Goal: Information Seeking & Learning: Learn about a topic

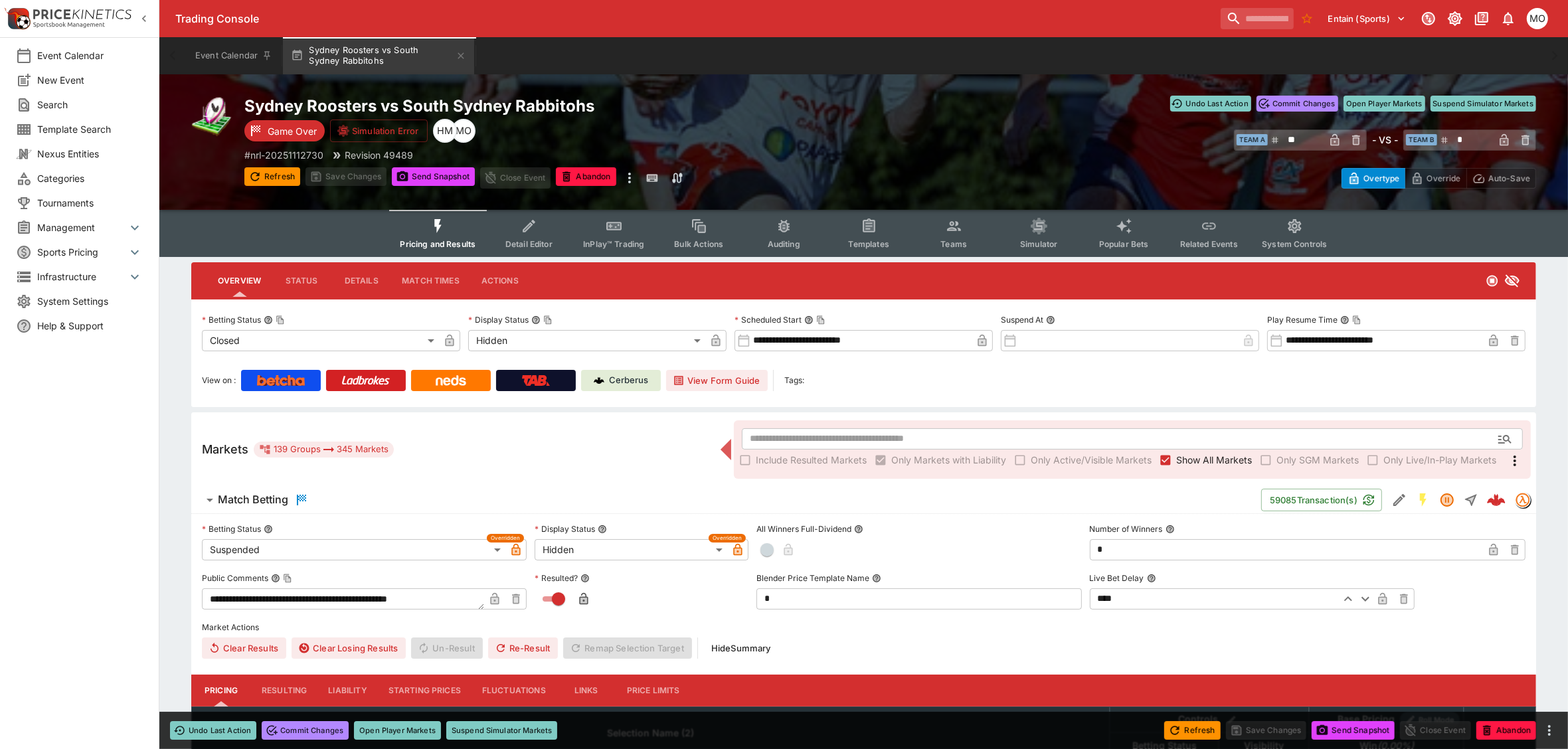
click at [858, 221] on button "Templates" at bounding box center [869, 234] width 85 height 47
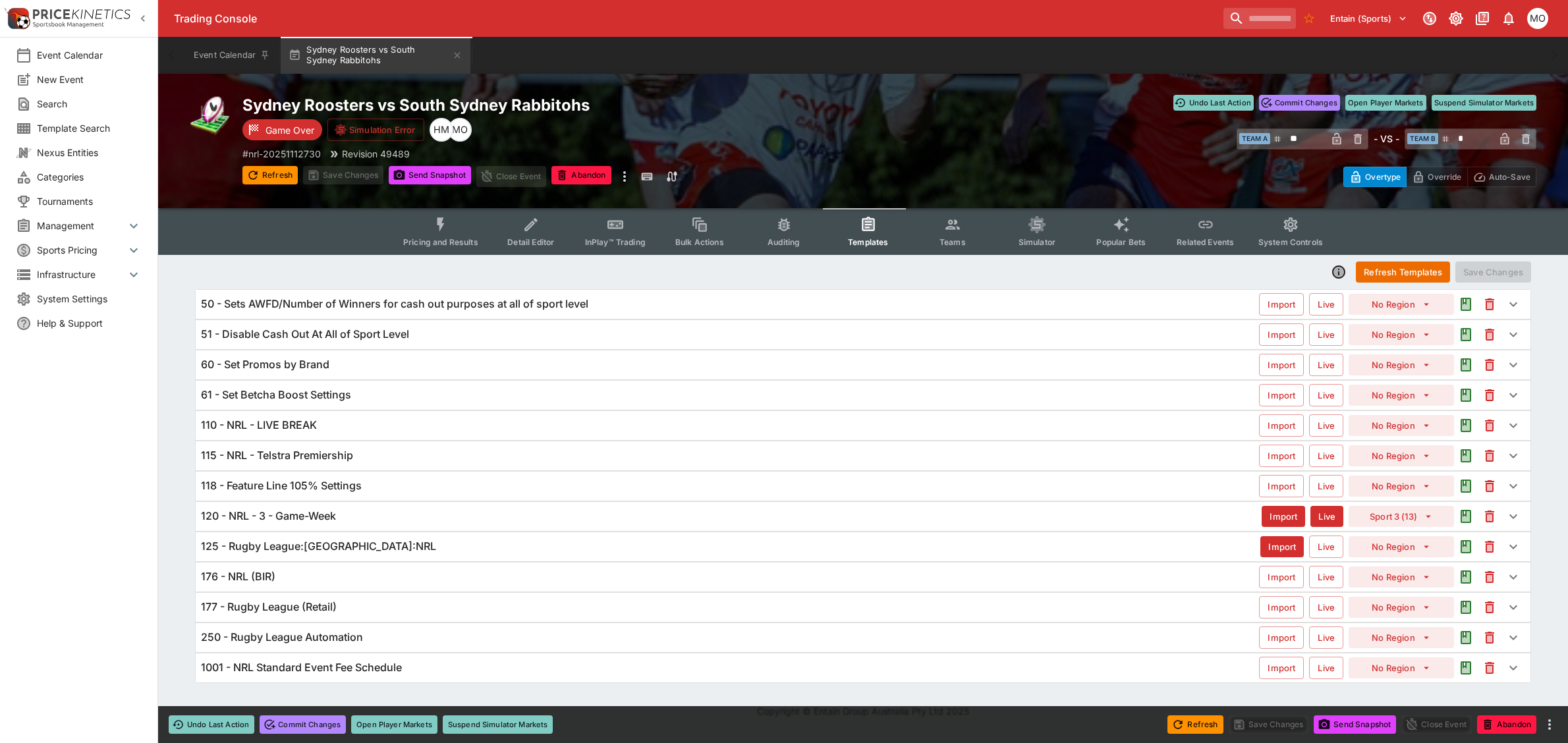
click at [350, 483] on h6 "118 - Feature Line 105% Settings" at bounding box center [282, 486] width 161 height 14
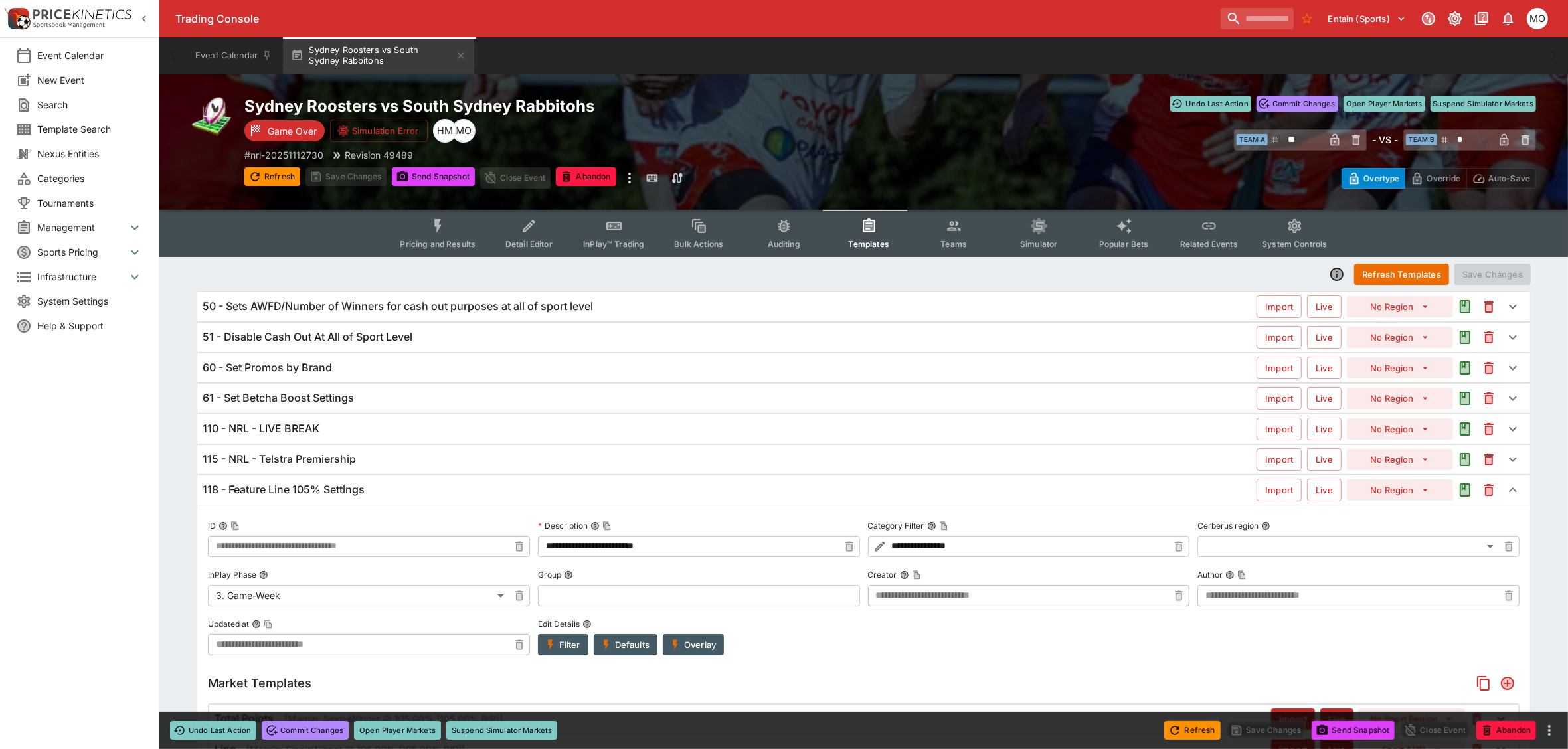
type input "**********"
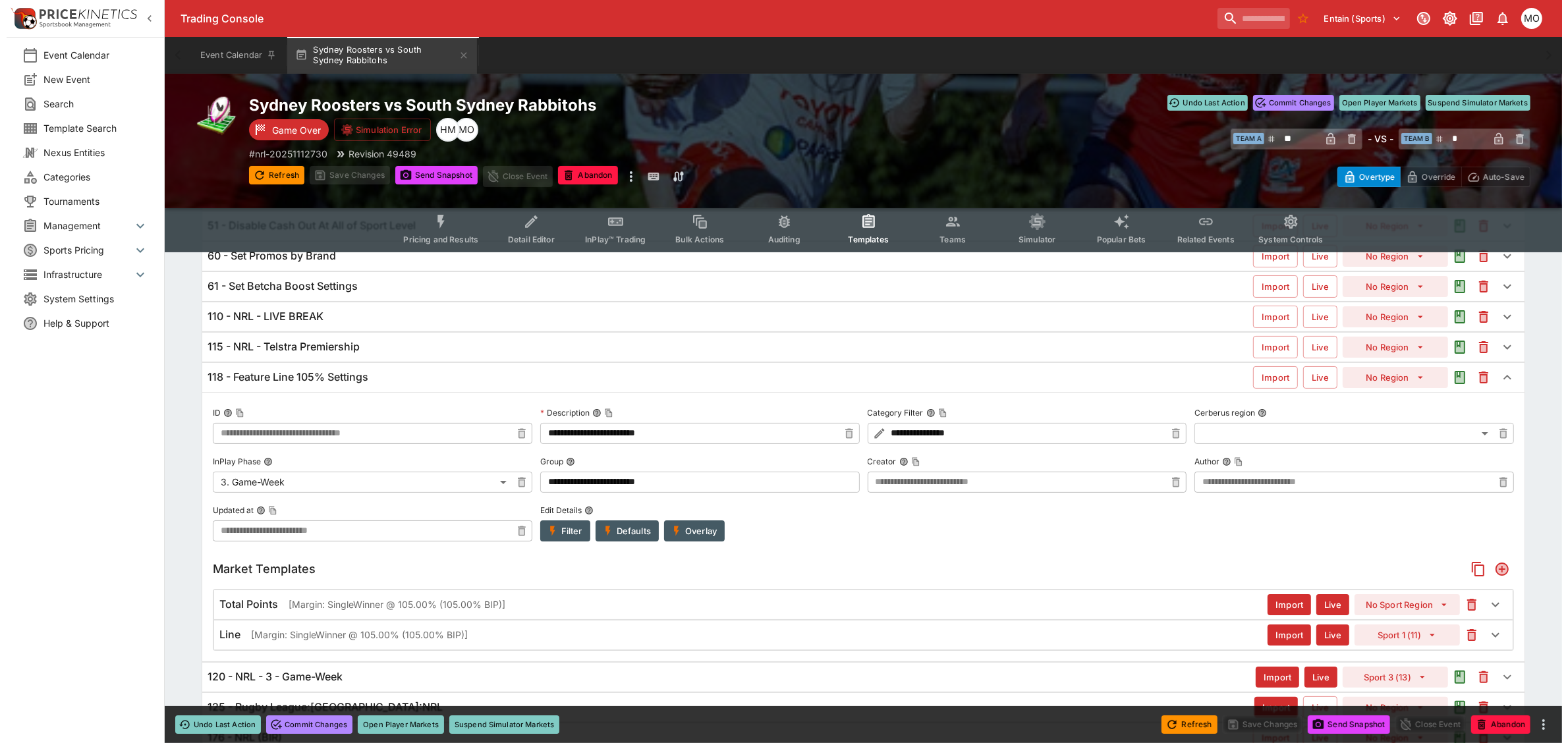
scroll to position [165, 0]
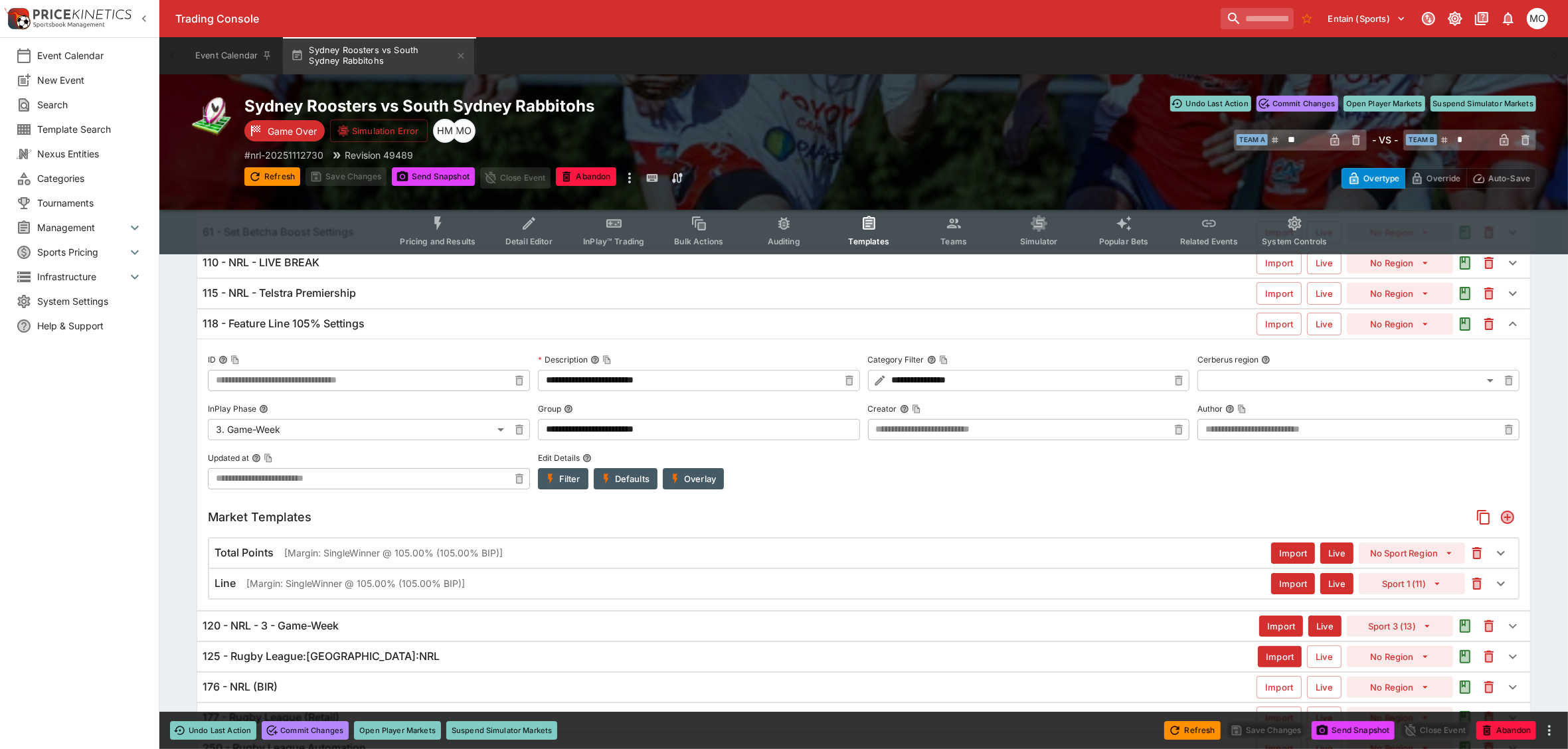
click at [559, 479] on button "Filter" at bounding box center [563, 478] width 50 height 21
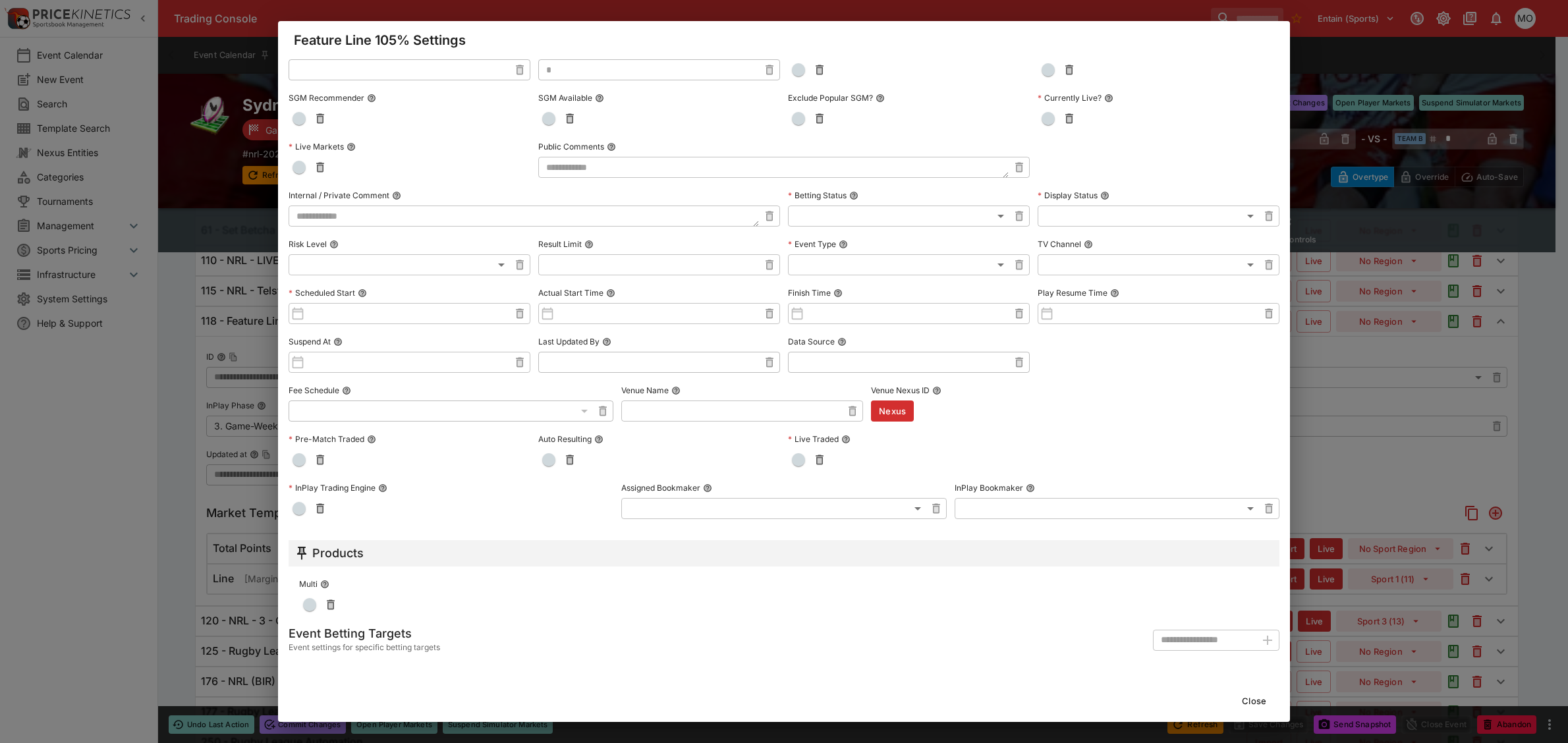
scroll to position [0, 0]
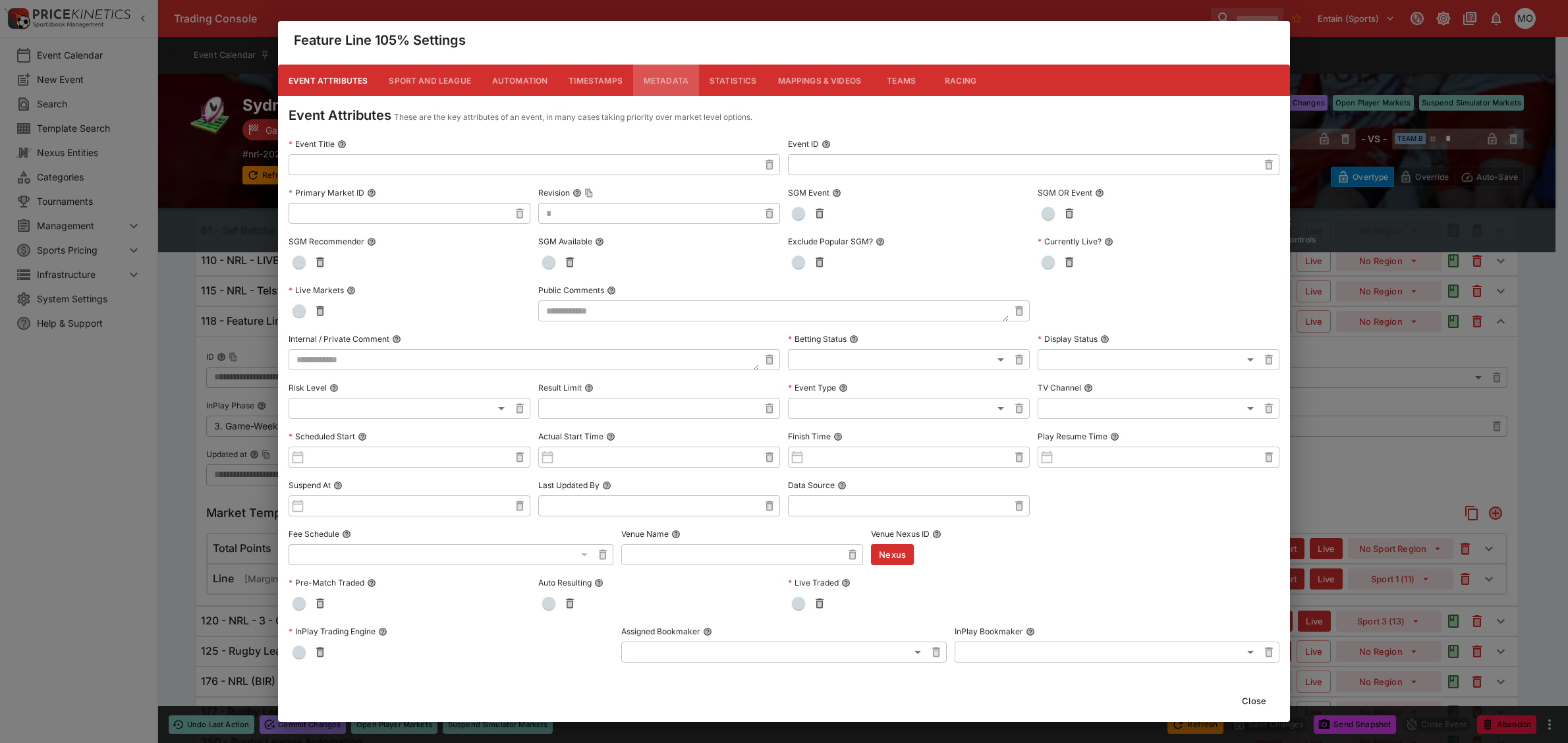
click at [679, 84] on button "Metadata" at bounding box center [665, 80] width 66 height 31
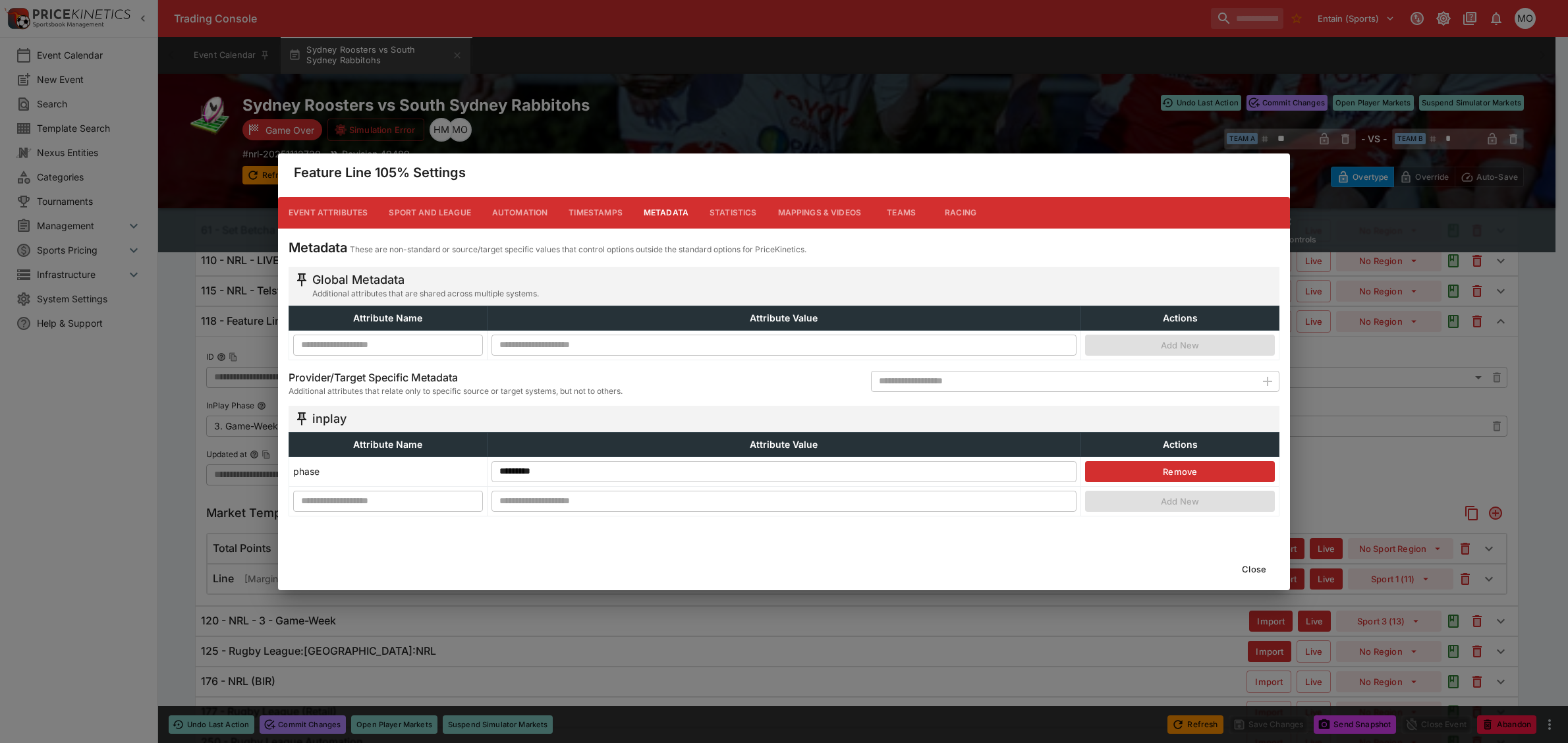
click at [1263, 570] on button "Close" at bounding box center [1254, 568] width 40 height 21
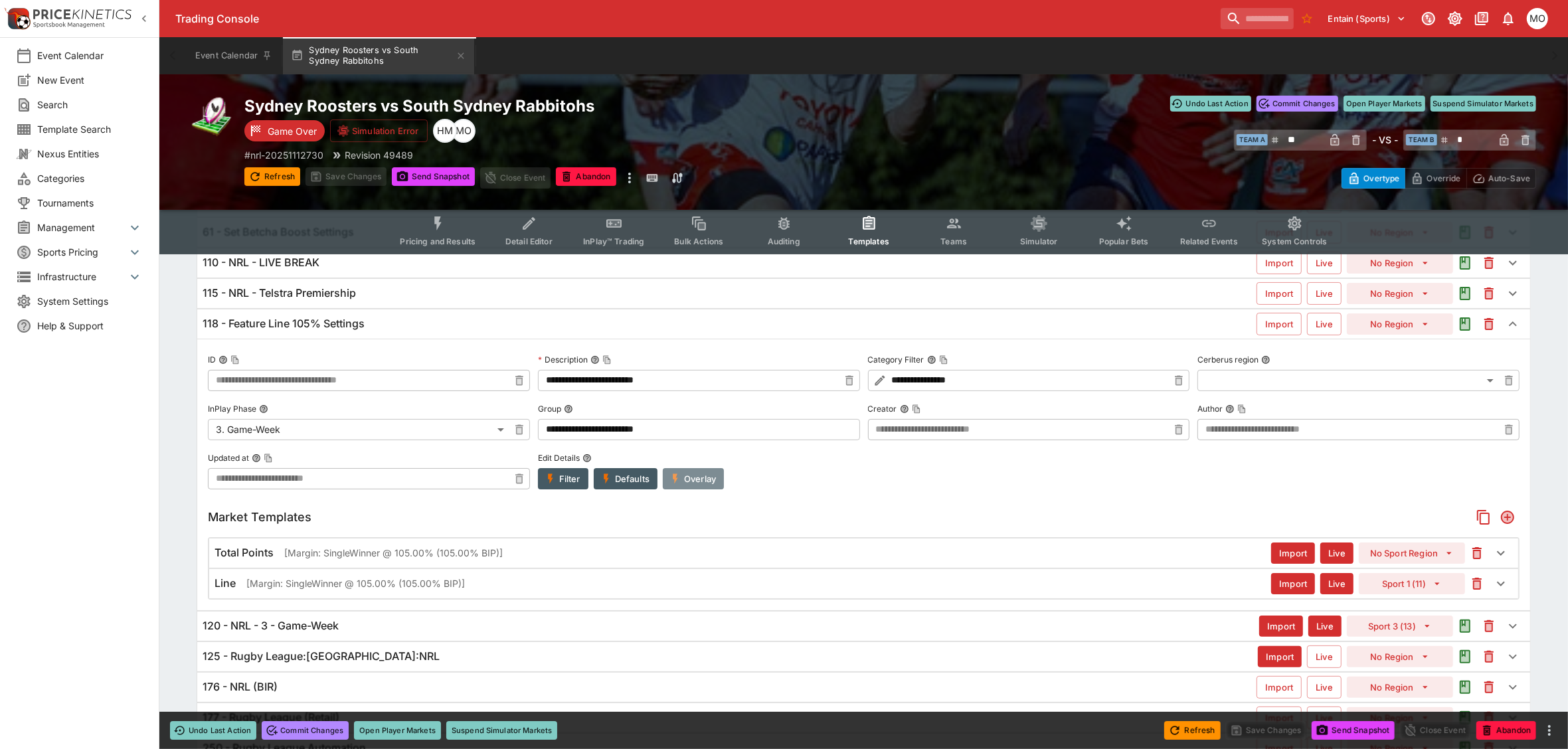
click at [694, 477] on button "Overlay" at bounding box center [693, 478] width 61 height 21
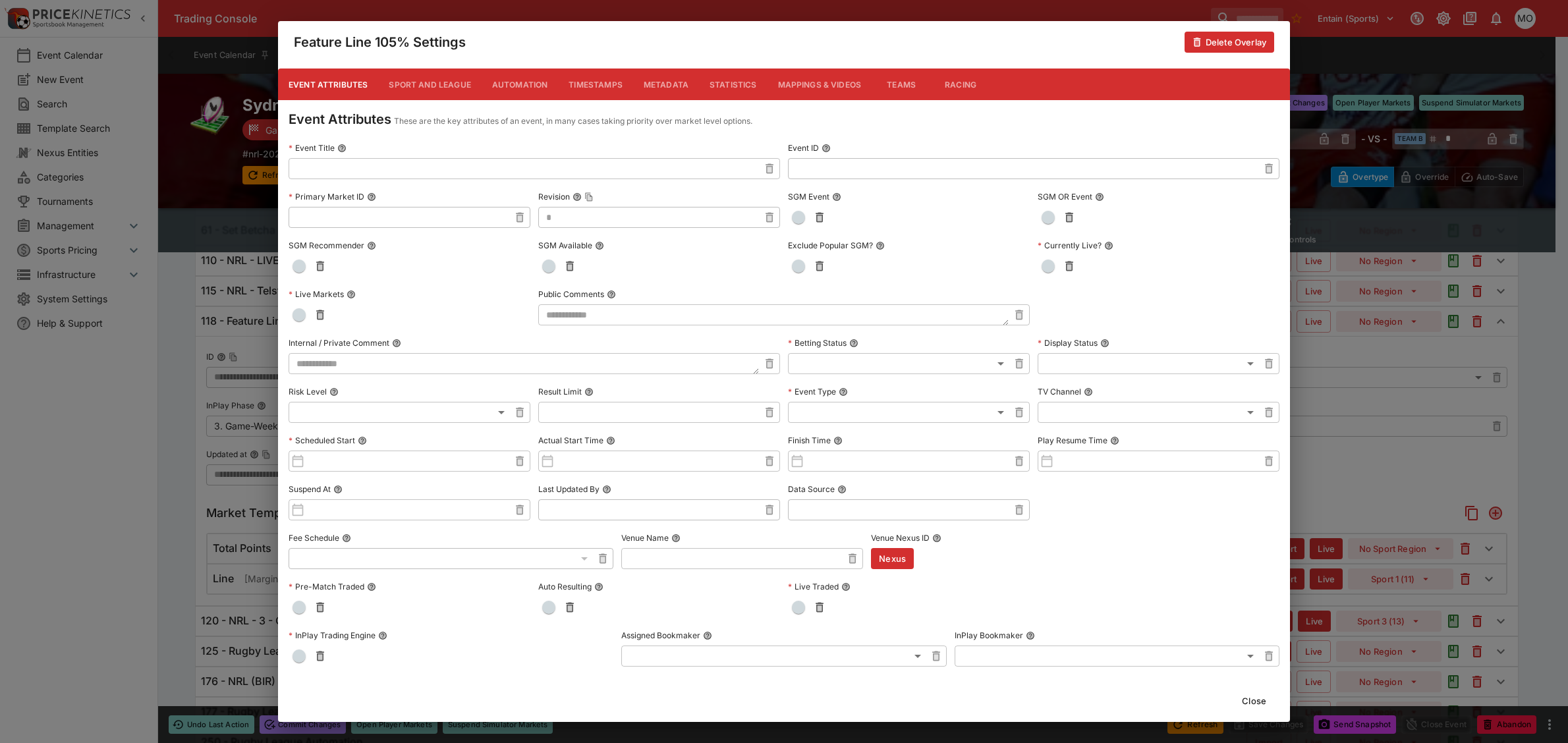
click at [661, 77] on button "Metadata" at bounding box center [665, 84] width 66 height 31
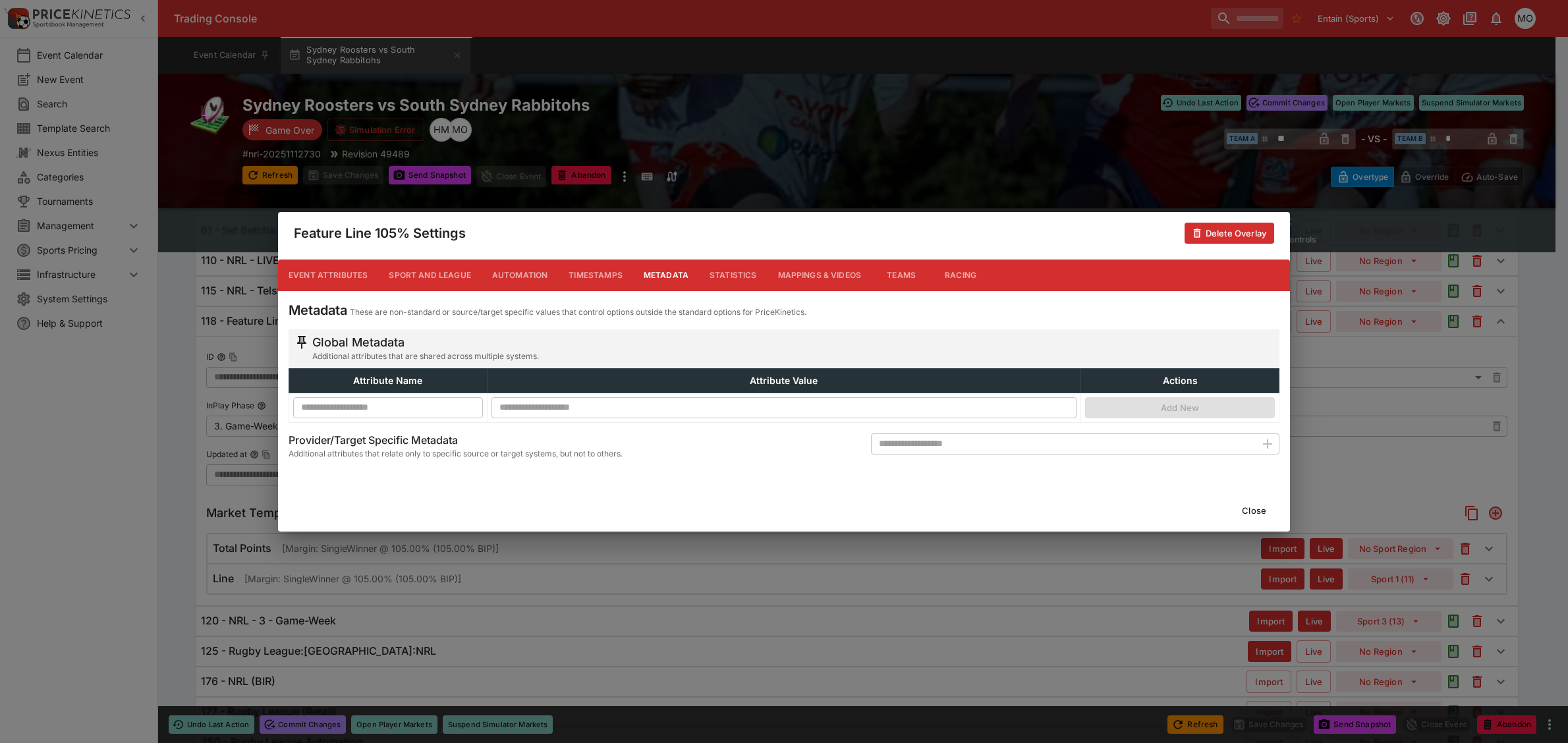
click at [1259, 504] on button "Close" at bounding box center [1254, 510] width 40 height 21
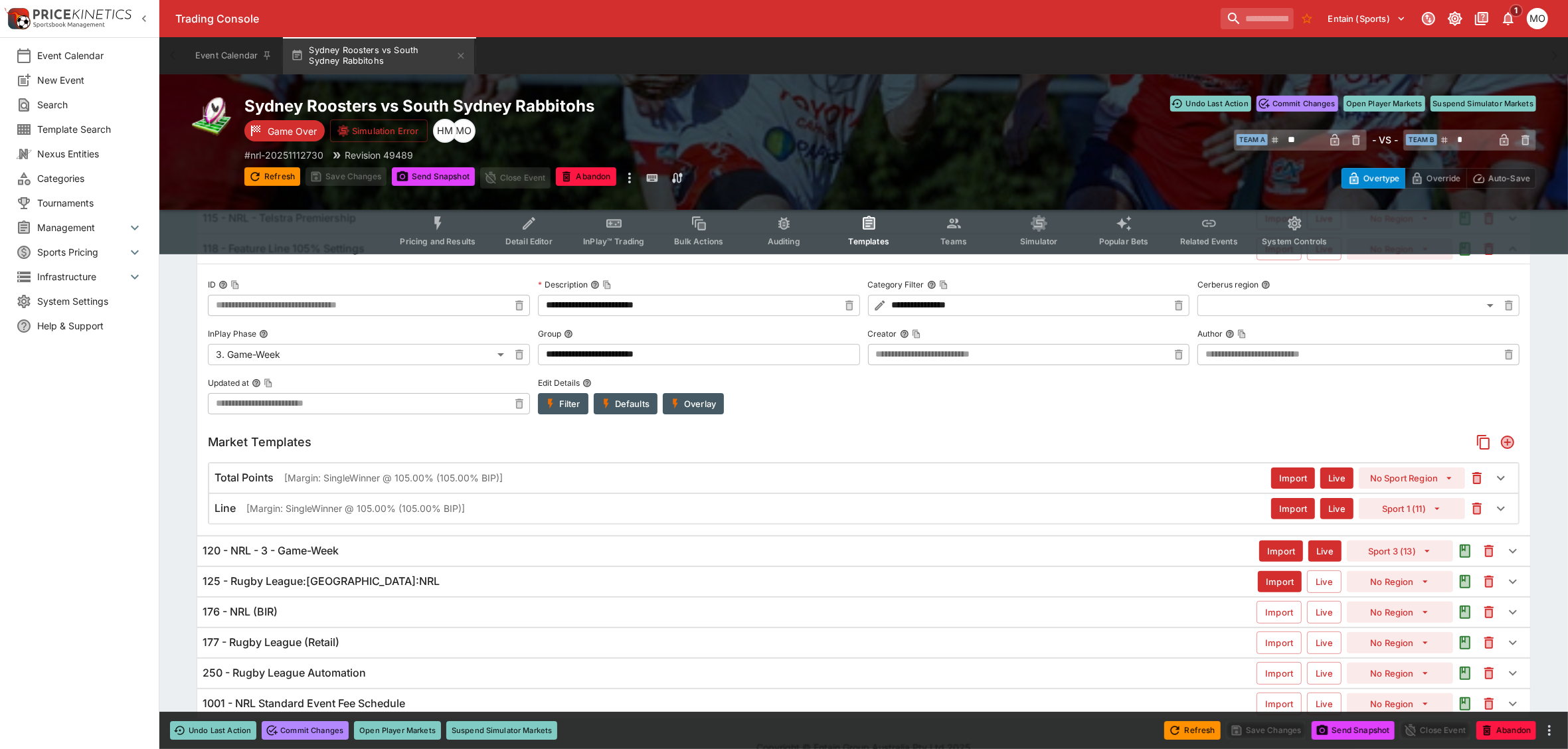
scroll to position [298, 0]
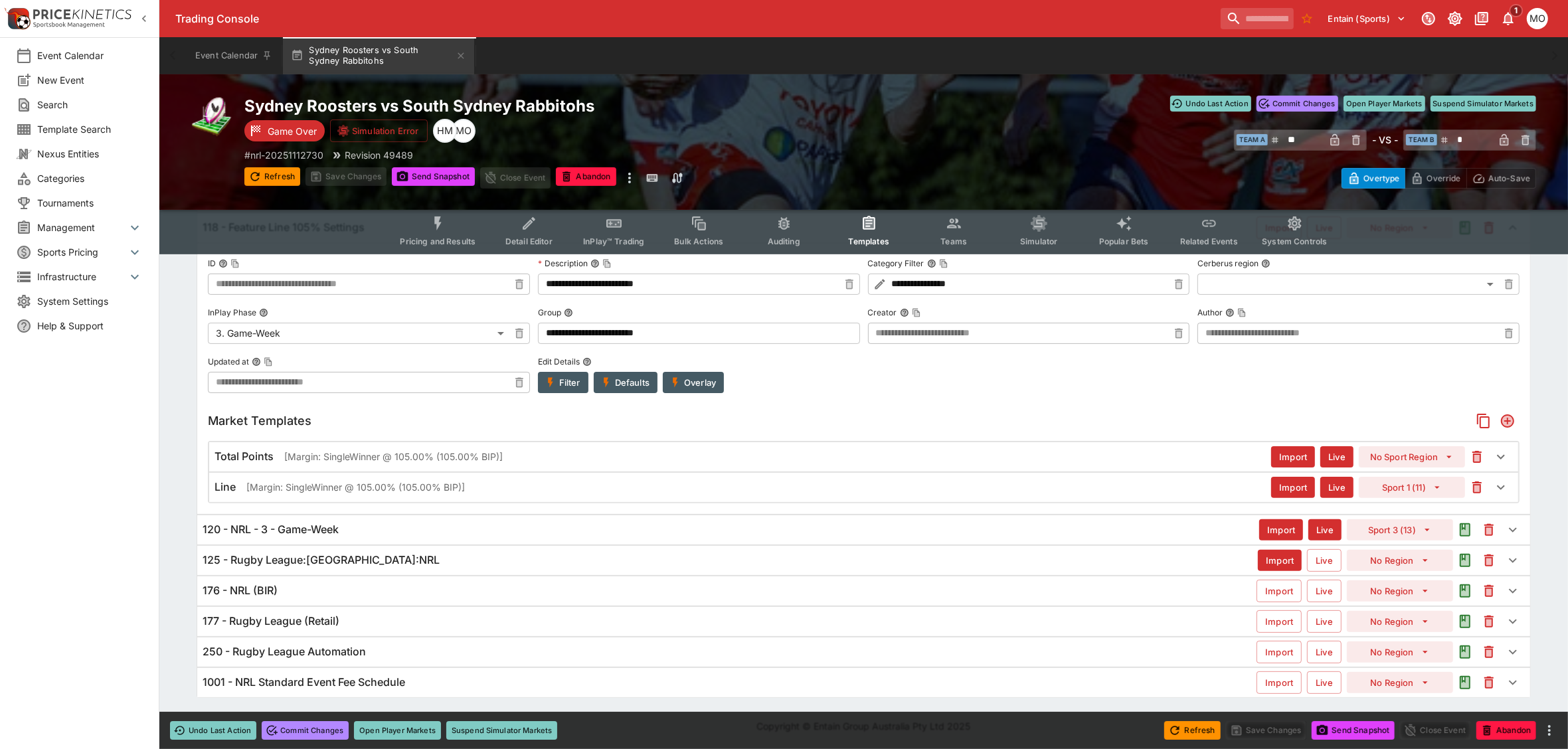
click at [398, 525] on div "120 - NRL - 3 - Game-Week" at bounding box center [731, 529] width 1057 height 14
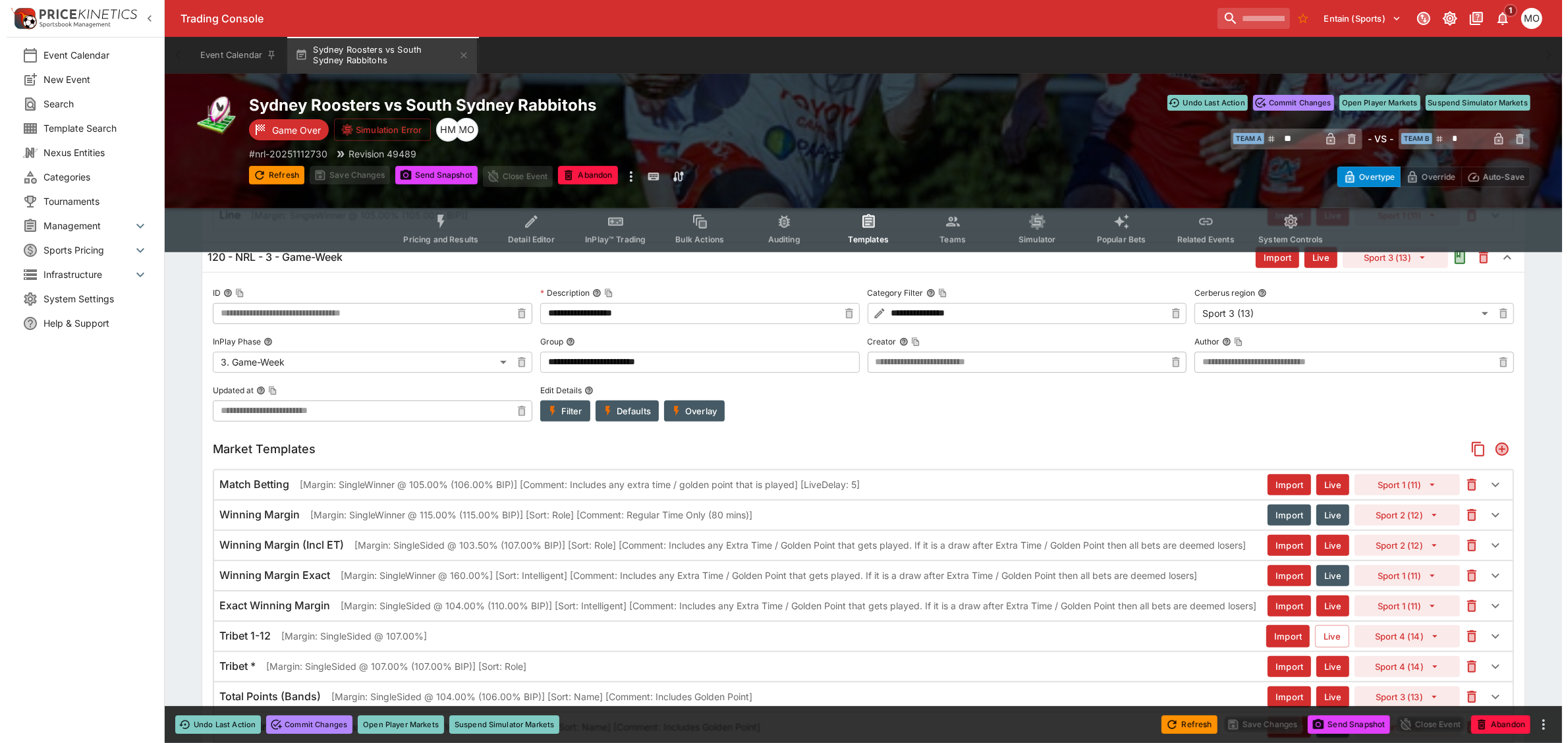
scroll to position [625, 0]
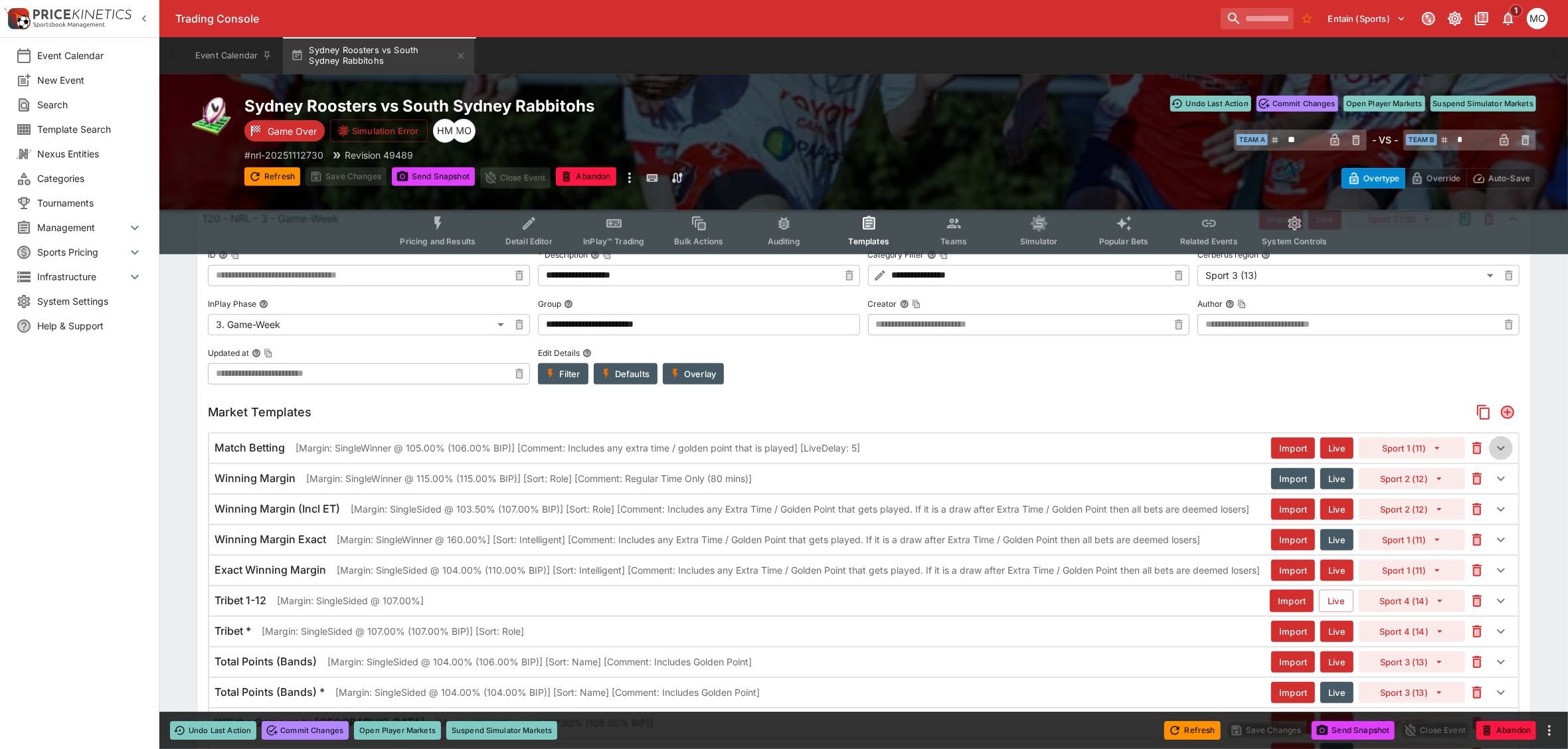
click at [1504, 443] on icon "button" at bounding box center [1502, 448] width 16 height 16
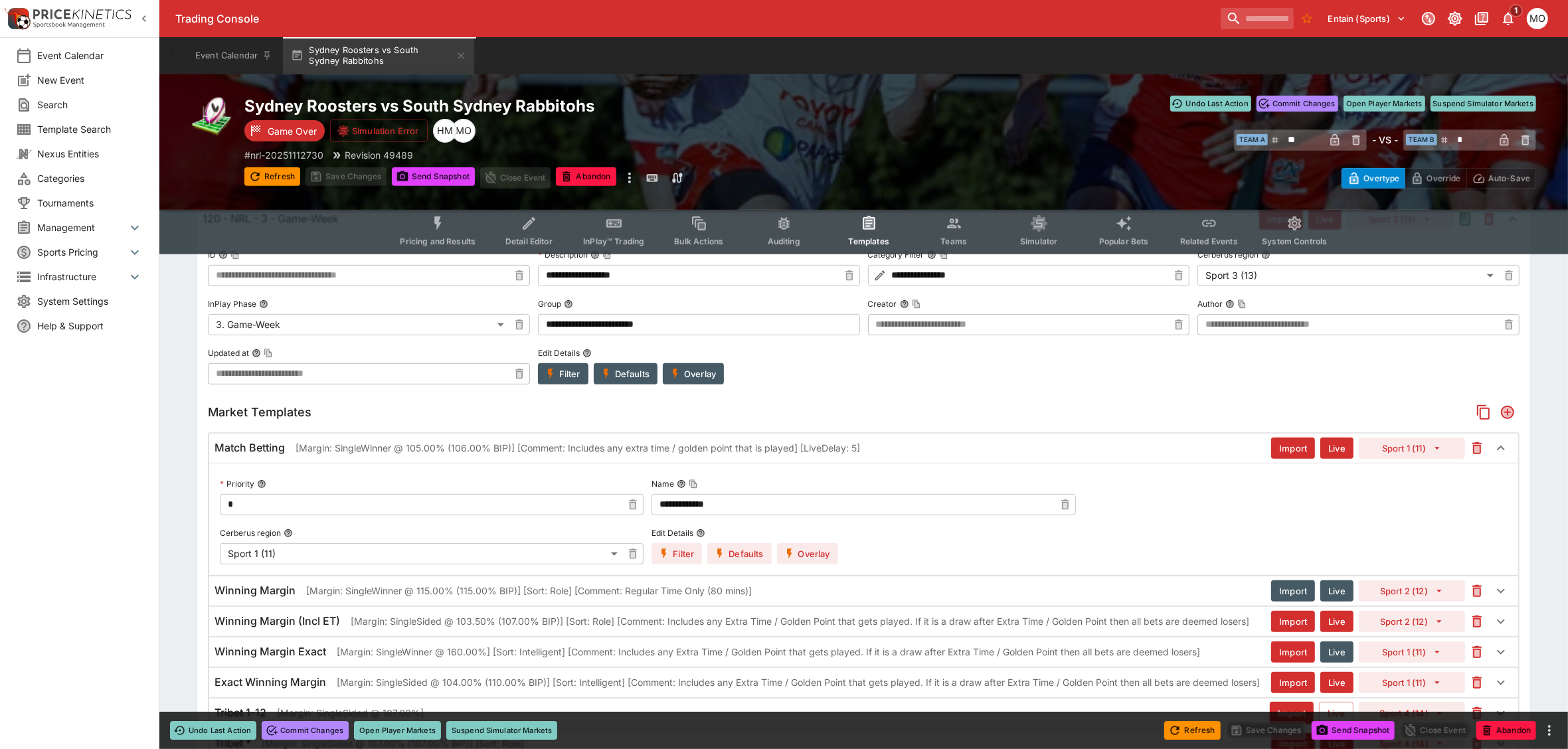
click at [816, 557] on button "Overlay" at bounding box center [808, 553] width 61 height 21
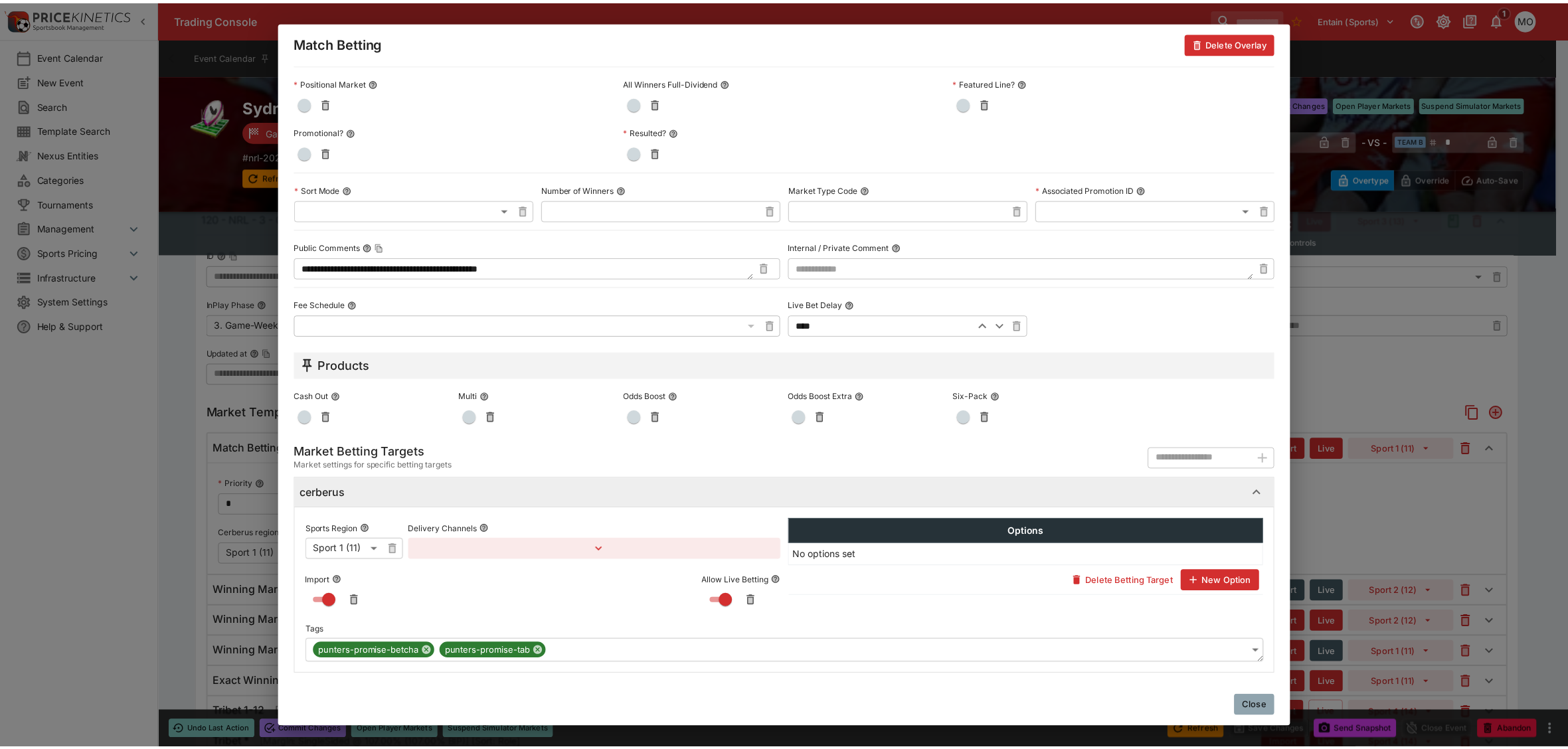
scroll to position [0, 0]
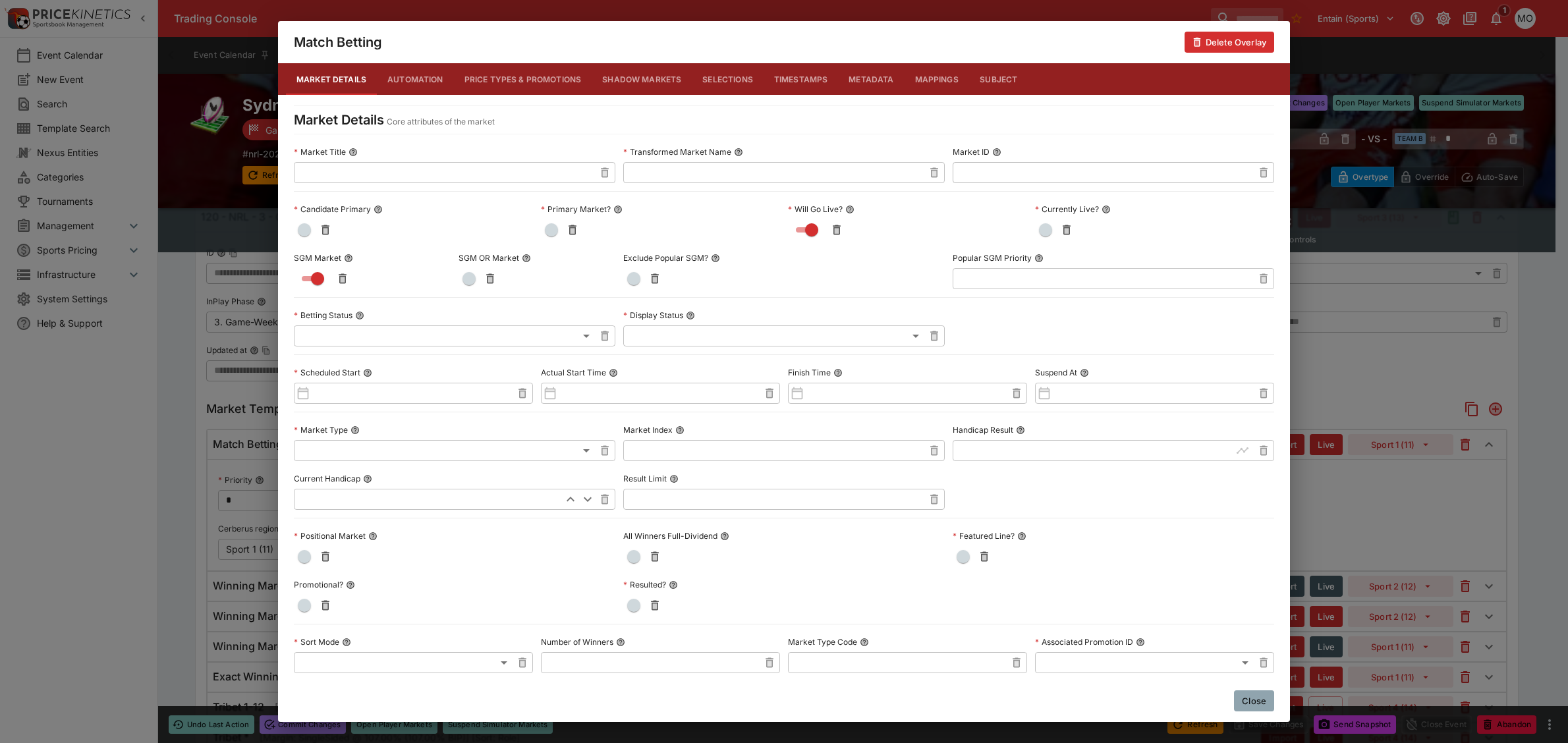
click at [1263, 702] on button "Close" at bounding box center [1254, 701] width 40 height 21
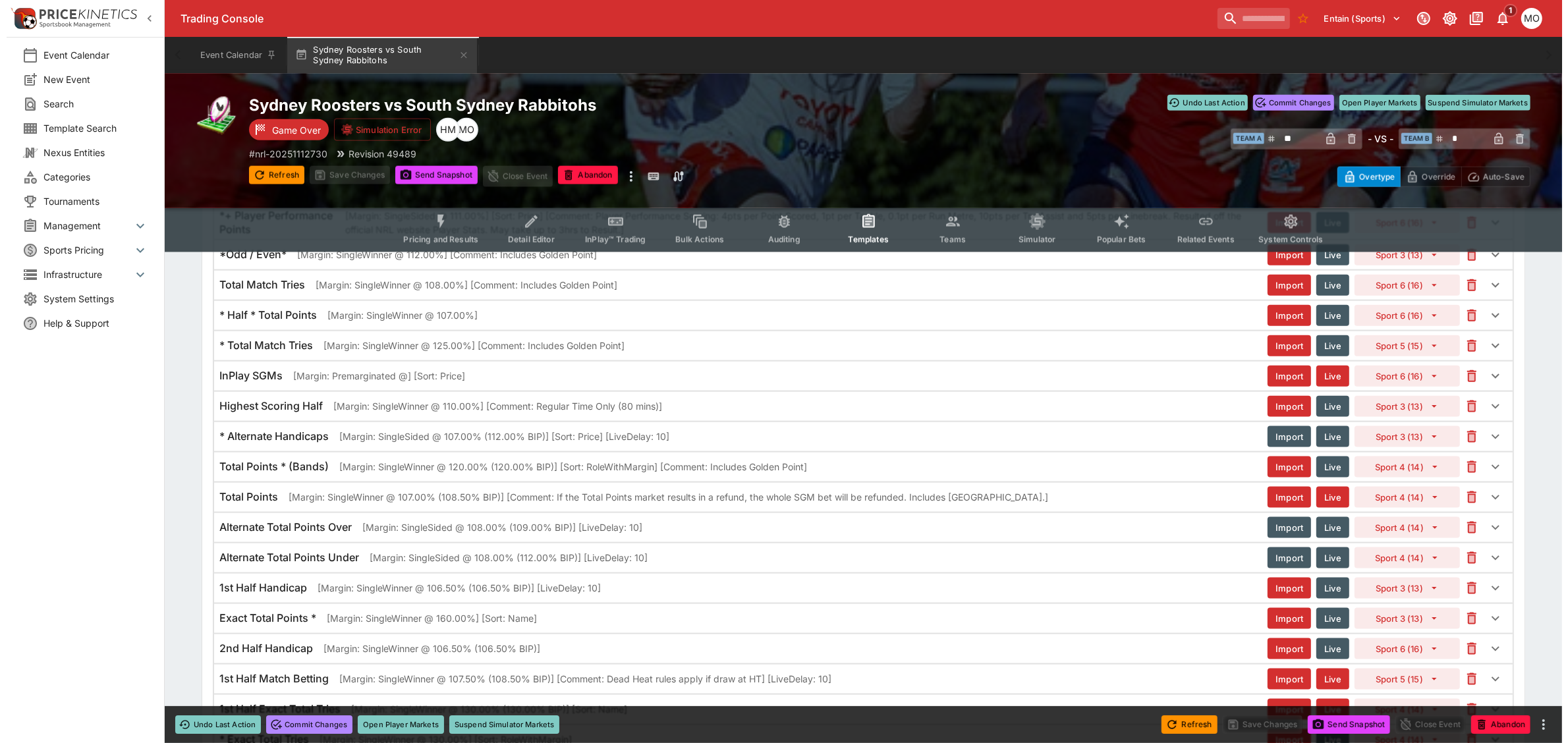
scroll to position [1978, 0]
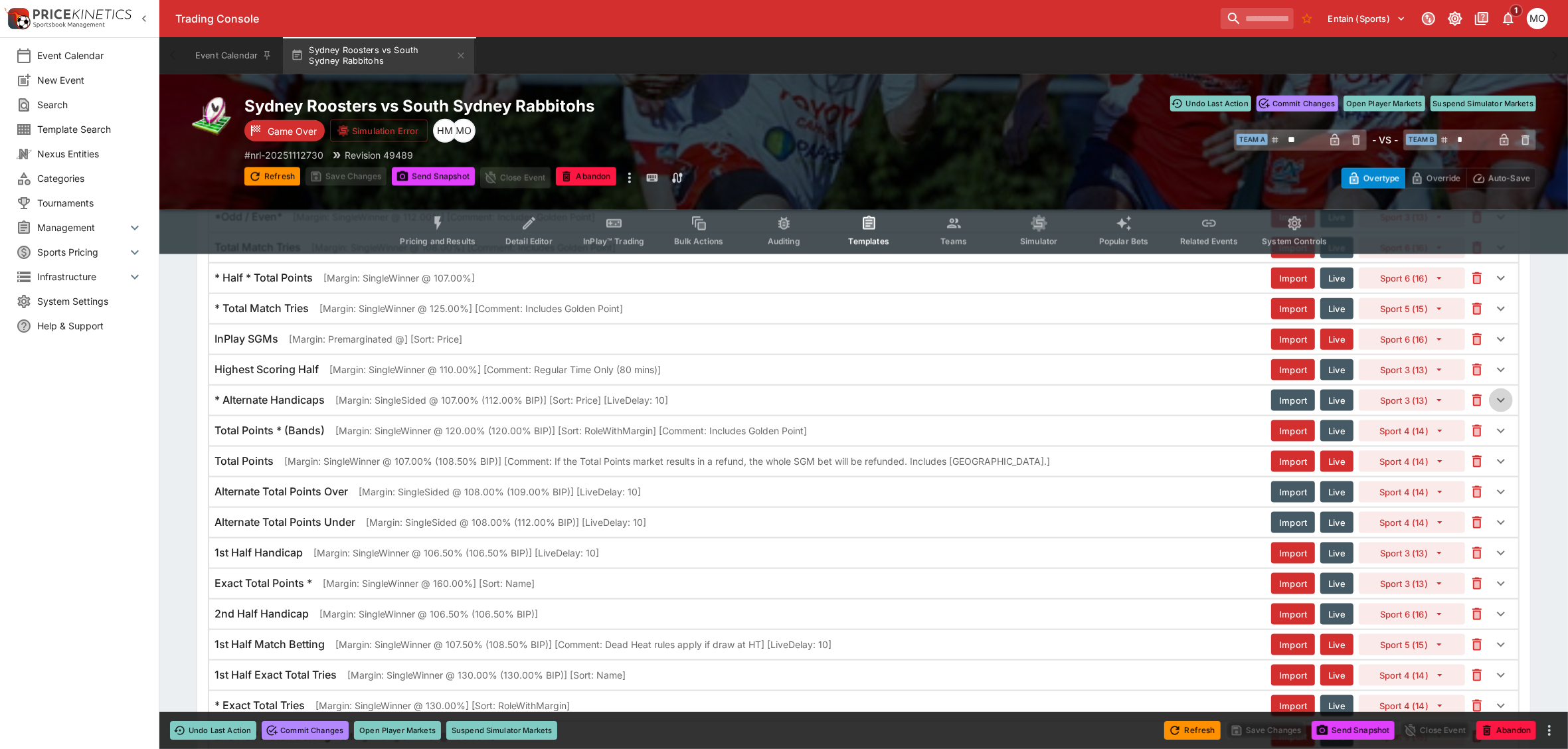
click at [1498, 409] on icon "button" at bounding box center [1502, 401] width 16 height 16
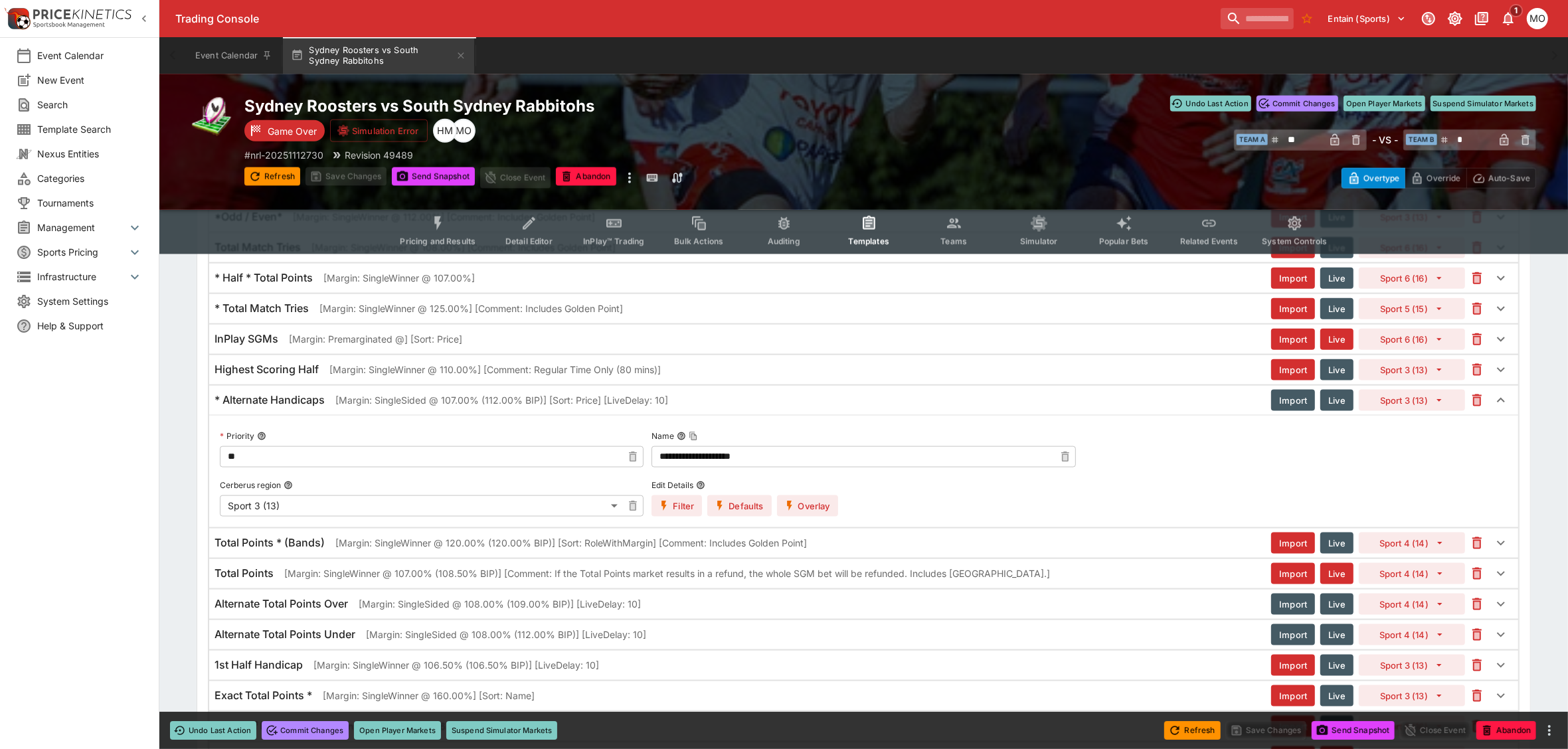
click at [825, 516] on button "Overlay" at bounding box center [808, 506] width 61 height 21
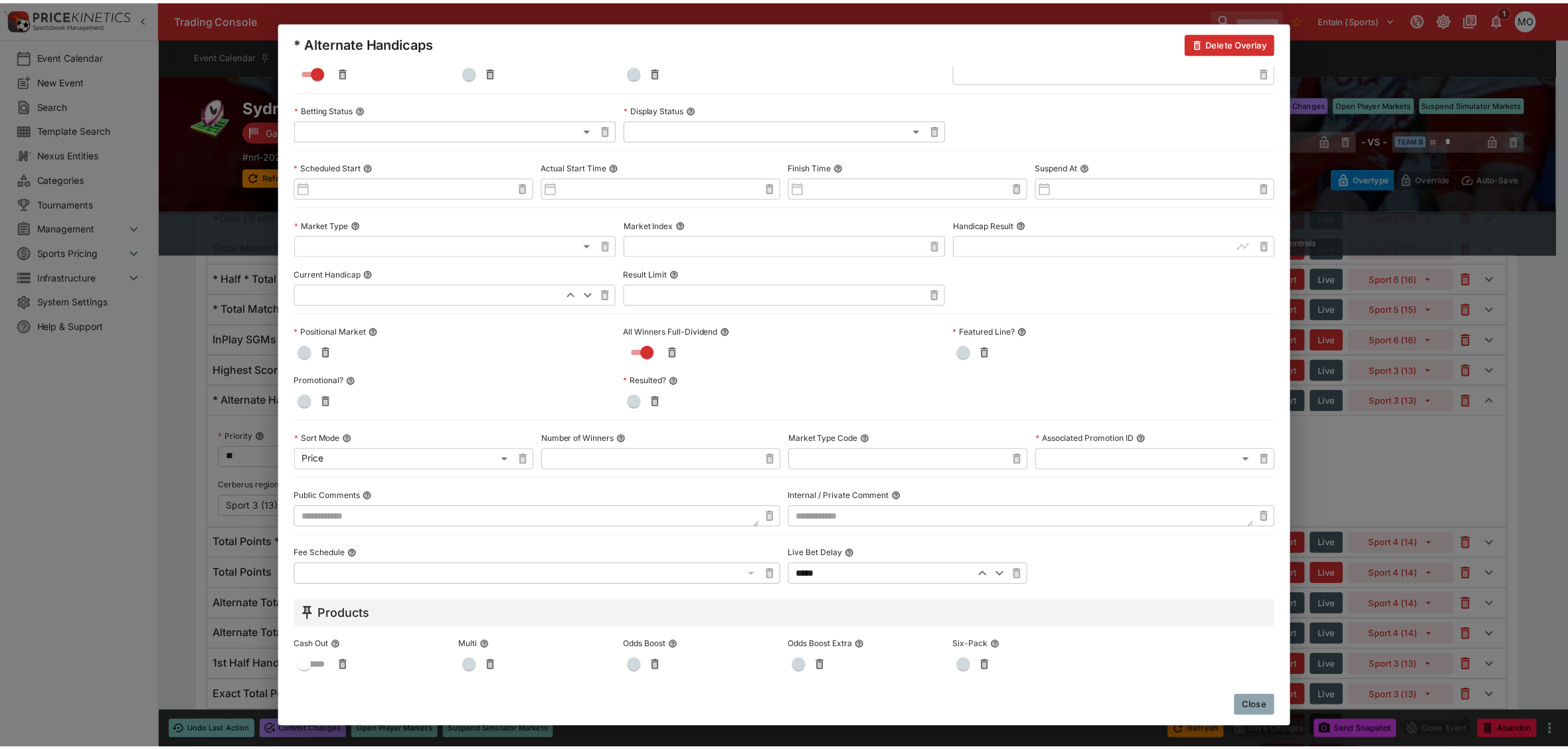
scroll to position [457, 0]
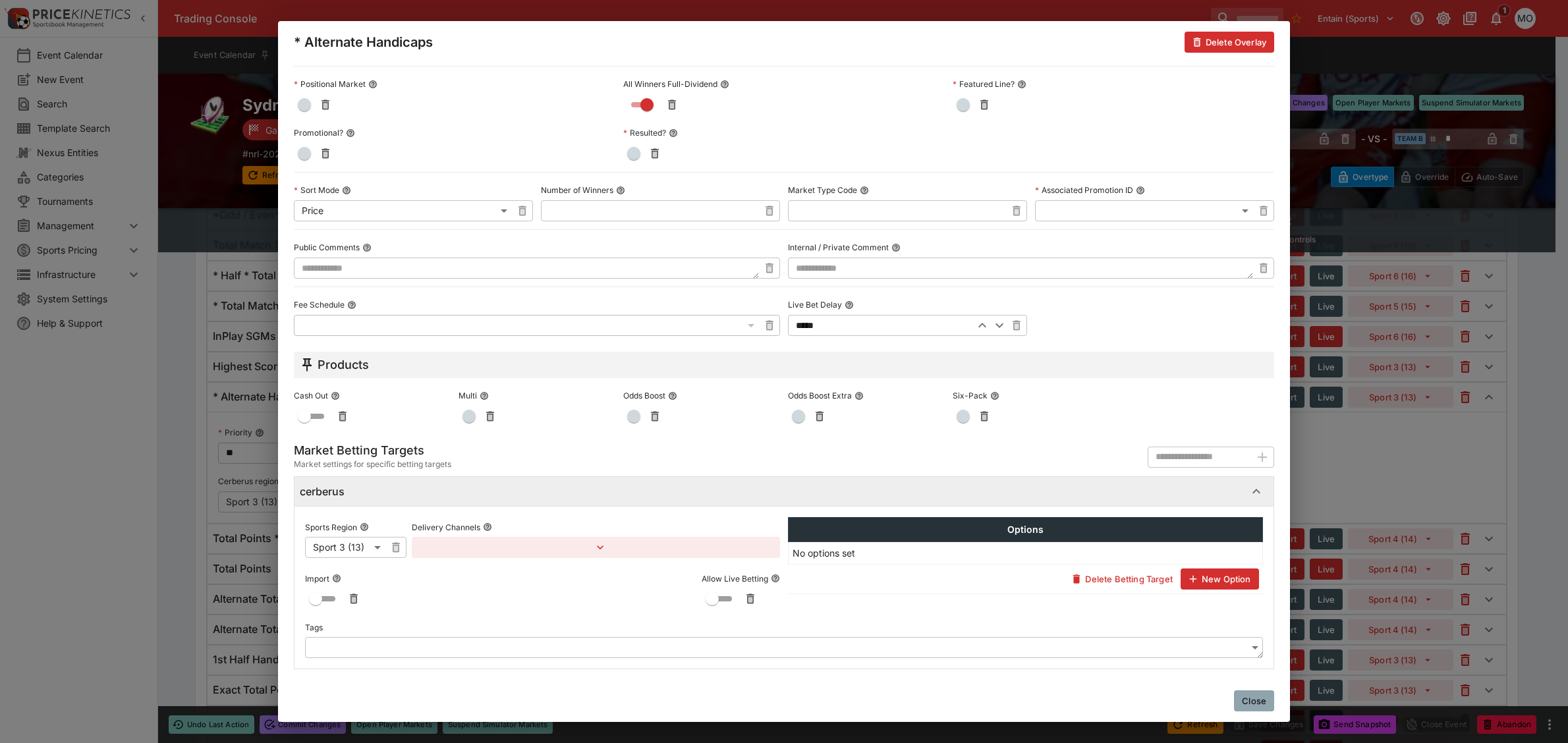
click at [1257, 699] on button "Close" at bounding box center [1254, 701] width 40 height 21
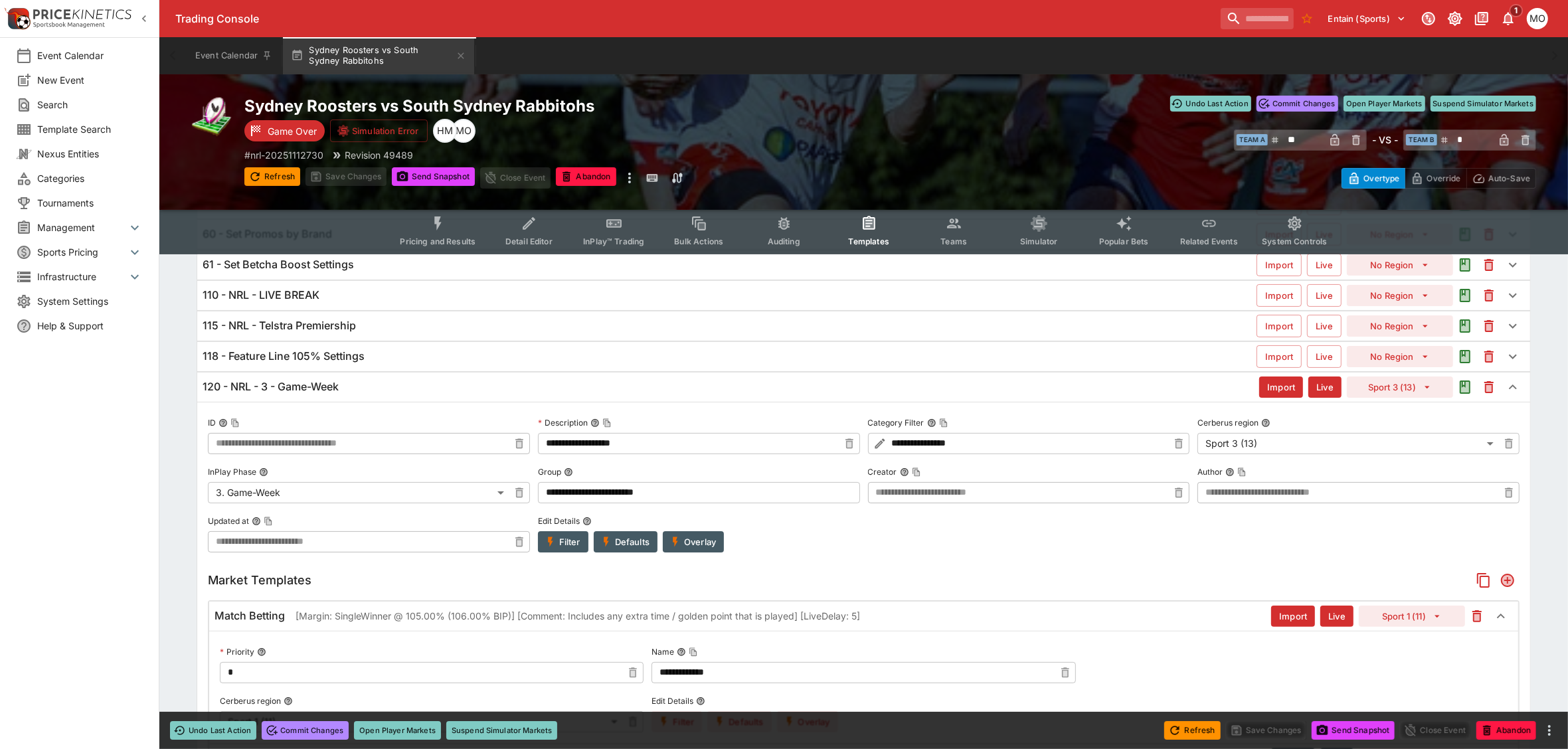
scroll to position [0, 0]
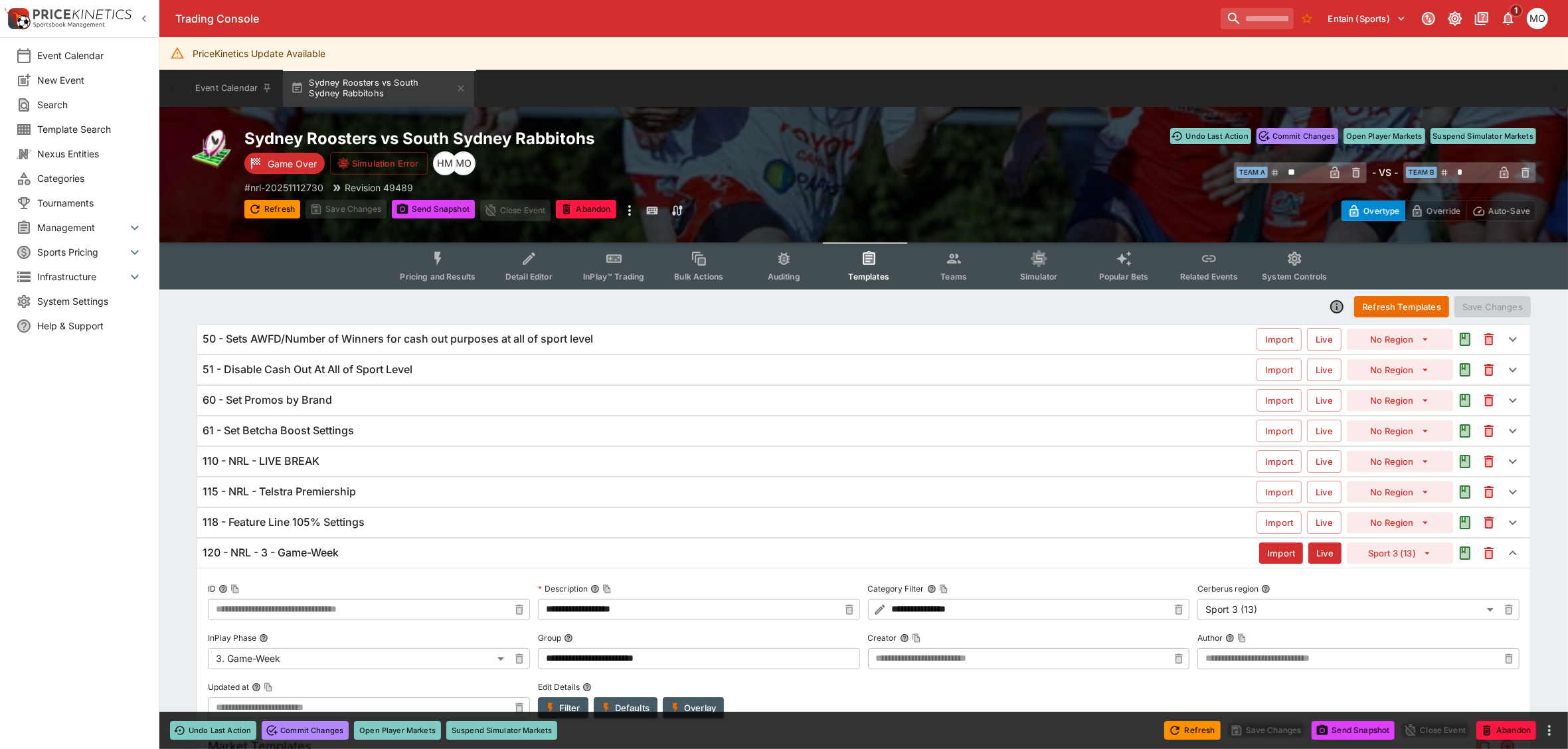
click at [280, 55] on div "PriceKinetics Update Available" at bounding box center [259, 53] width 133 height 25
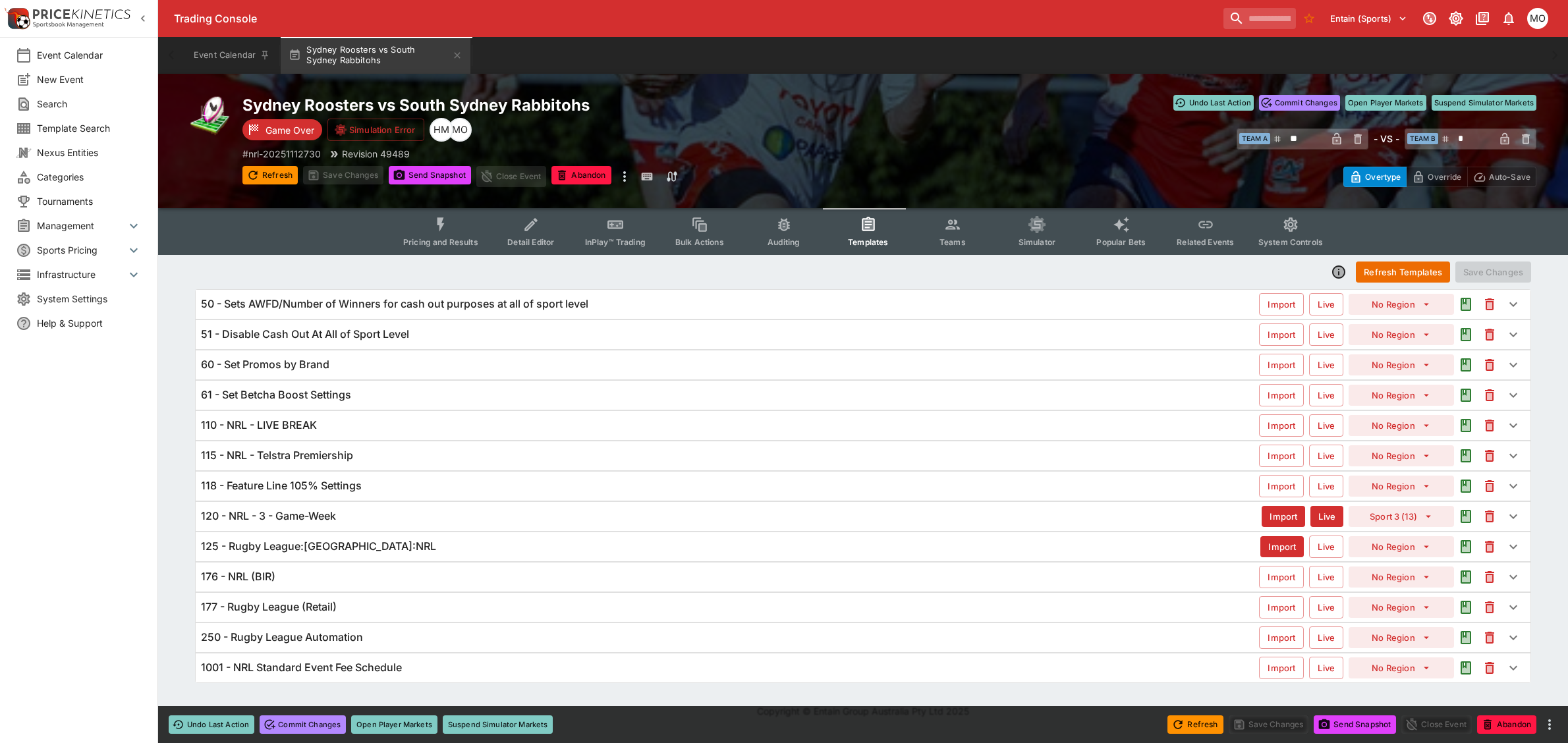
click at [441, 226] on icon "Event type filters" at bounding box center [441, 224] width 17 height 17
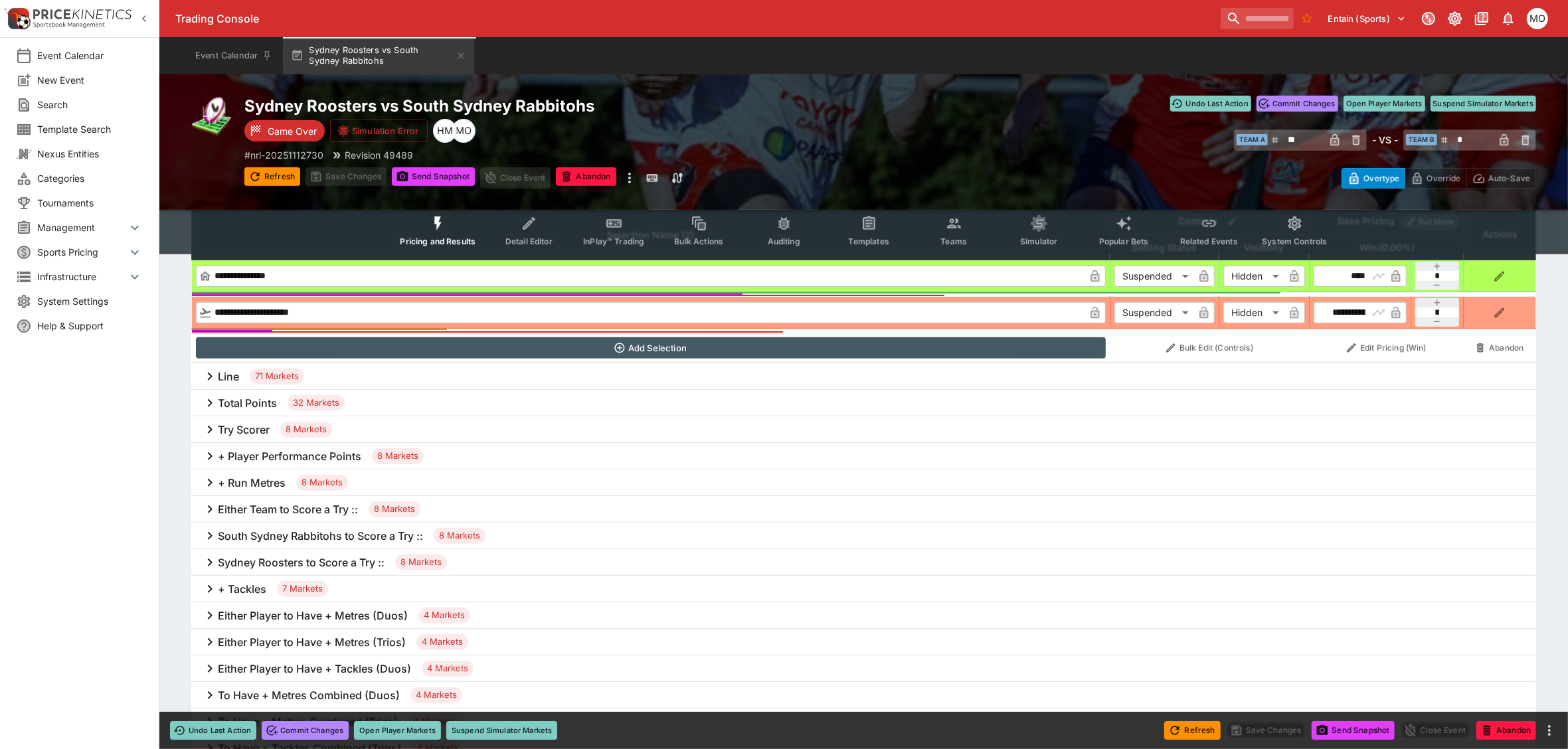
scroll to position [166, 0]
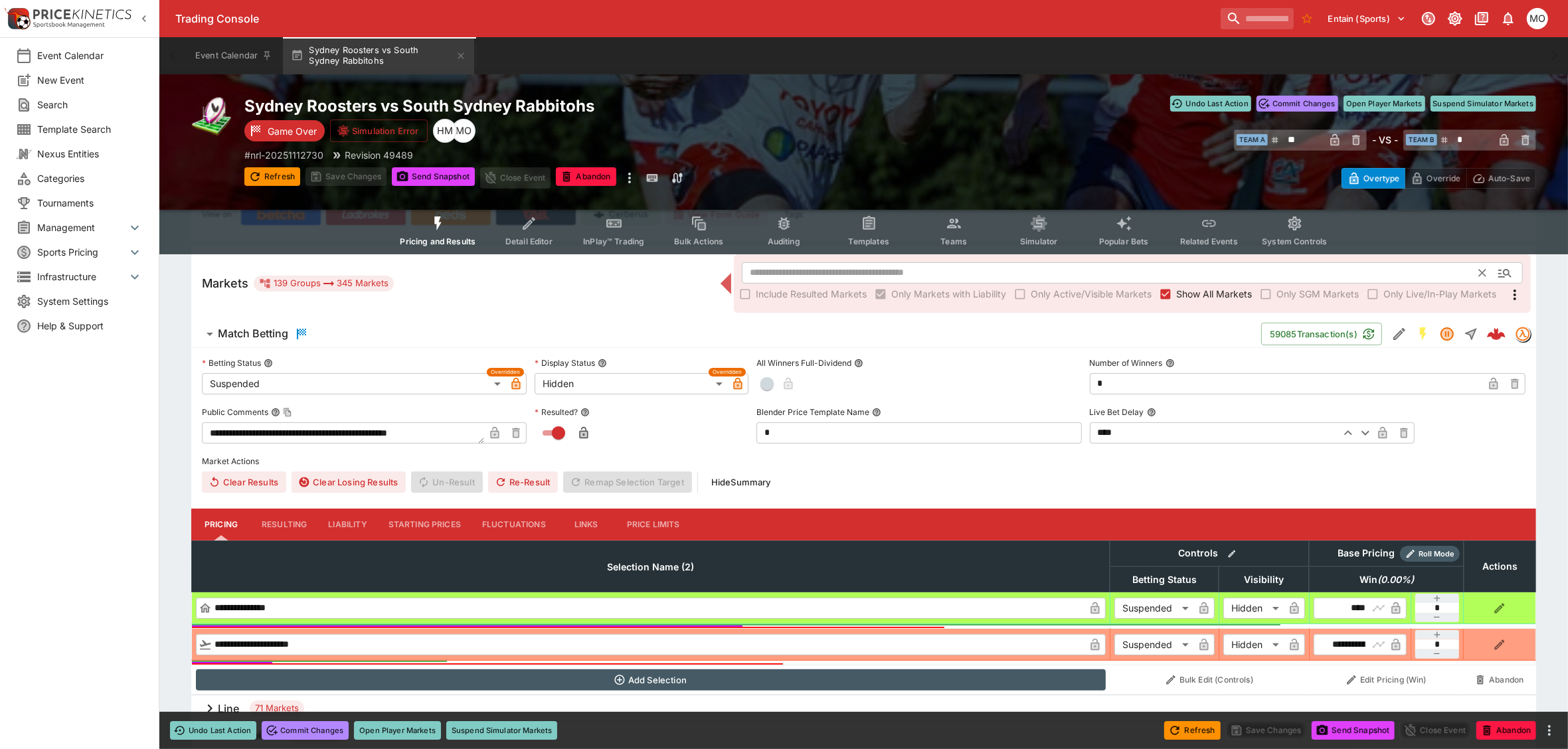
click at [805, 269] on input "text" at bounding box center [1111, 272] width 738 height 21
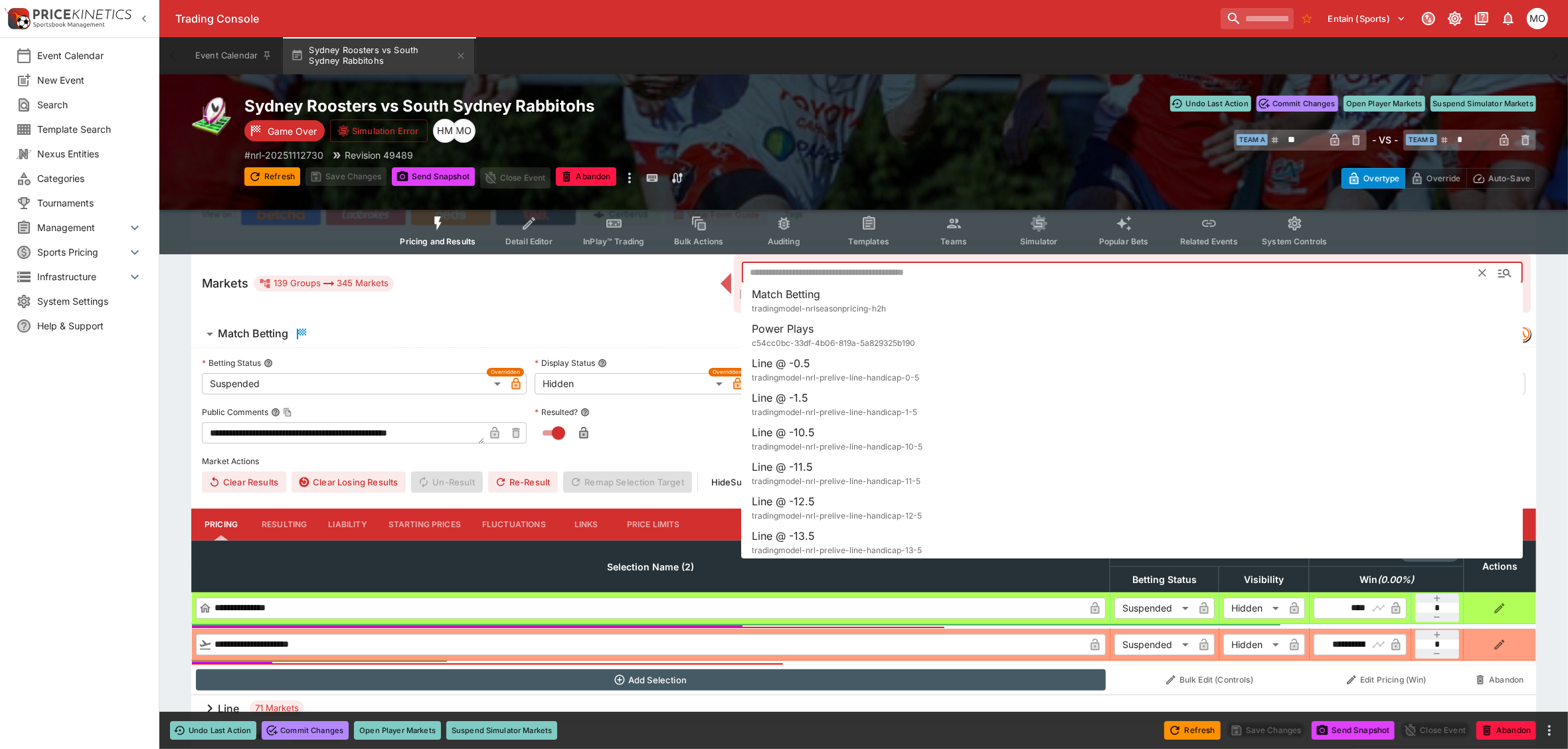
type input "*"
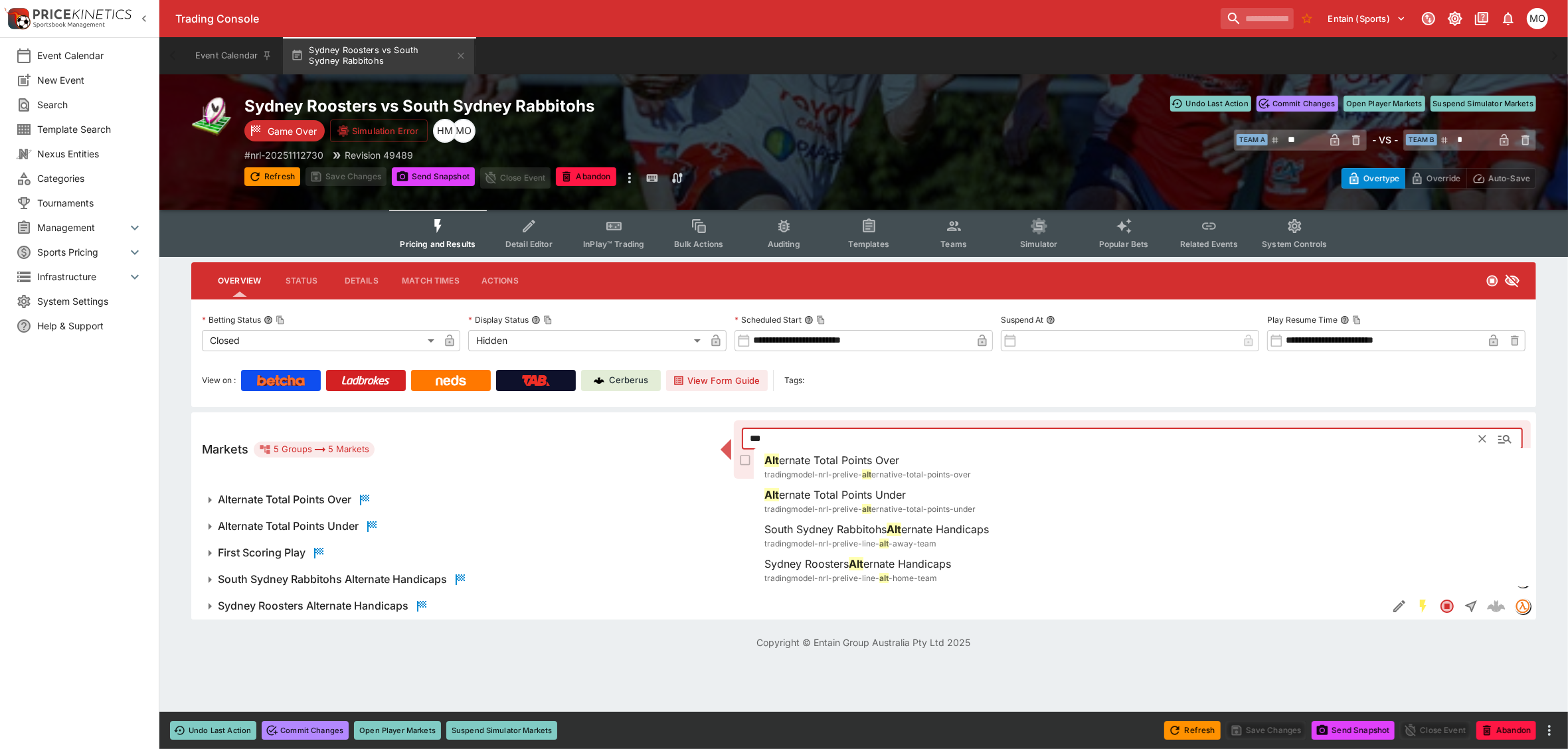
scroll to position [0, 0]
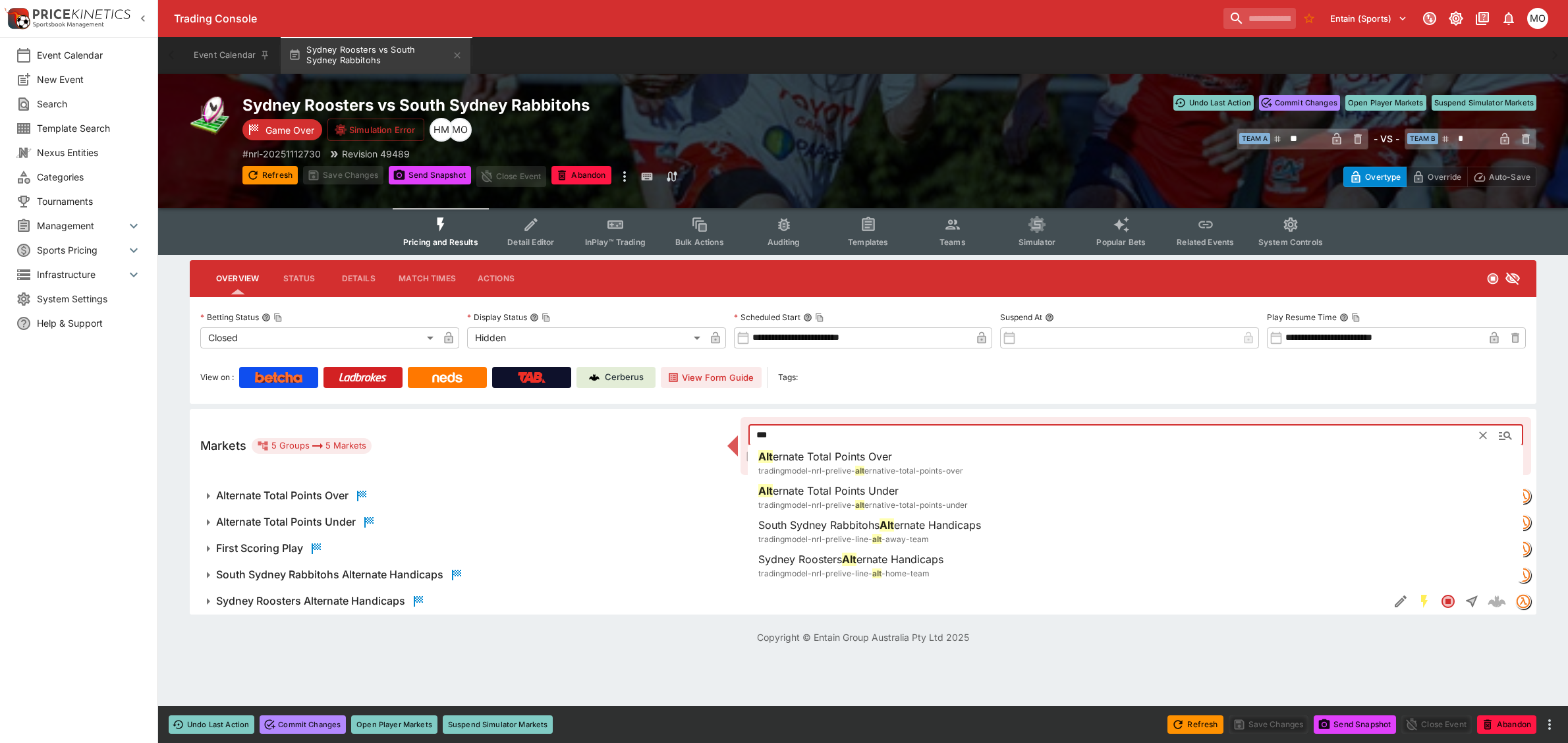
click at [934, 525] on span "ernate Handicaps" at bounding box center [937, 524] width 87 height 13
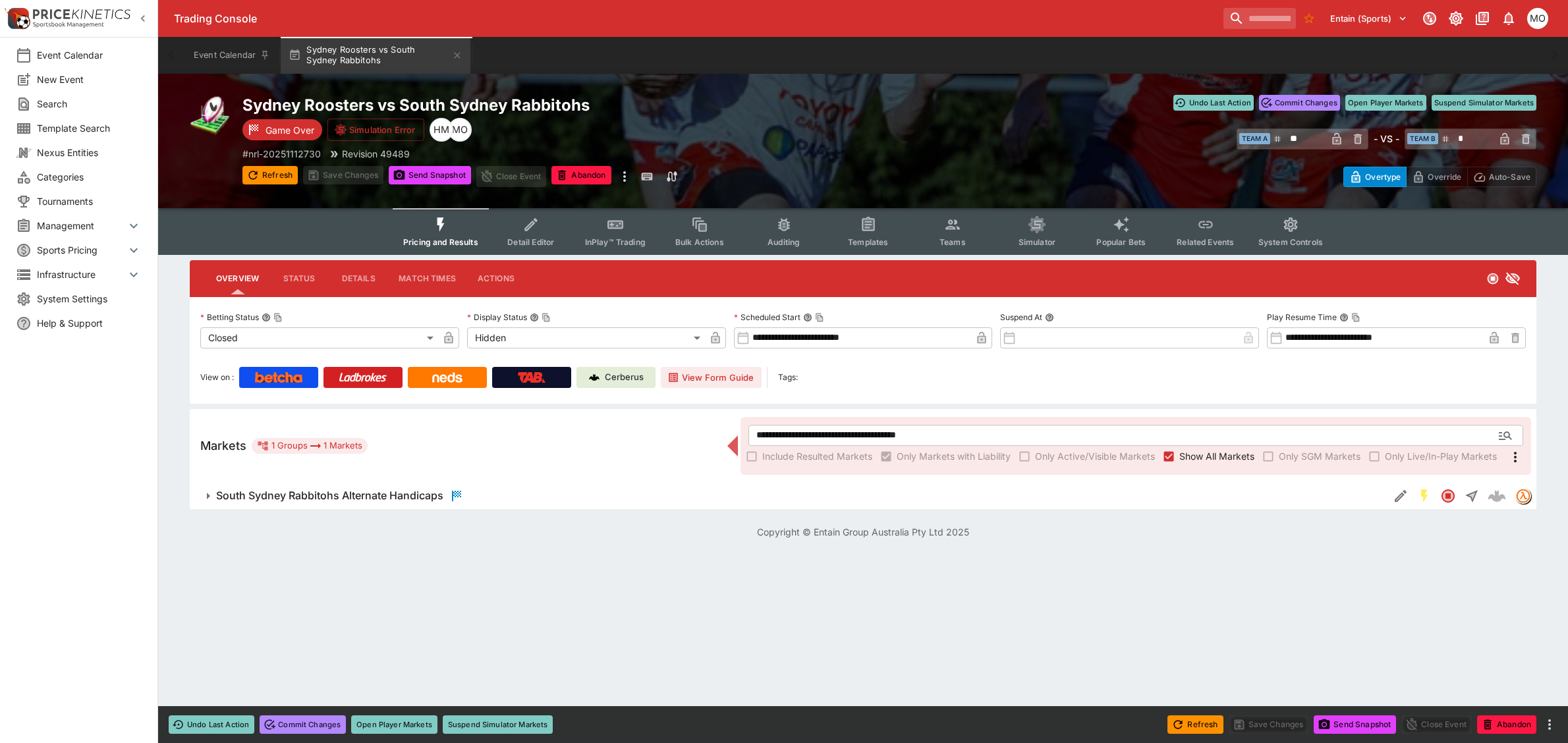
click at [206, 492] on icon "button" at bounding box center [208, 497] width 16 height 16
click at [297, 493] on h6 "South Sydney Rabbitohs Alternate Handicaps" at bounding box center [330, 496] width 228 height 14
click at [226, 495] on h6 "South Sydney Rabbitohs Alternate Handicaps" at bounding box center [330, 496] width 228 height 14
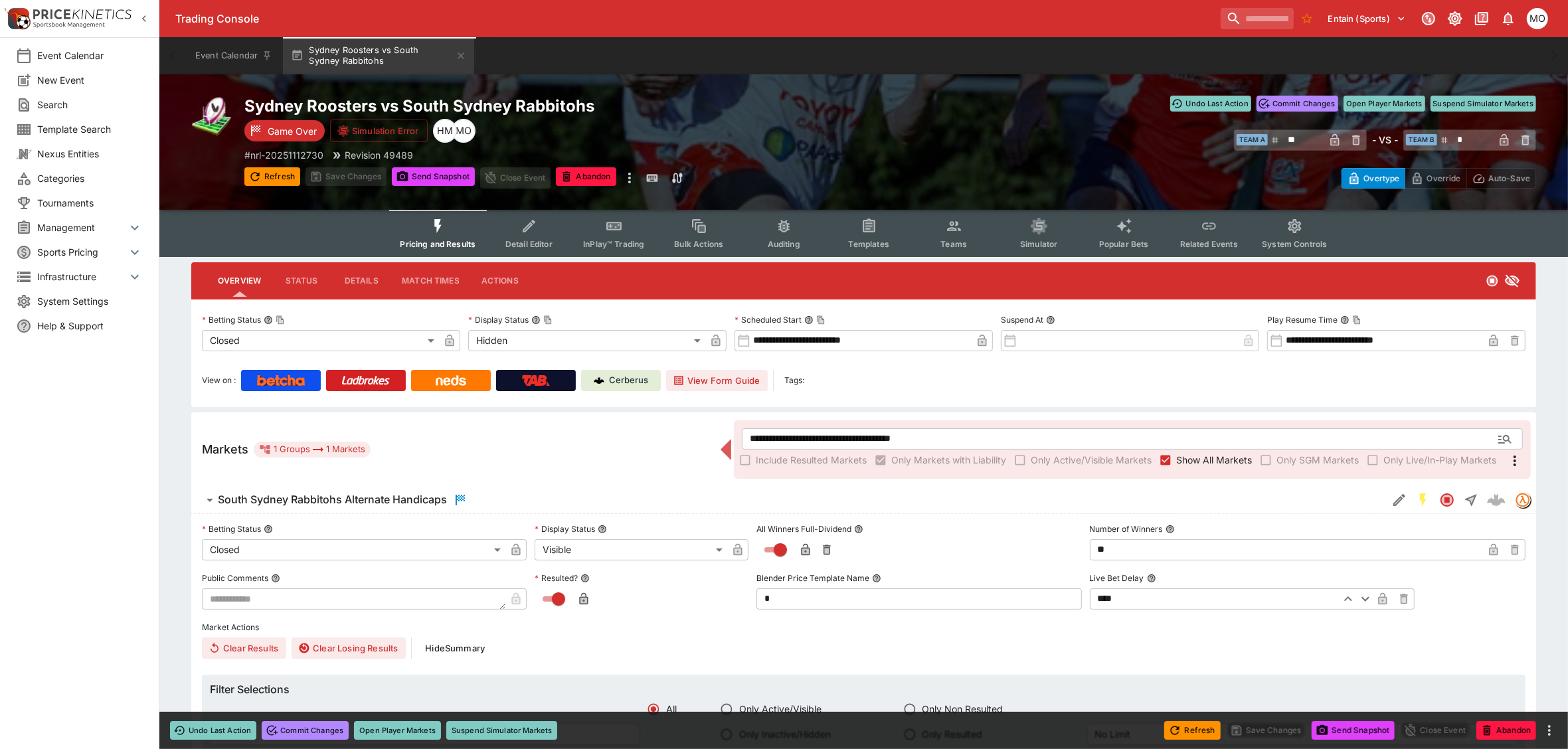
click at [210, 499] on icon "button" at bounding box center [210, 500] width 7 height 3
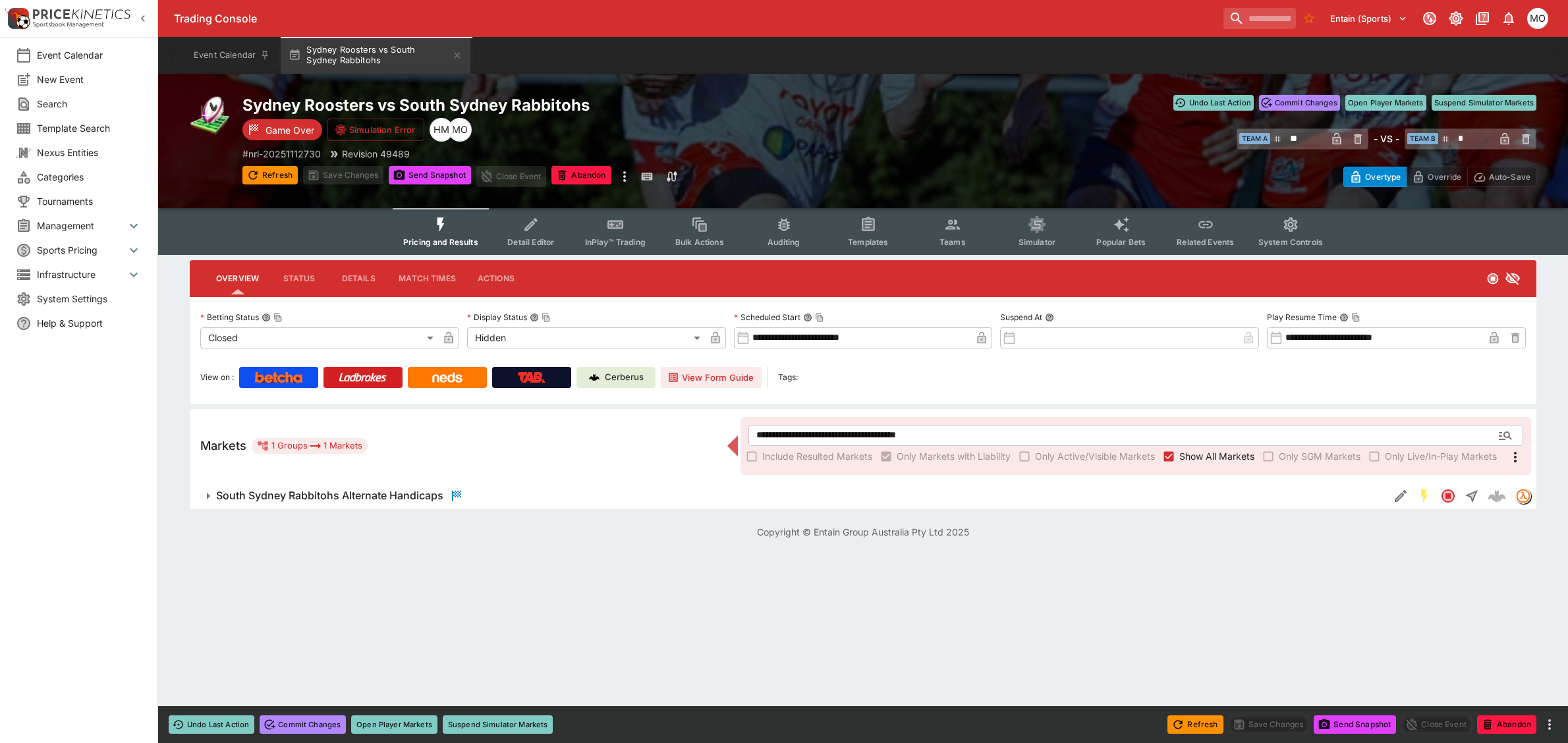
click at [208, 493] on icon "button" at bounding box center [208, 496] width 3 height 7
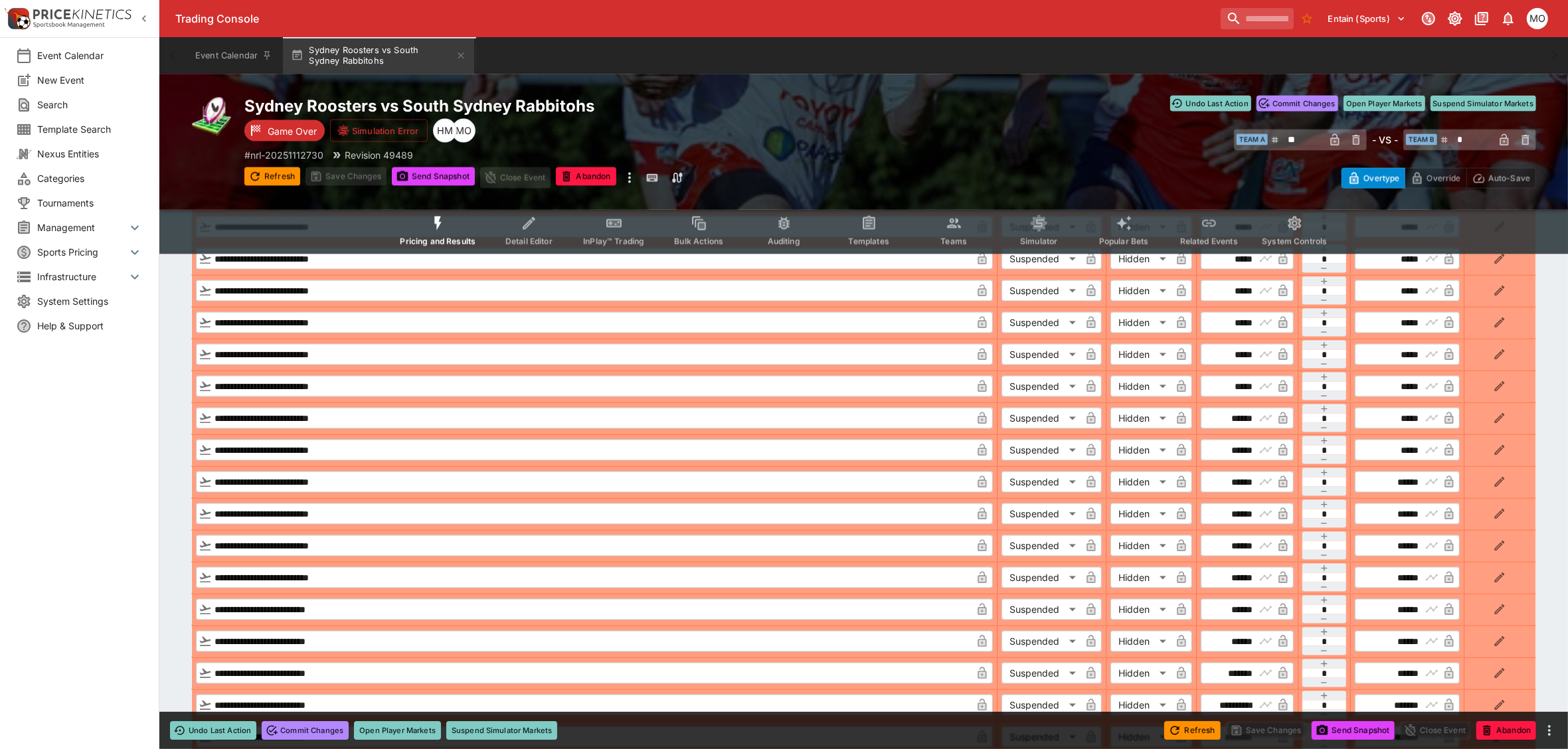
scroll to position [2092, 0]
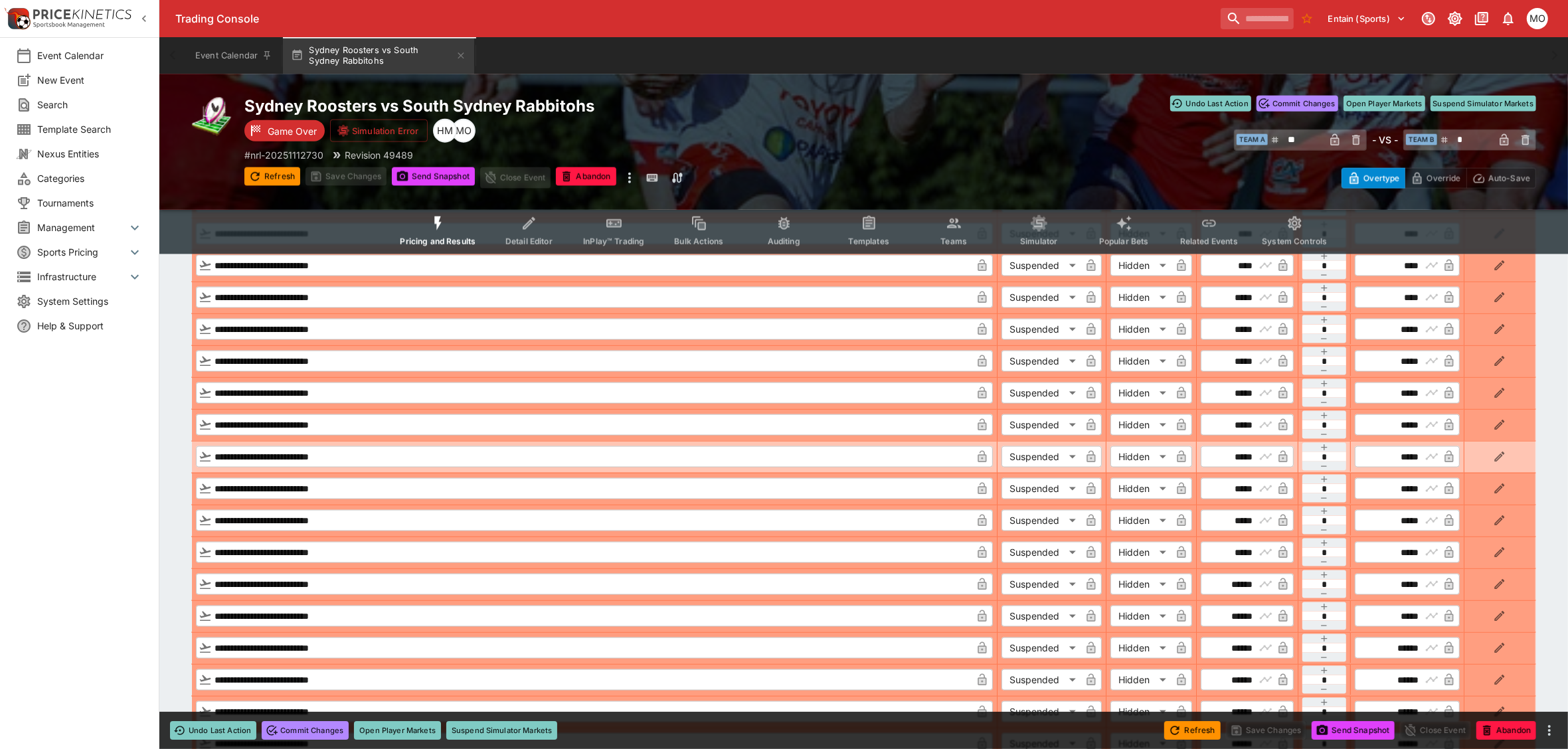
click at [1499, 450] on icon "button" at bounding box center [1500, 456] width 13 height 13
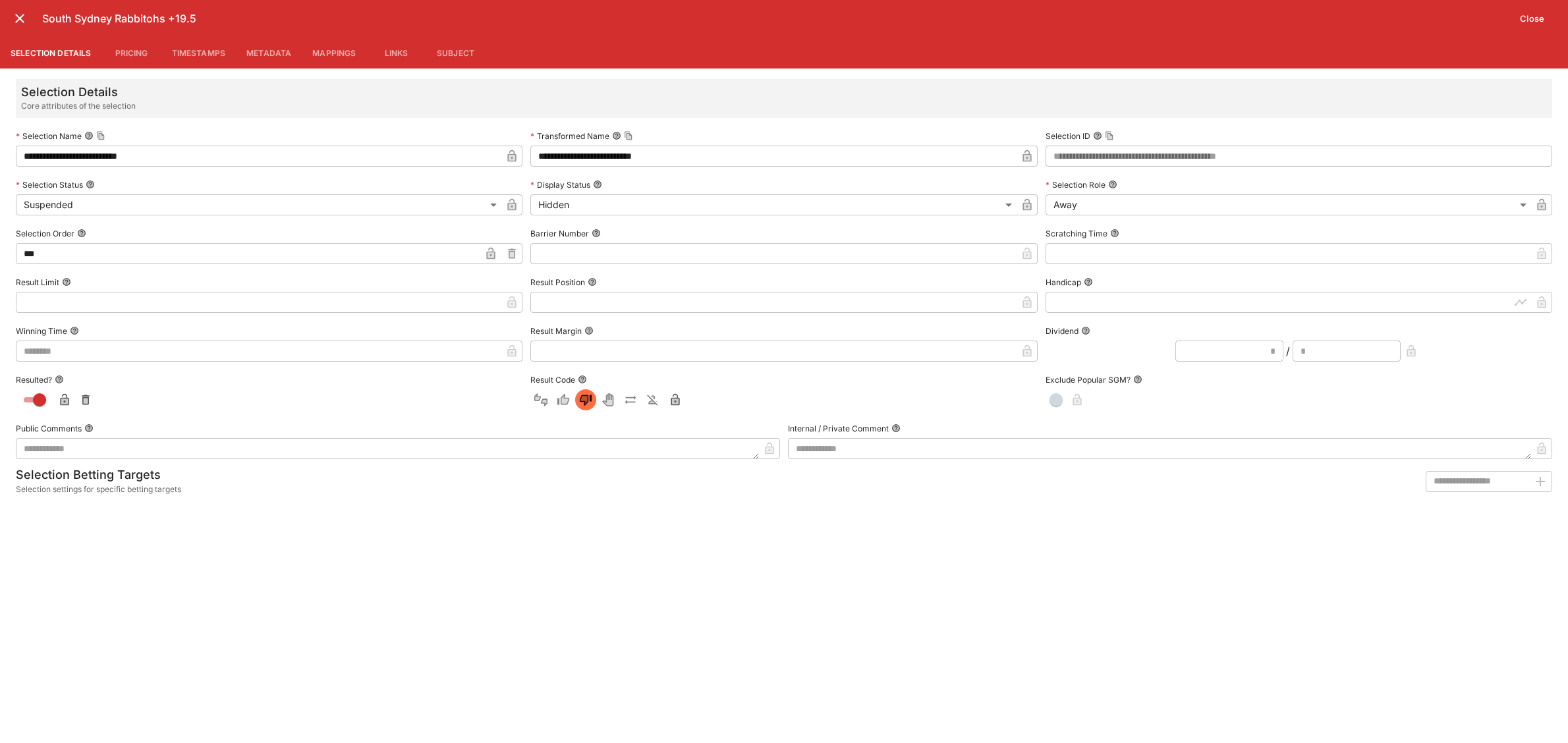
click at [250, 50] on button "Metadata" at bounding box center [268, 53] width 66 height 31
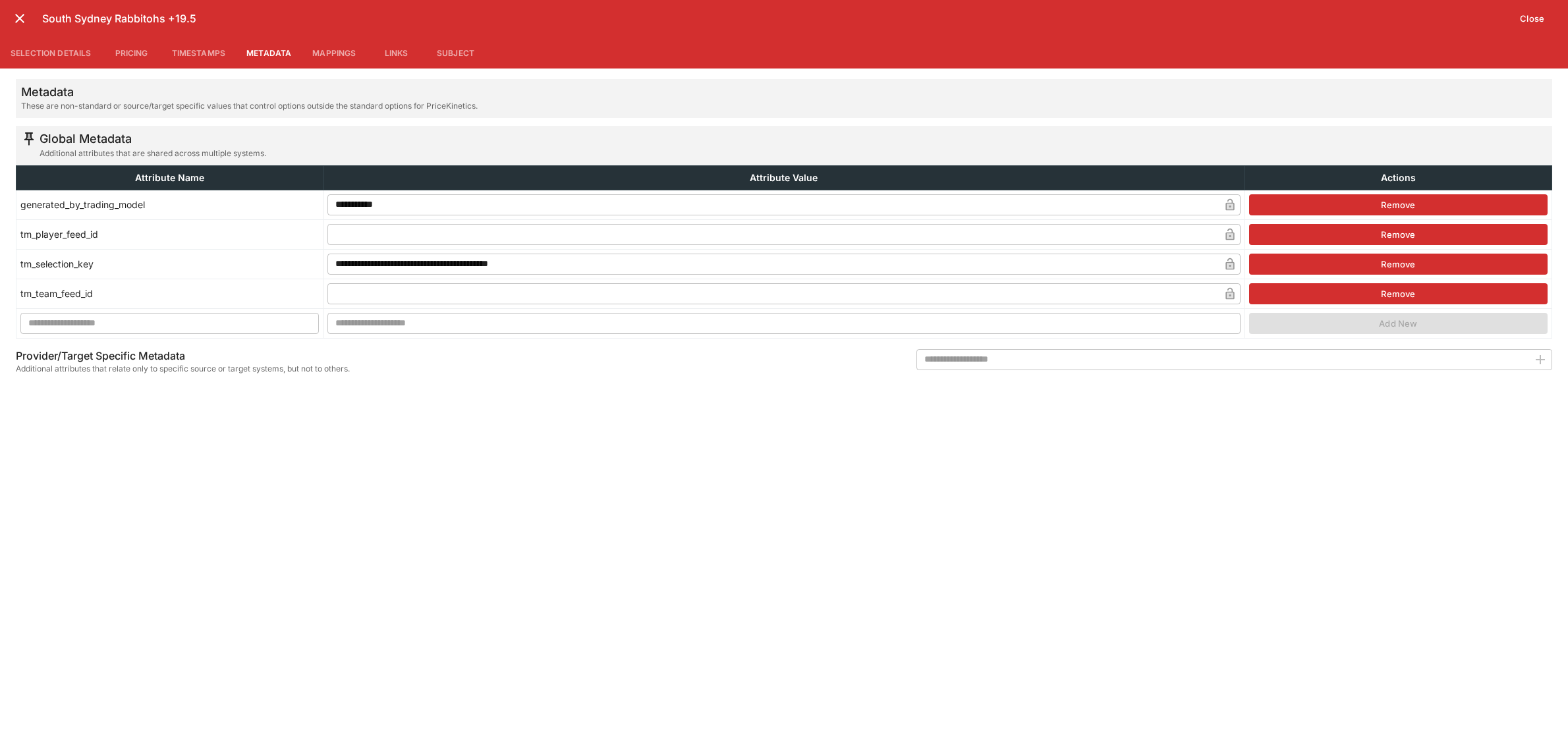
click at [19, 21] on icon "close" at bounding box center [20, 19] width 16 height 16
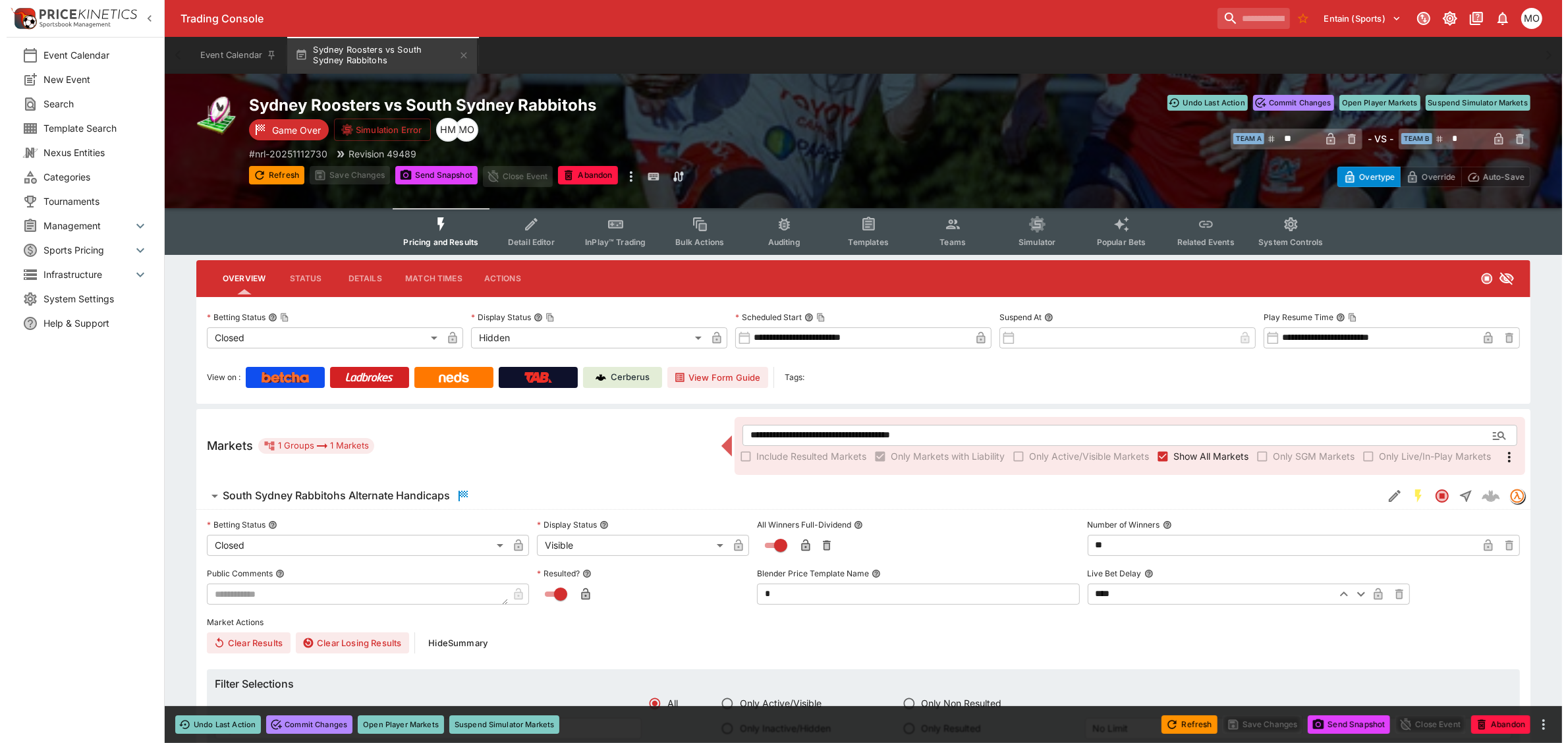
scroll to position [165, 0]
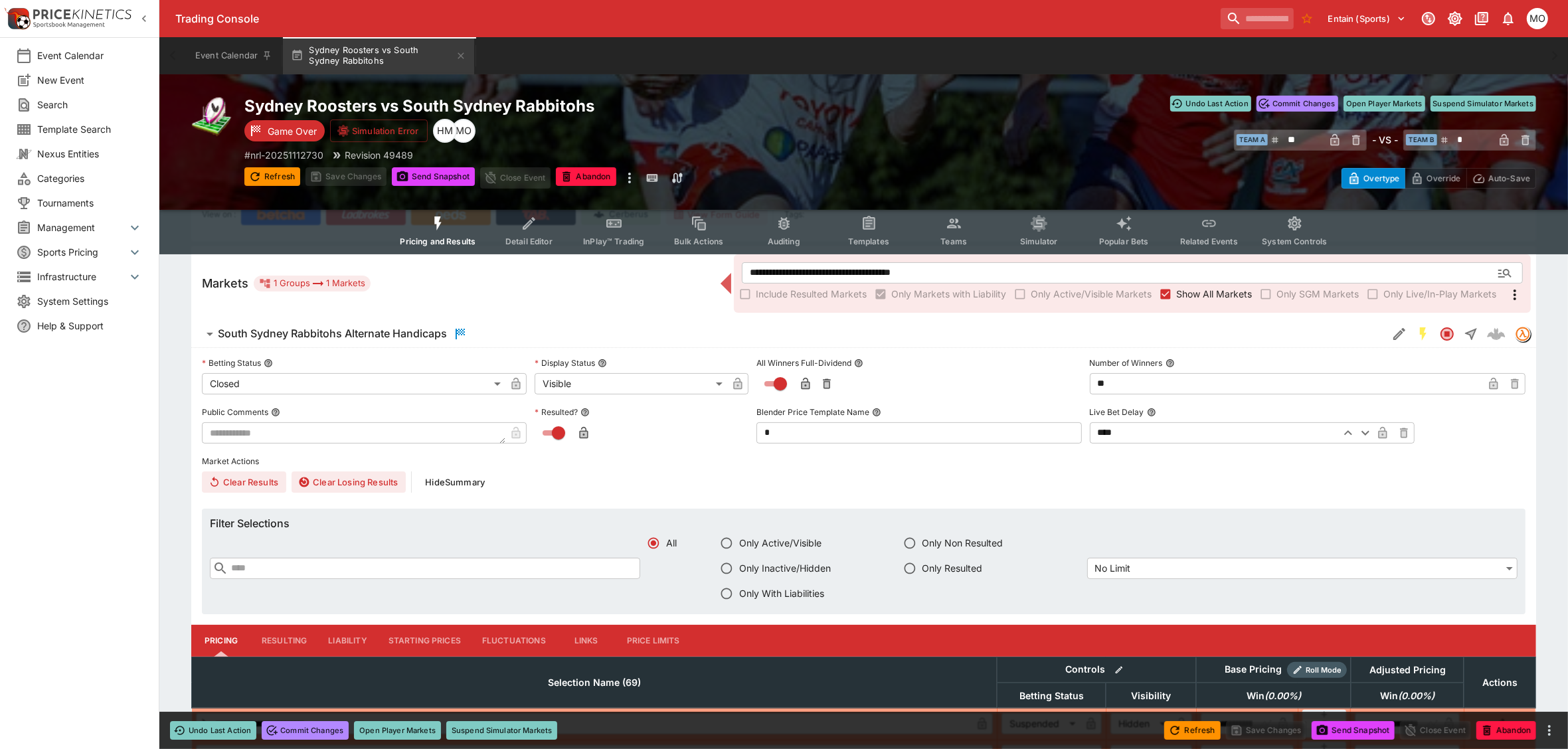
click at [1392, 327] on icon "Edit Detail" at bounding box center [1400, 334] width 16 height 16
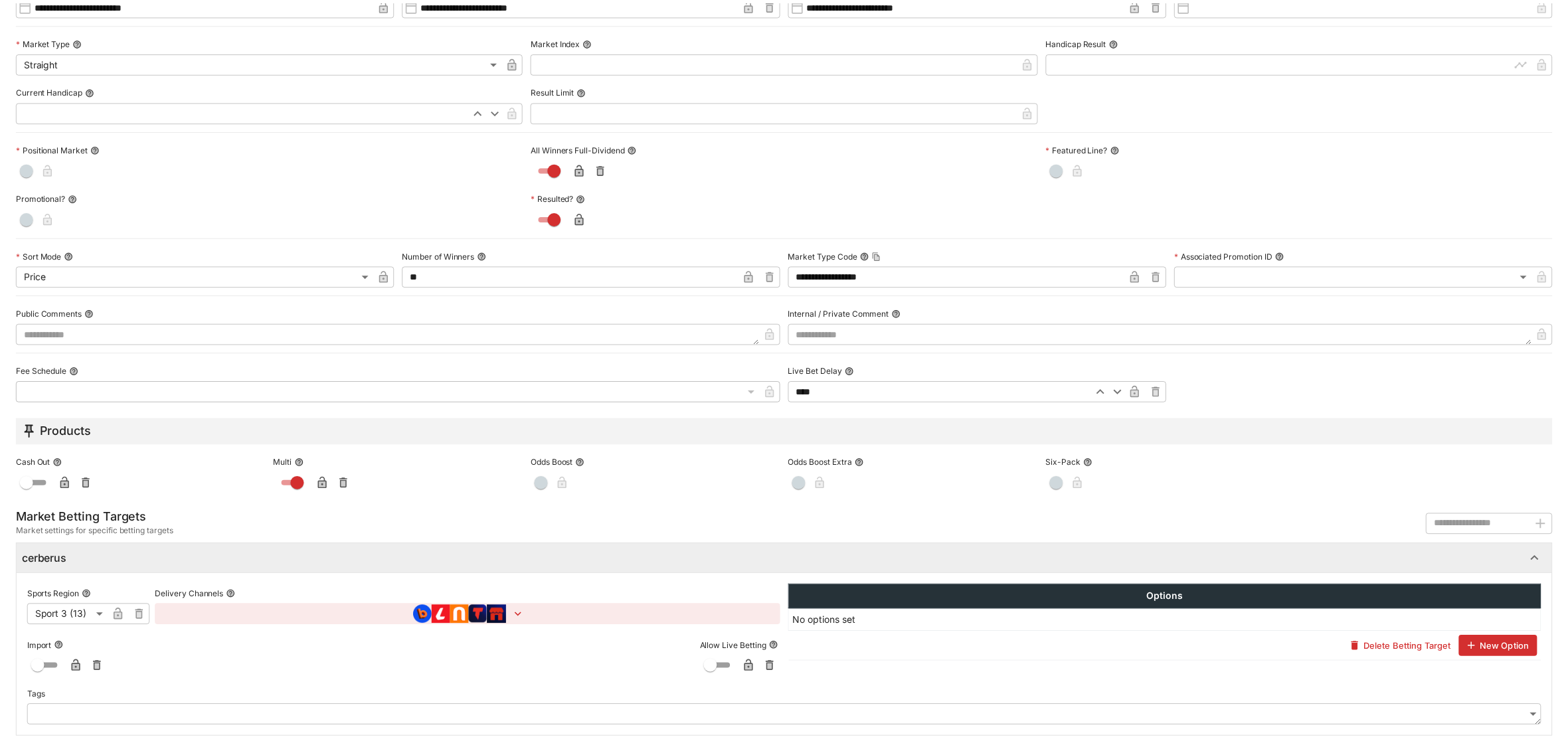
scroll to position [0, 0]
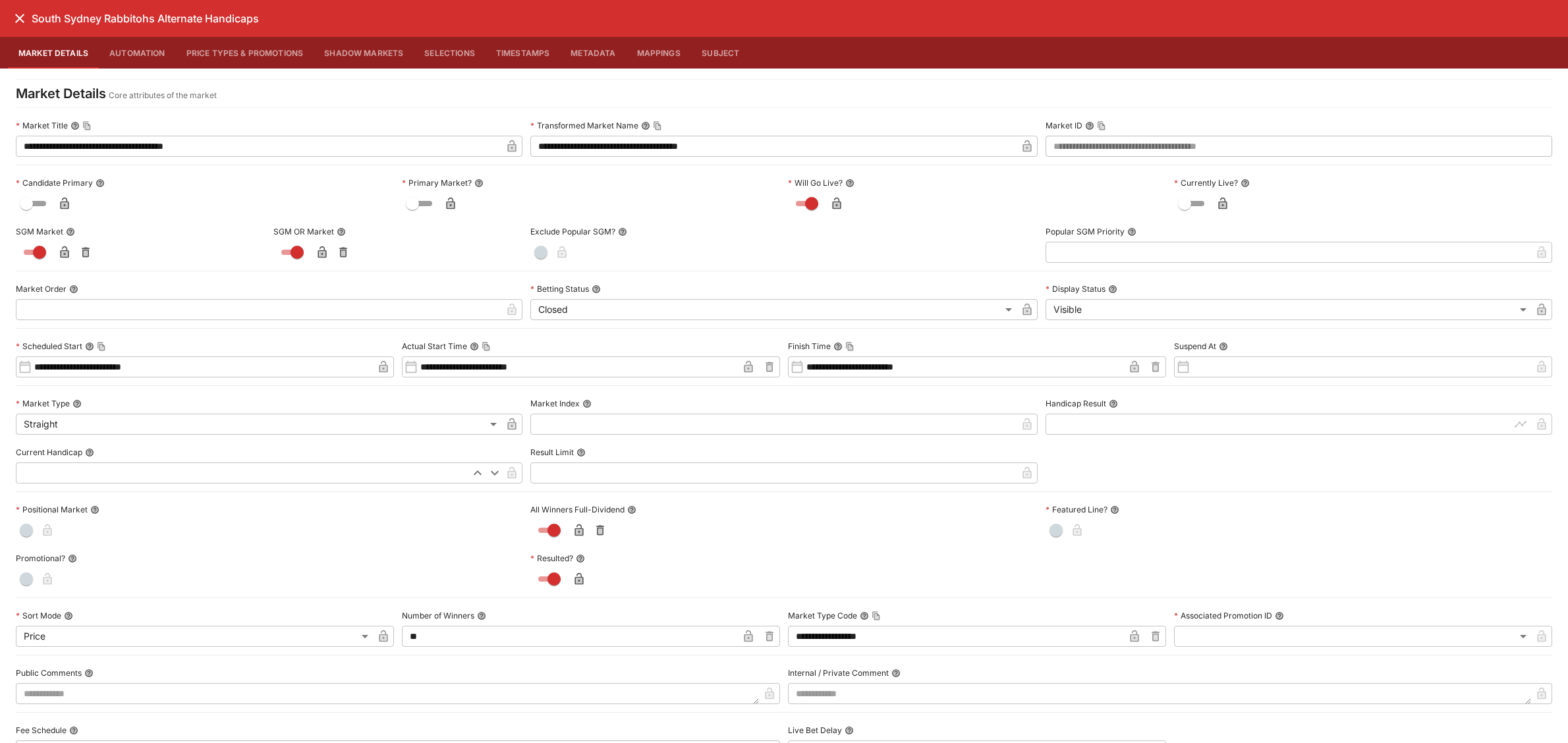
click at [589, 40] on button "Metadata" at bounding box center [593, 53] width 66 height 31
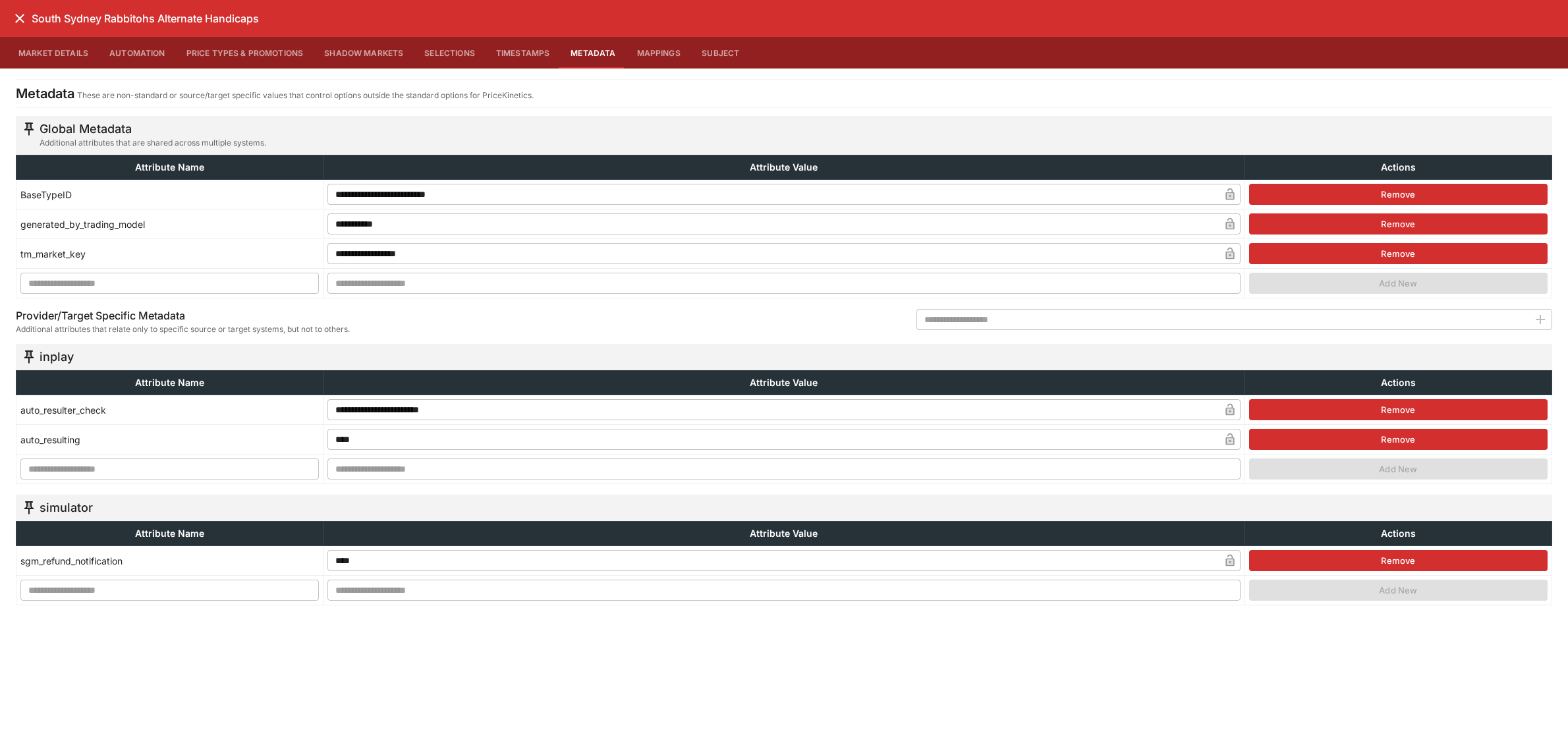
click at [49, 53] on button "Market Details" at bounding box center [53, 53] width 91 height 31
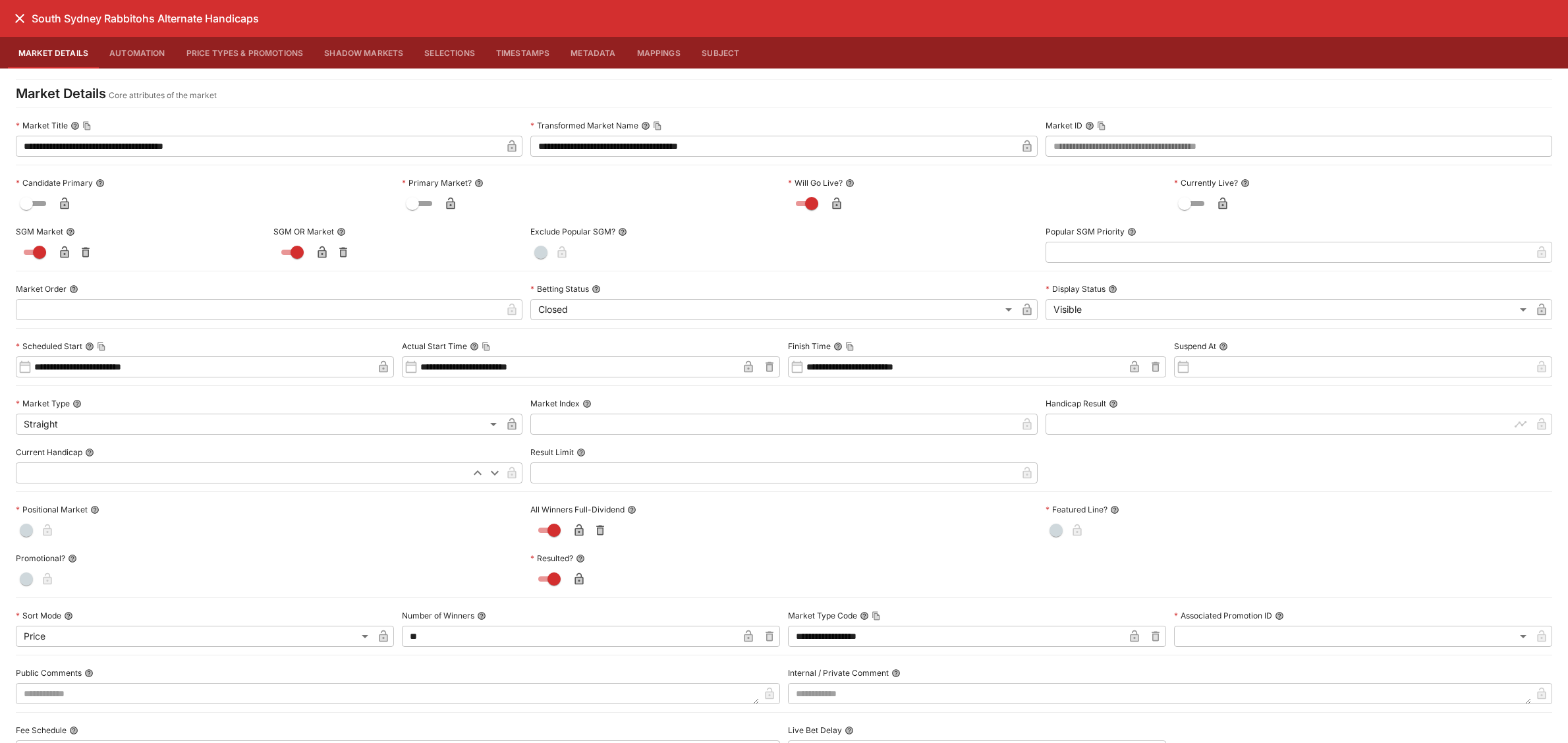
click at [18, 20] on icon "close" at bounding box center [19, 18] width 9 height 9
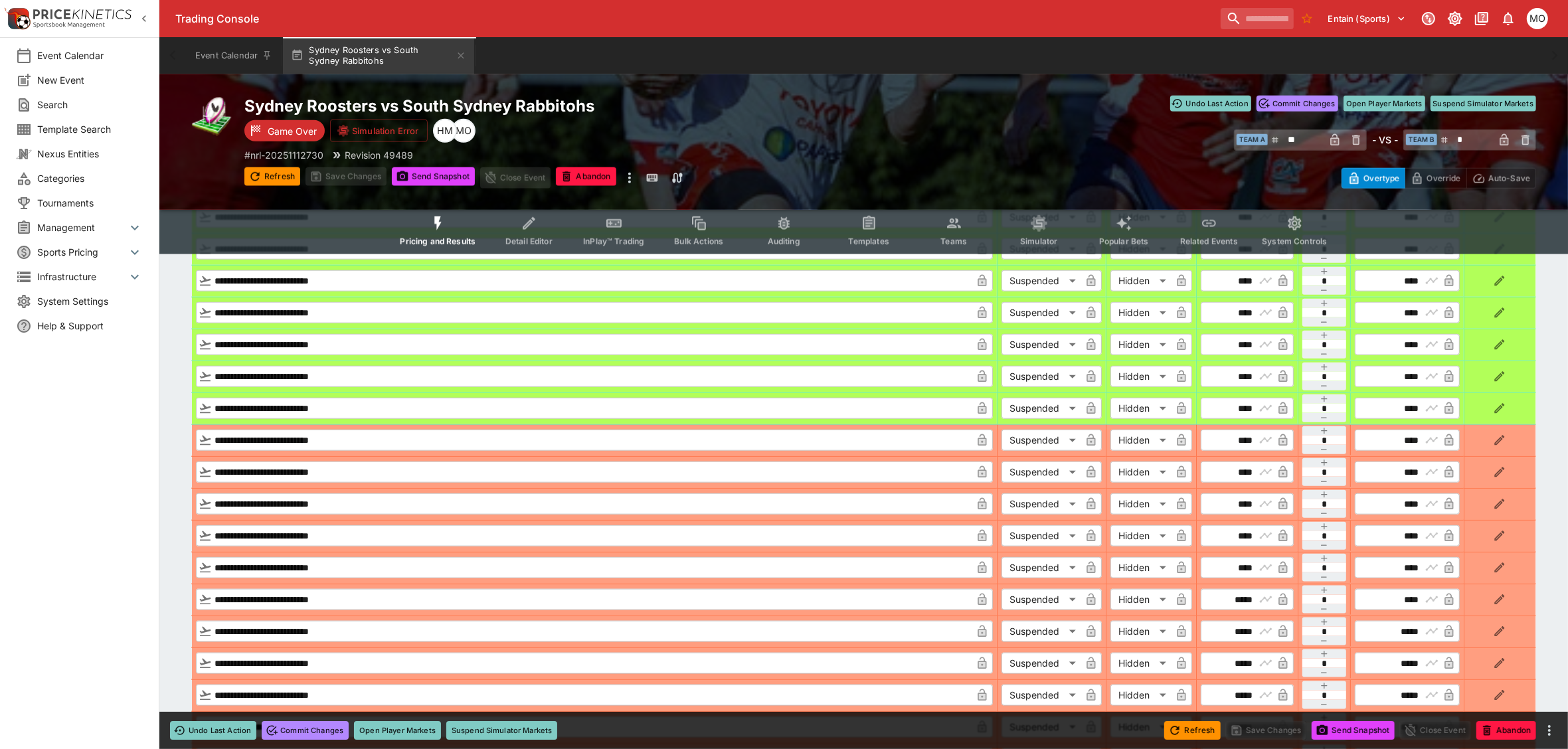
scroll to position [1994, 0]
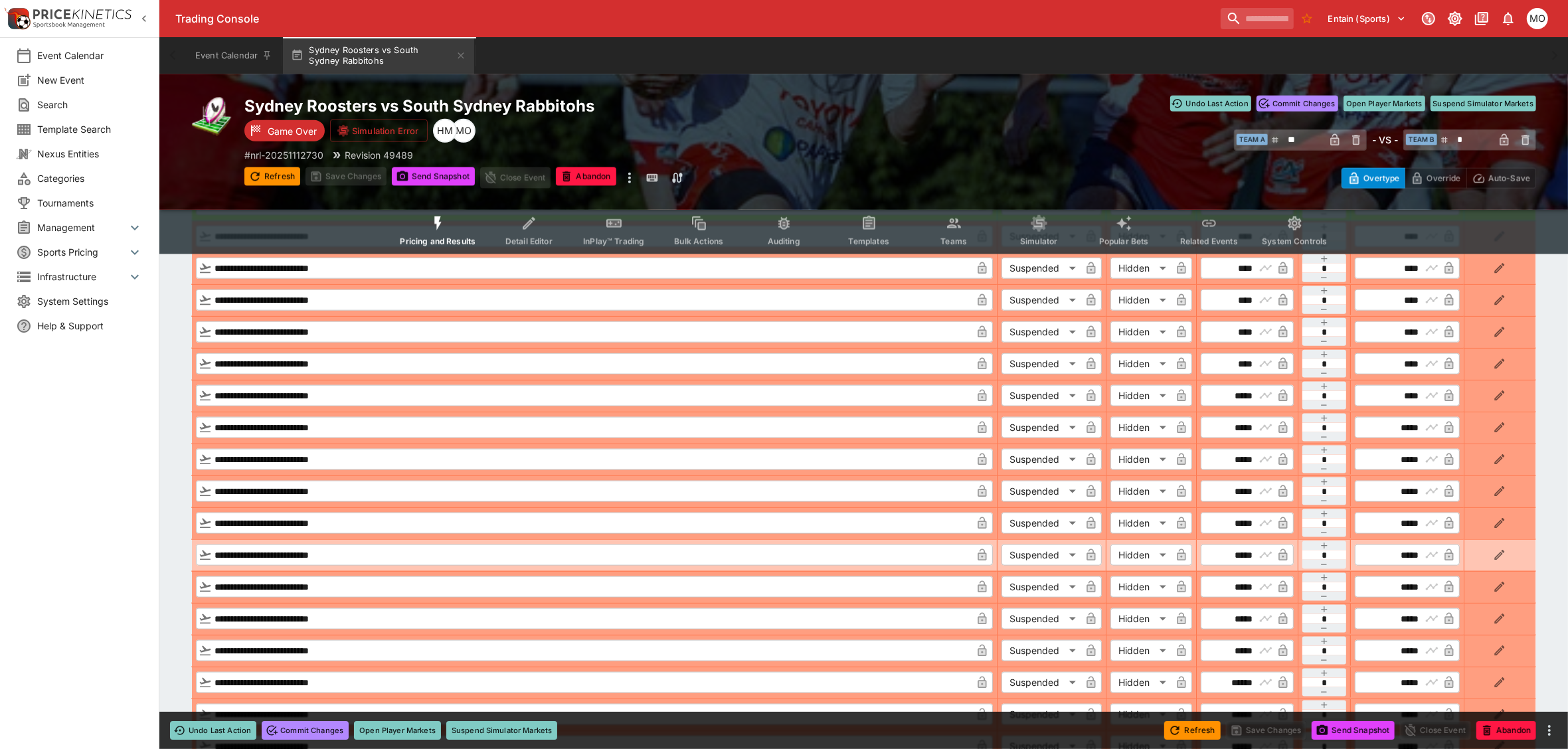
click at [1496, 549] on icon "button" at bounding box center [1500, 555] width 13 height 13
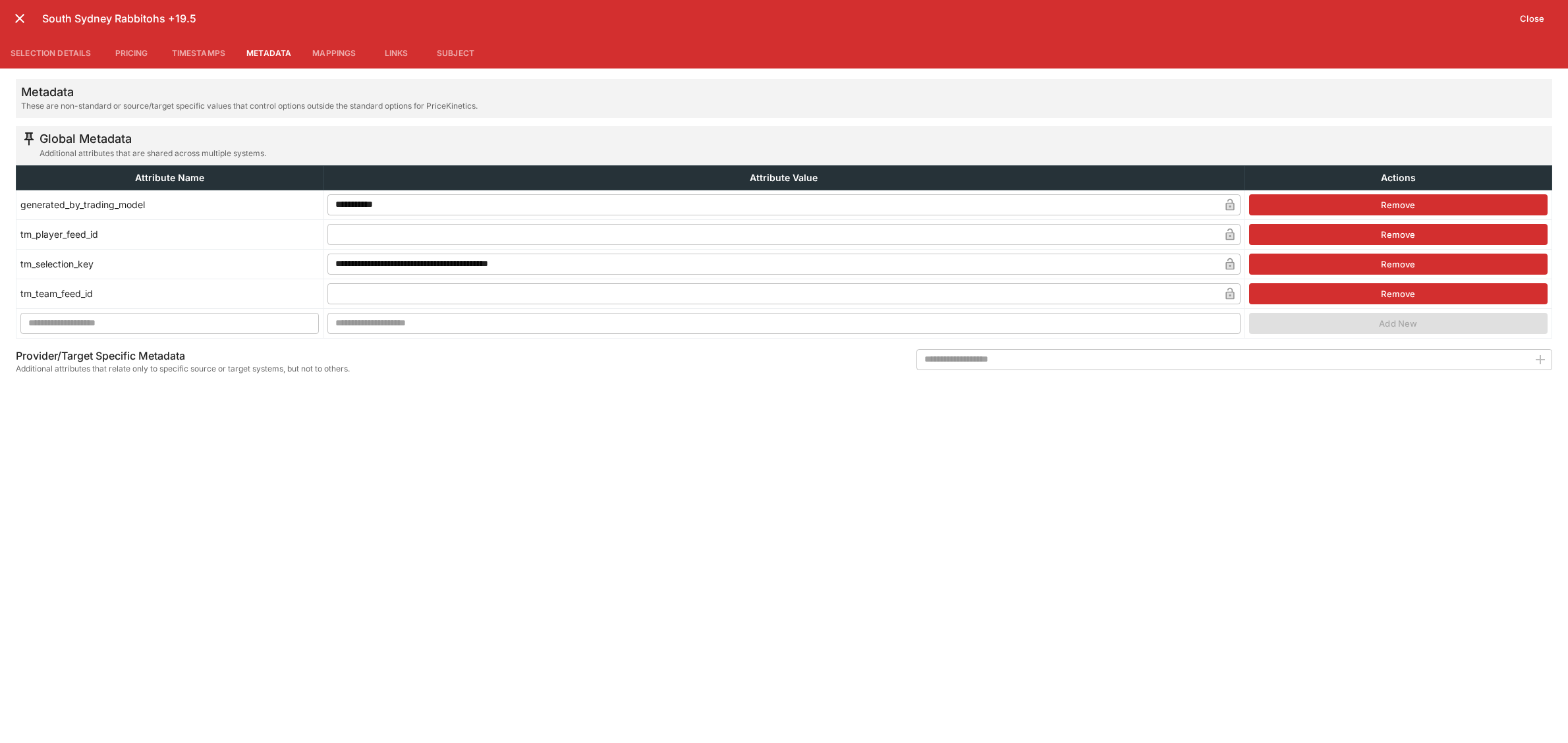
click at [43, 58] on button "Selection Details" at bounding box center [51, 53] width 102 height 31
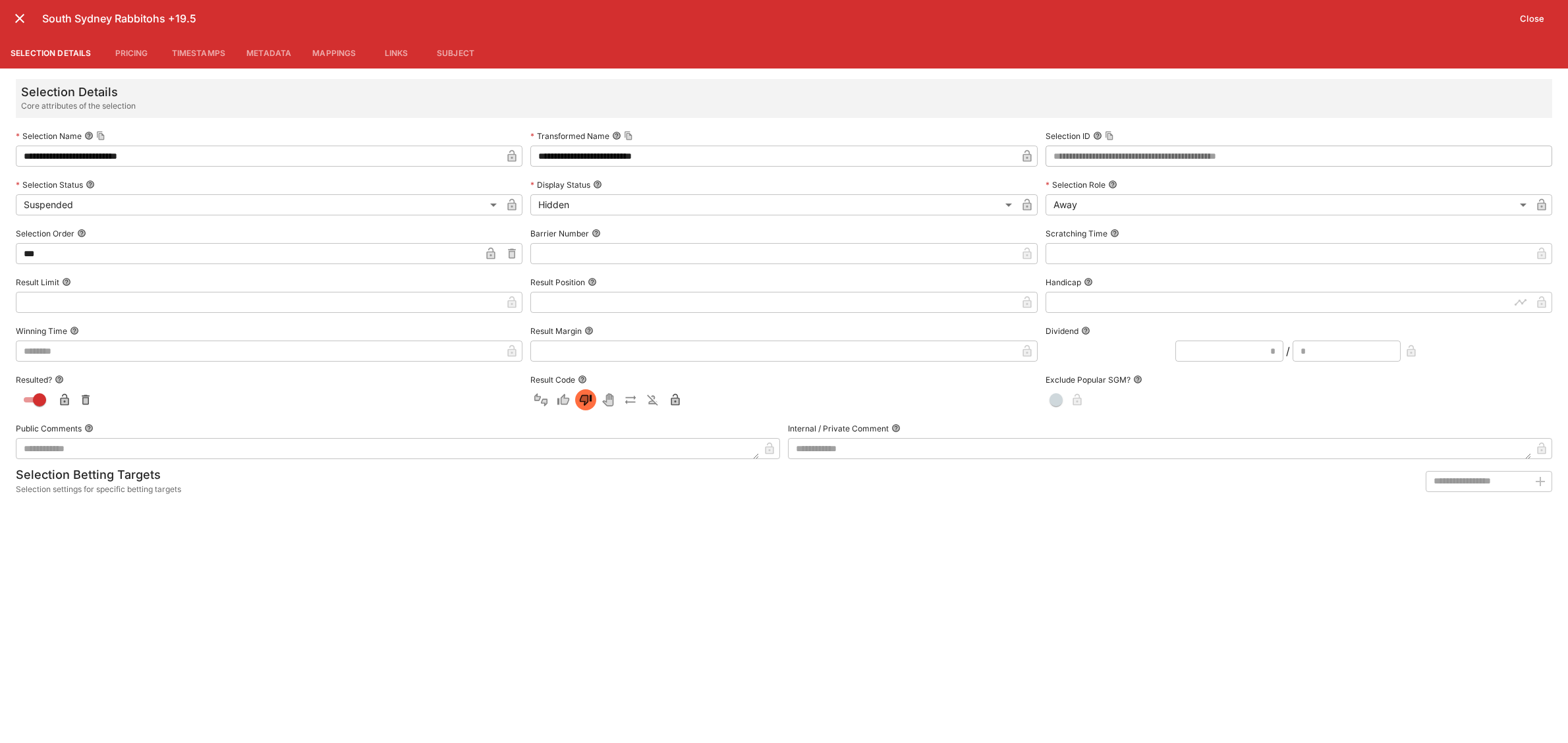
click at [132, 46] on button "Pricing" at bounding box center [131, 53] width 59 height 31
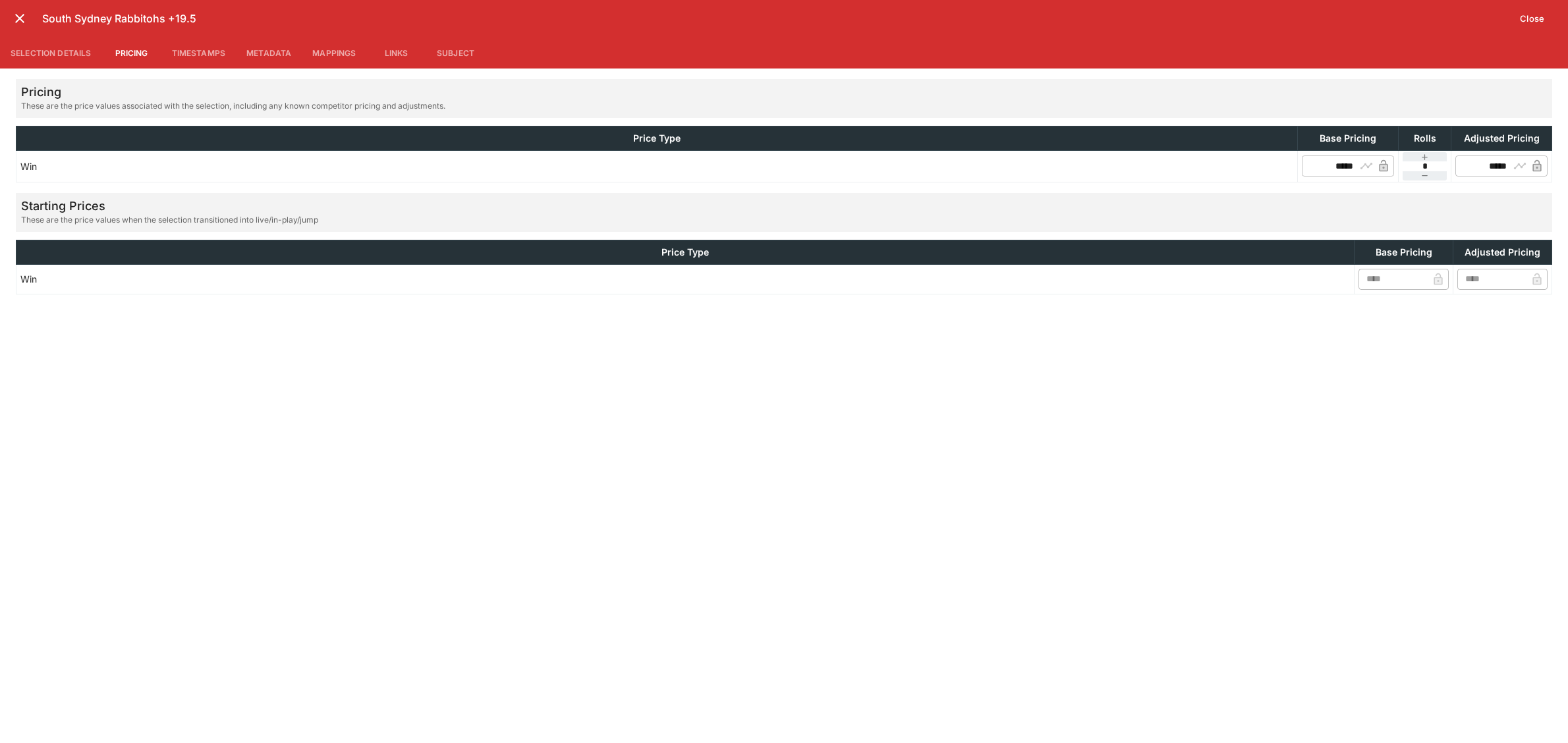
click at [214, 50] on button "Timestamps" at bounding box center [199, 53] width 76 height 31
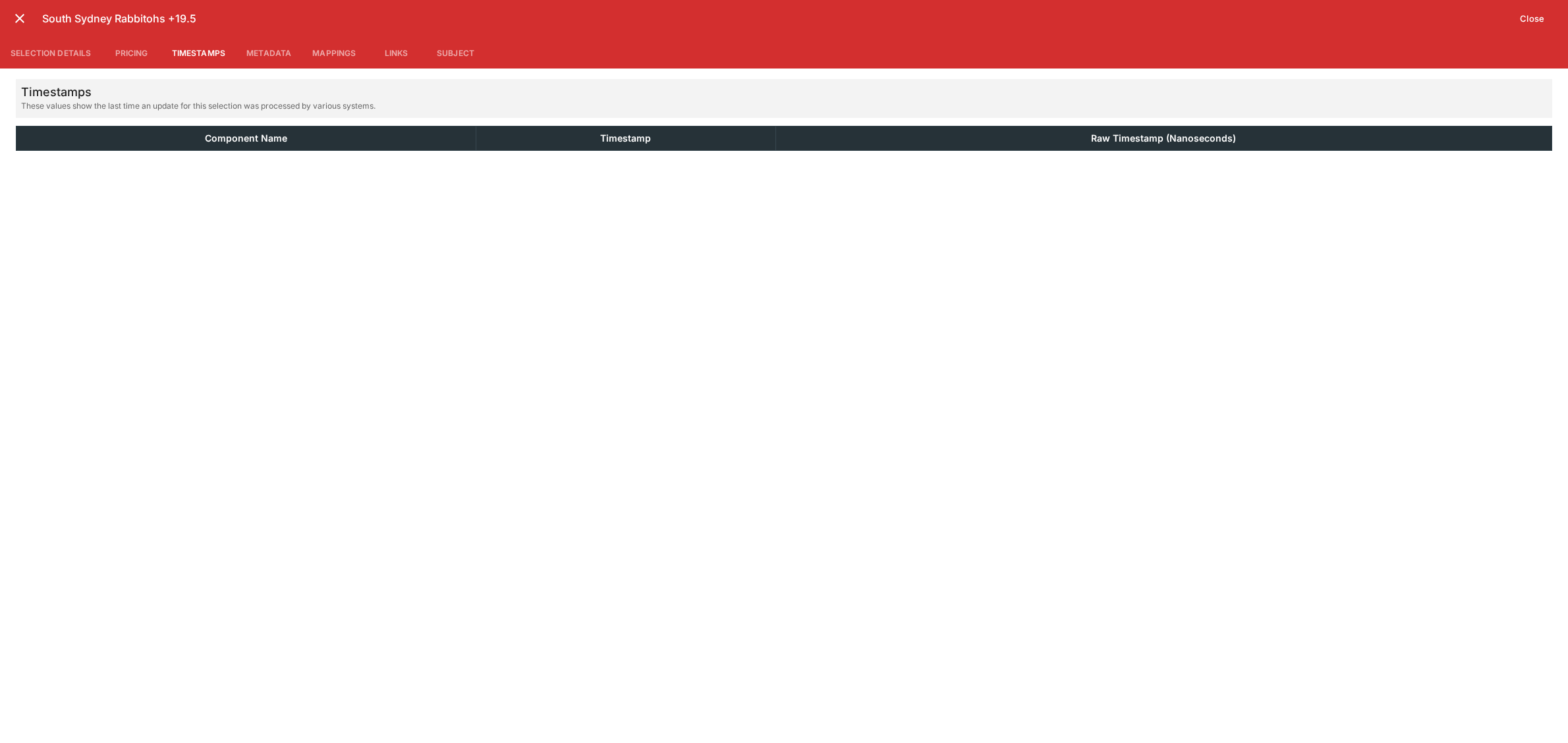
click at [265, 51] on button "Metadata" at bounding box center [268, 53] width 66 height 31
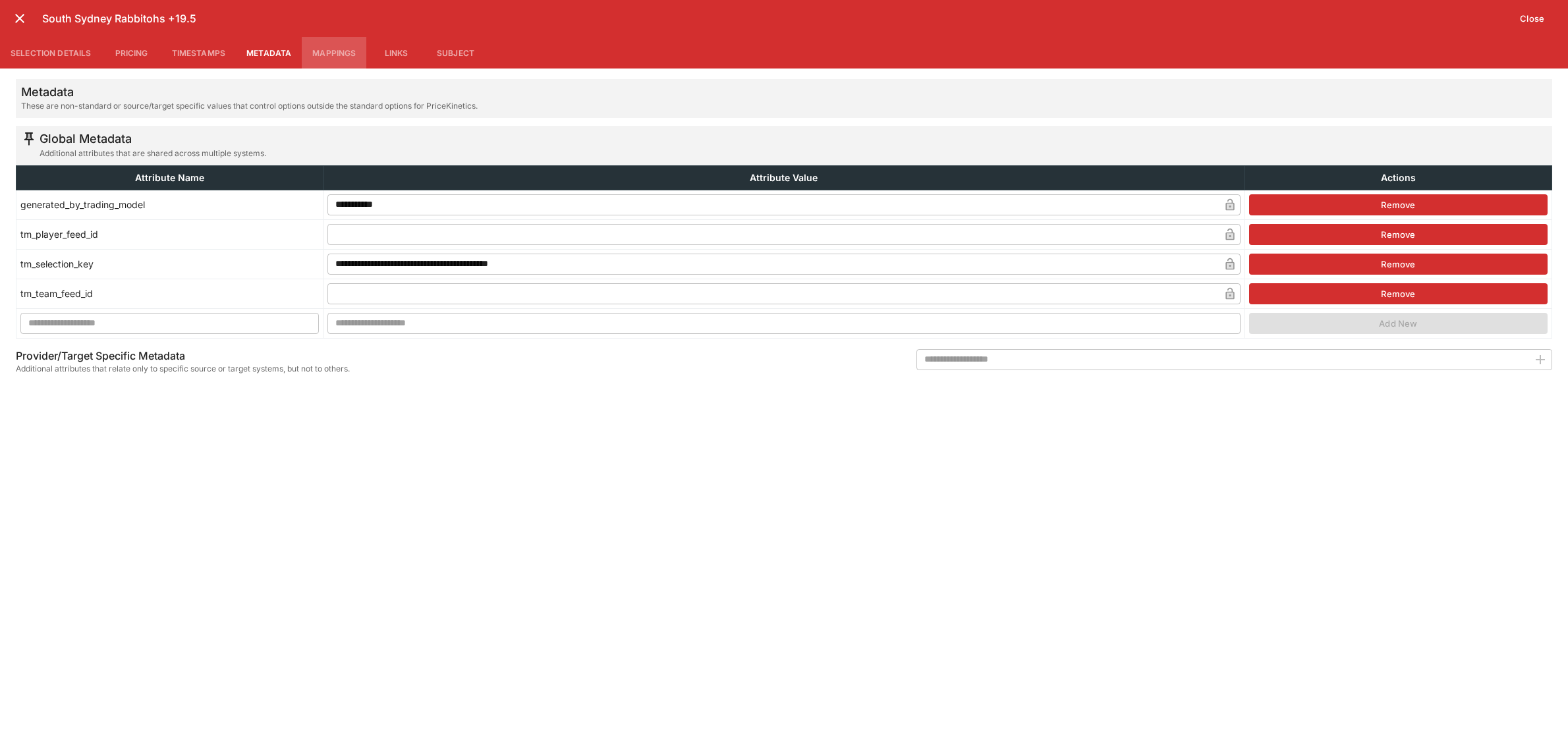
click at [344, 47] on button "Mappings" at bounding box center [335, 53] width 65 height 31
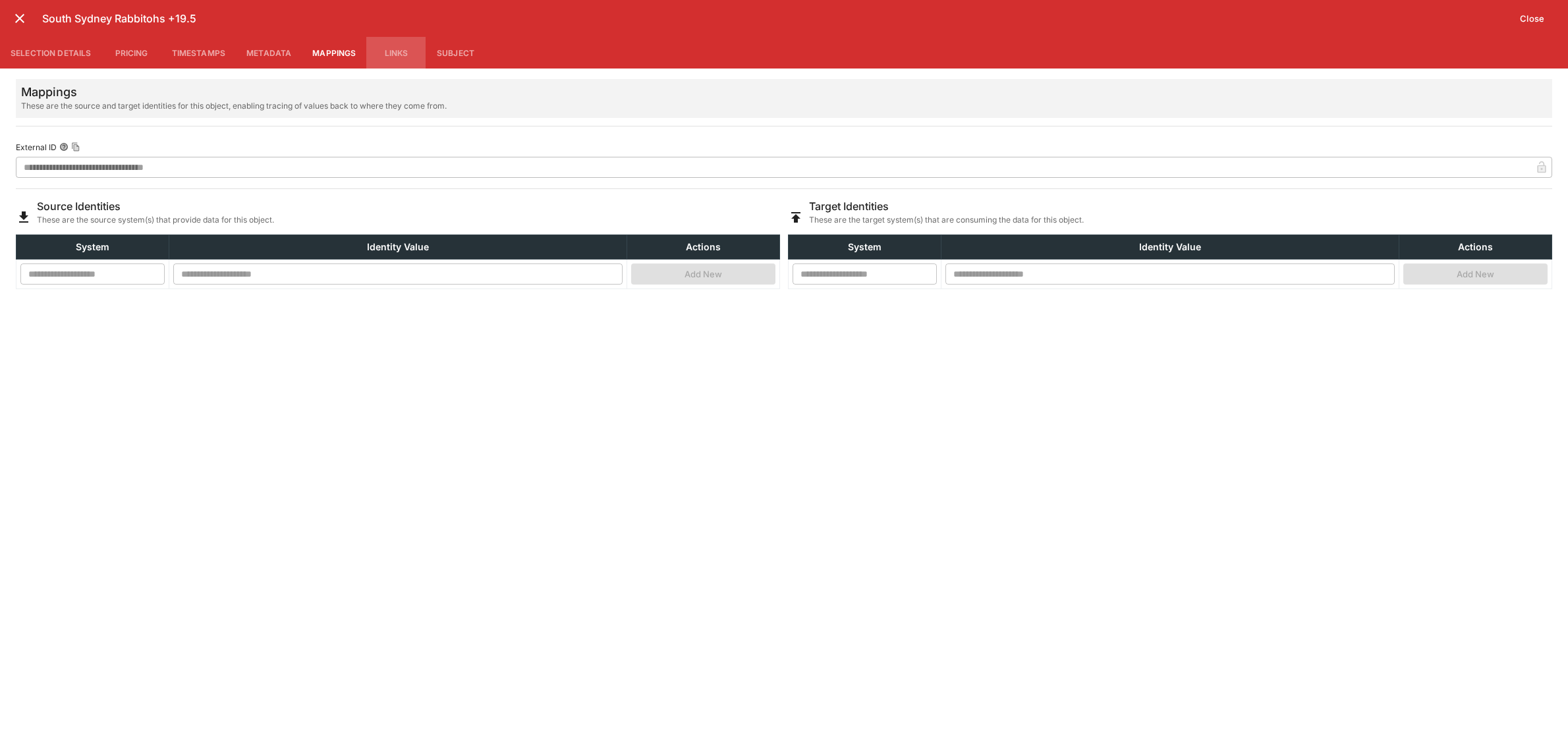
click at [397, 48] on button "Links" at bounding box center [395, 53] width 59 height 31
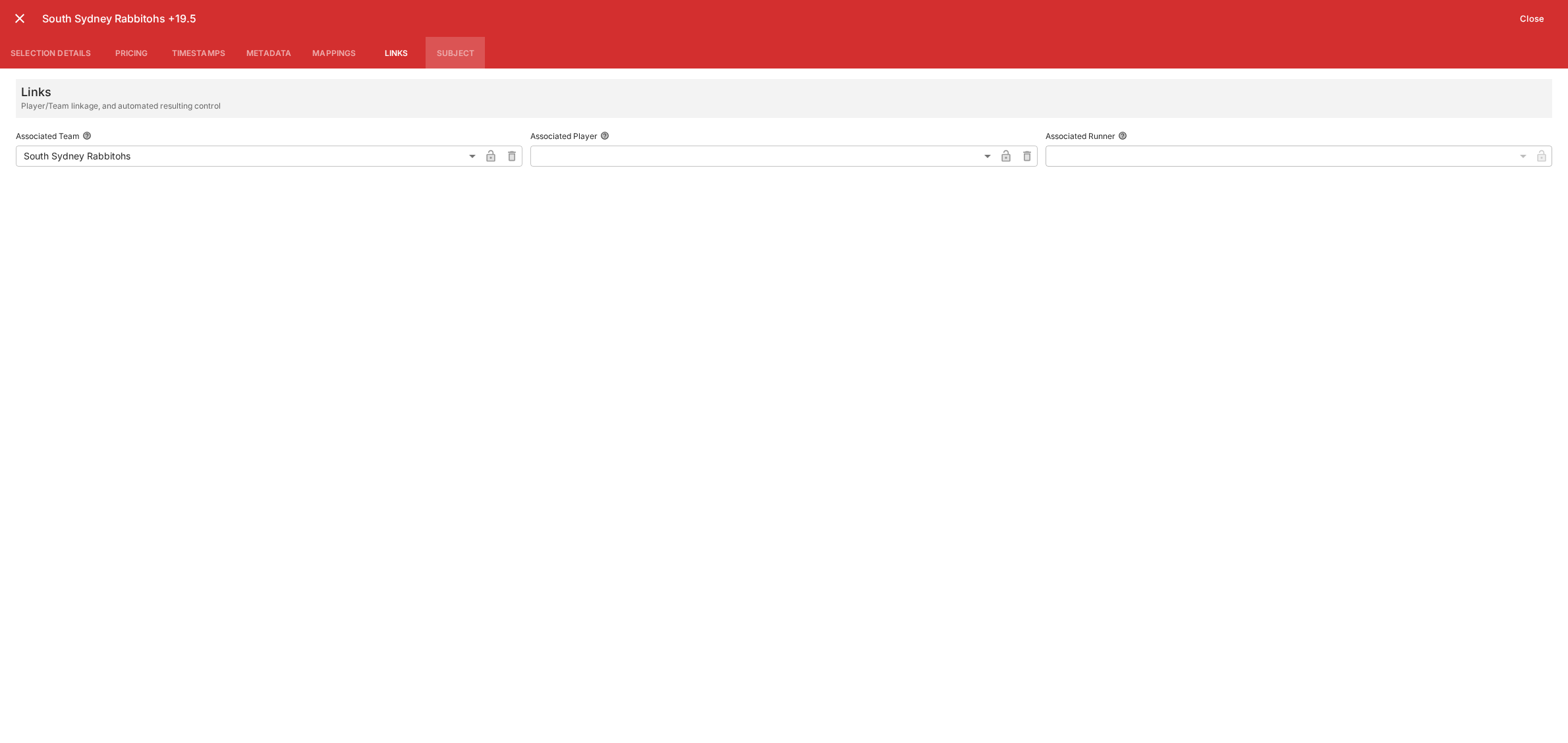
click at [441, 49] on button "Subject" at bounding box center [455, 53] width 59 height 31
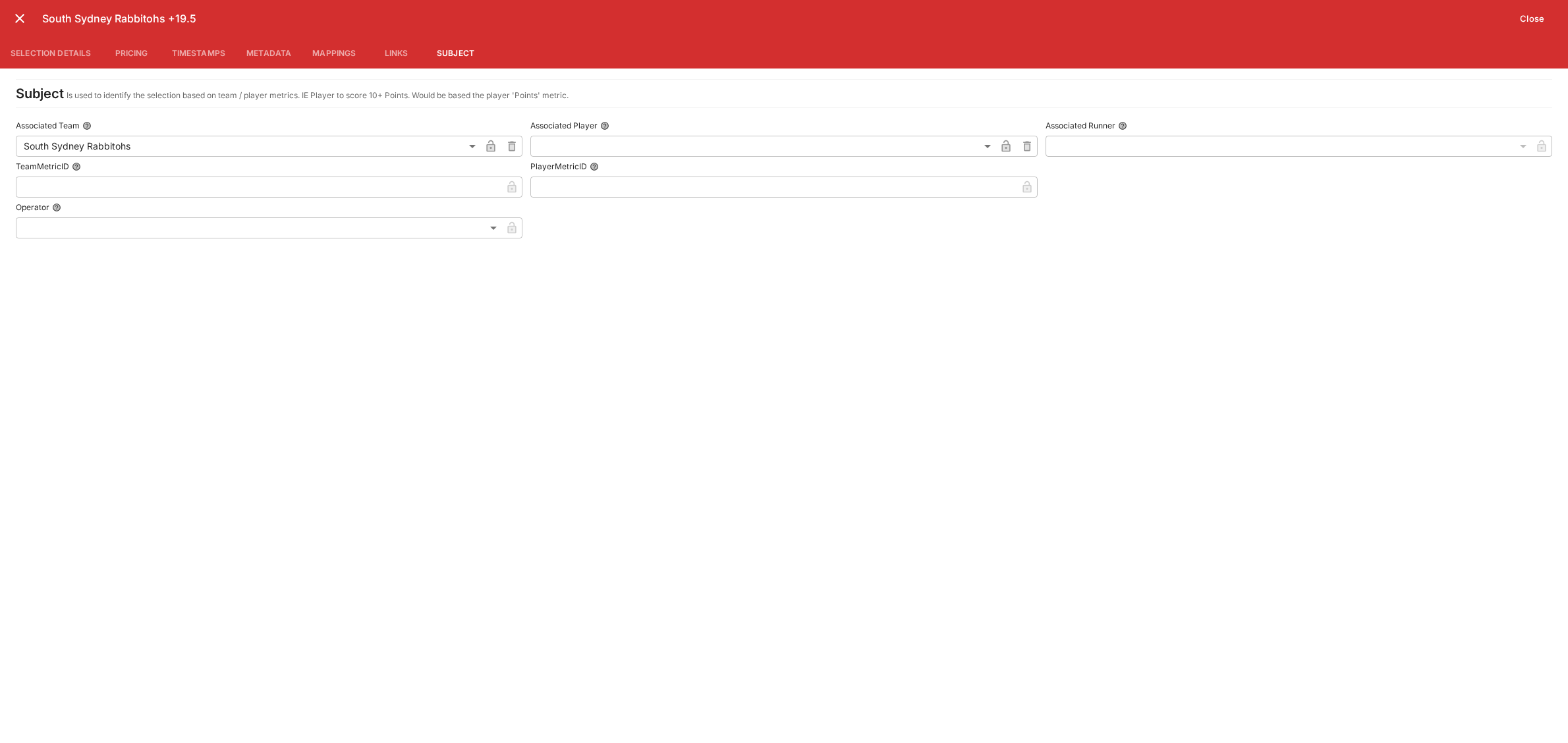
click at [20, 18] on icon "close" at bounding box center [19, 18] width 9 height 9
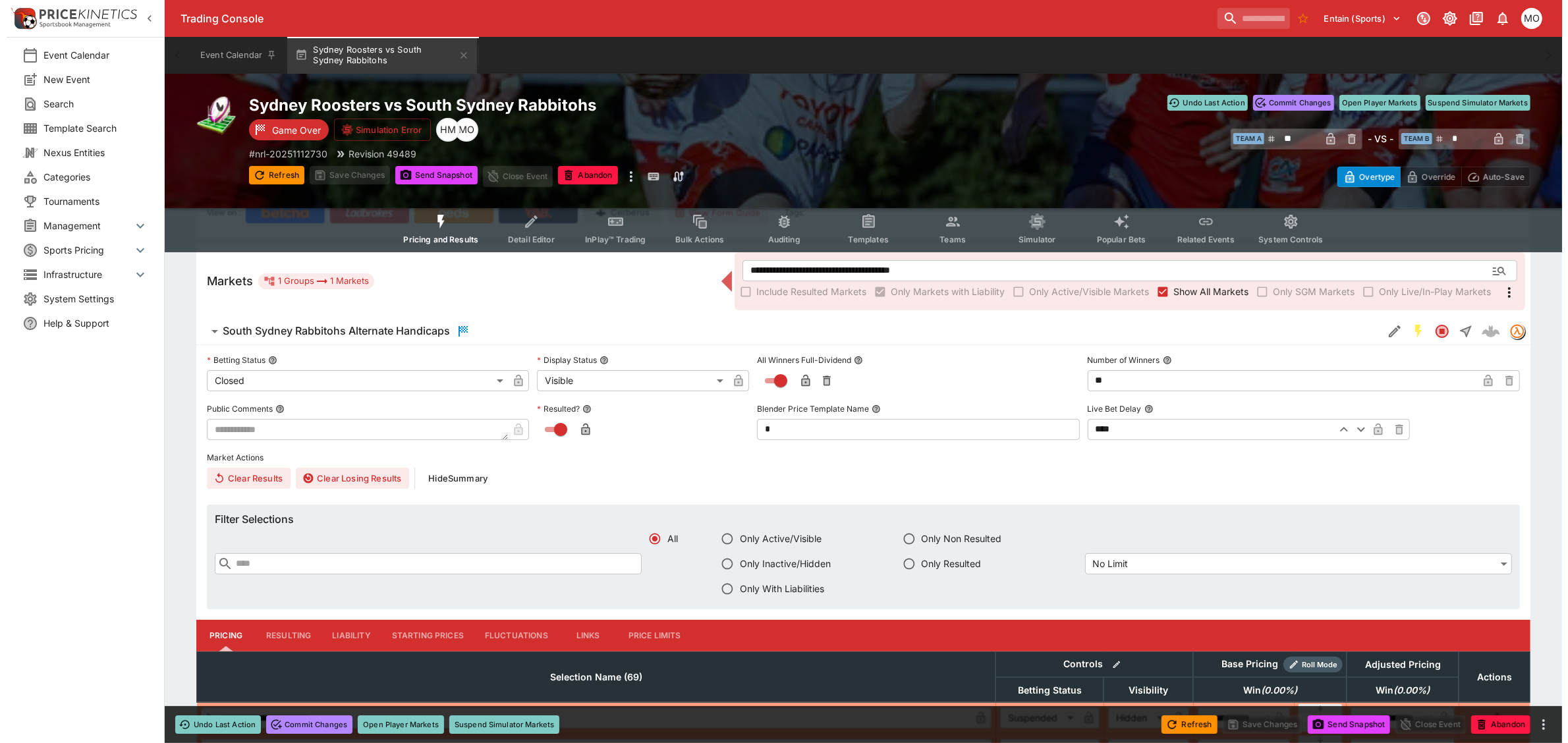
scroll to position [0, 0]
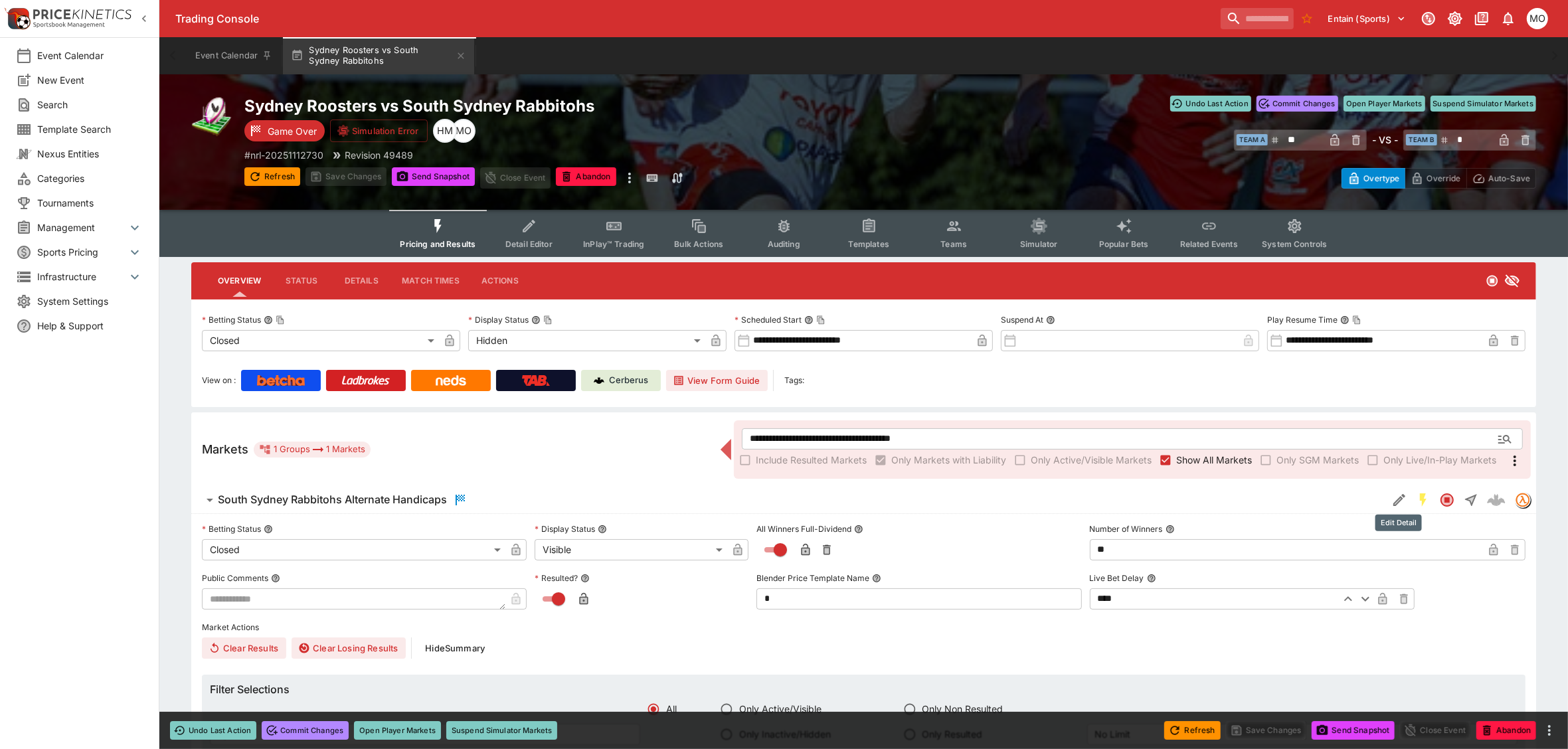
click at [1394, 500] on icon "Edit Detail" at bounding box center [1400, 501] width 16 height 16
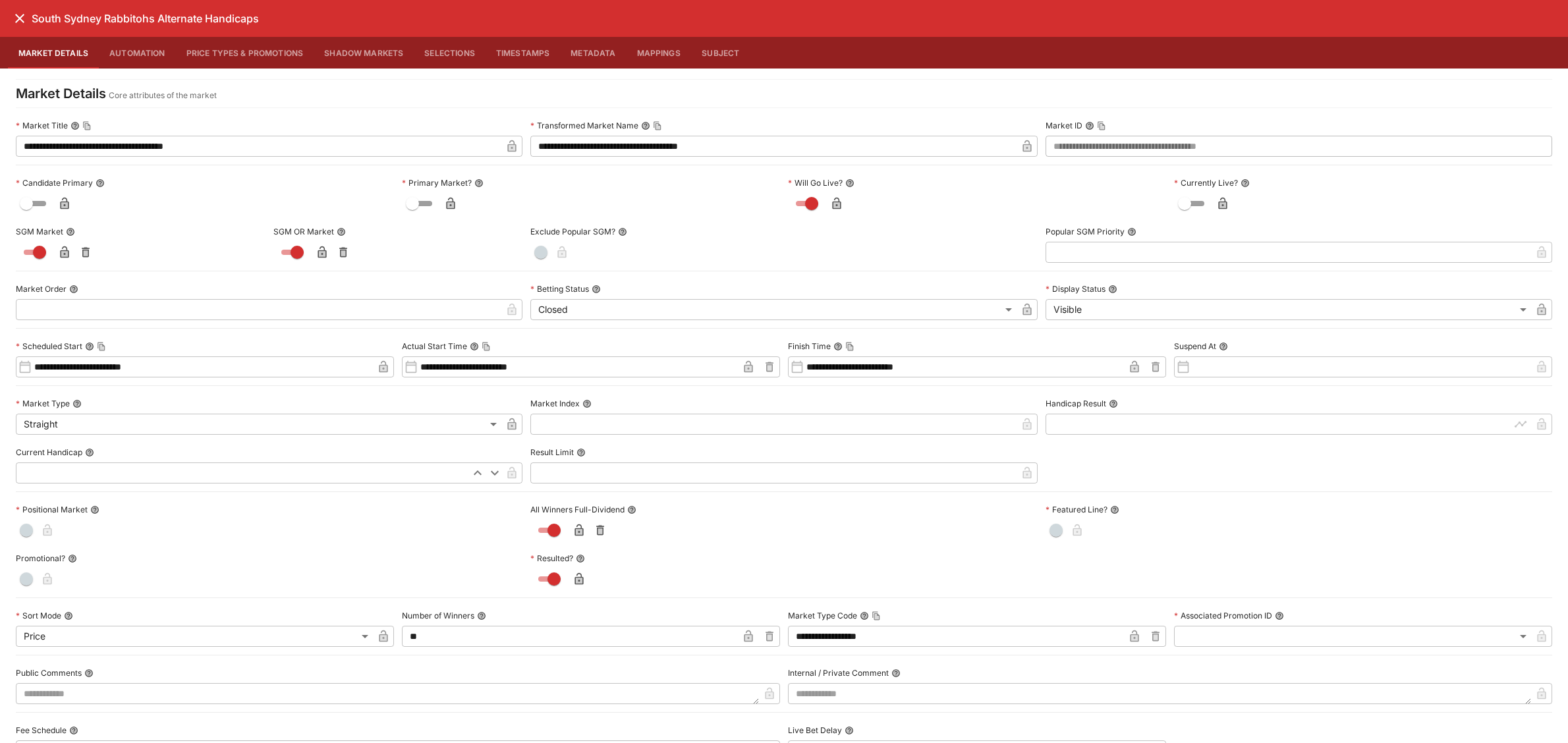
click at [12, 20] on icon "close" at bounding box center [20, 19] width 16 height 16
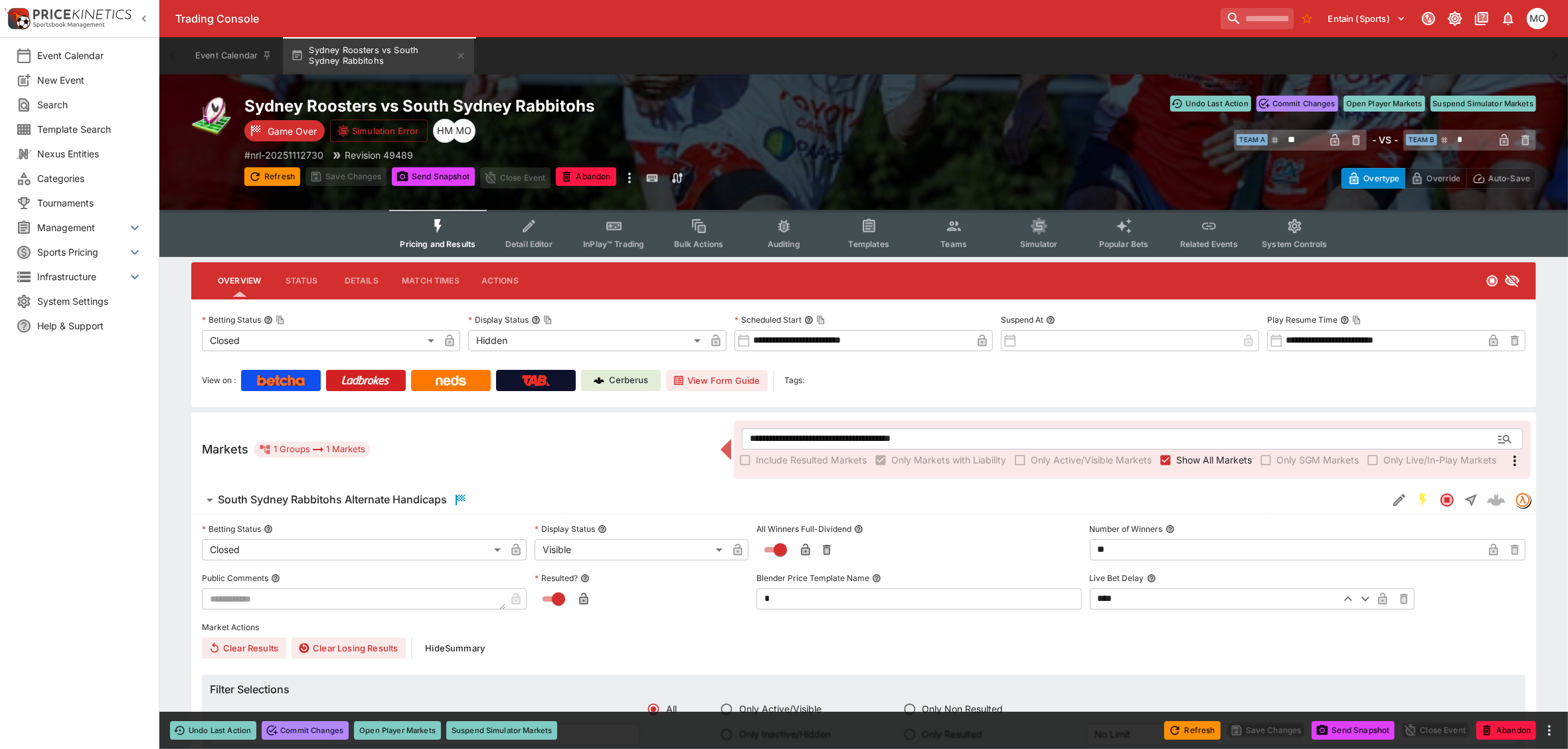
click at [841, 425] on div "**********" at bounding box center [1133, 449] width 797 height 58
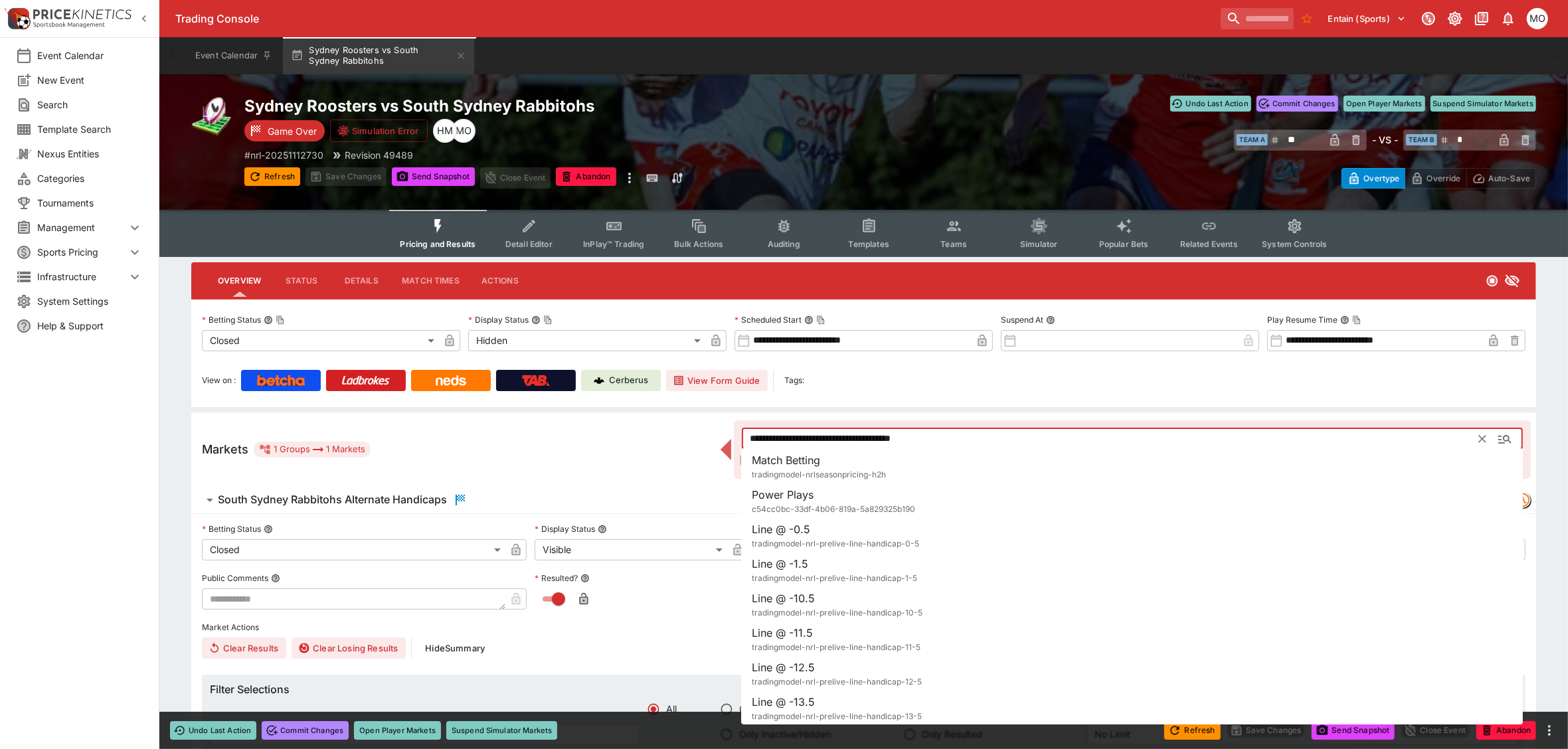
drag, startPoint x: 858, startPoint y: 433, endPoint x: 698, endPoint y: 439, distance: 160.1
click at [698, 439] on div "**********" at bounding box center [864, 449] width 1345 height 74
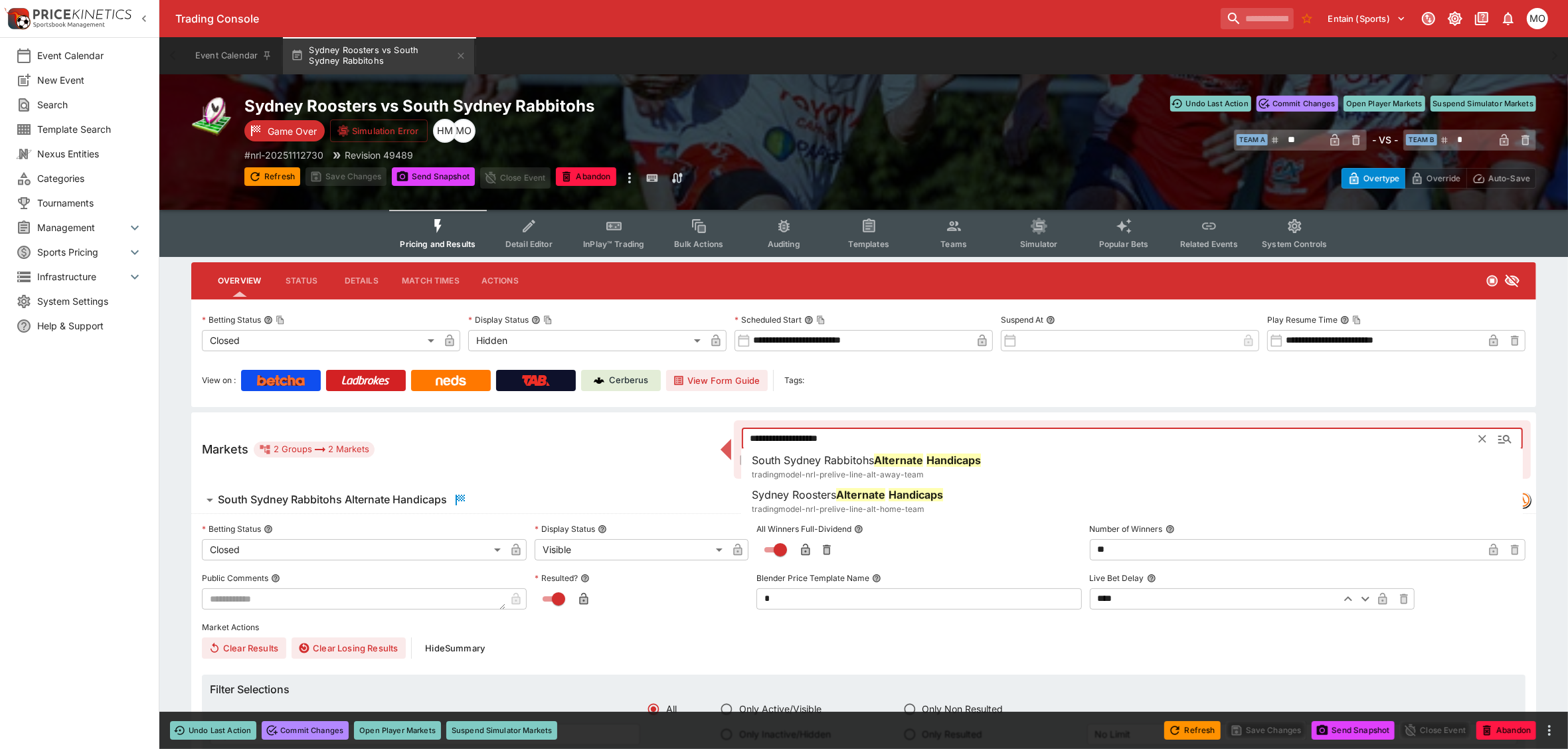
click at [834, 493] on span "Sydney Roosters" at bounding box center [793, 495] width 84 height 13
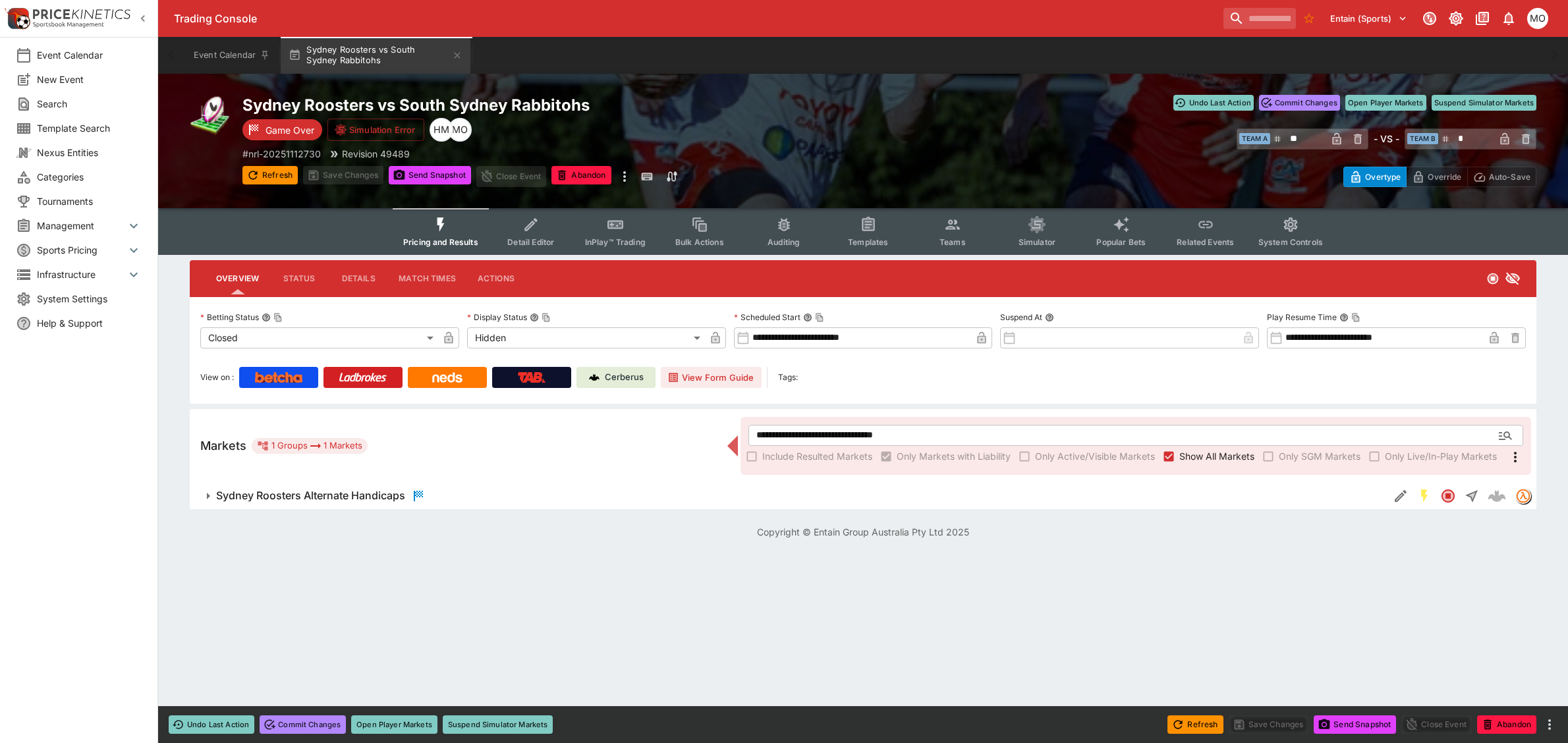
click at [208, 497] on icon "button" at bounding box center [208, 496] width 3 height 7
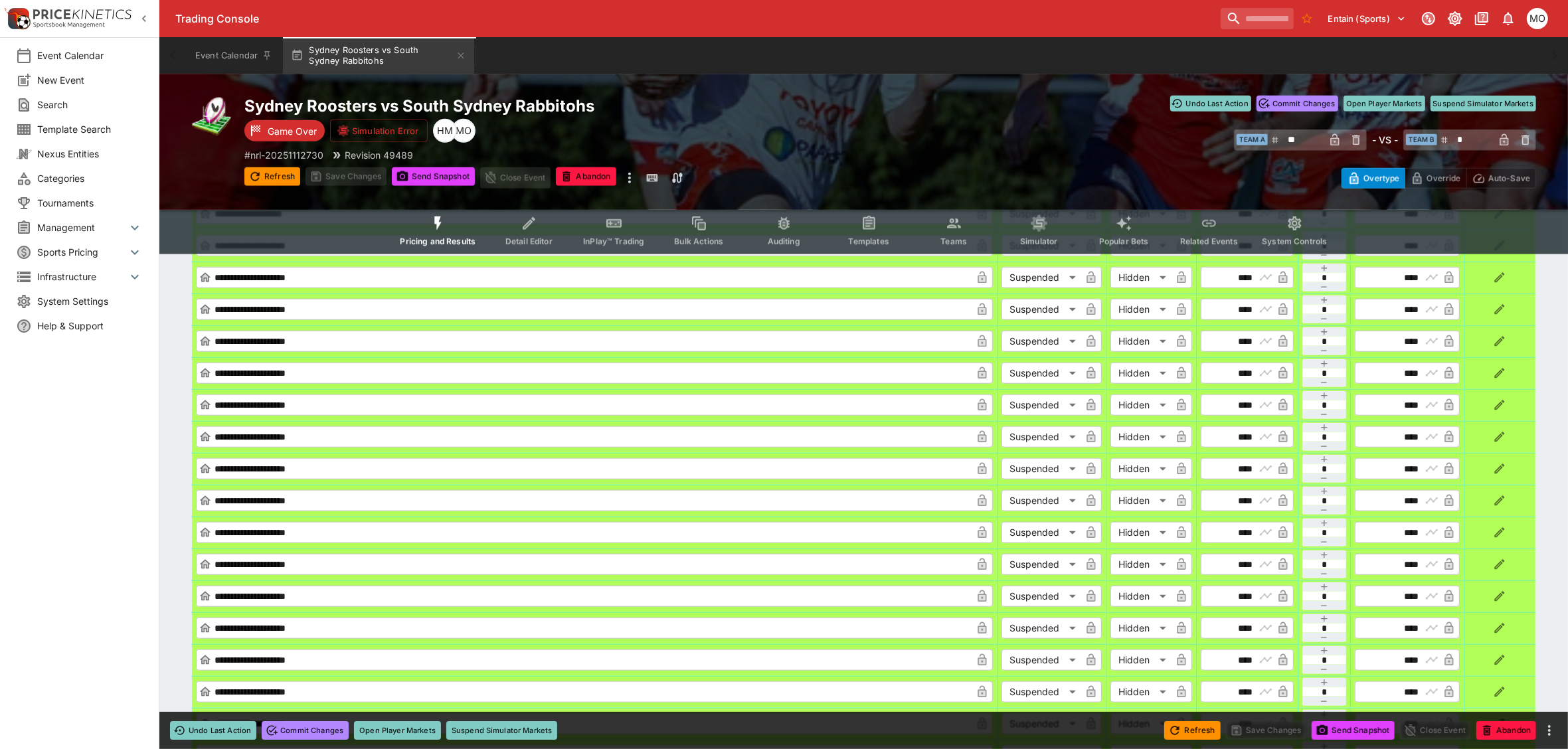
scroll to position [1495, 0]
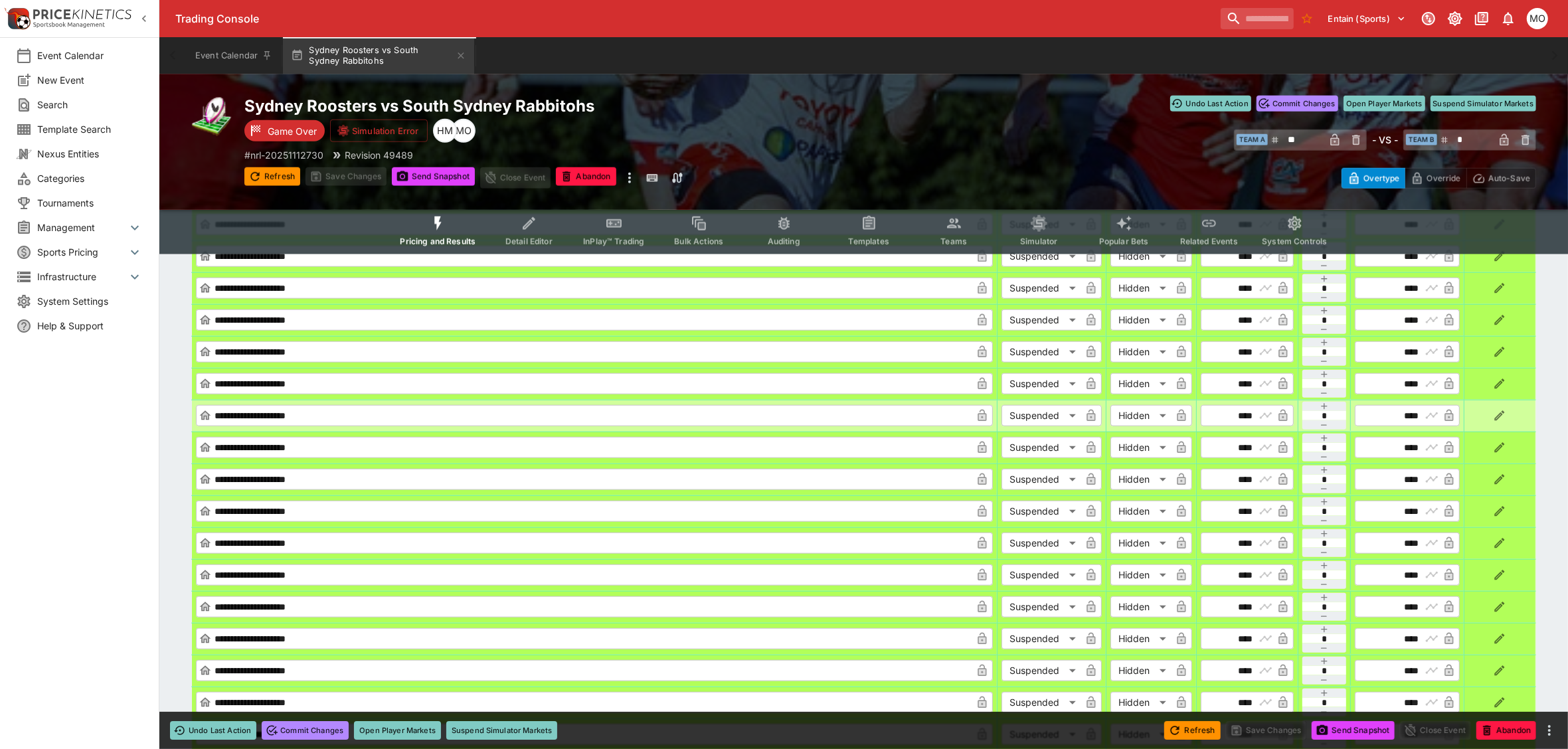
click at [1510, 413] on div at bounding box center [1501, 416] width 63 height 21
click at [1503, 413] on icon "button" at bounding box center [1500, 416] width 13 height 13
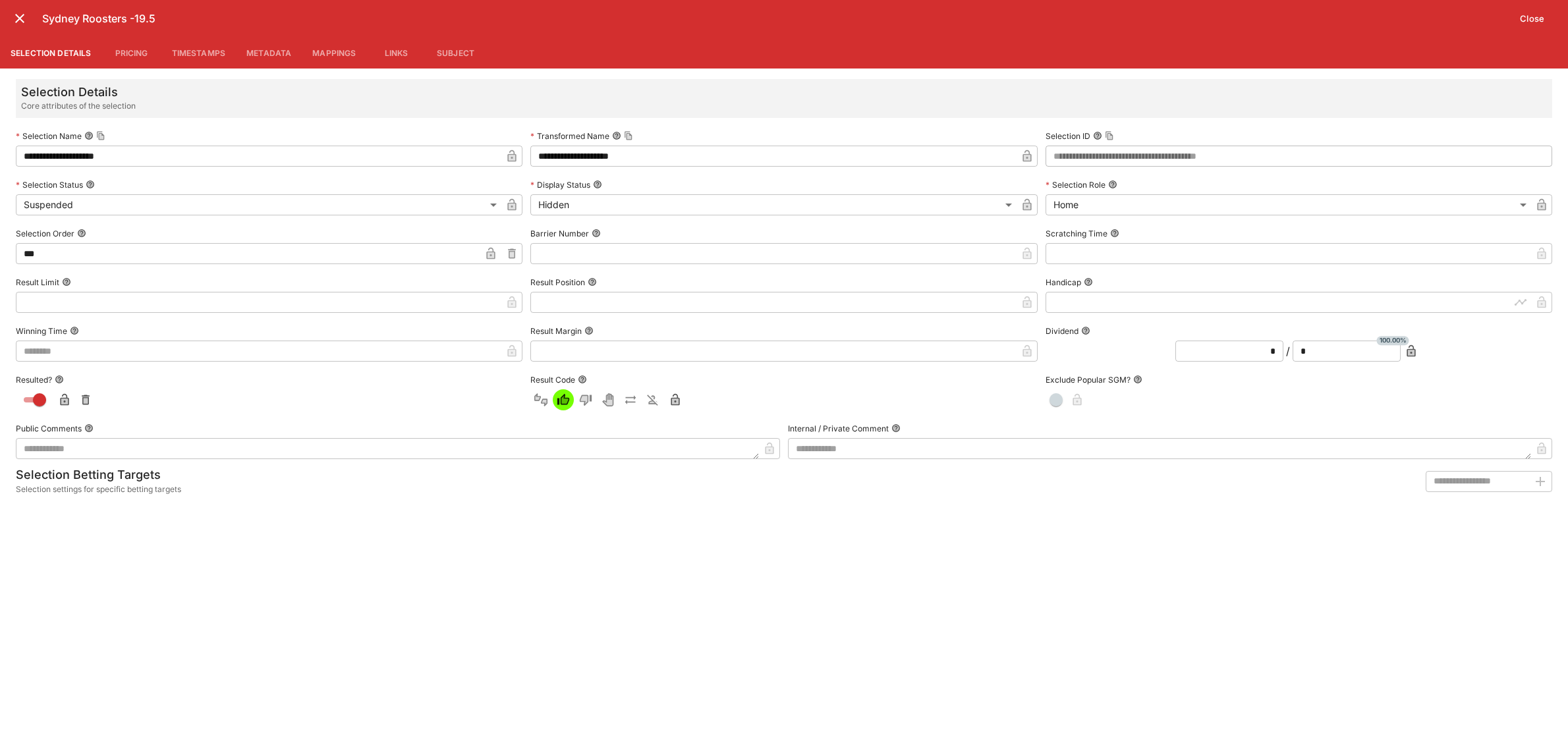
click at [278, 53] on button "Metadata" at bounding box center [268, 53] width 66 height 31
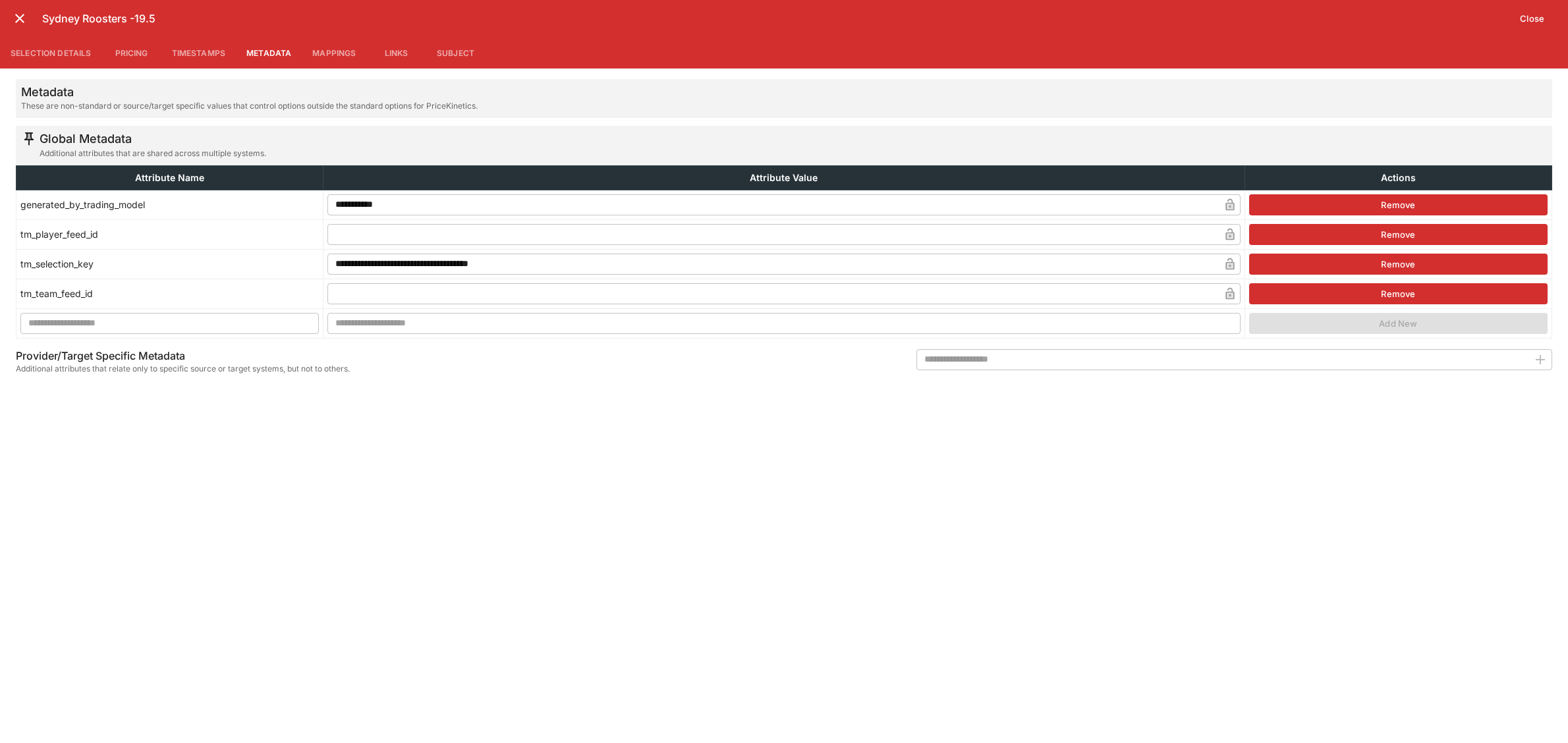
click at [38, 53] on button "Selection Details" at bounding box center [51, 53] width 102 height 31
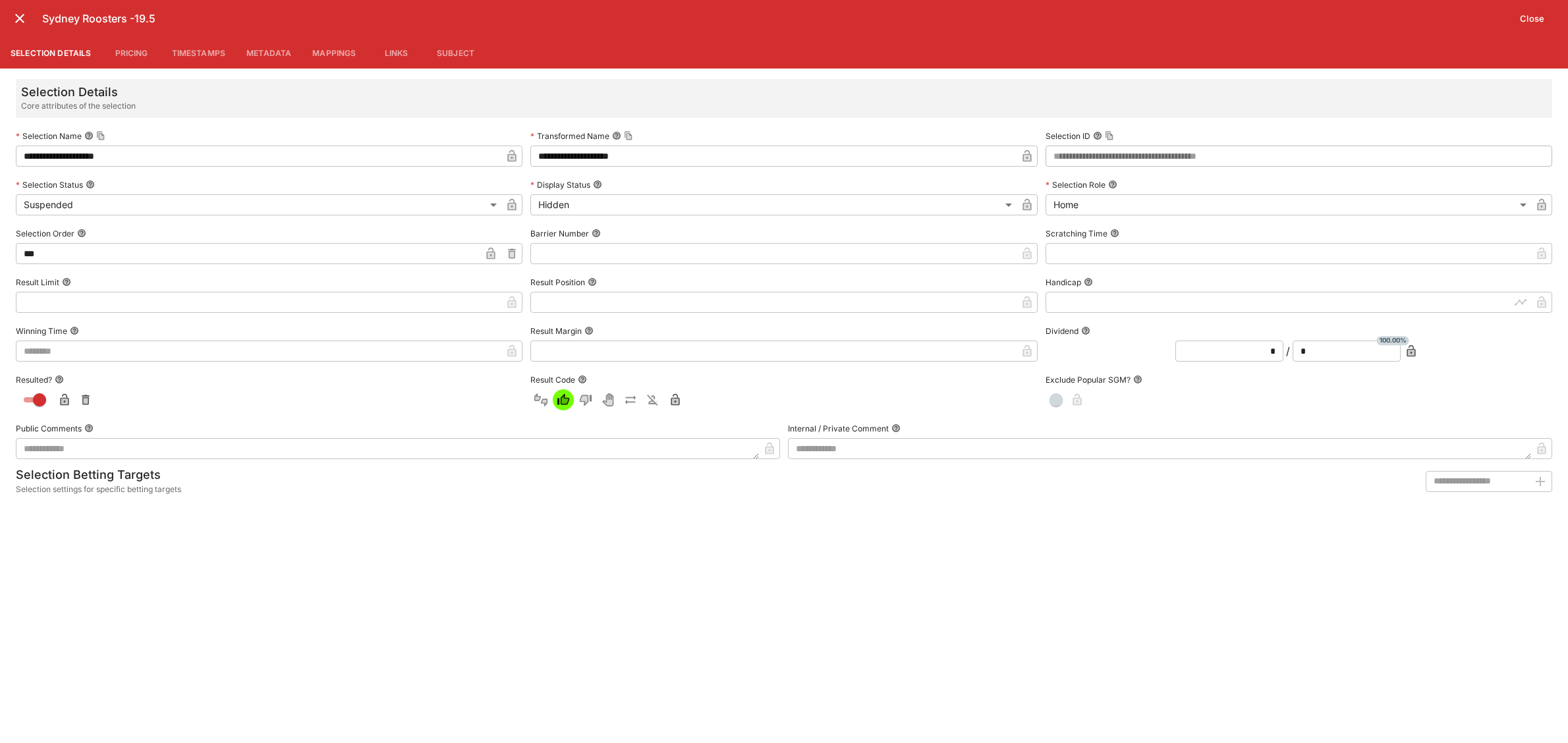
click at [21, 19] on icon "close" at bounding box center [20, 19] width 16 height 16
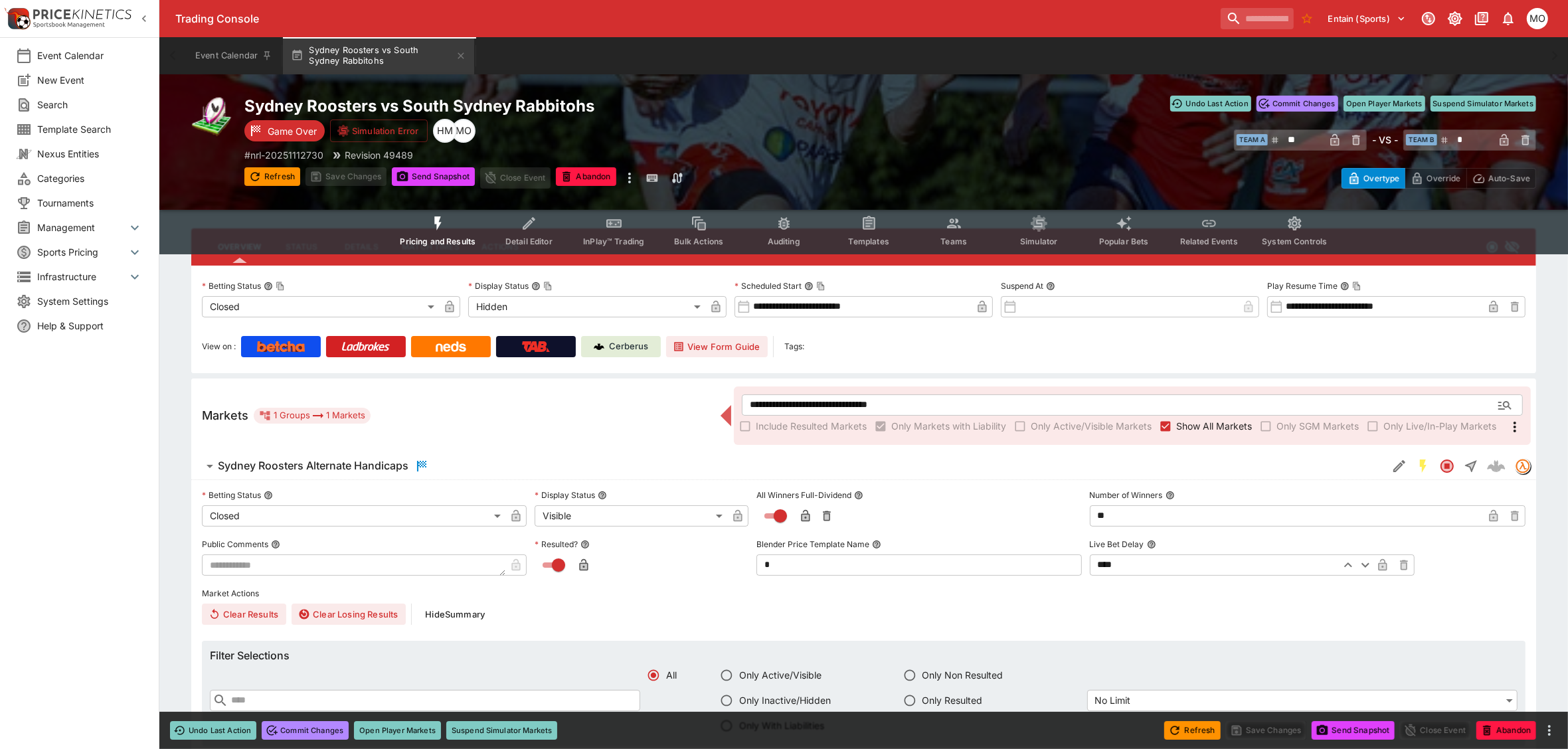
scroll to position [0, 0]
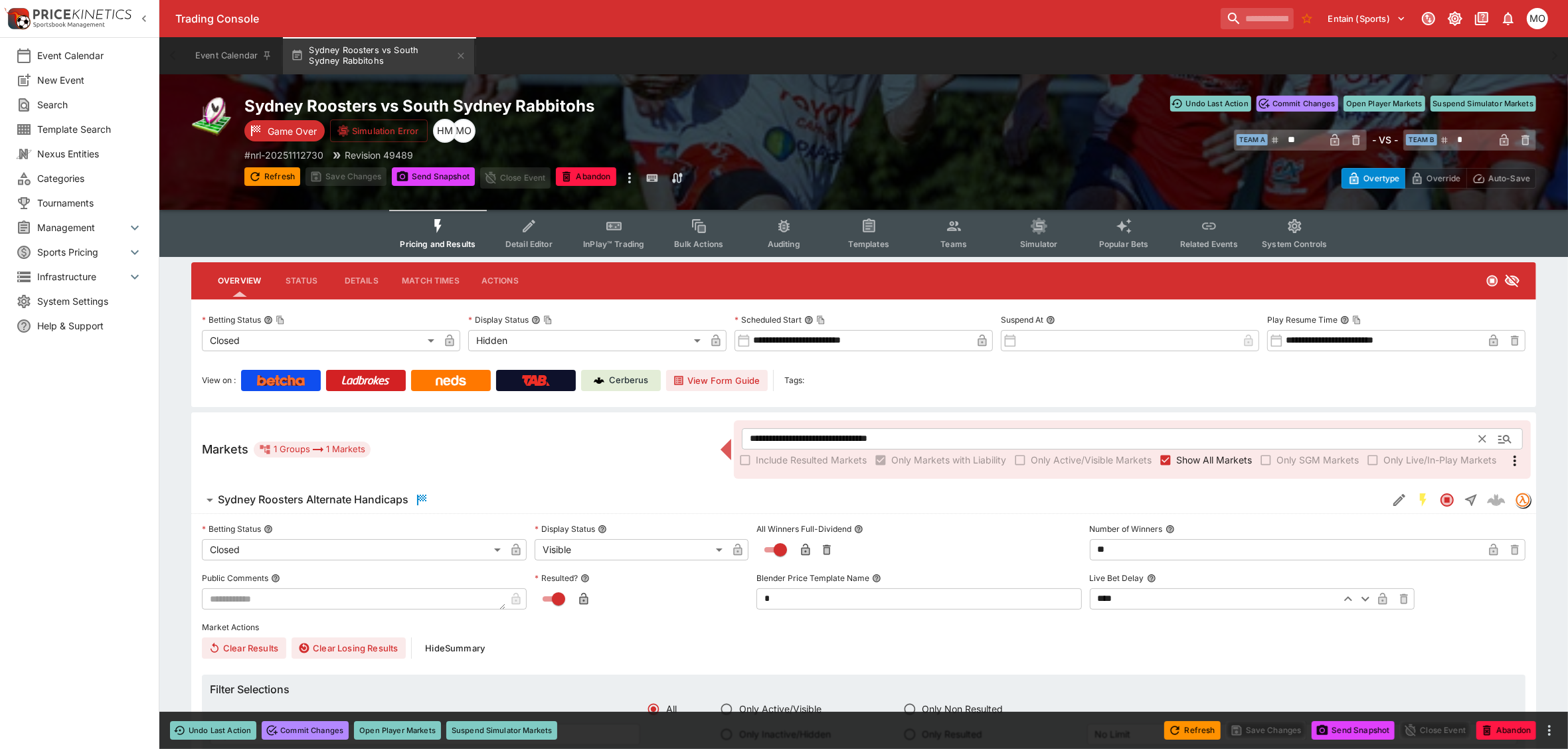
click at [846, 436] on input "**********" at bounding box center [1111, 438] width 738 height 21
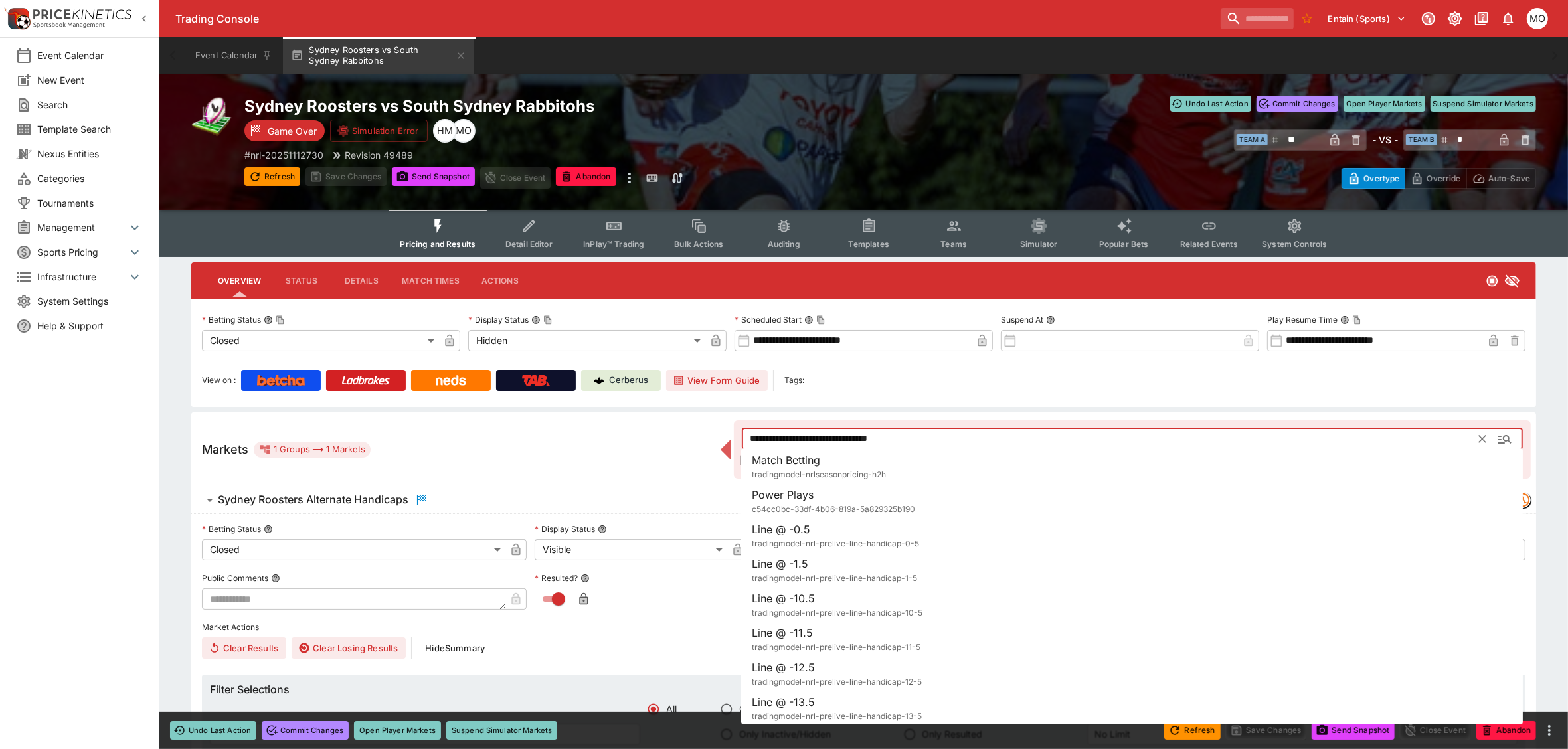
click at [846, 436] on input "**********" at bounding box center [1111, 438] width 738 height 21
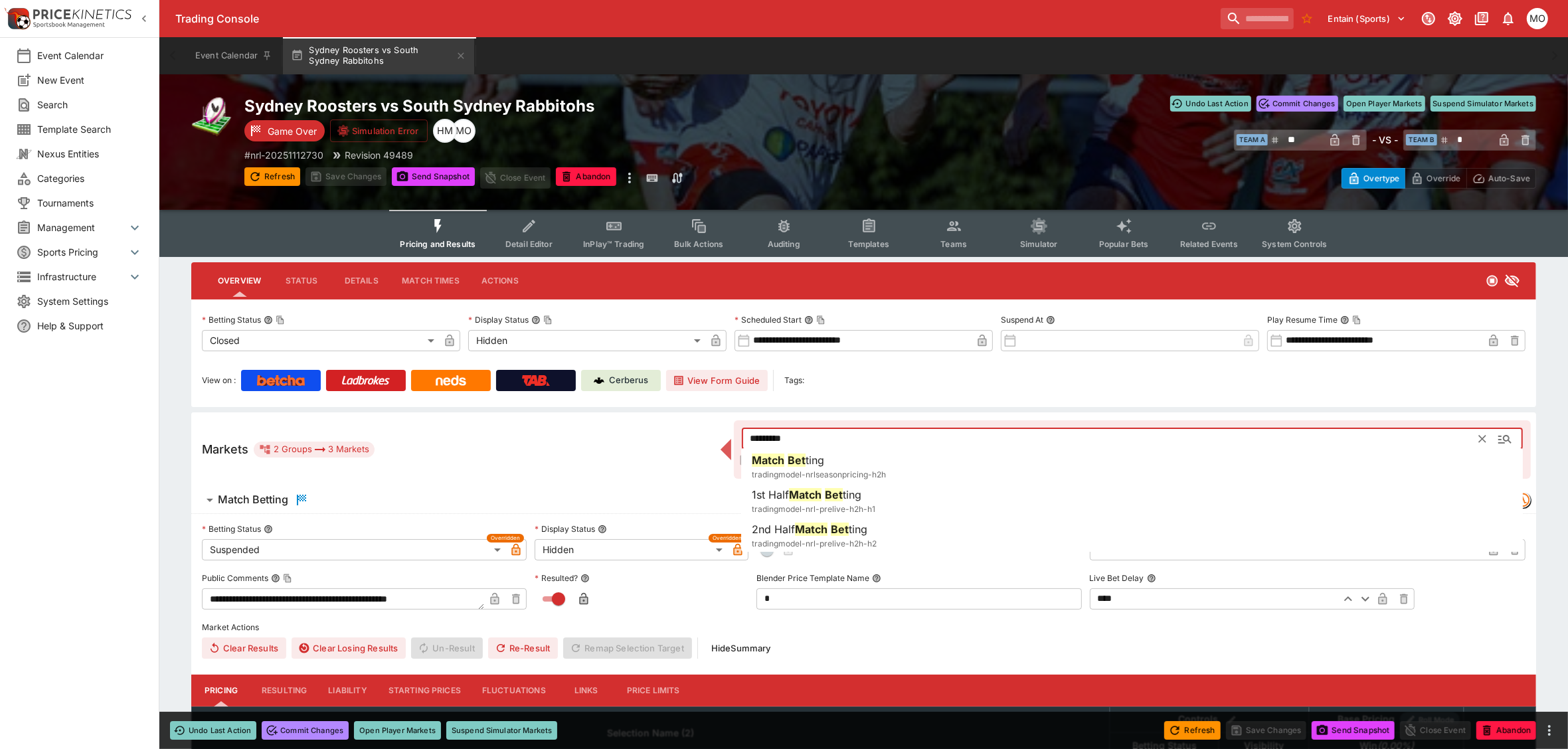
click at [812, 462] on span "ting" at bounding box center [815, 460] width 19 height 13
type input "**********"
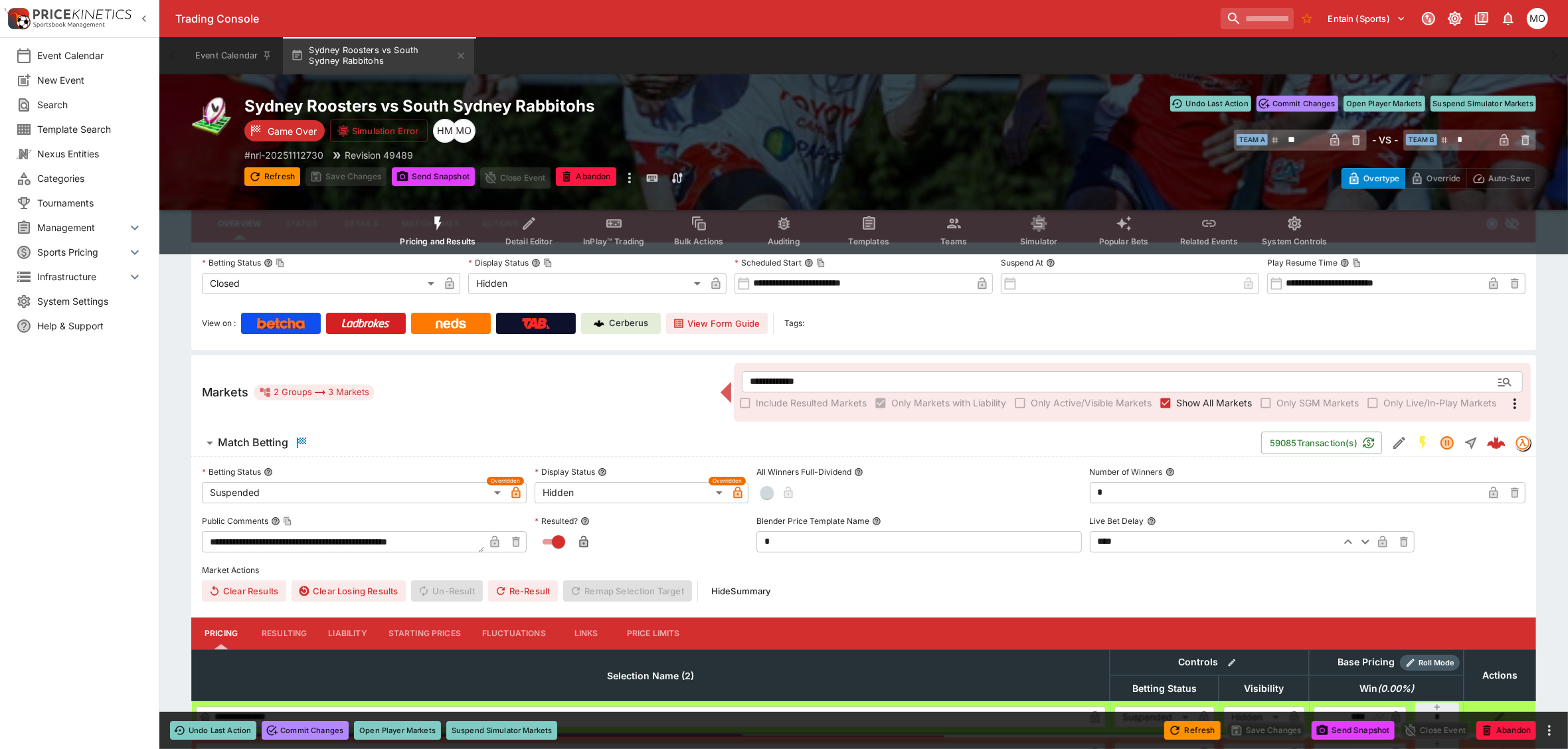
scroll to position [17, 0]
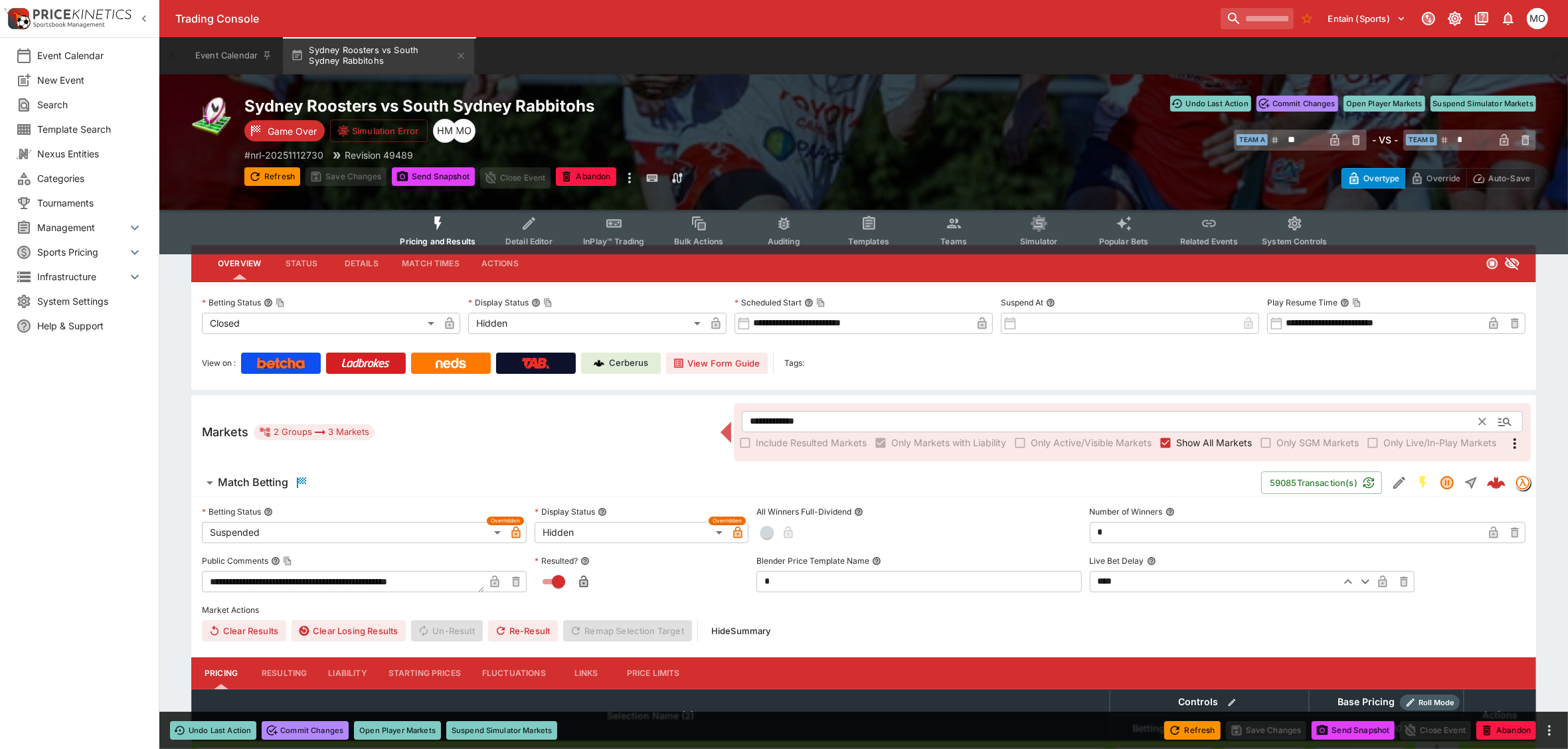
click at [1480, 420] on icon "Clear" at bounding box center [1482, 421] width 13 height 13
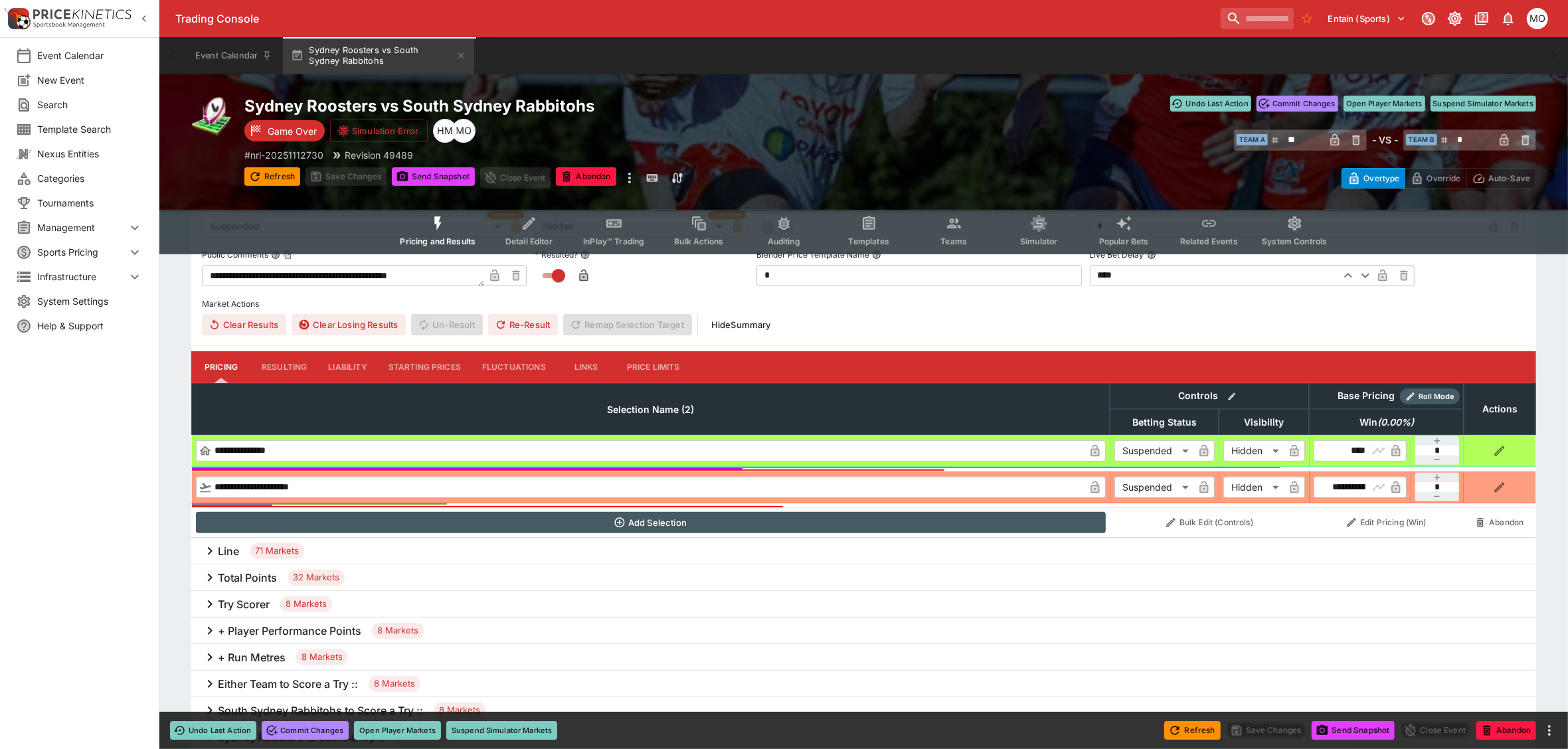
scroll to position [515, 0]
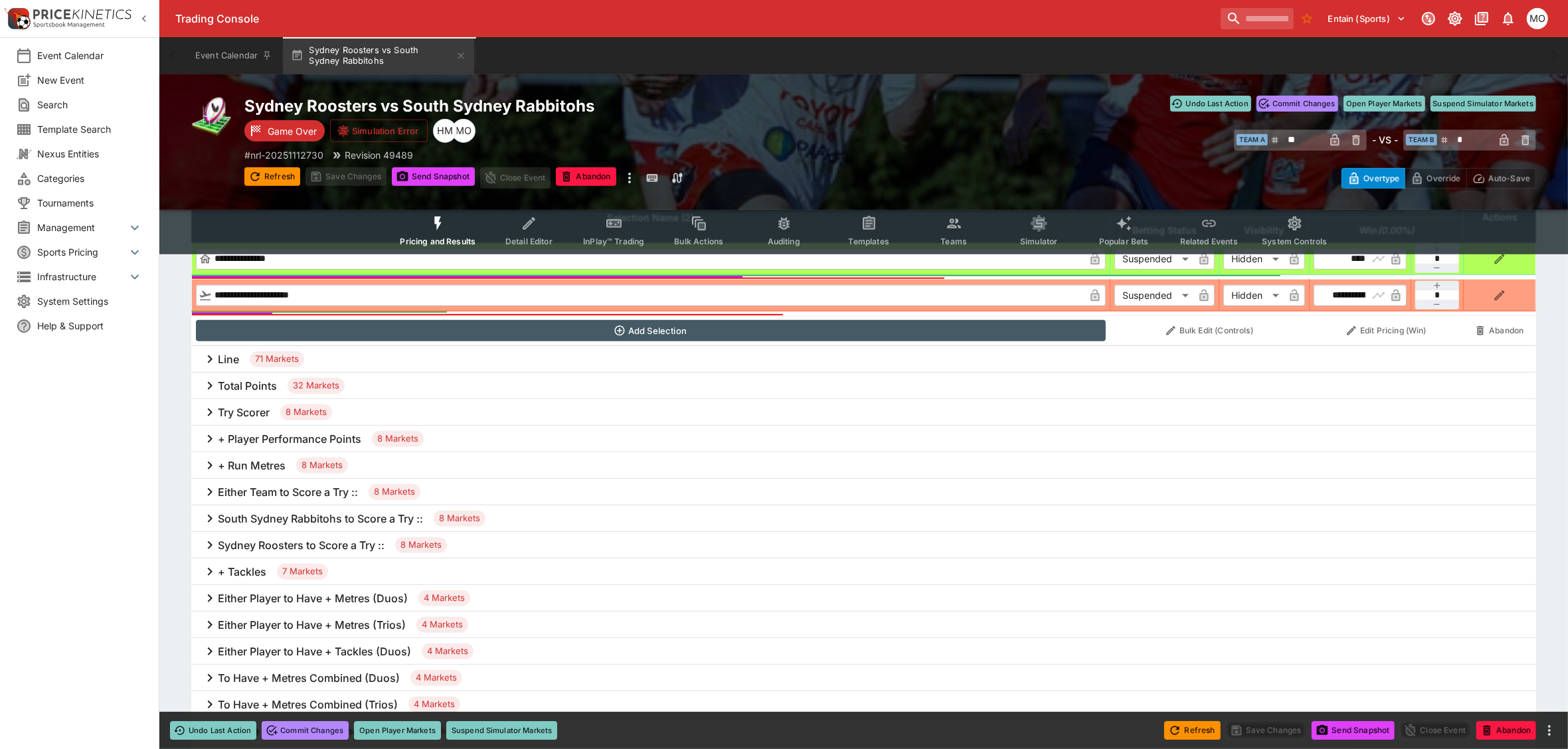
click at [206, 360] on icon at bounding box center [210, 359] width 16 height 16
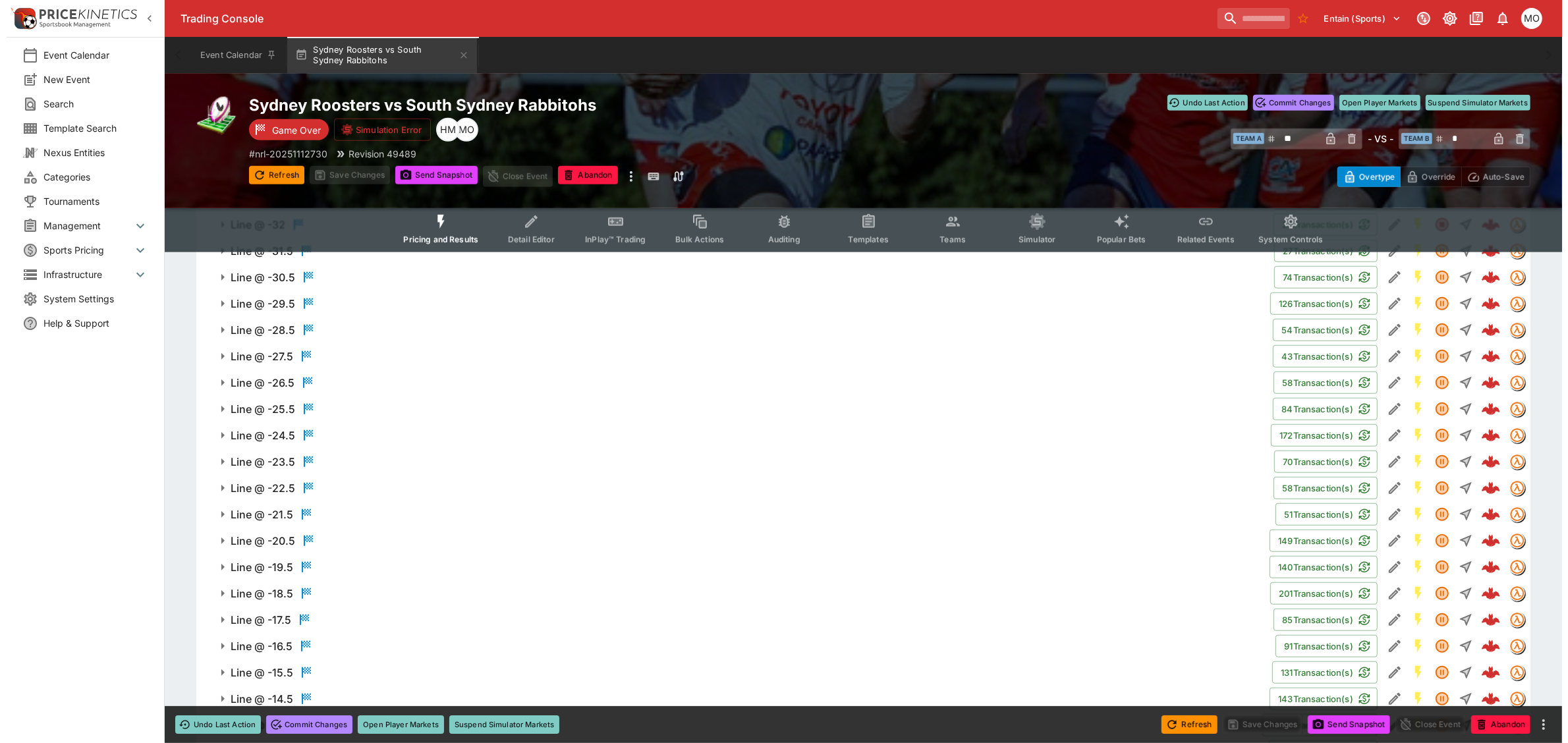
scroll to position [1335, 0]
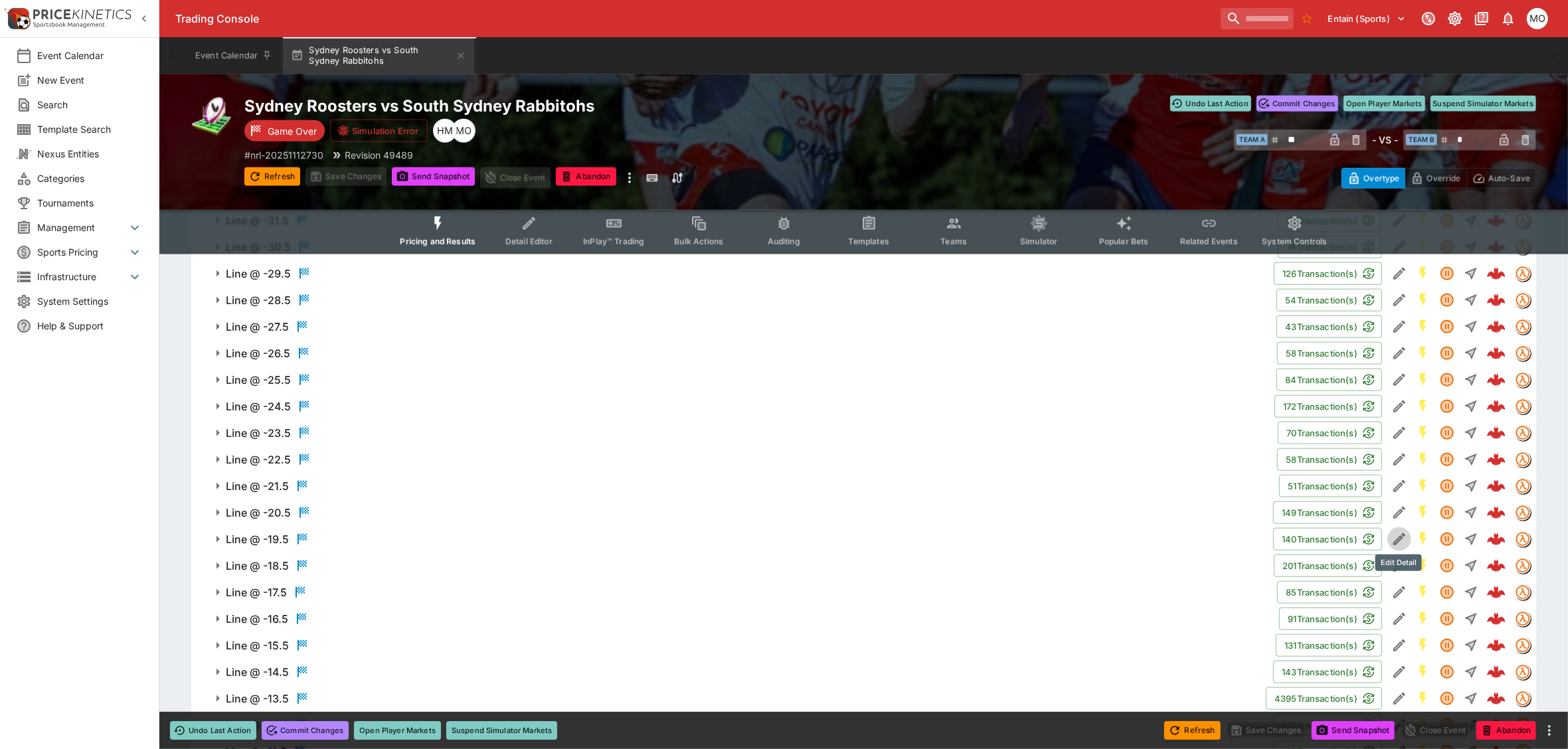
click at [1396, 541] on icon "Edit Detail" at bounding box center [1398, 540] width 7 height 7
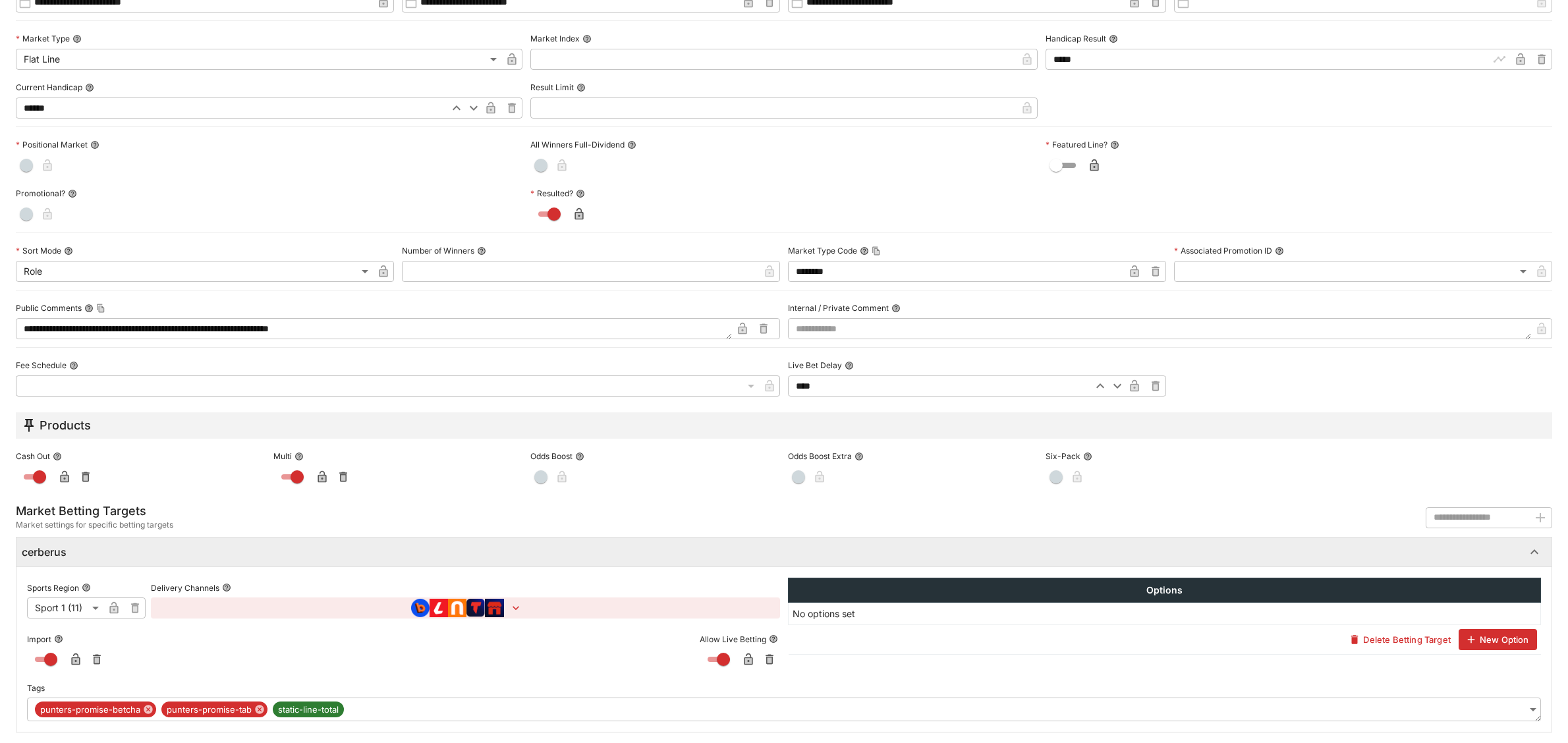
scroll to position [1319, 0]
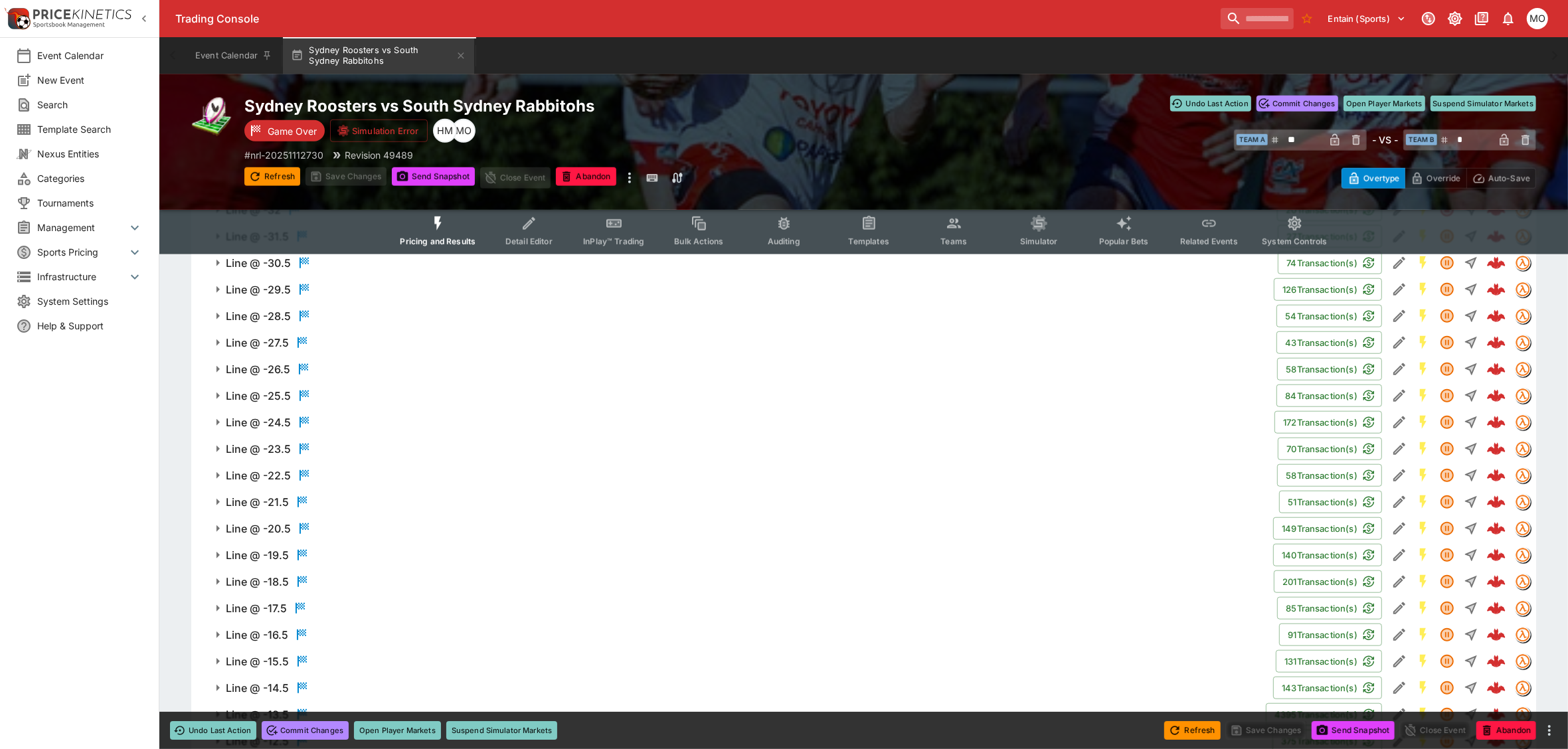
drag, startPoint x: 91, startPoint y: 574, endPoint x: 106, endPoint y: 576, distance: 15.1
click at [94, 578] on div "Event Calendar New Event Search Template Search Nexus Entities Categories Tourn…" at bounding box center [79, 374] width 159 height 749
click at [634, 174] on icon "more" at bounding box center [630, 178] width 16 height 16
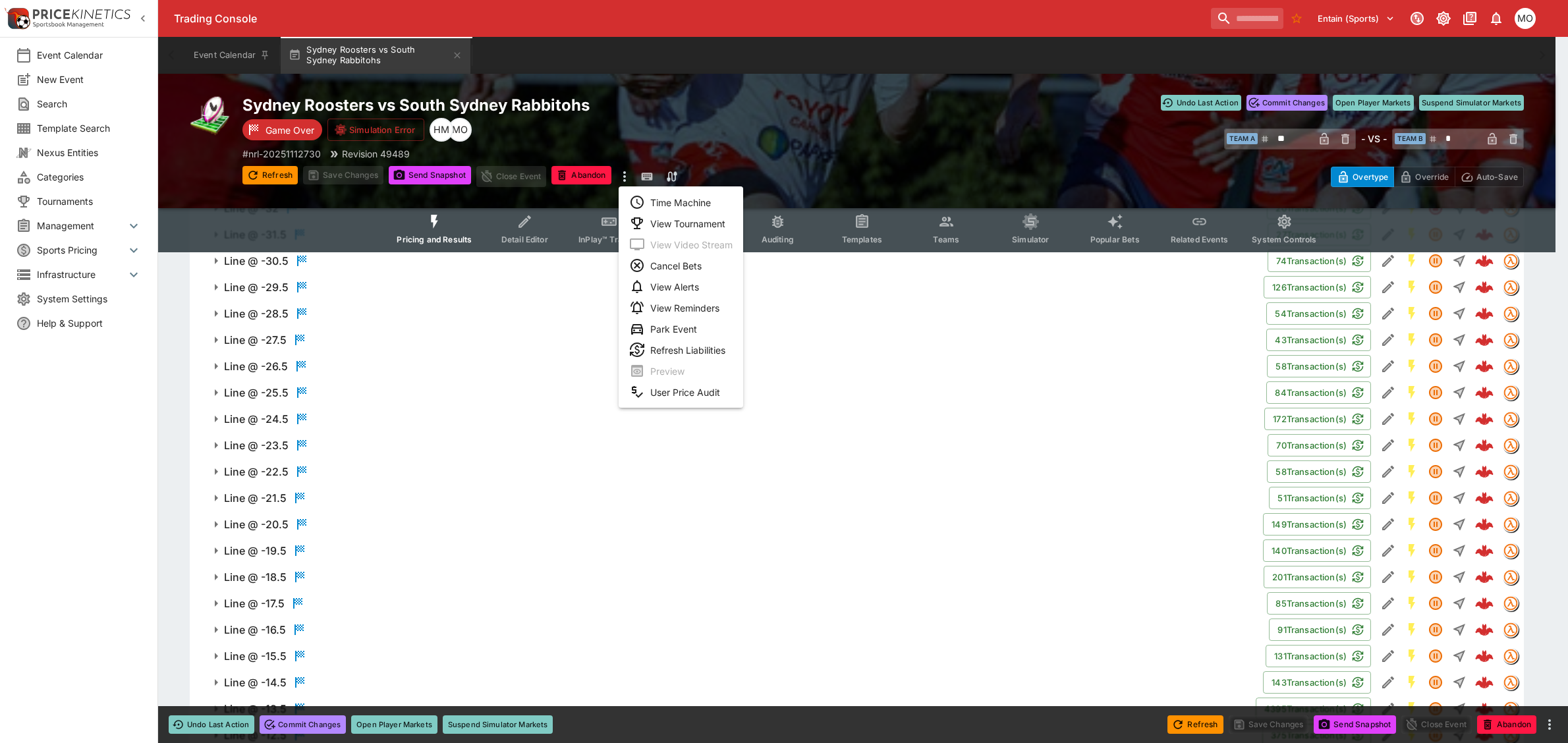
click at [662, 214] on li "View Tournament" at bounding box center [681, 223] width 125 height 21
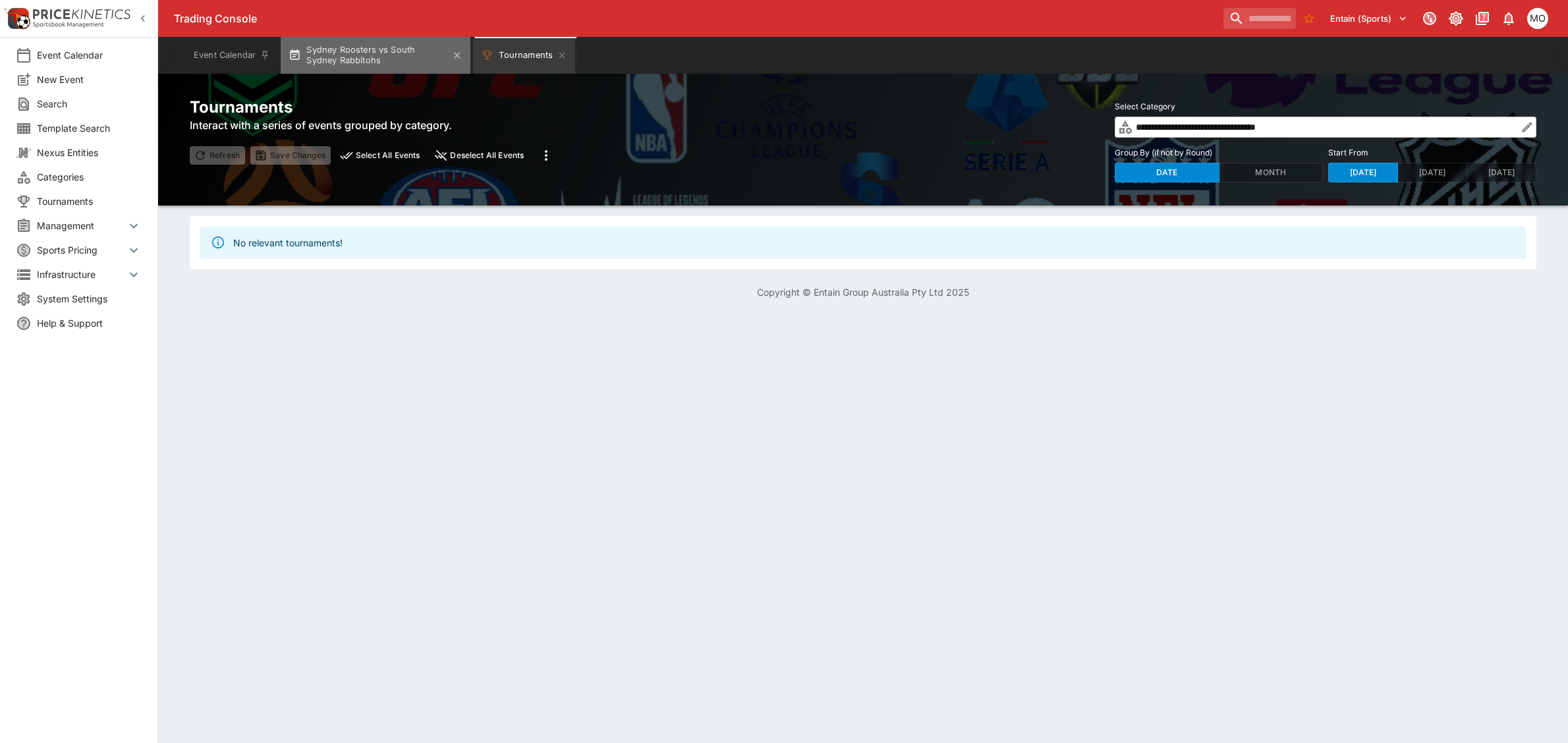
click at [364, 51] on button "Sydney Roosters vs South Sydney Rabbitohs" at bounding box center [375, 56] width 189 height 37
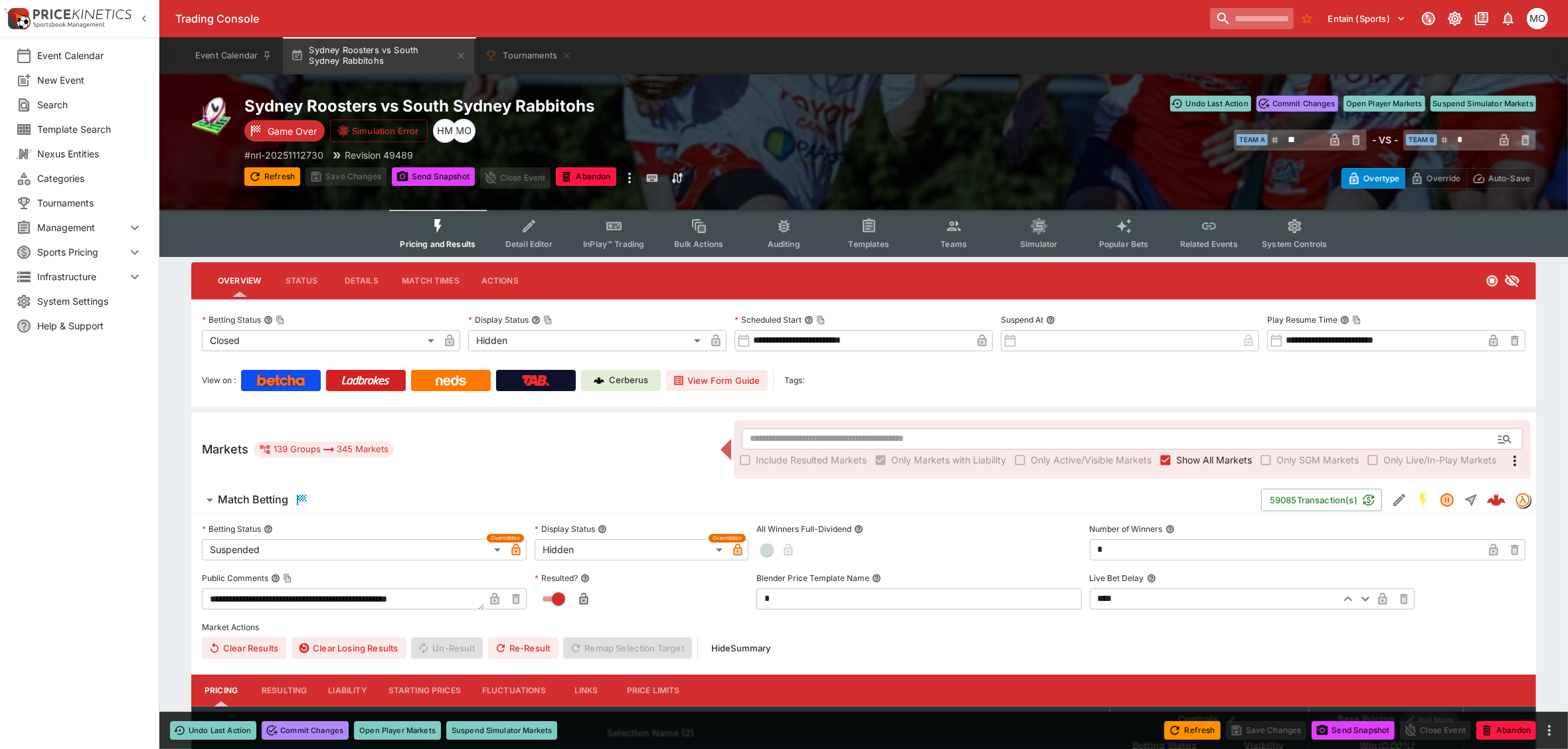
click at [1233, 17] on input "search" at bounding box center [1251, 18] width 84 height 21
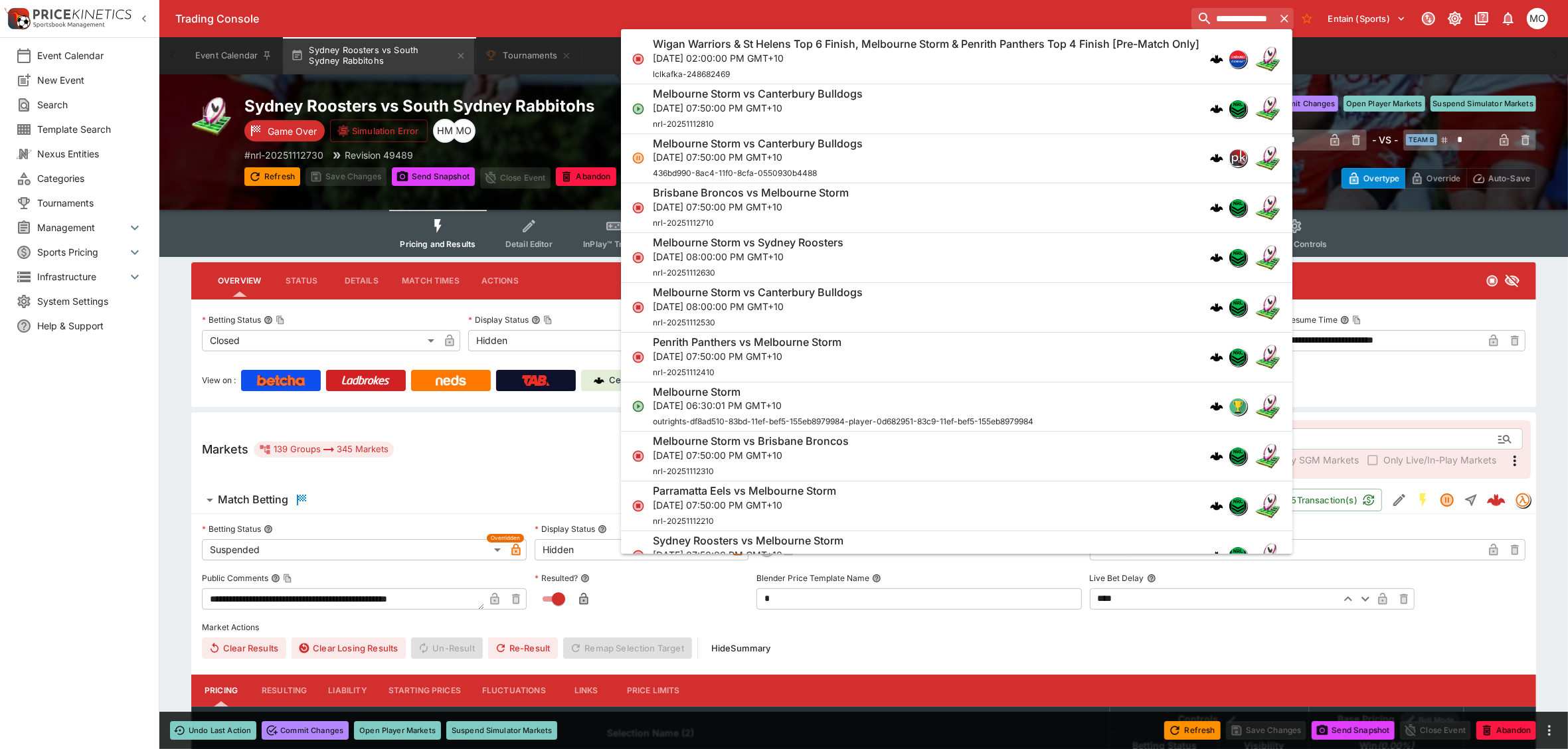
type input "**********"
click at [788, 110] on p "[DATE] 07:50:00 PM GMT+10" at bounding box center [758, 107] width 210 height 14
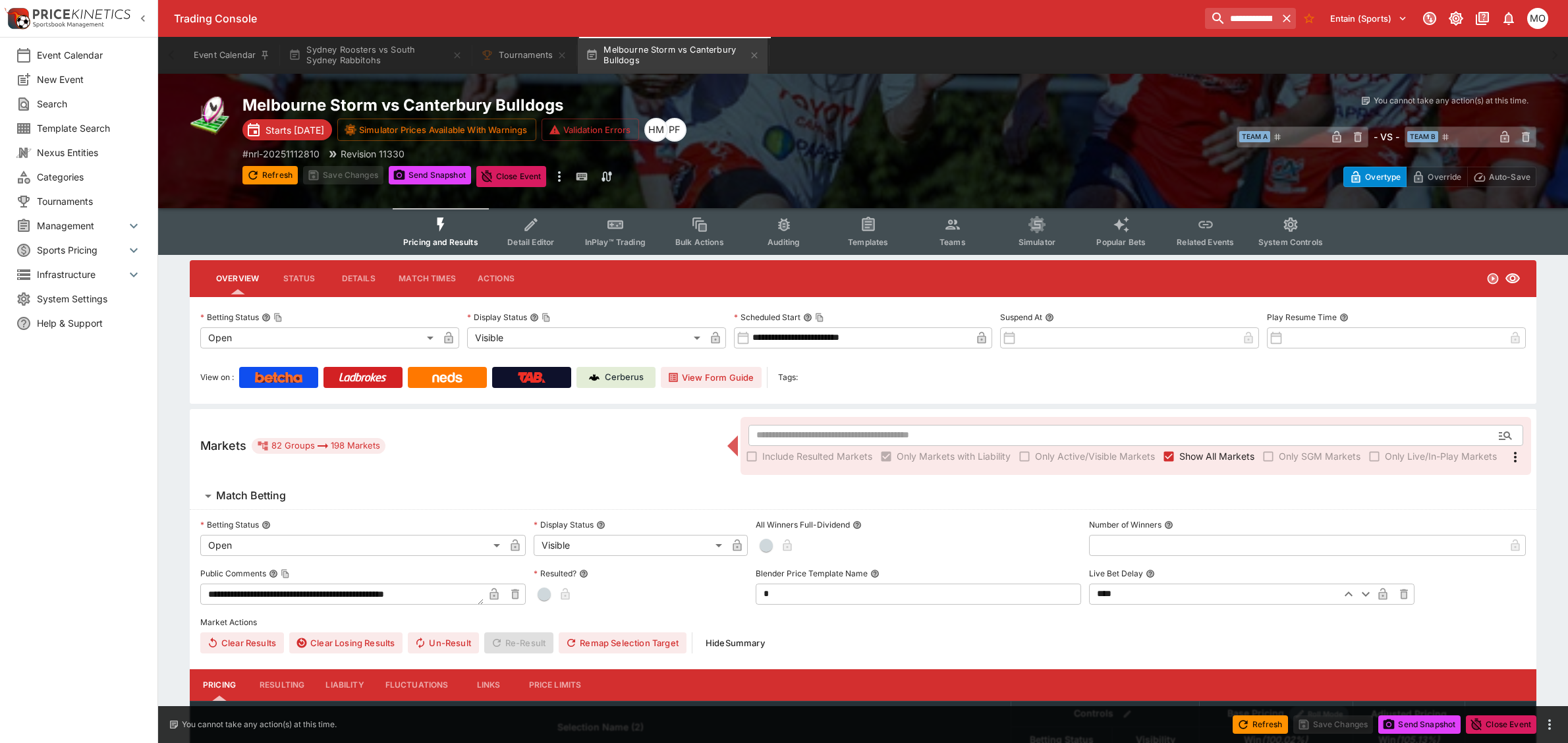
type input "**********"
type input "*******"
type input "**********"
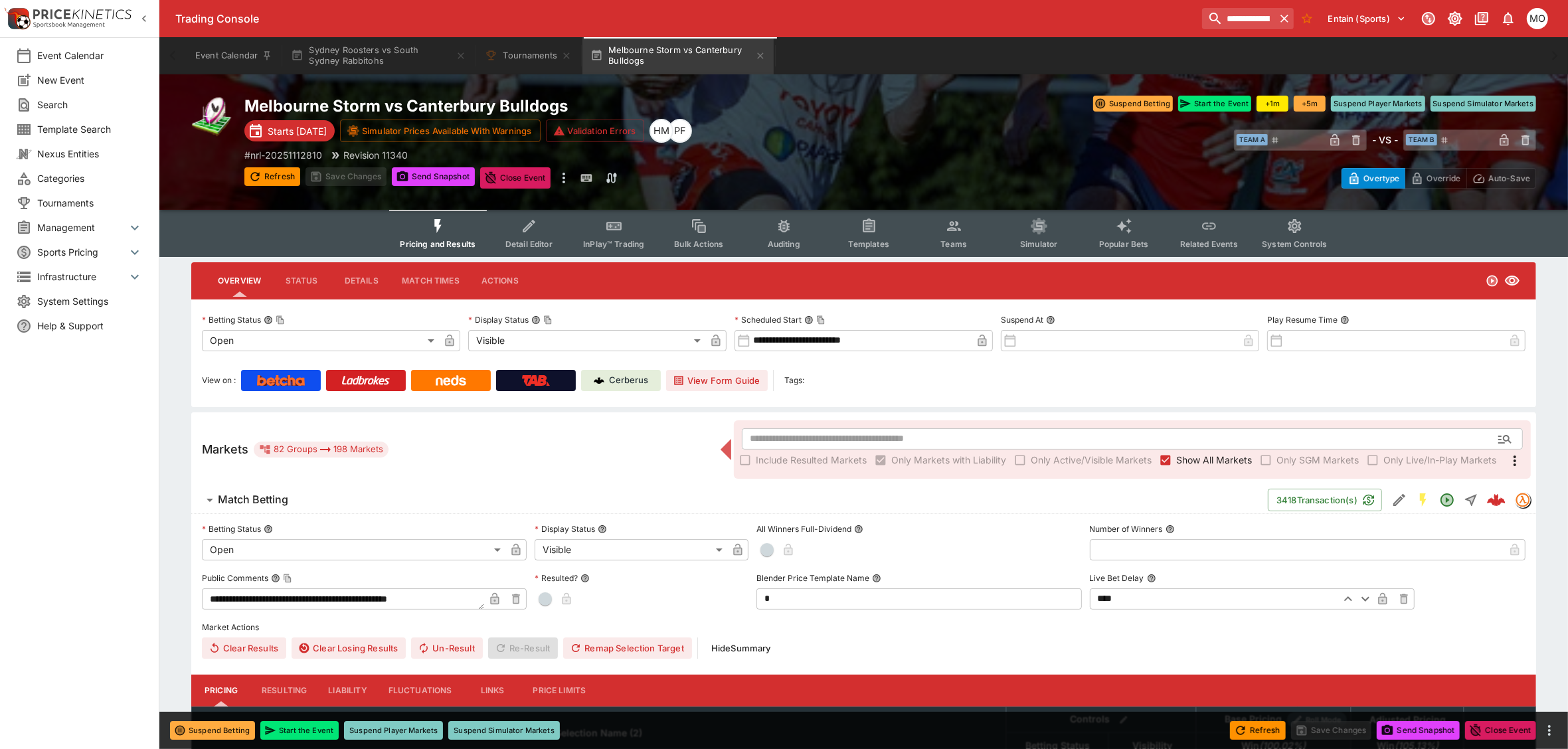
click at [622, 382] on p "Cerberus" at bounding box center [629, 380] width 40 height 13
click at [875, 239] on span "Templates" at bounding box center [869, 244] width 41 height 10
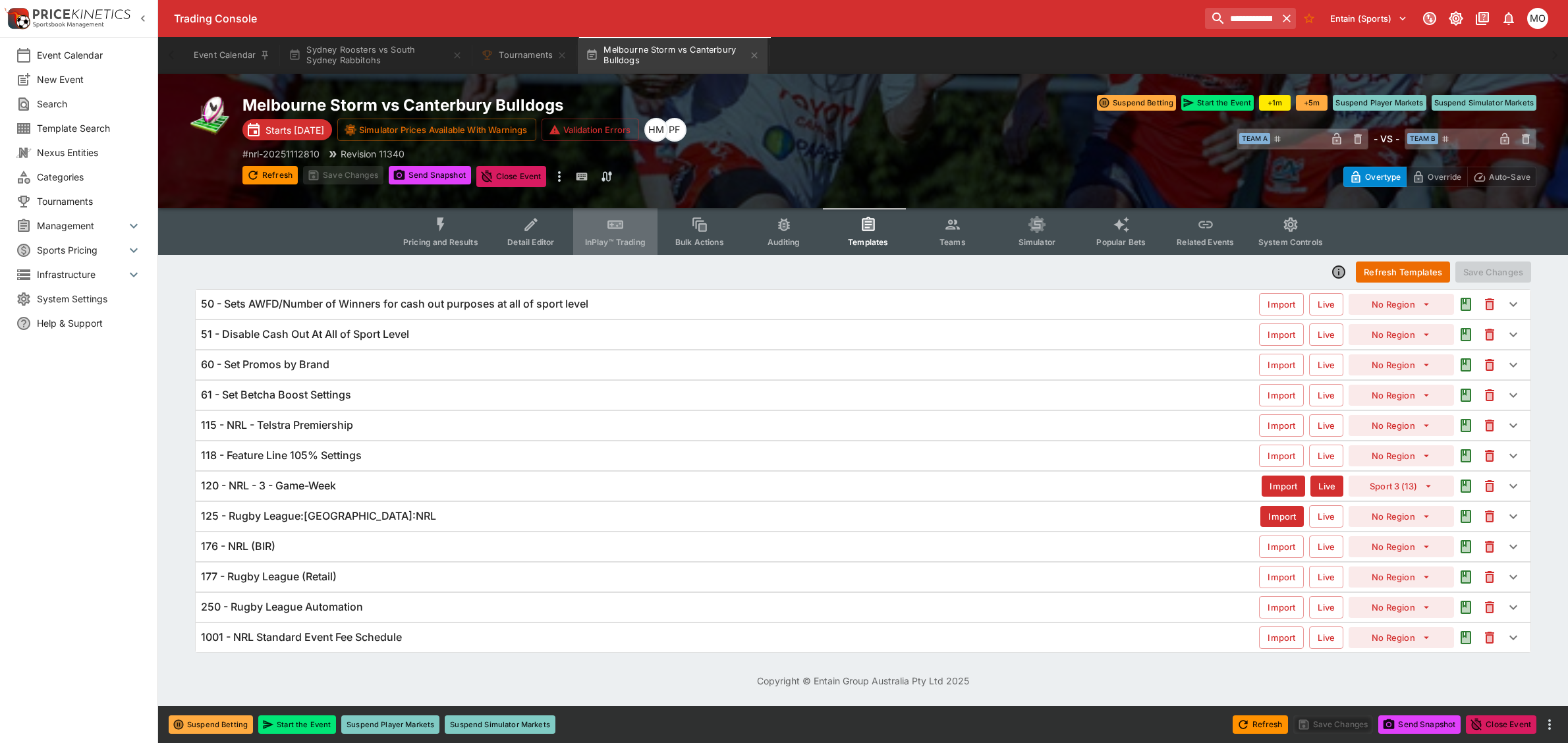
click at [606, 232] on button "InPlay™ Trading" at bounding box center [615, 232] width 84 height 47
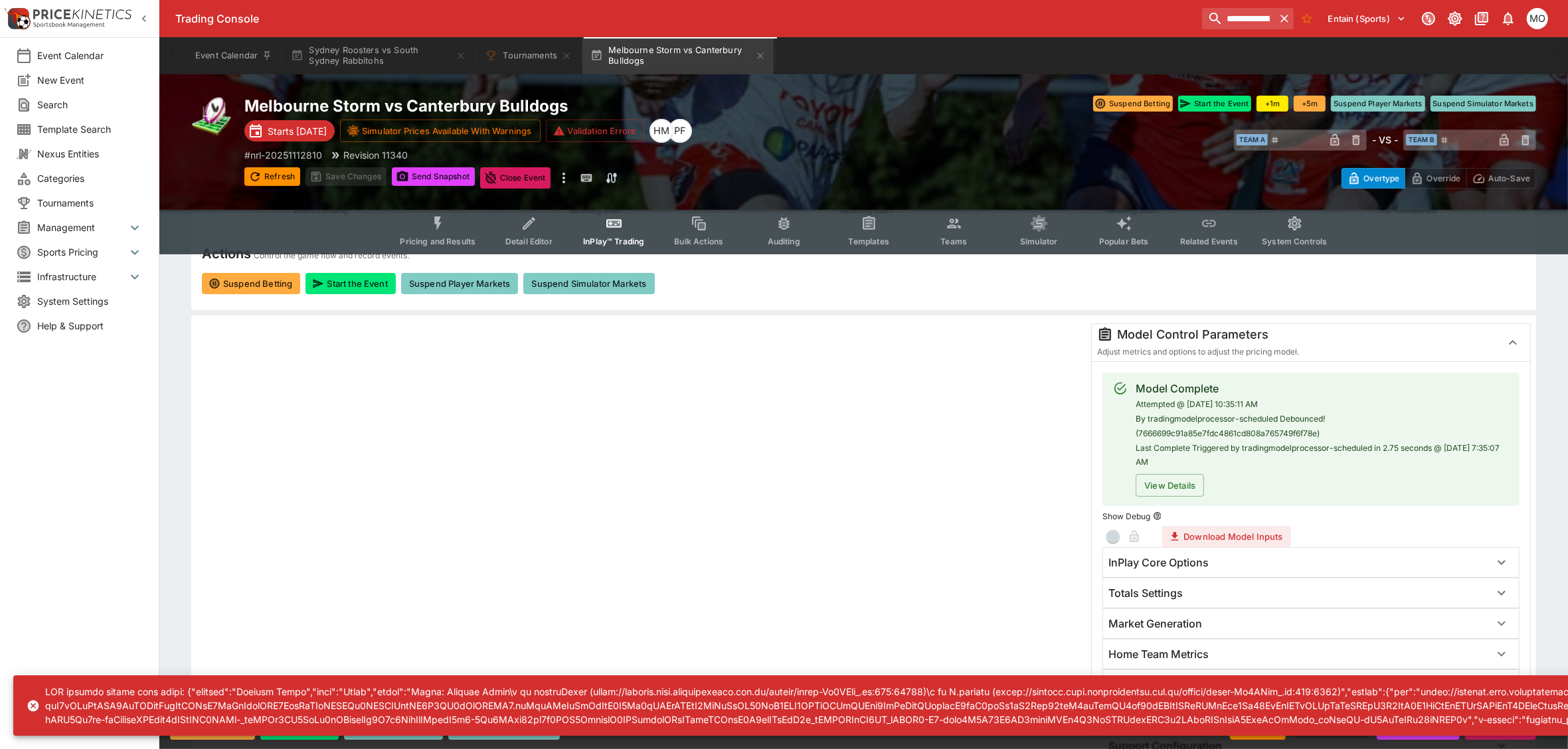
scroll to position [332, 0]
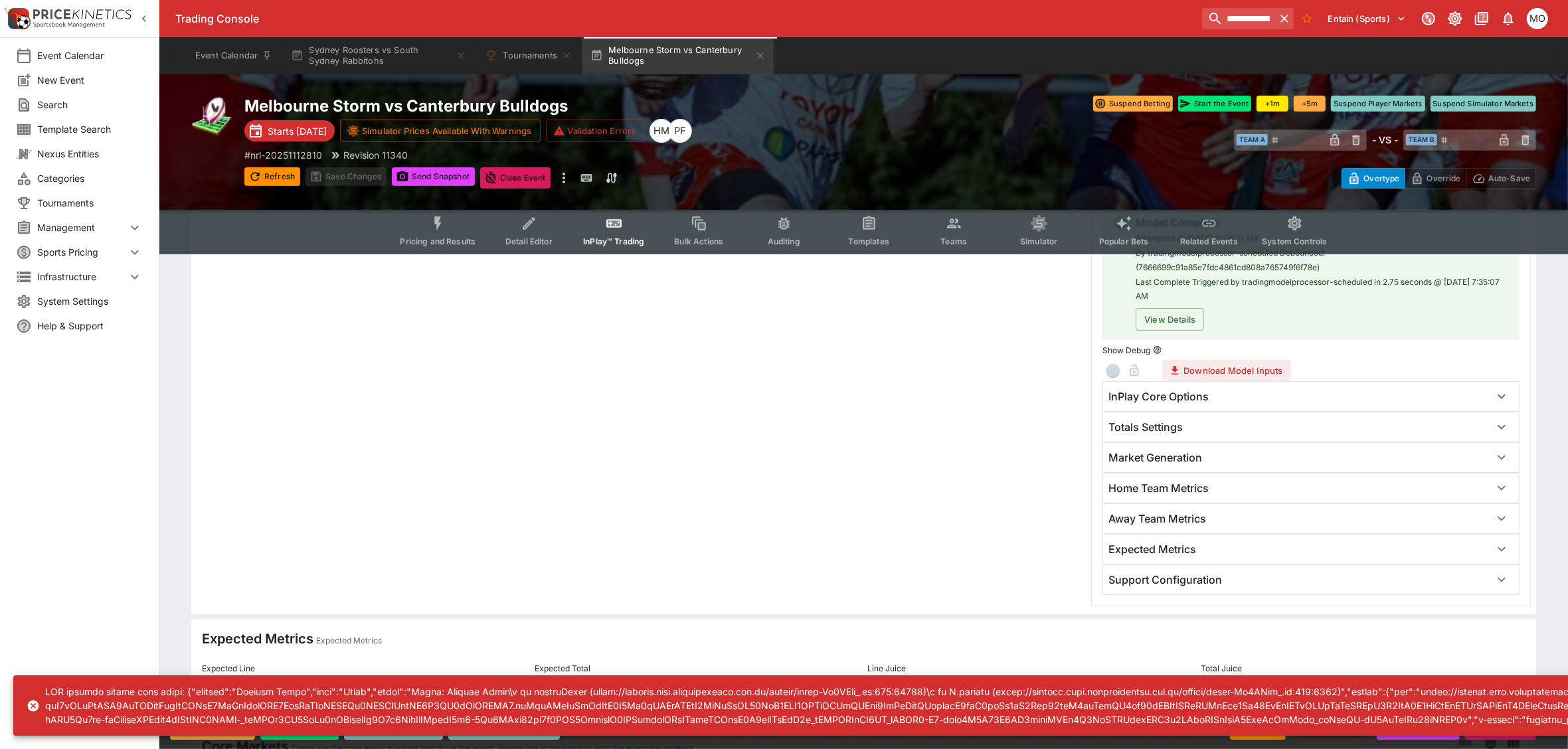
click at [1144, 394] on h6 "InPlay Core Options" at bounding box center [1158, 397] width 100 height 14
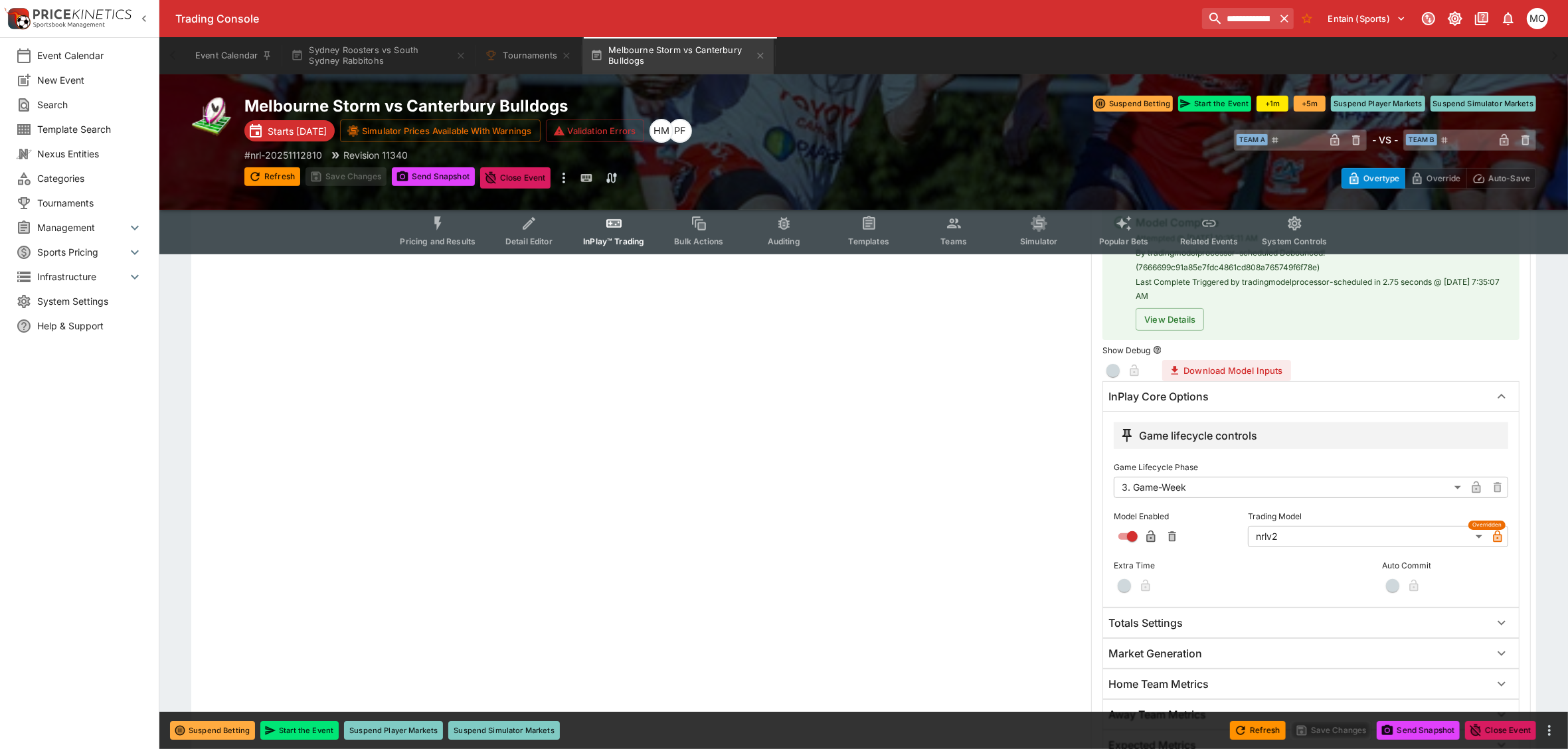
click at [1144, 394] on h6 "InPlay Core Options" at bounding box center [1158, 397] width 100 height 14
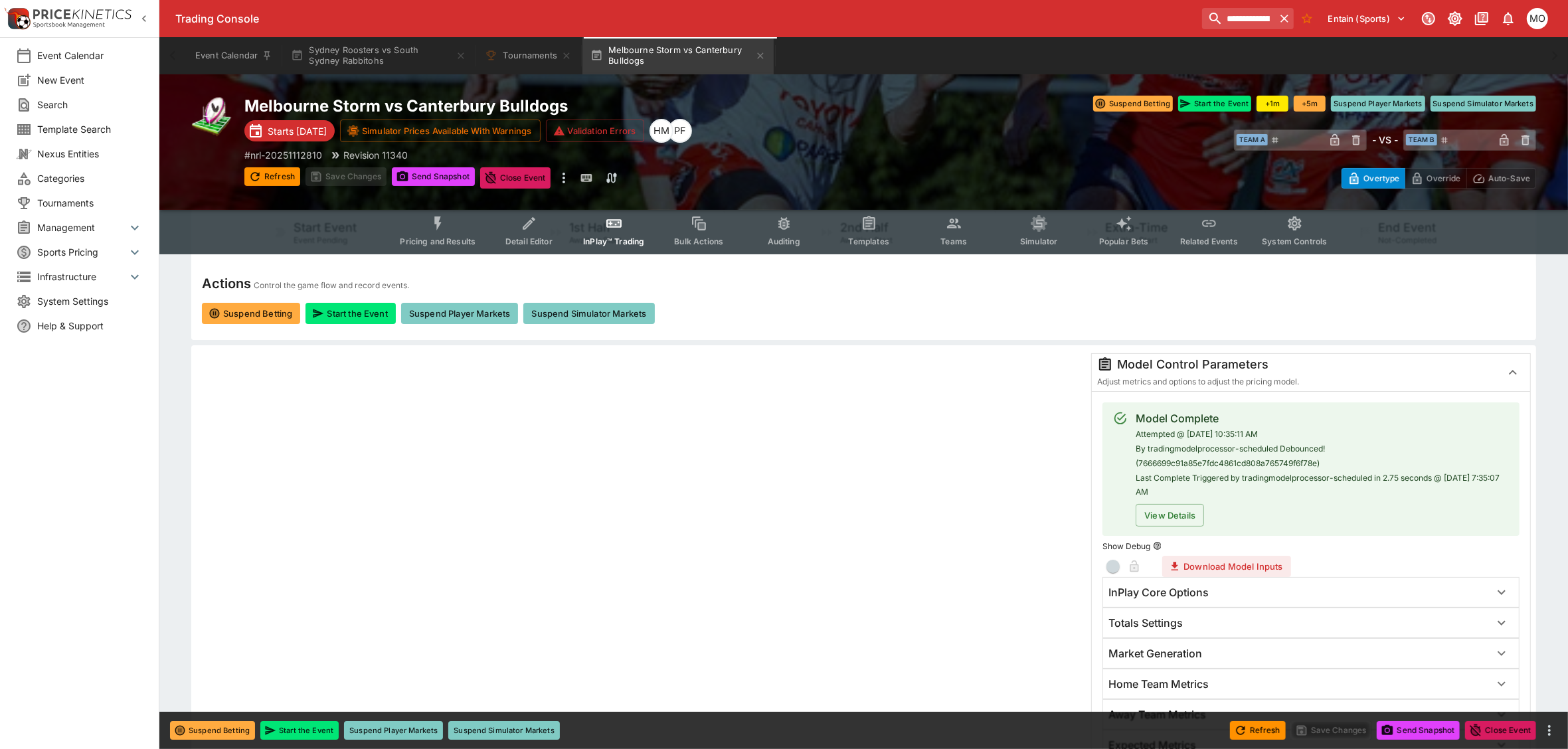
scroll to position [0, 0]
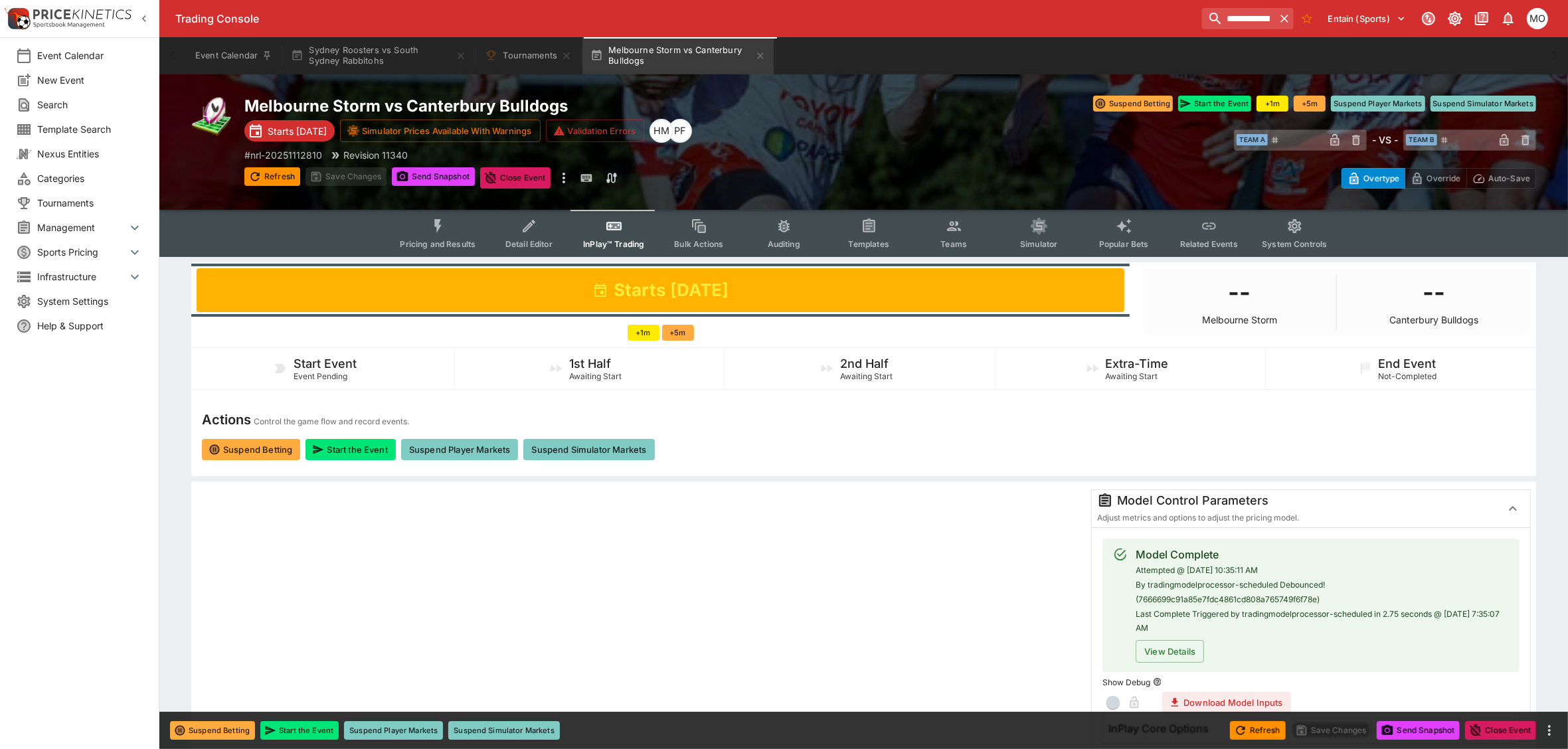
click at [878, 239] on span "Templates" at bounding box center [869, 244] width 41 height 10
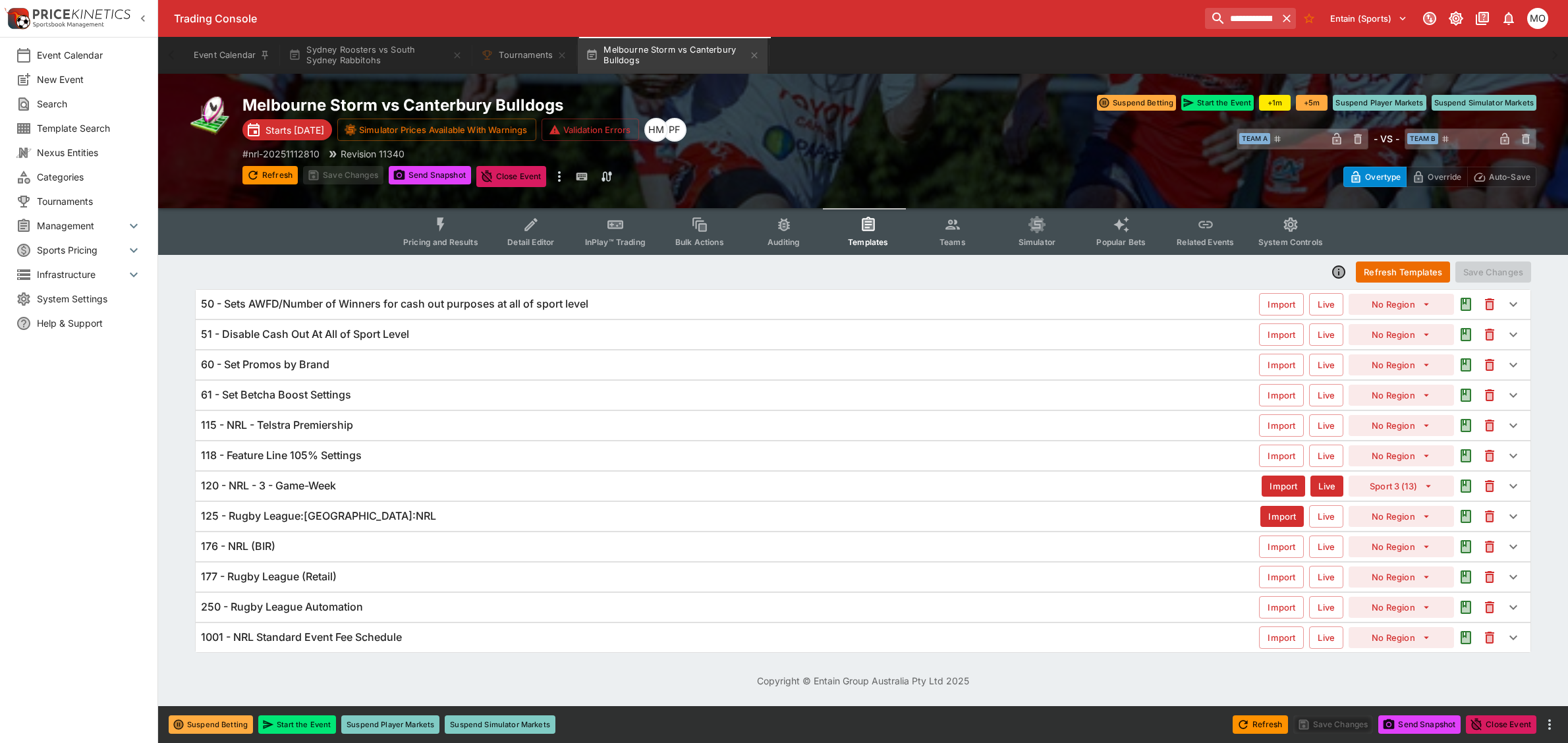
click at [371, 485] on div "120 - NRL - 3 - Game-Week" at bounding box center [731, 486] width 1061 height 14
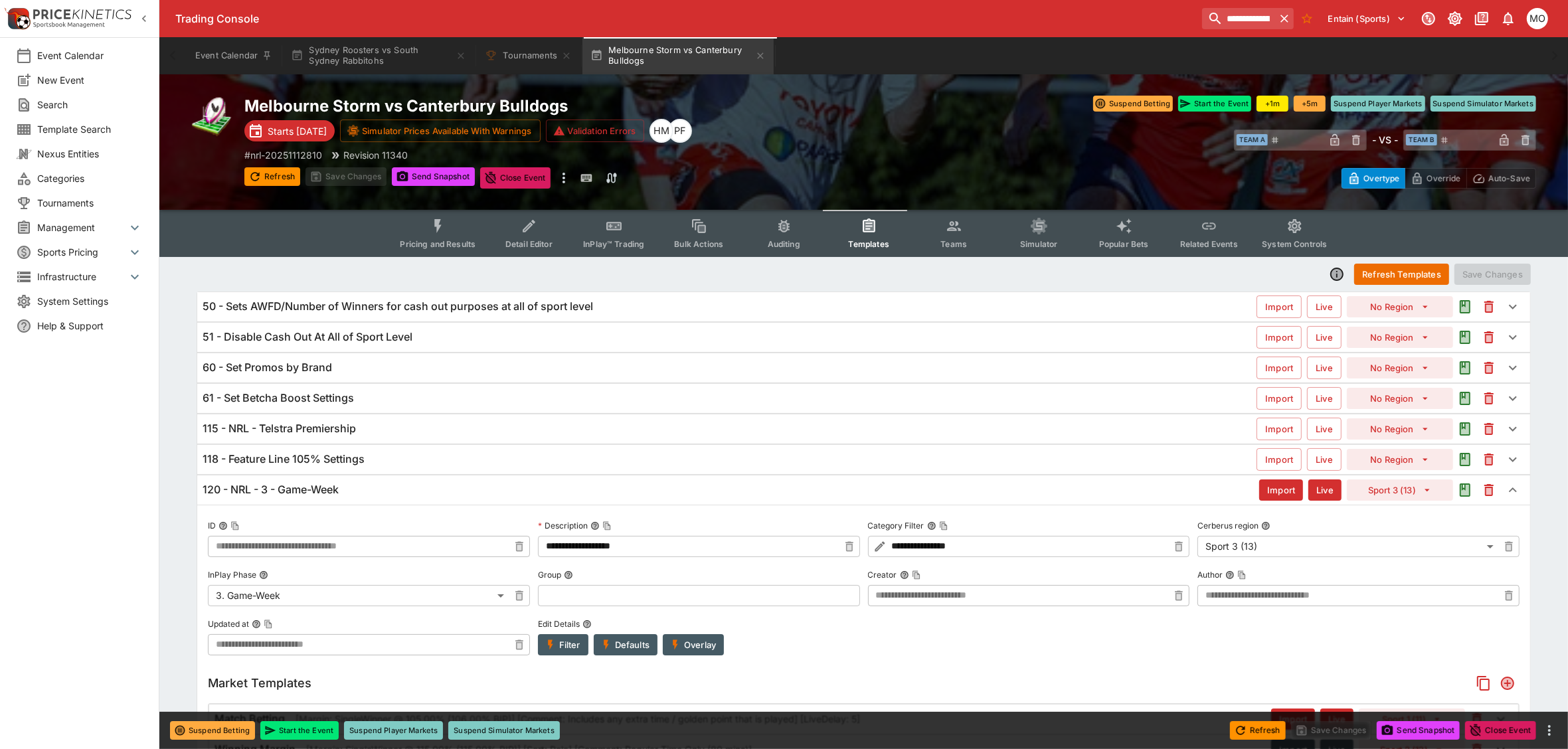
type input "**********"
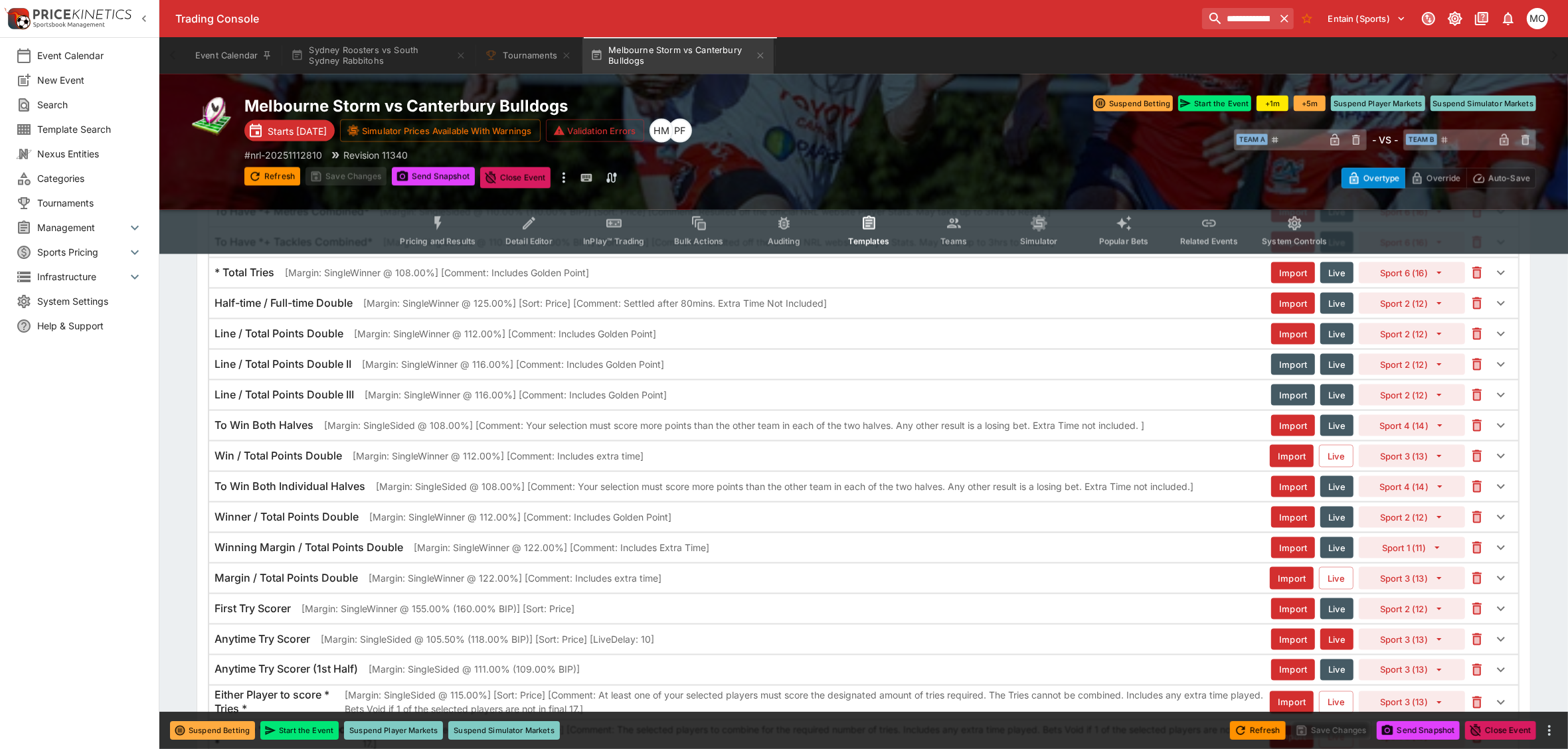
scroll to position [2658, 0]
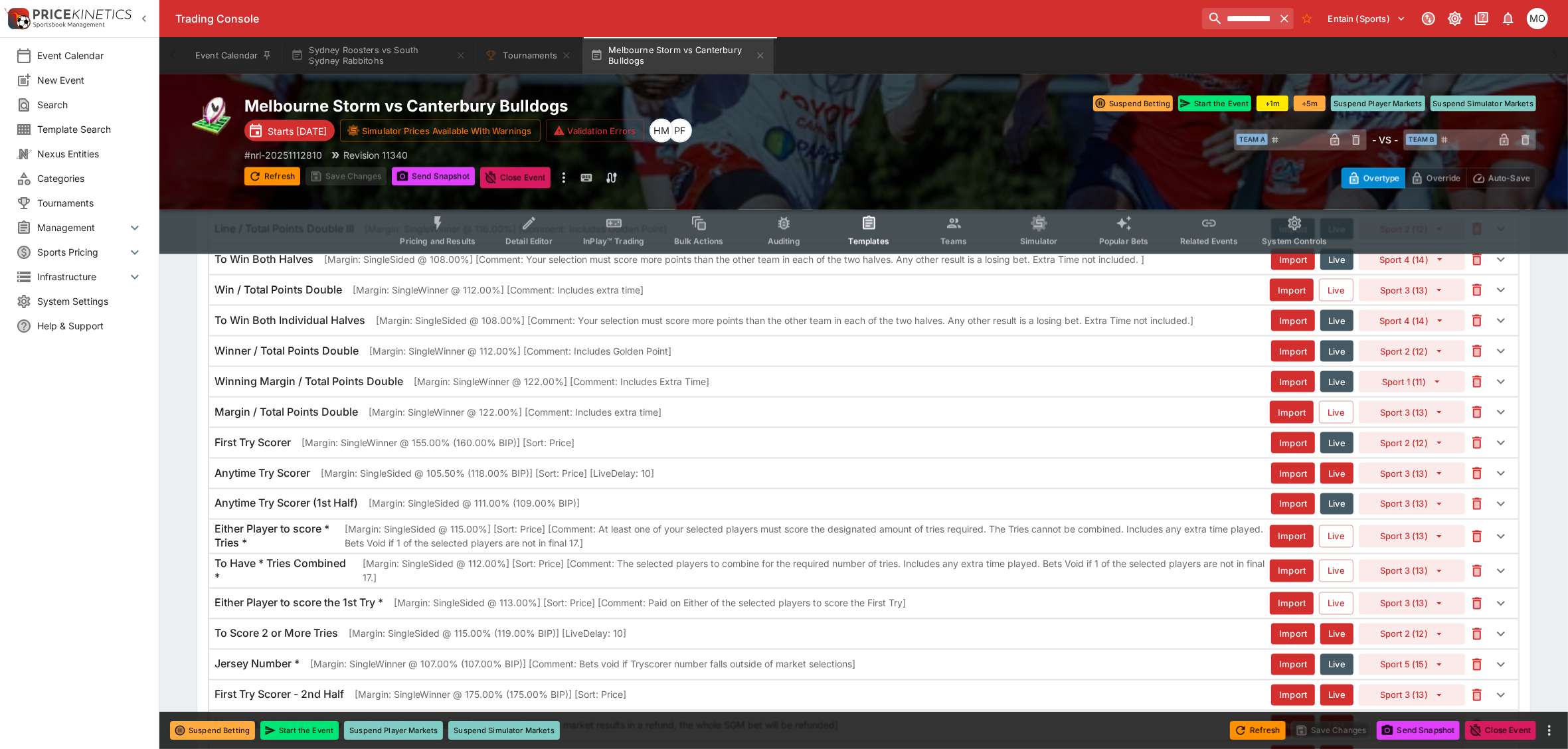
click at [404, 480] on p "[Margin: SingleSided @ 105.50% (118.00% BIP)] [Sort: Price] [LiveDelay: 10]" at bounding box center [487, 473] width 333 height 14
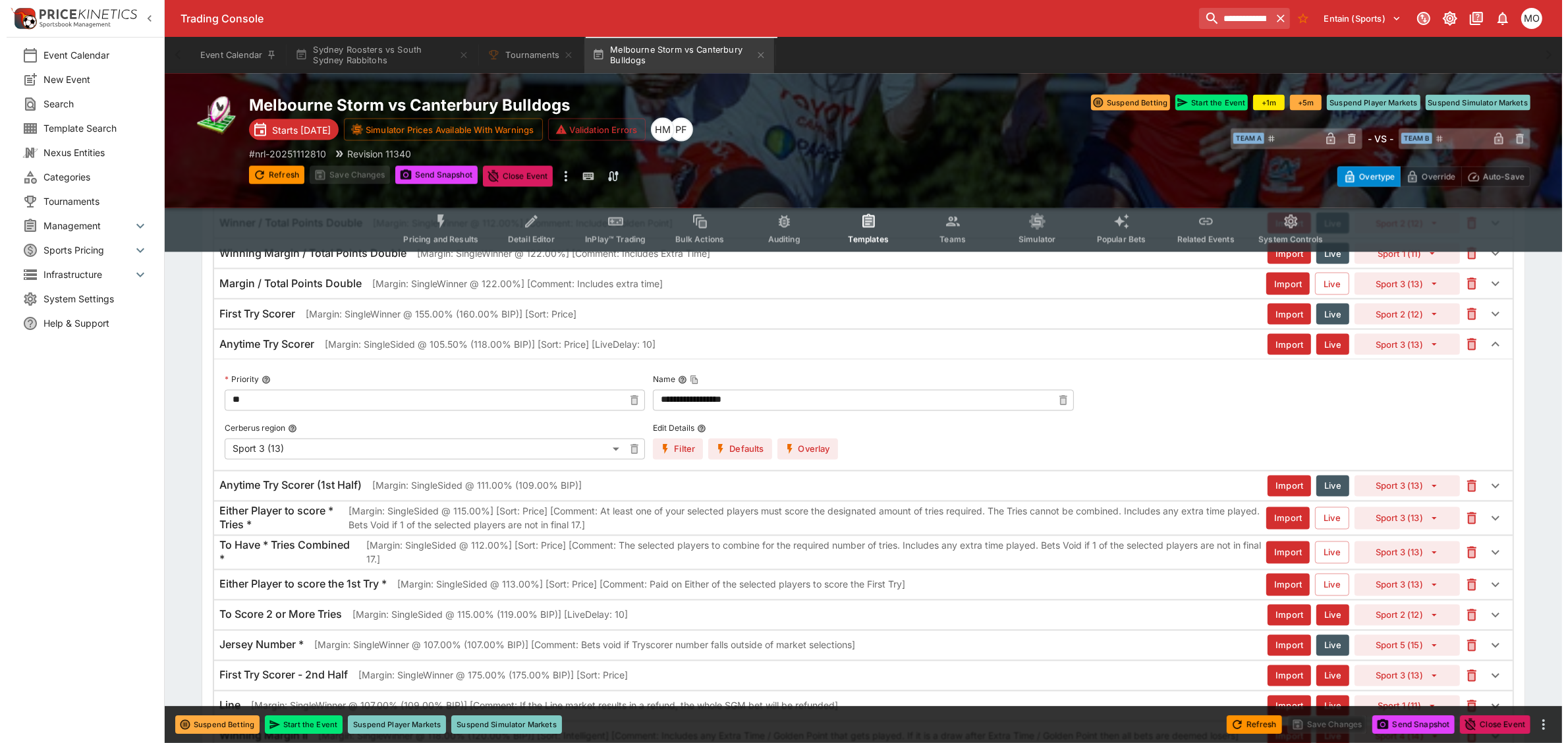
scroll to position [2801, 0]
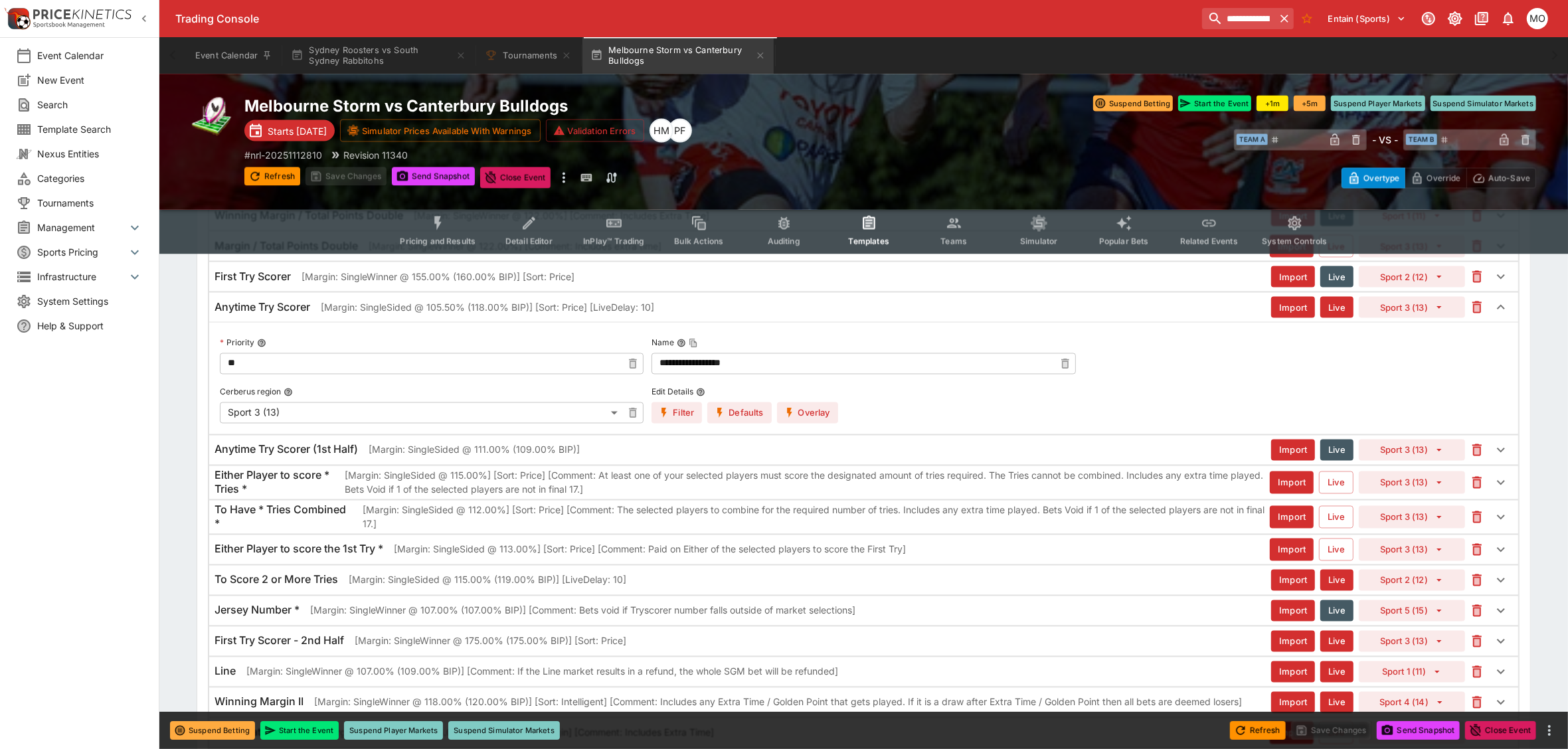
click at [799, 423] on button "Overlay" at bounding box center [808, 413] width 61 height 21
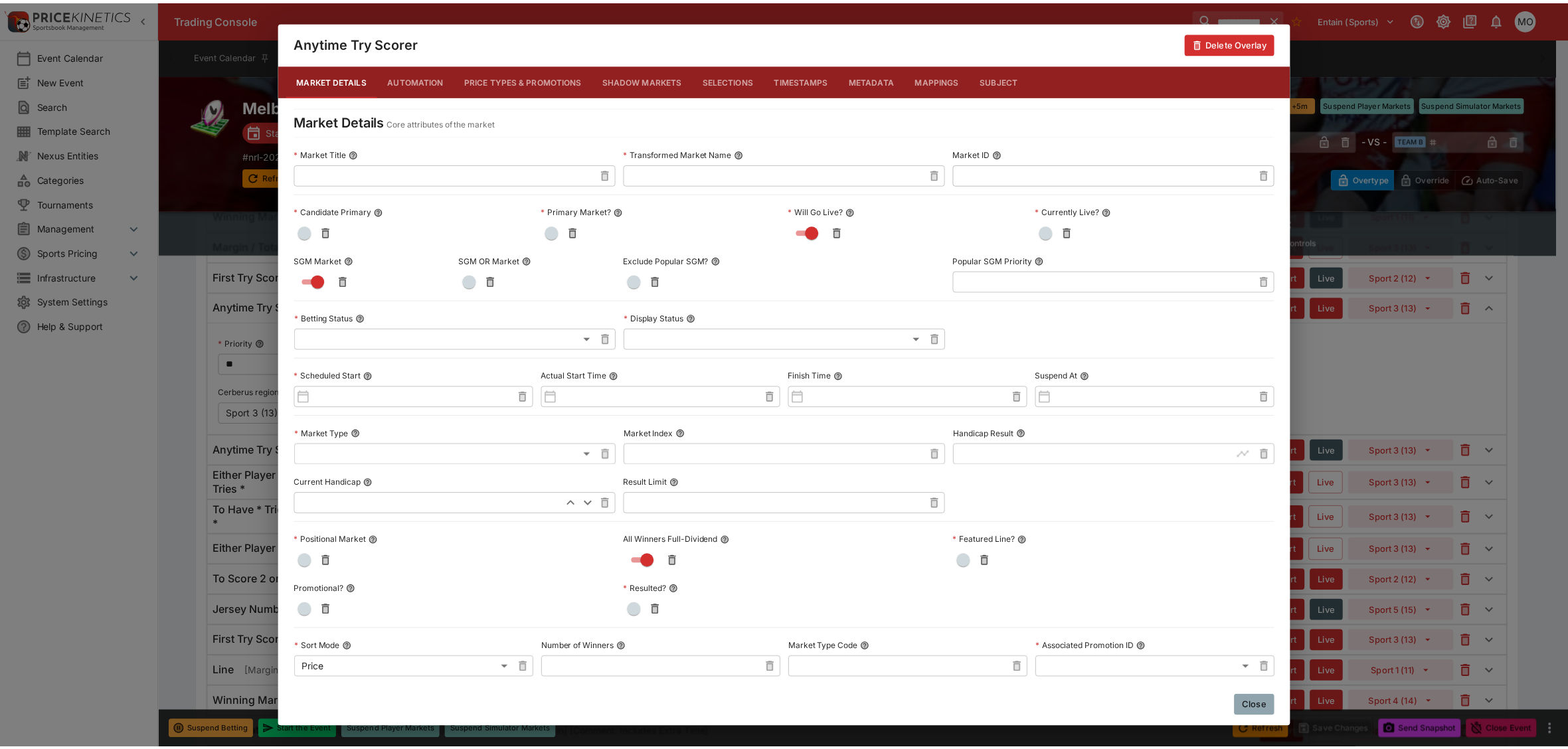
scroll to position [460, 0]
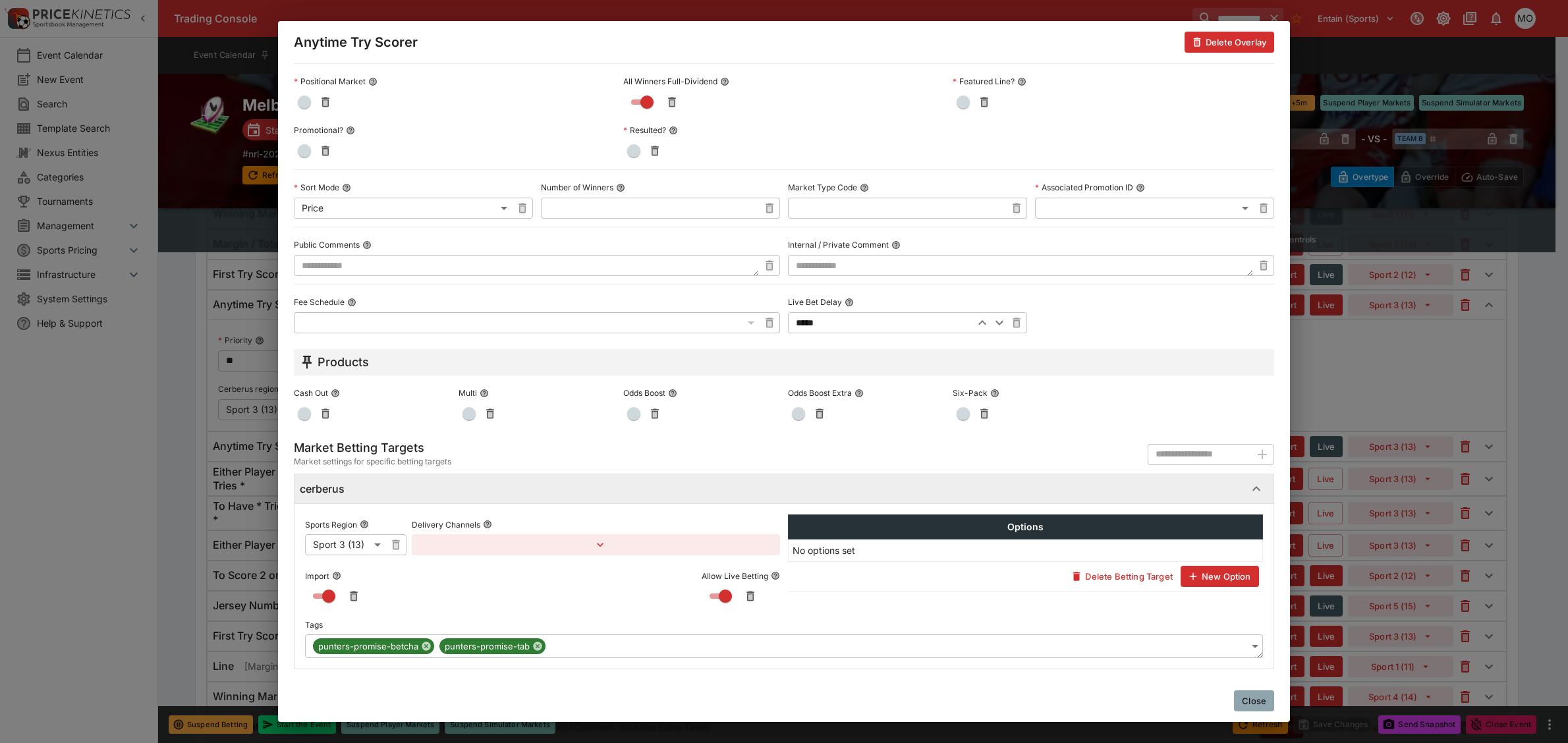
click at [1250, 697] on button "Close" at bounding box center [1254, 701] width 40 height 21
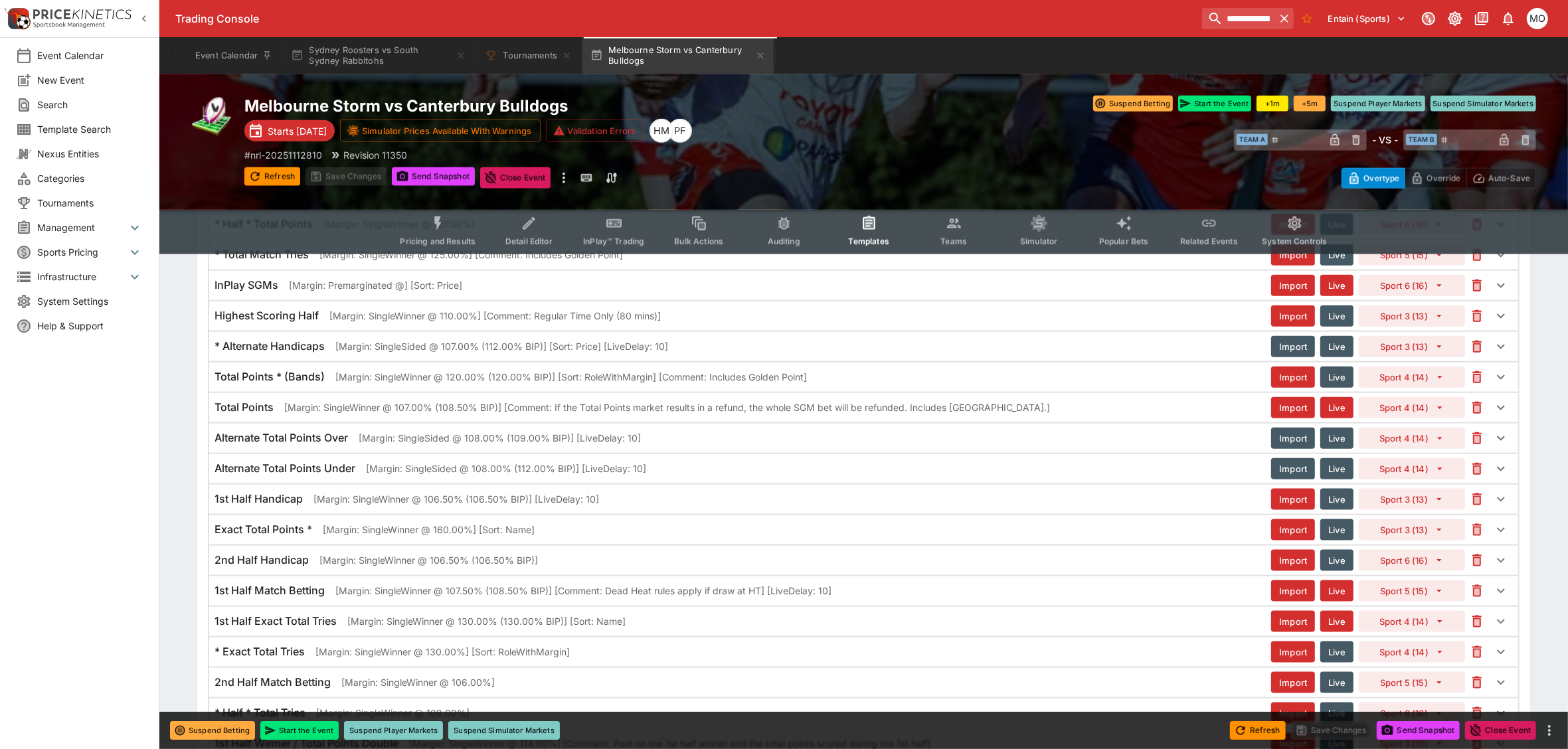
scroll to position [1827, 0]
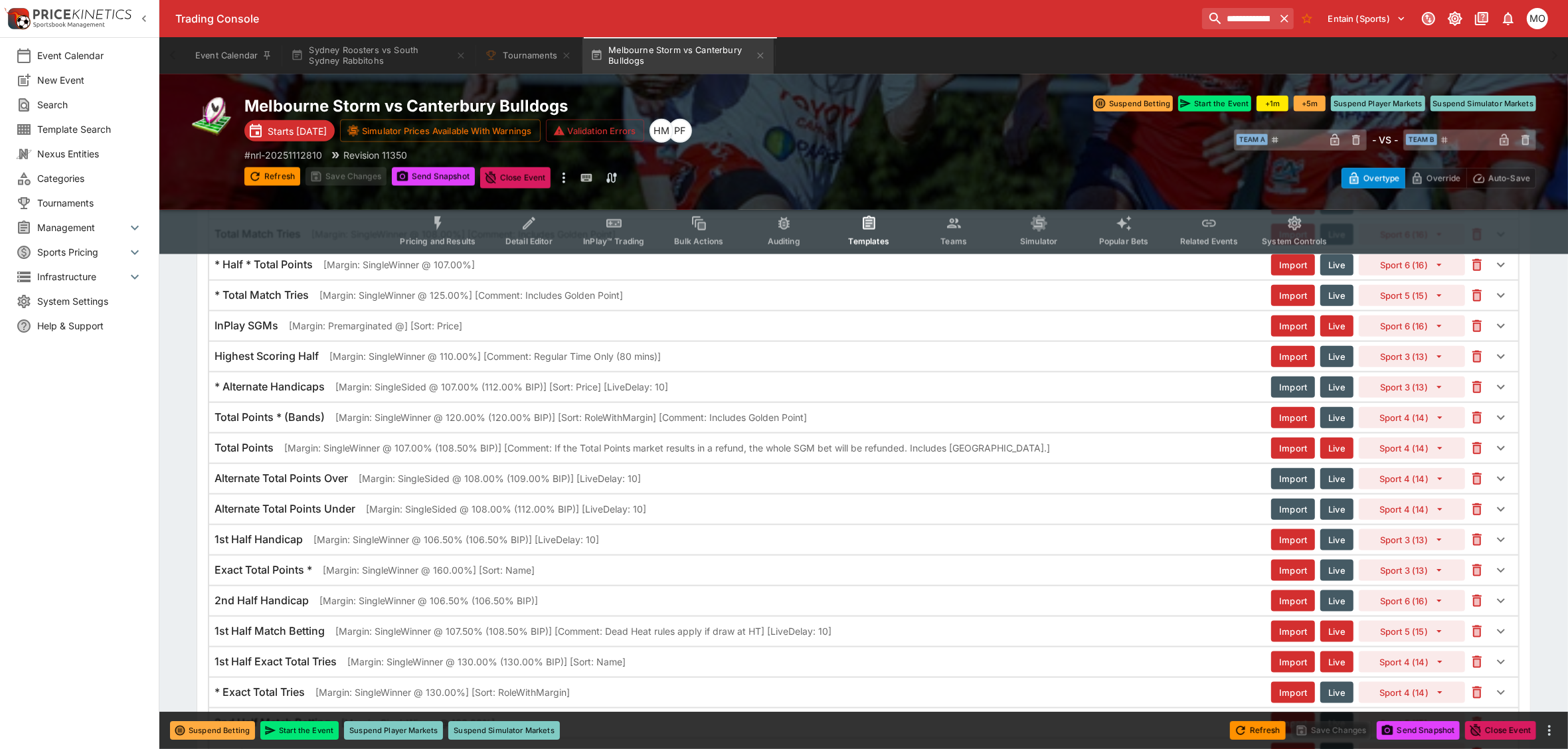
click at [347, 455] on p "[Margin: SingleWinner @ 107.00% (108.50% BIP)] [Comment: If the Total Points ma…" at bounding box center [667, 448] width 766 height 14
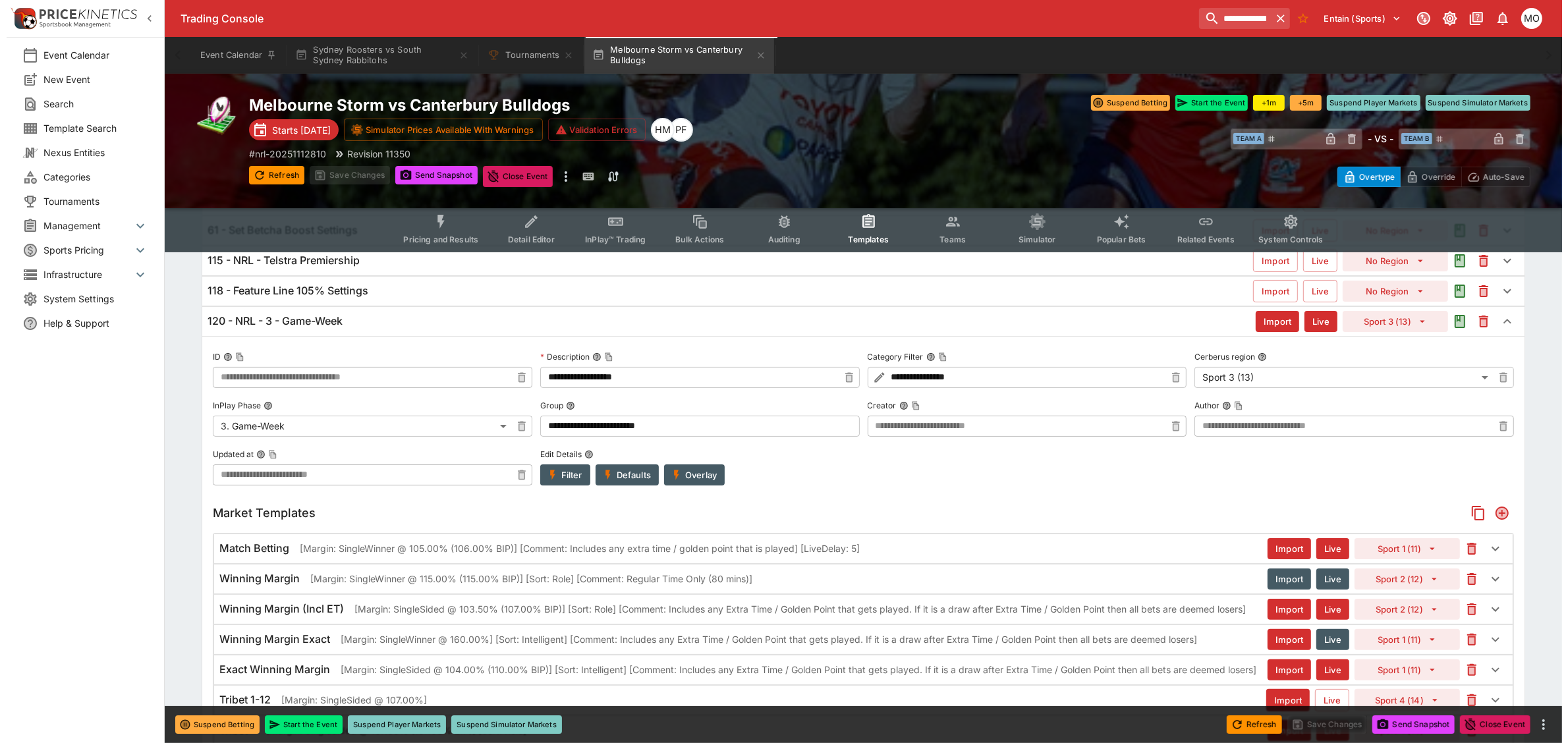
scroll to position [330, 0]
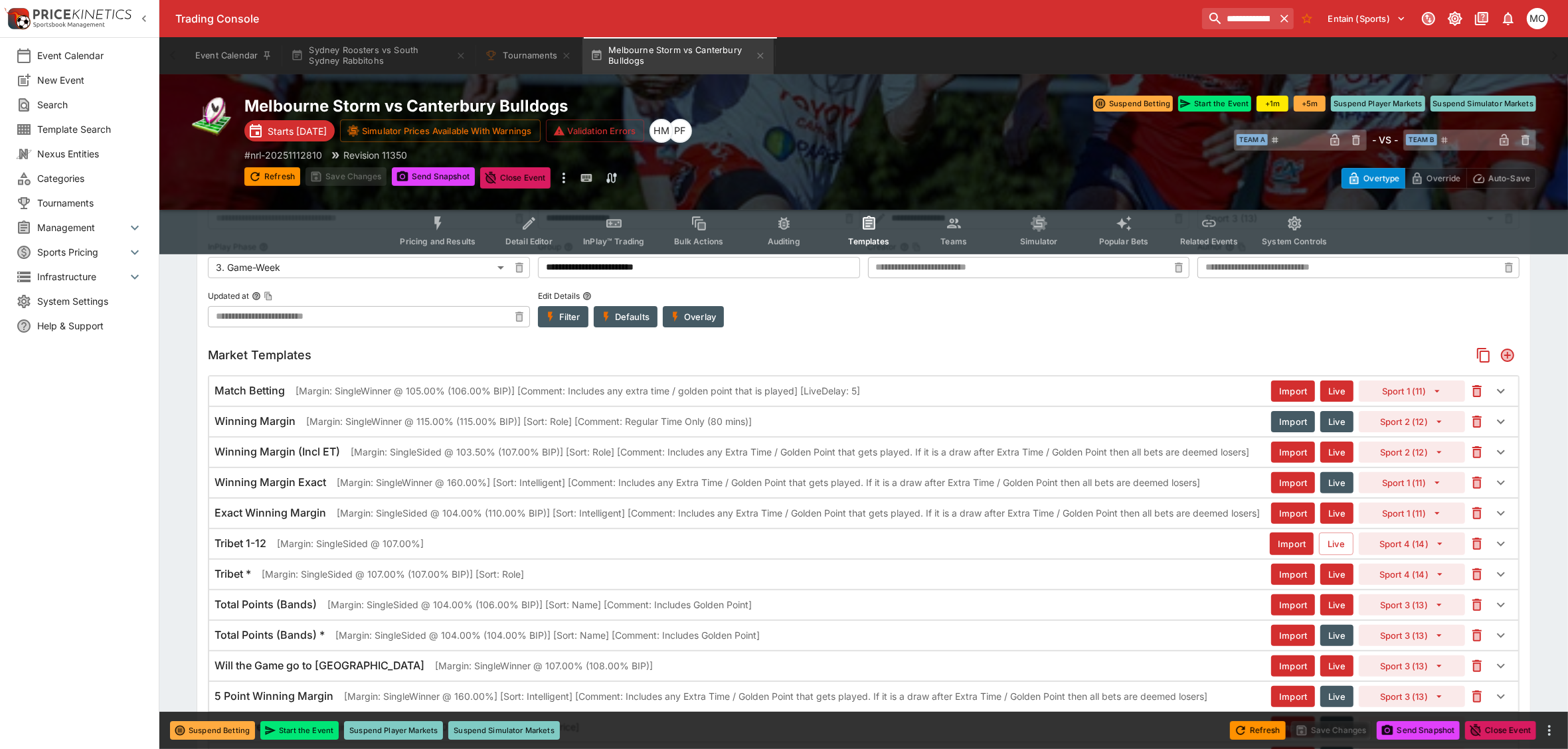
click at [618, 391] on p "[Margin: SingleWinner @ 105.00% (106.00% BIP)] [Comment: Includes any extra tim…" at bounding box center [578, 391] width 565 height 14
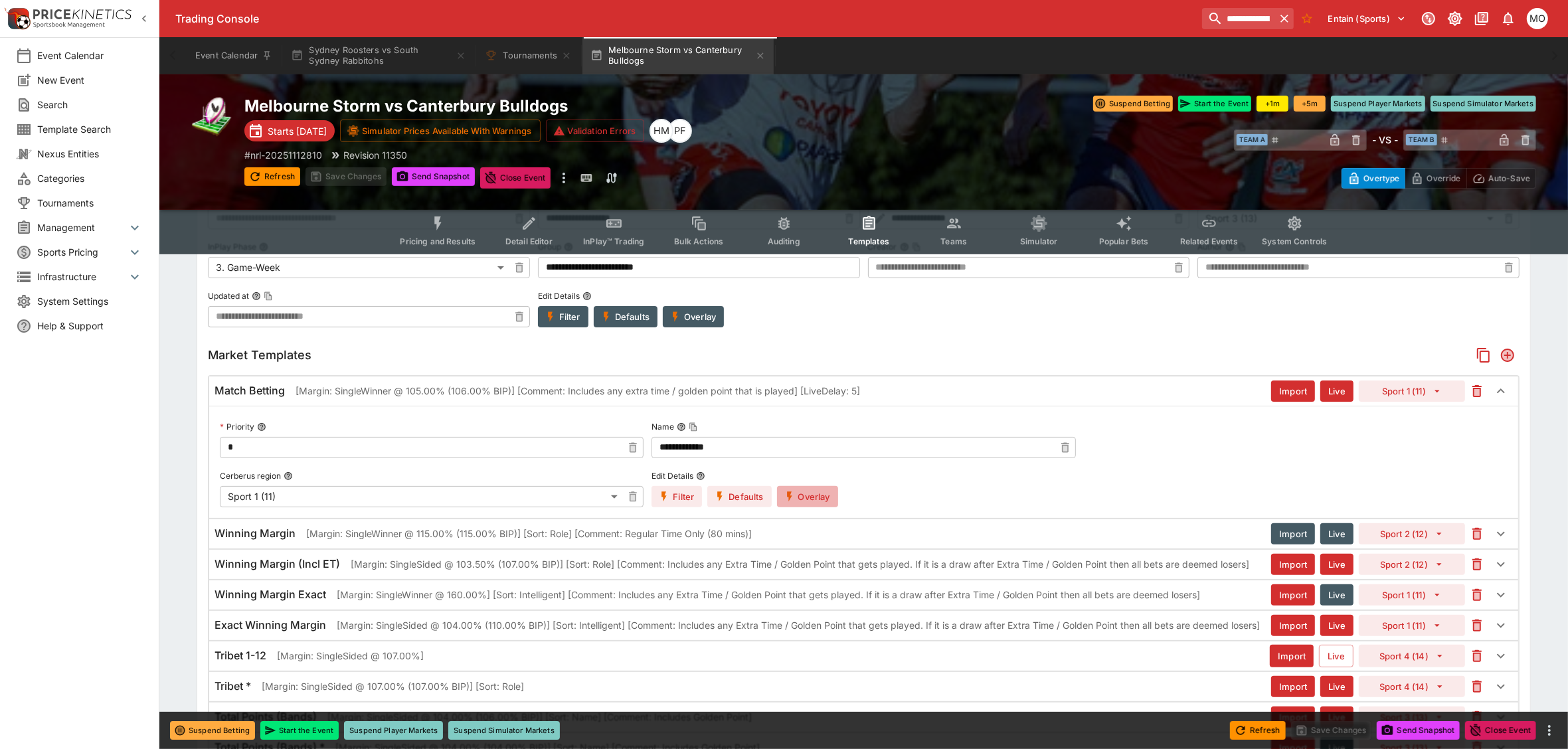
click at [798, 495] on button "Overlay" at bounding box center [808, 497] width 61 height 21
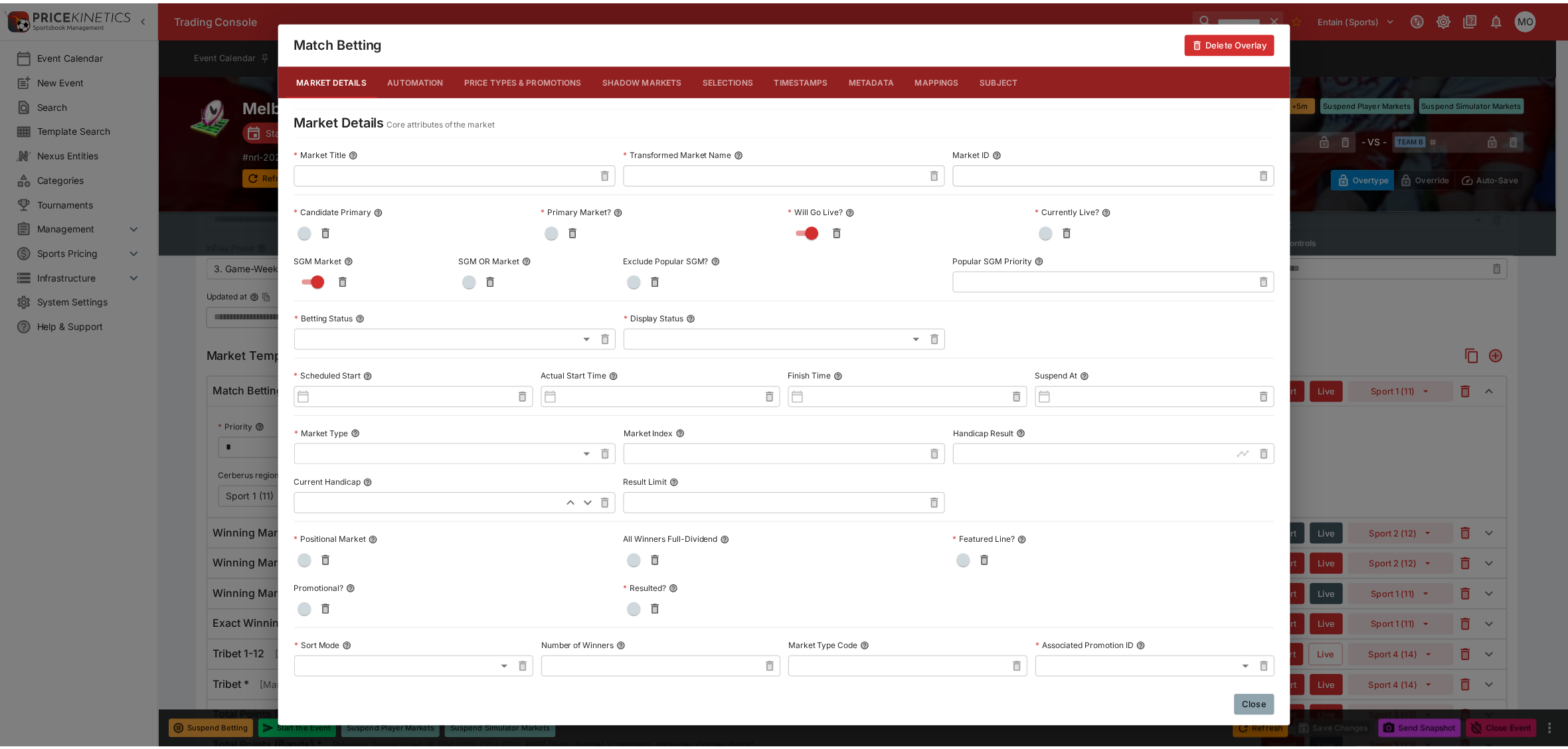
scroll to position [460, 0]
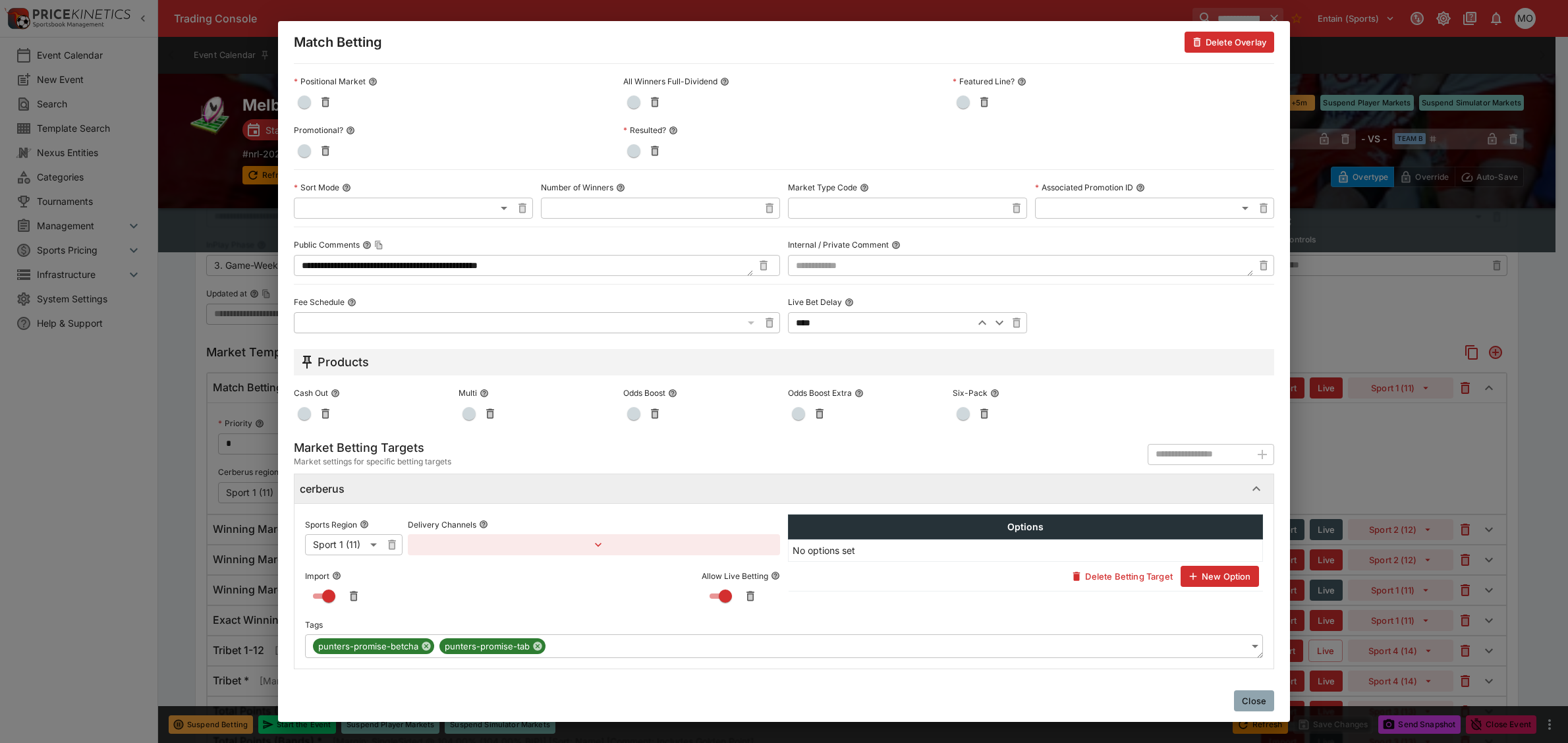
click at [1254, 691] on button "Close" at bounding box center [1254, 701] width 40 height 21
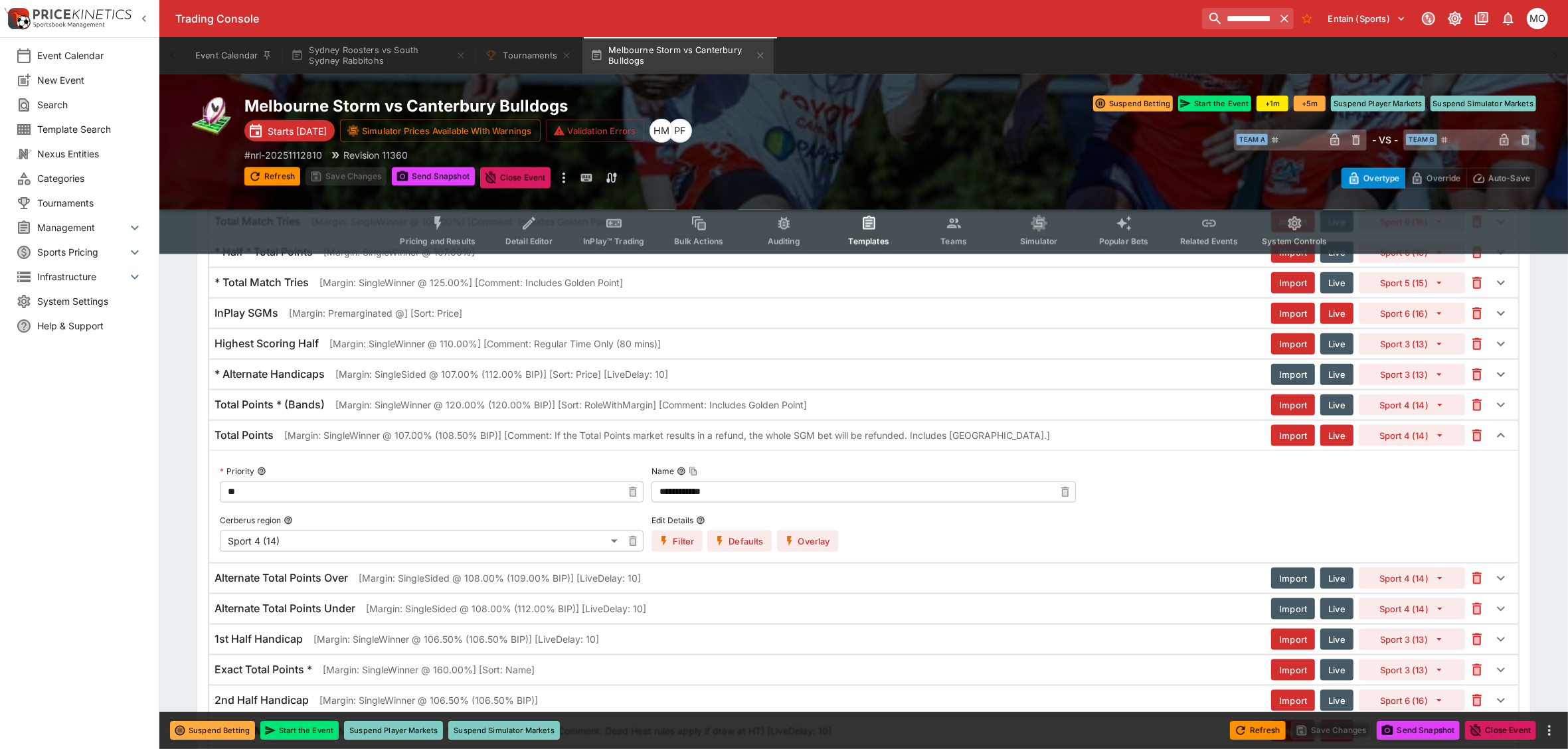
scroll to position [1994, 0]
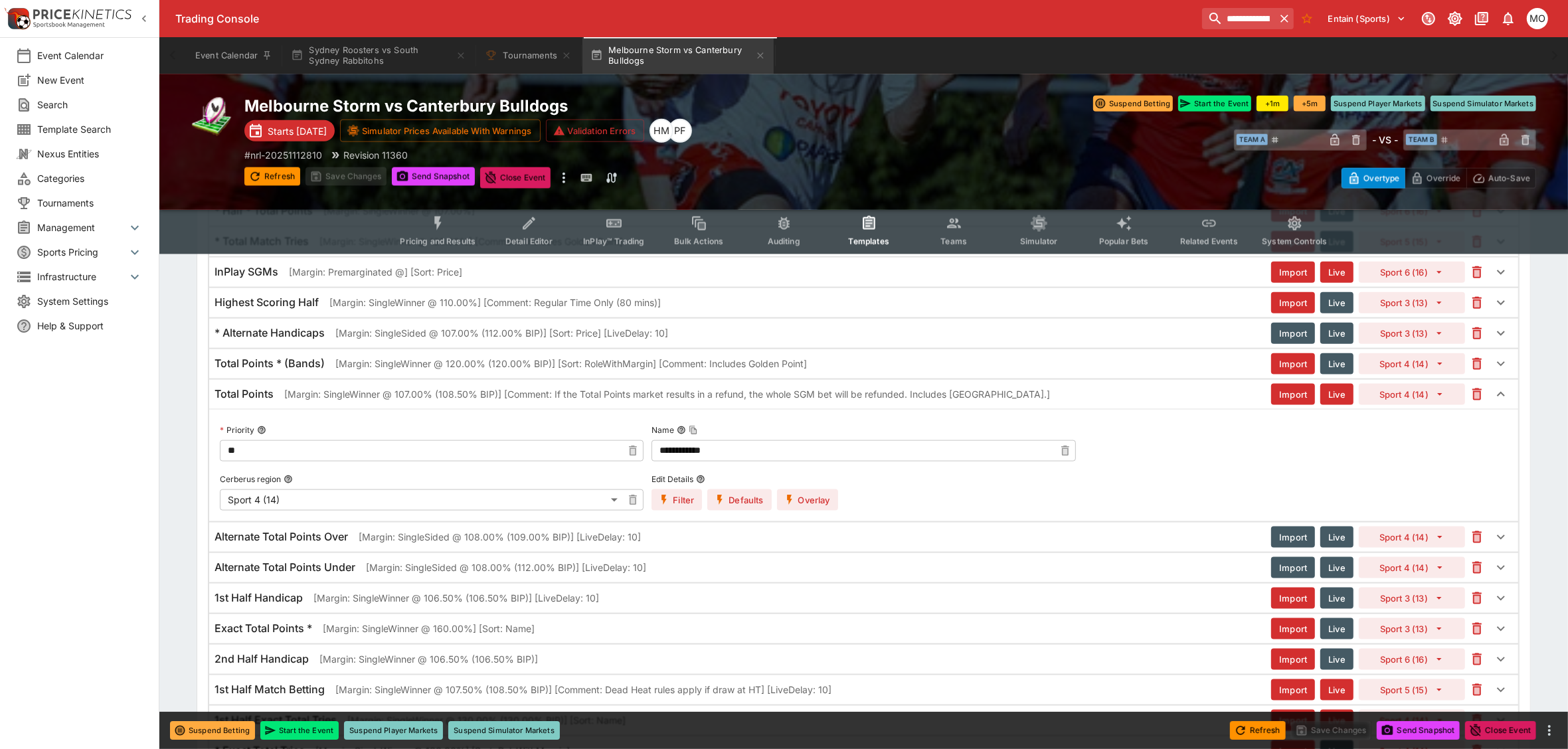
click at [387, 402] on p "[Margin: SingleWinner @ 107.00% (108.50% BIP)] [Comment: If the Total Points ma…" at bounding box center [667, 394] width 766 height 14
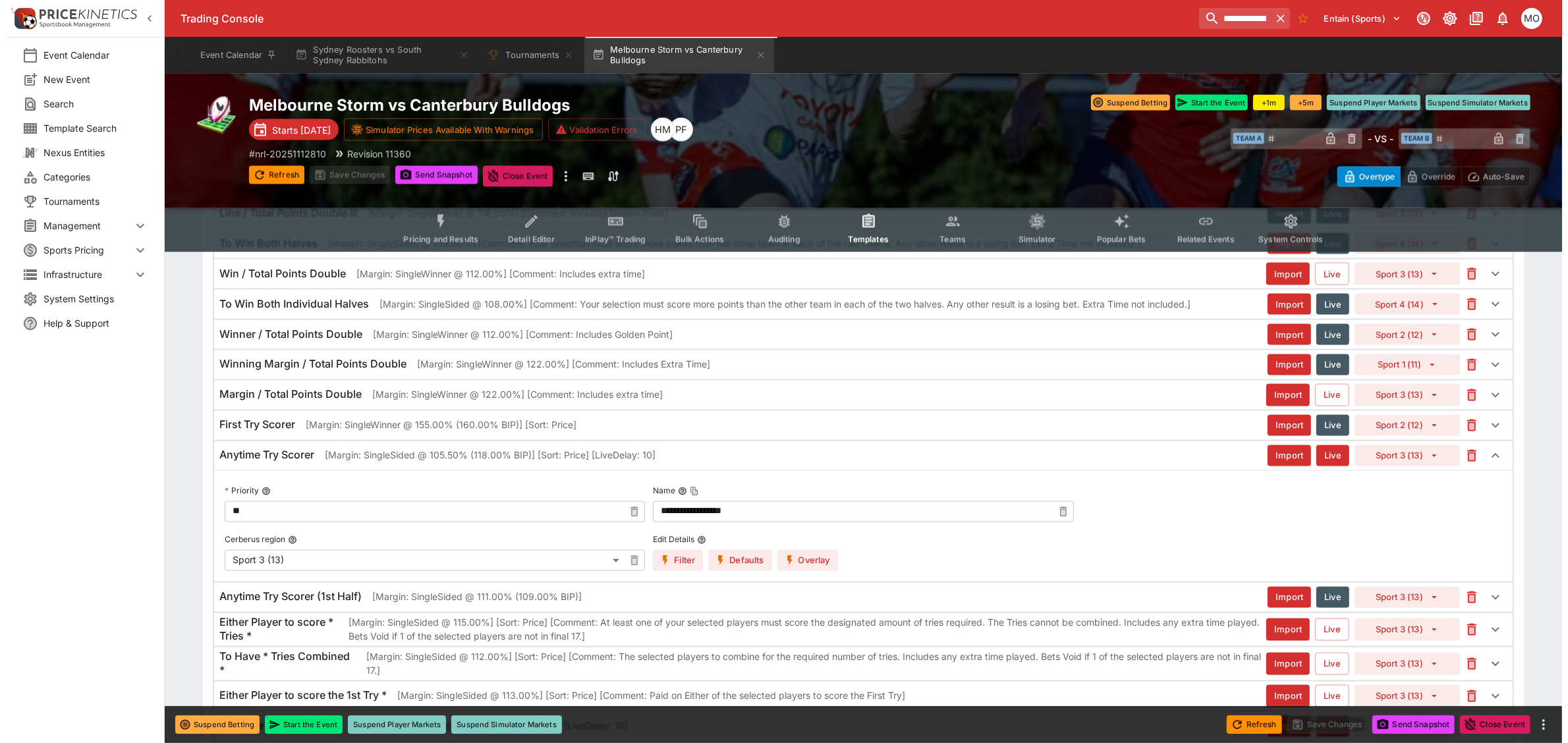
scroll to position [2801, 0]
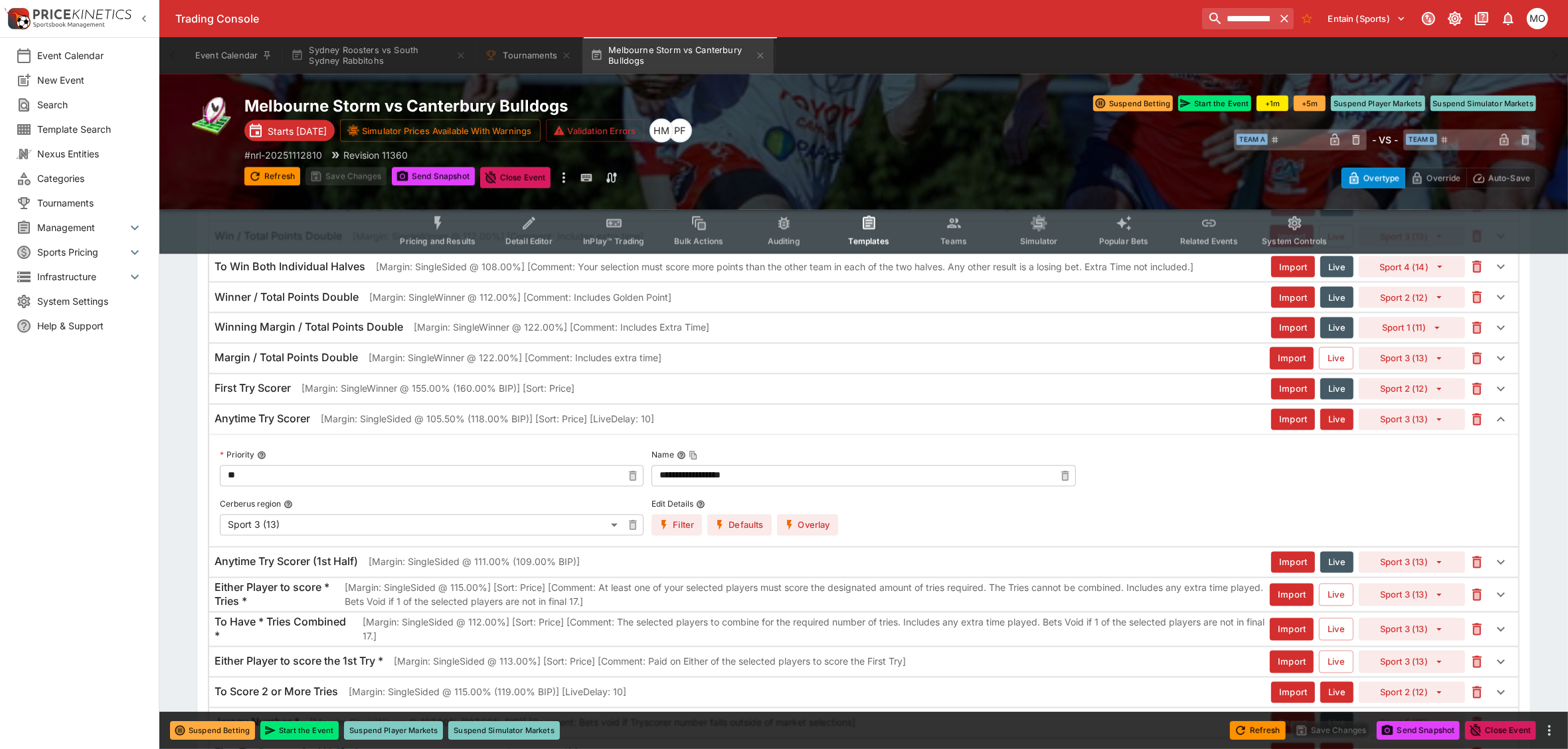
click at [382, 434] on div "Anytime Try Scorer [Margin: SingleSided @ 105.50% (118.00% BIP)] [Sort: Price] …" at bounding box center [865, 421] width 1310 height 30
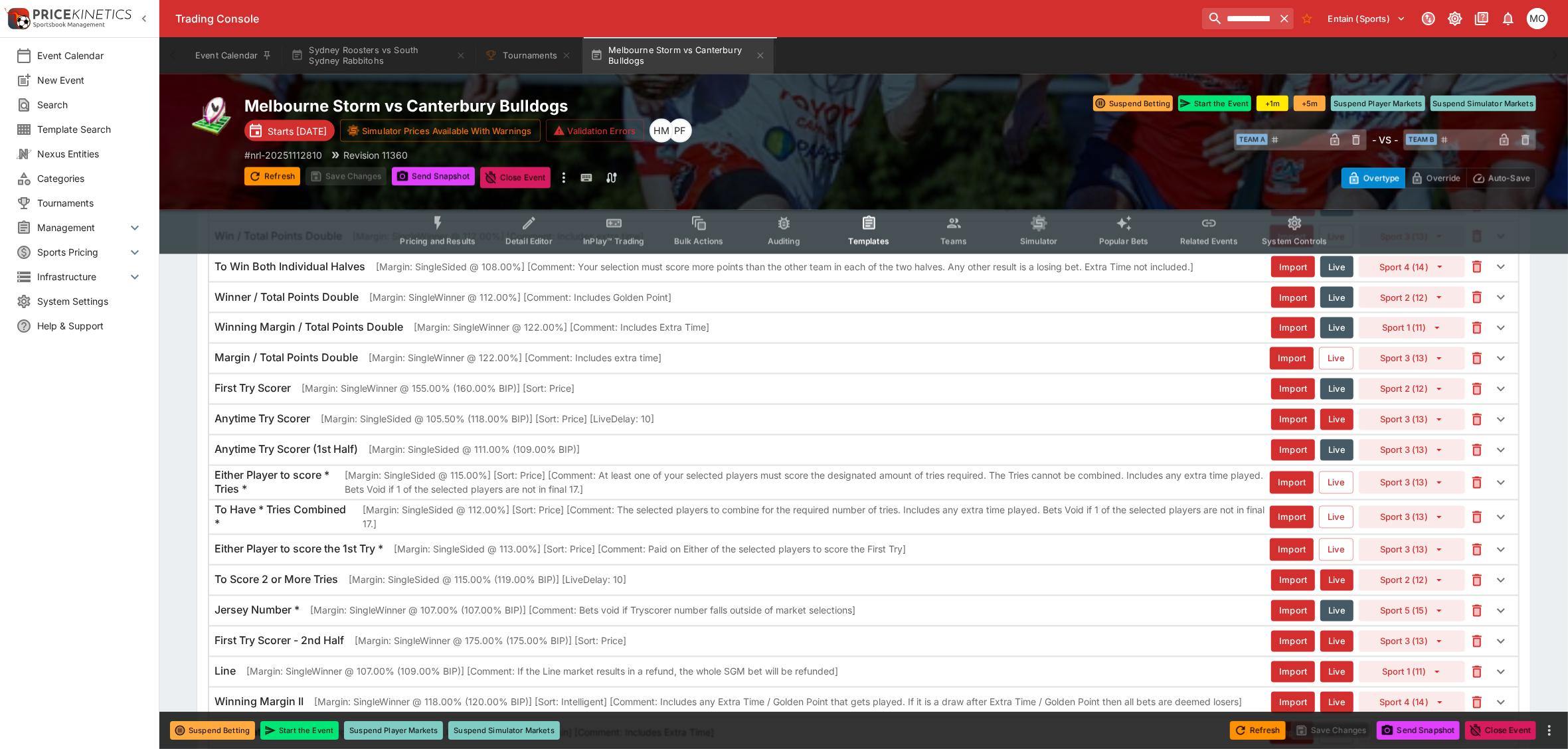
click at [400, 396] on p "[Margin: SingleWinner @ 155.00% (160.00% BIP)] [Sort: Price]" at bounding box center [438, 389] width 273 height 14
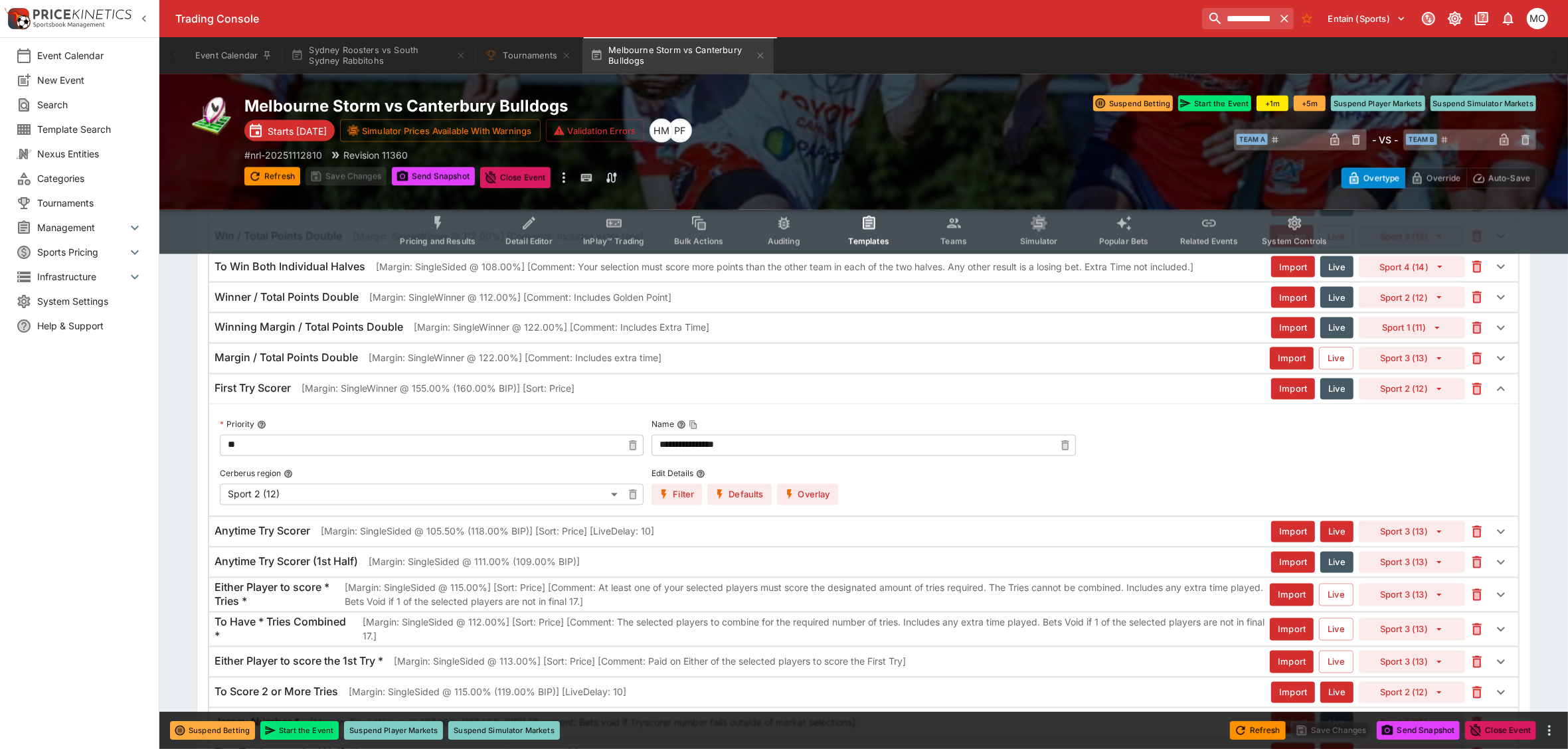
click at [798, 506] on button "Overlay" at bounding box center [808, 495] width 61 height 21
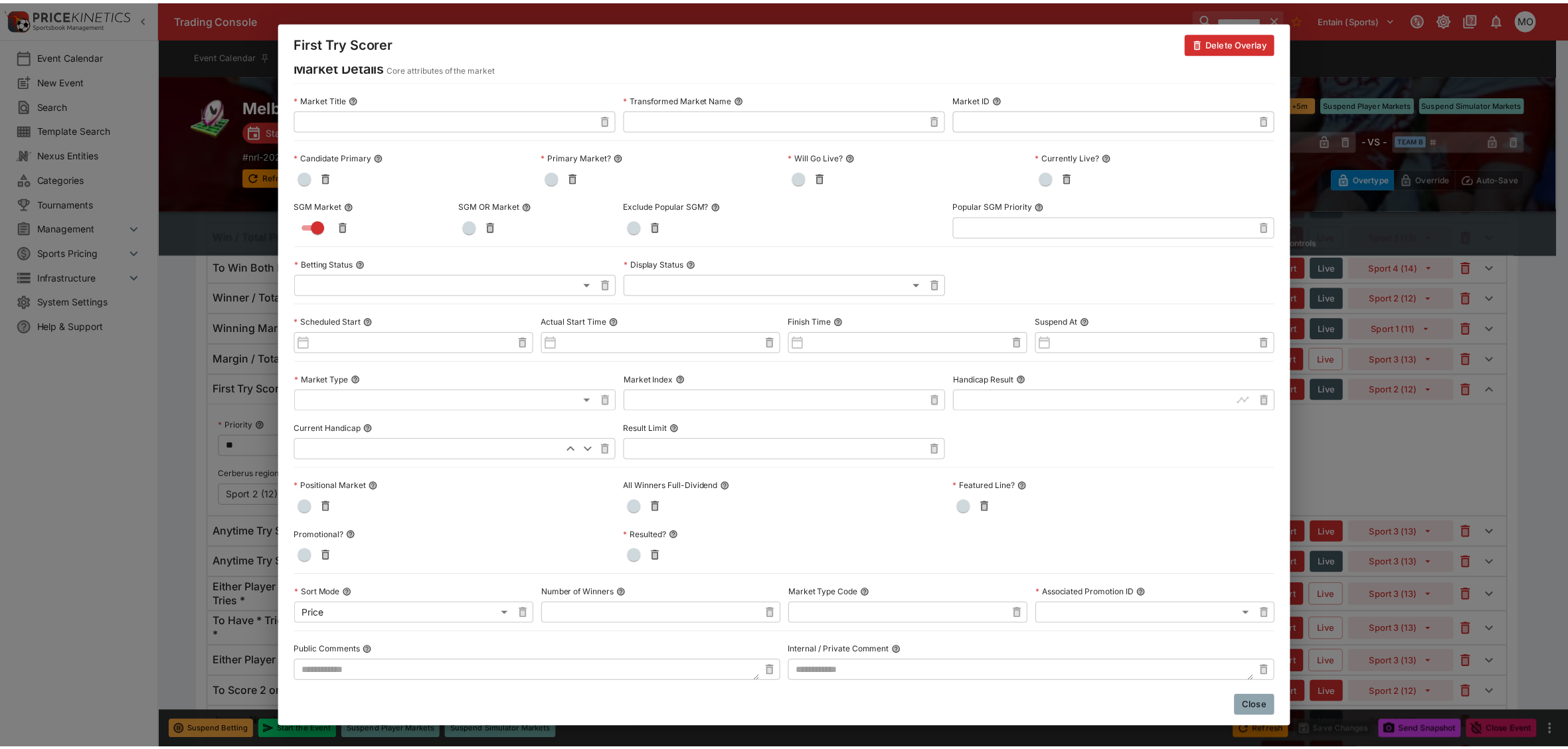
scroll to position [0, 0]
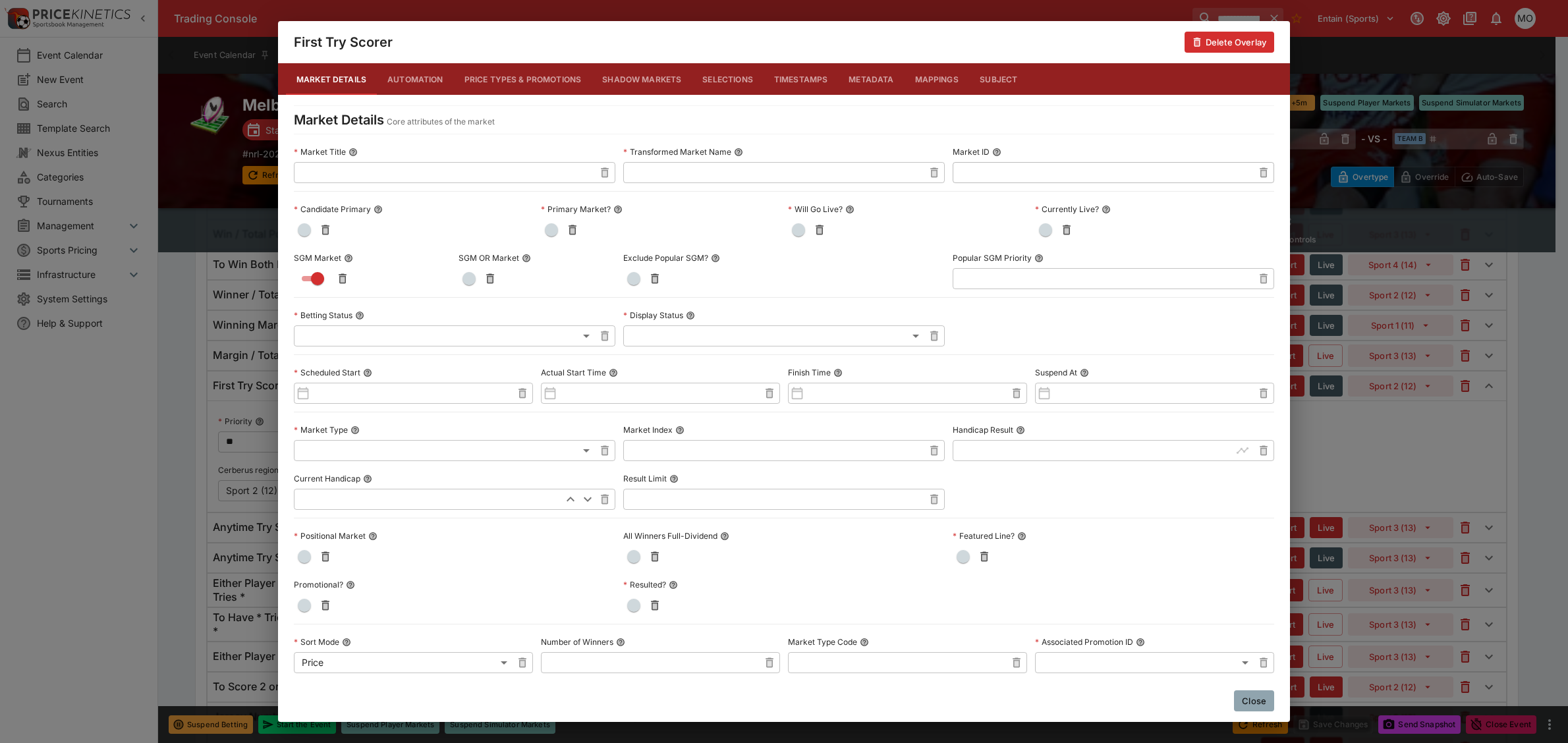
click at [1267, 702] on button "Close" at bounding box center [1254, 701] width 40 height 21
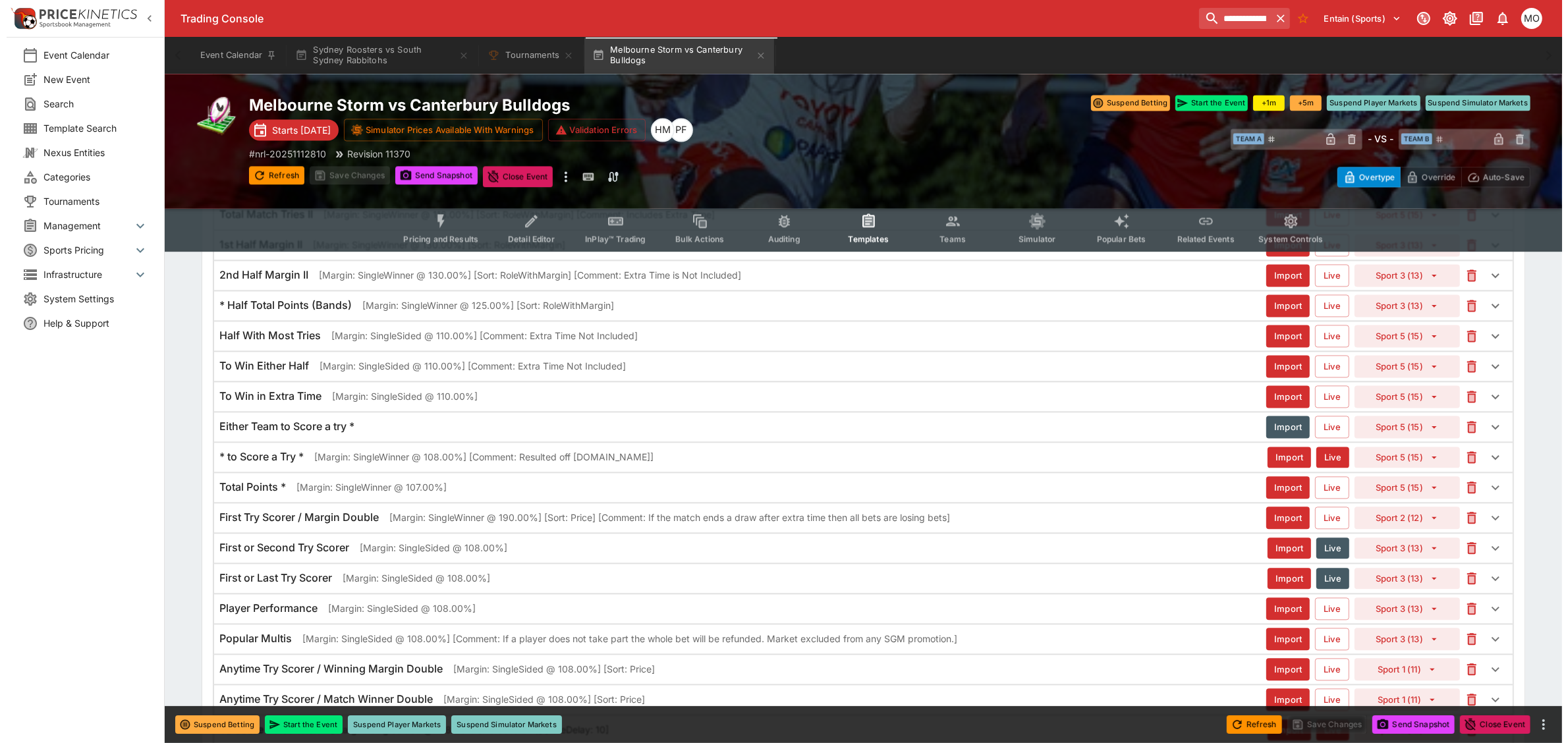
scroll to position [3460, 0]
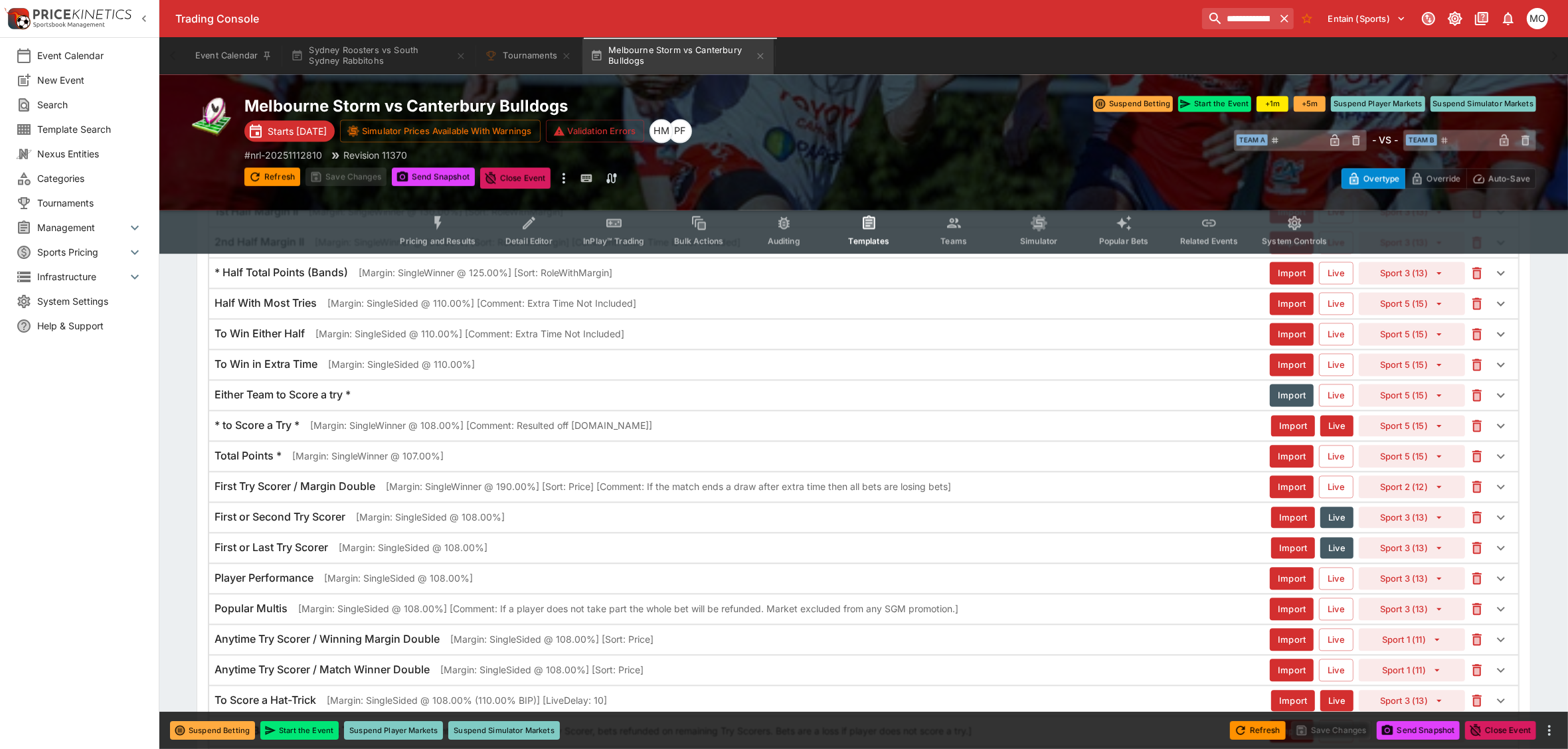
click at [619, 432] on div "* to Score a Try * [Margin: SingleWinner @ 108.00%] [Comment: Resulted off [DOM…" at bounding box center [743, 425] width 1057 height 14
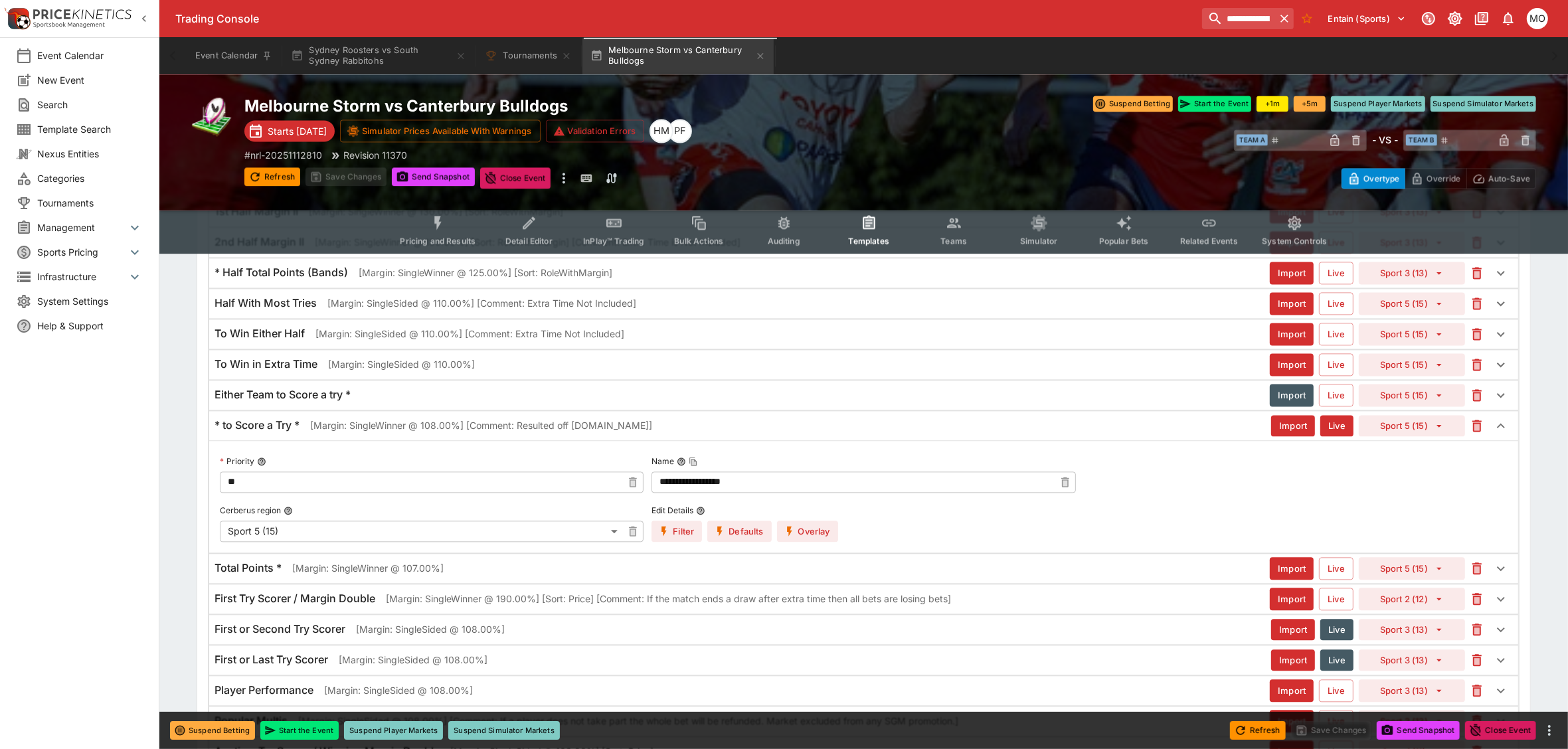
click at [807, 542] on button "Overlay" at bounding box center [808, 530] width 61 height 21
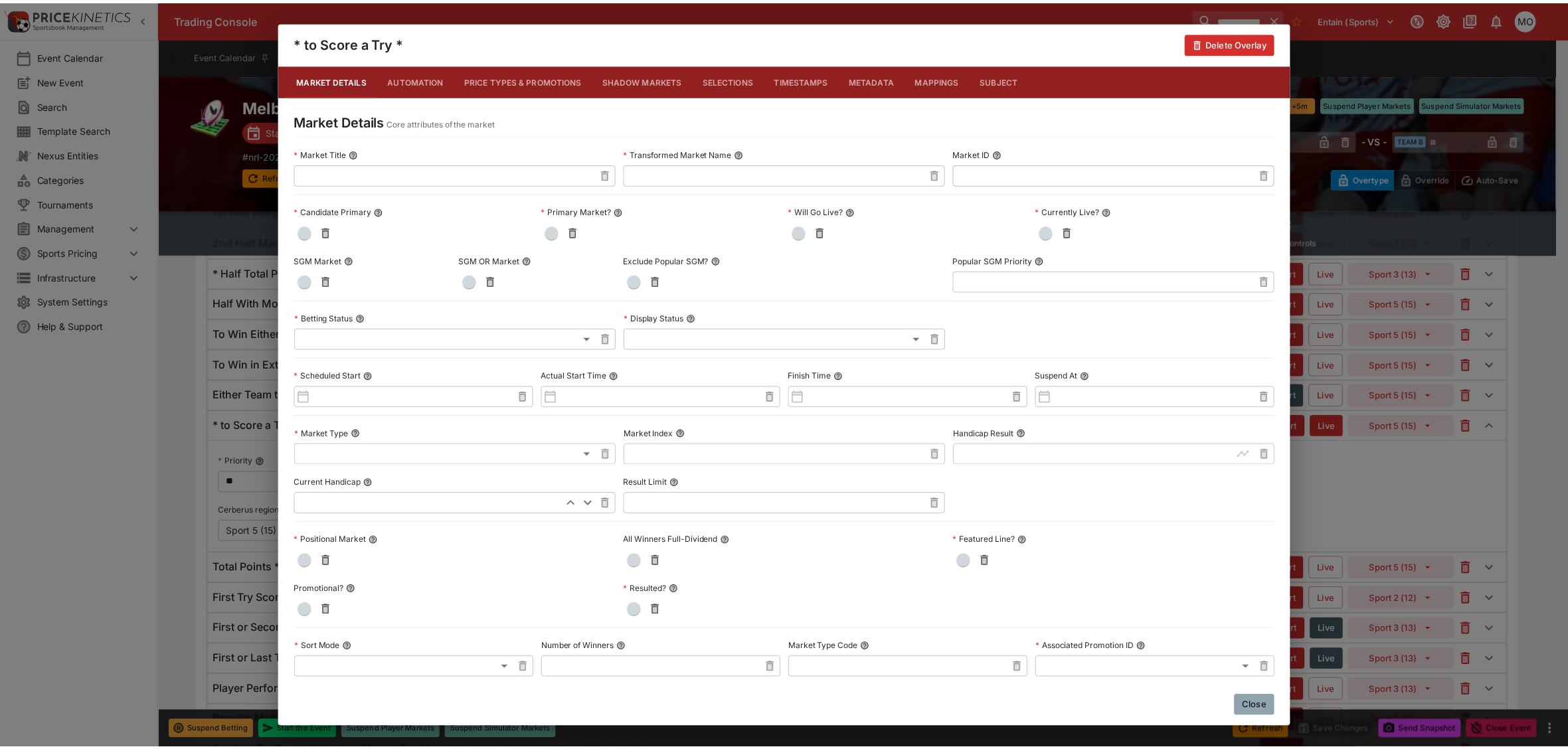
scroll to position [457, 0]
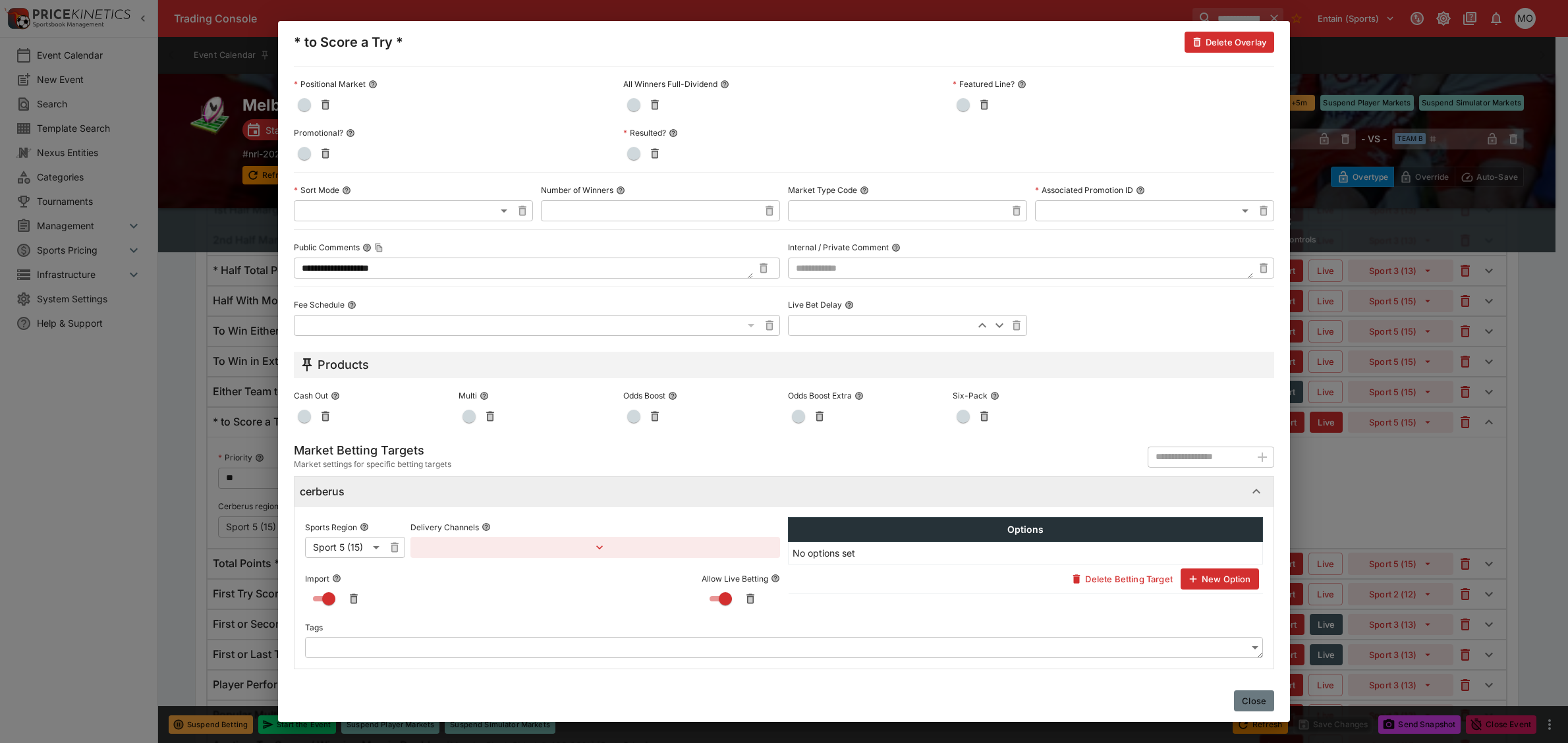
click at [1259, 701] on button "Close" at bounding box center [1254, 701] width 40 height 21
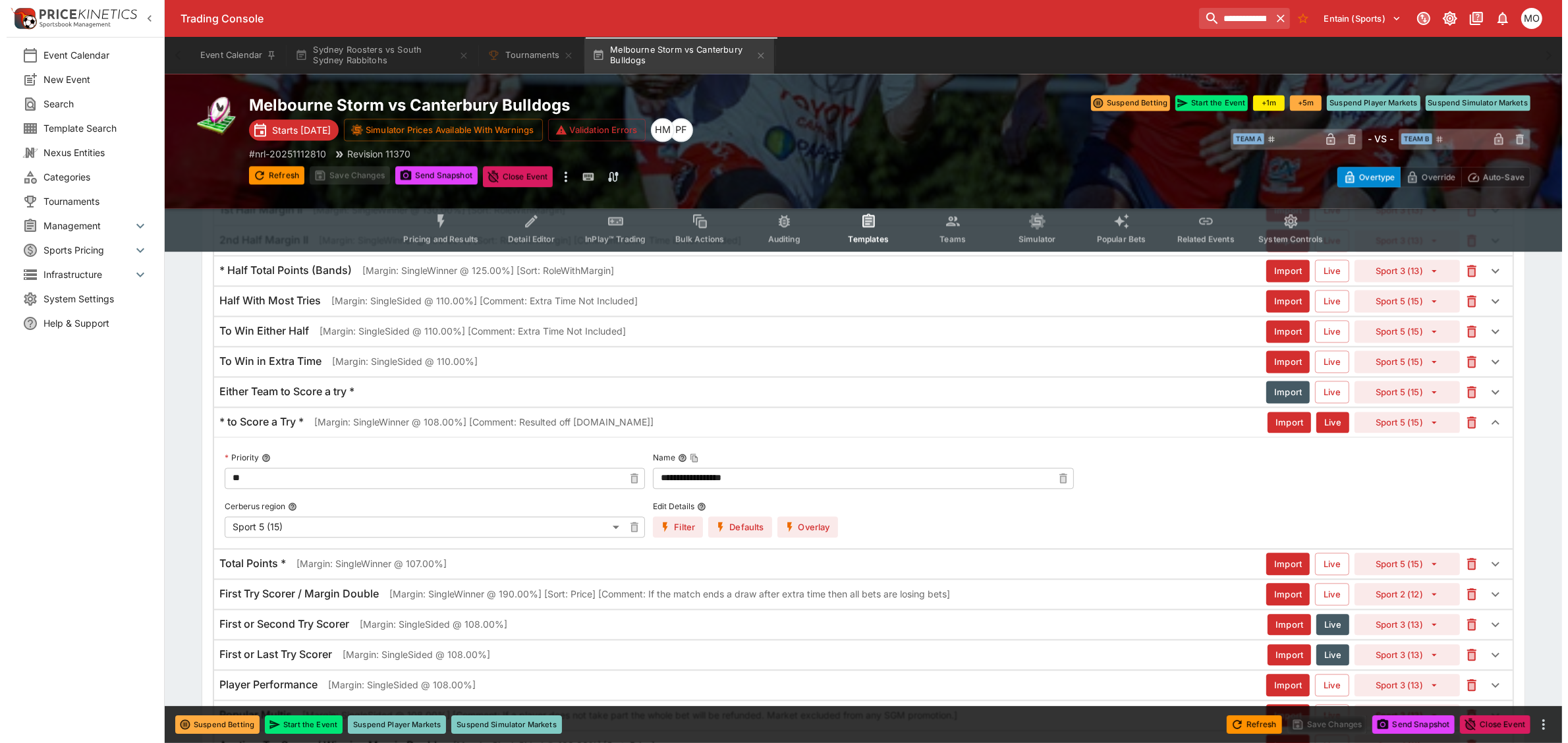
scroll to position [3625, 0]
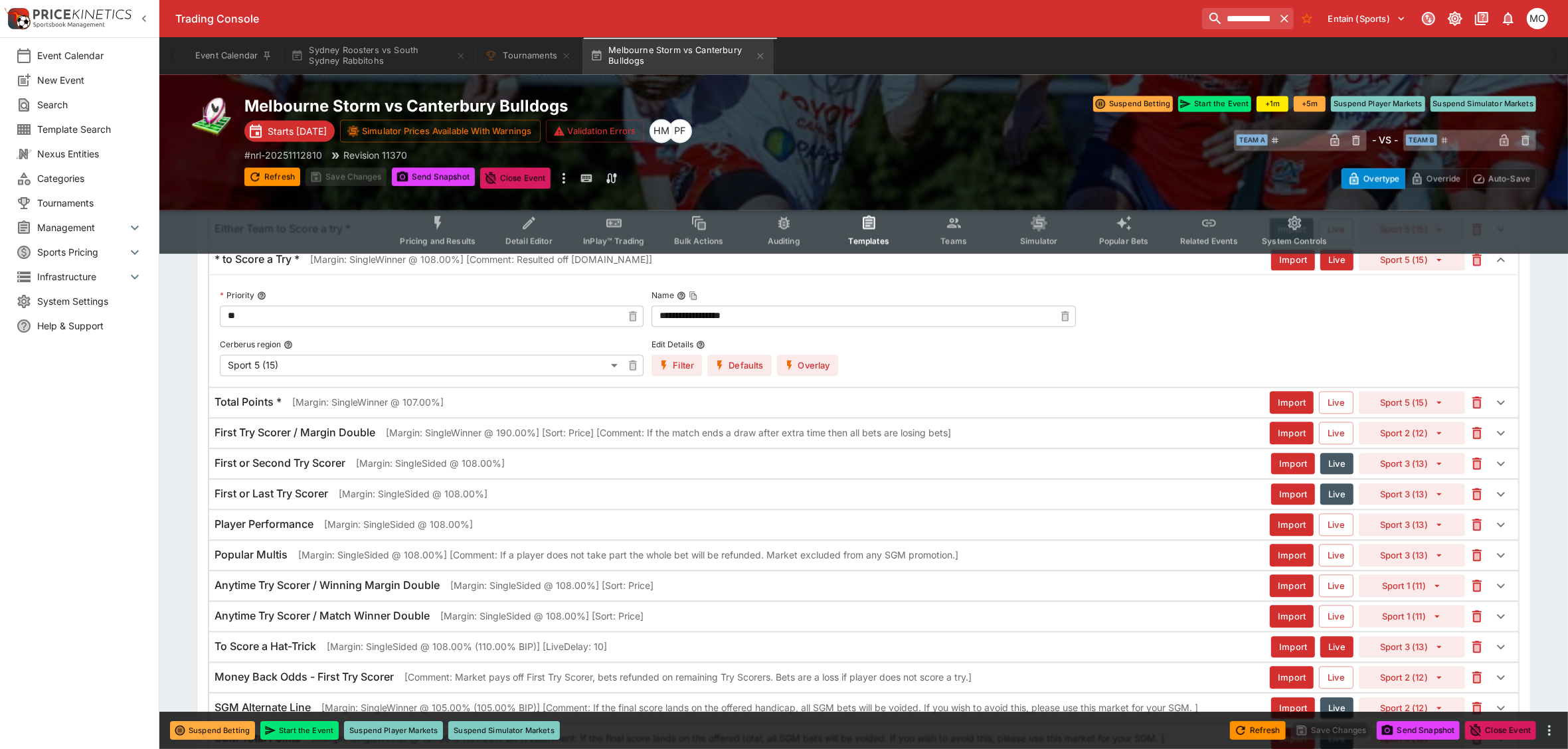
click at [489, 501] on div "First or Last Try Scorer [Margin: SingleSided @ 108.00%]" at bounding box center [743, 494] width 1057 height 14
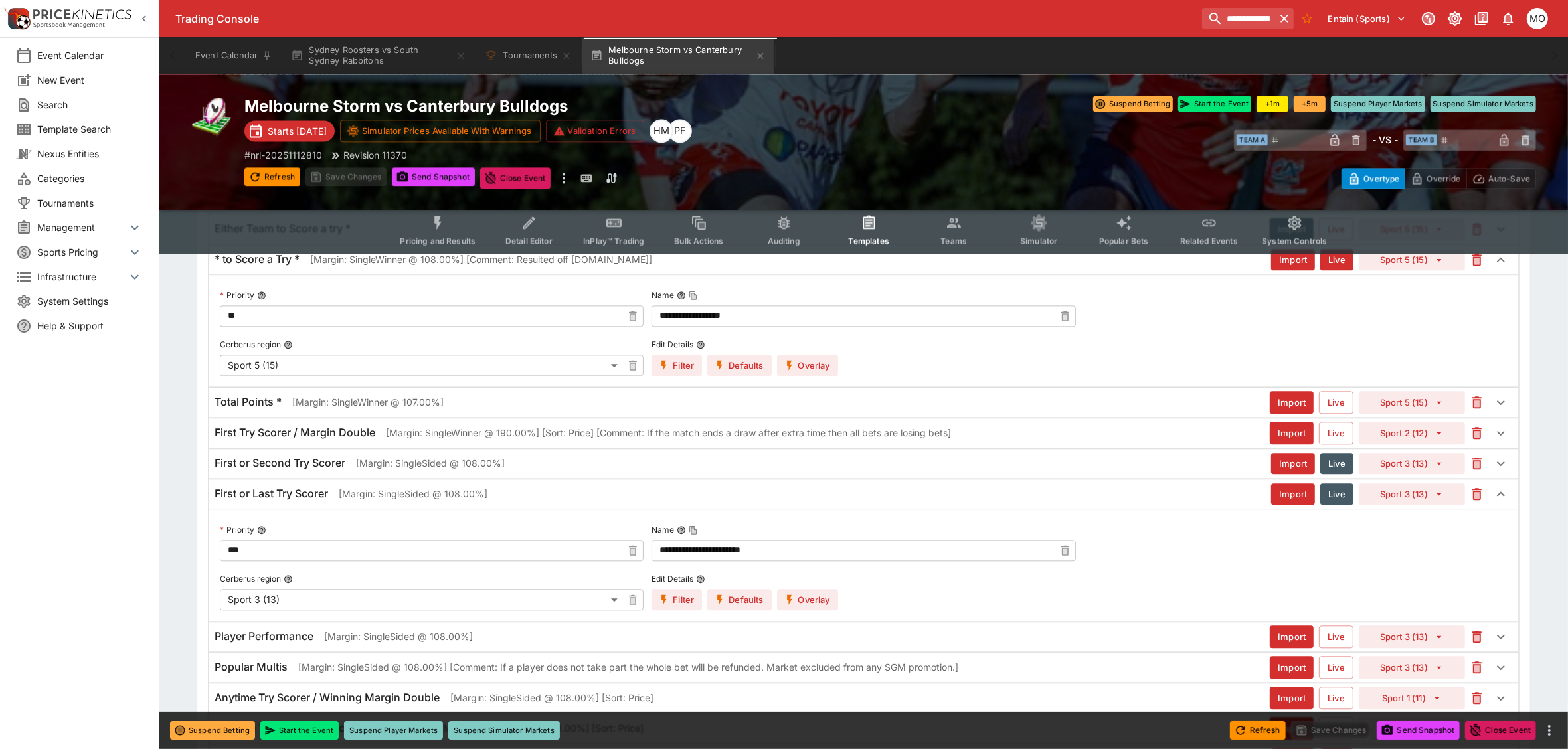
click at [804, 610] on button "Overlay" at bounding box center [808, 600] width 61 height 21
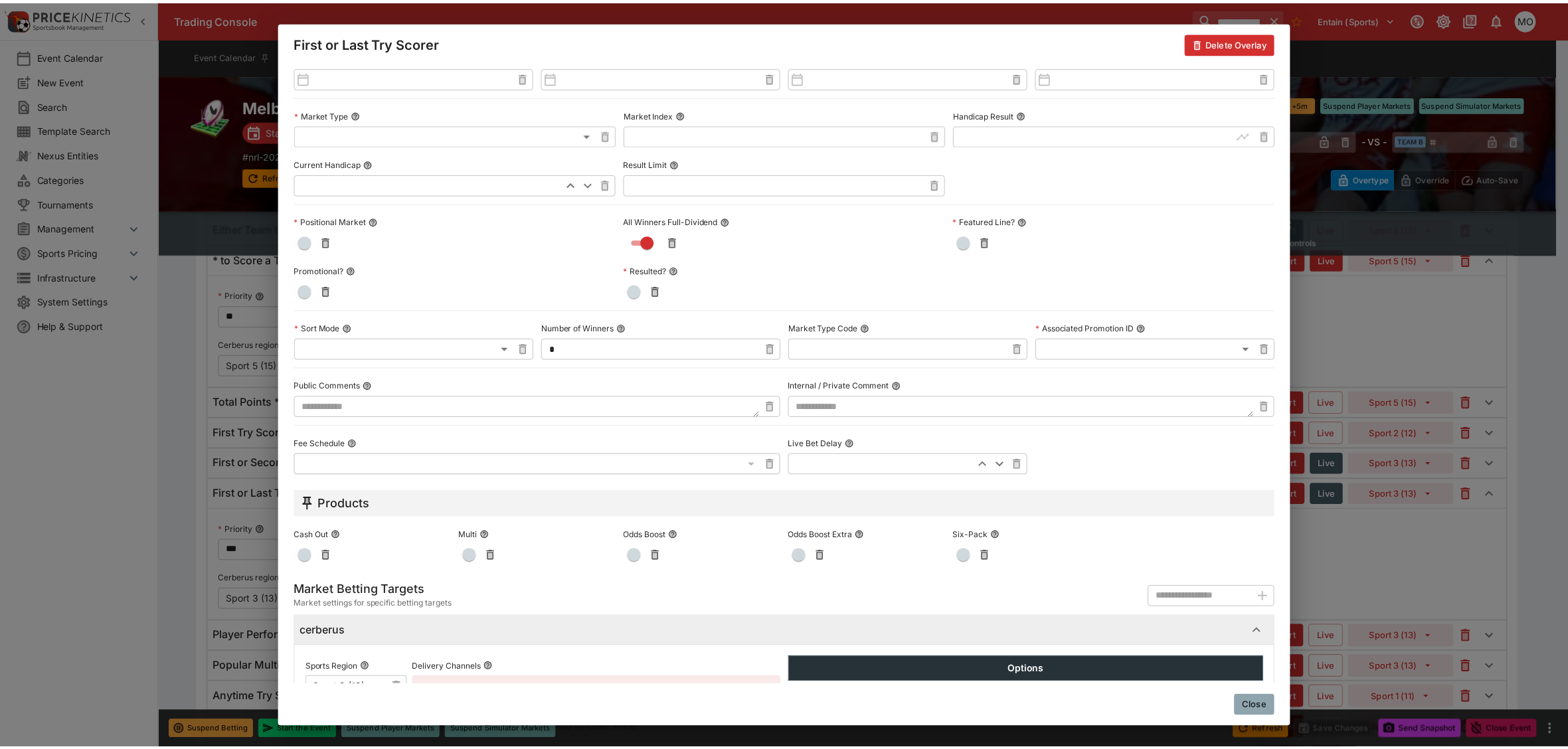
scroll to position [457, 0]
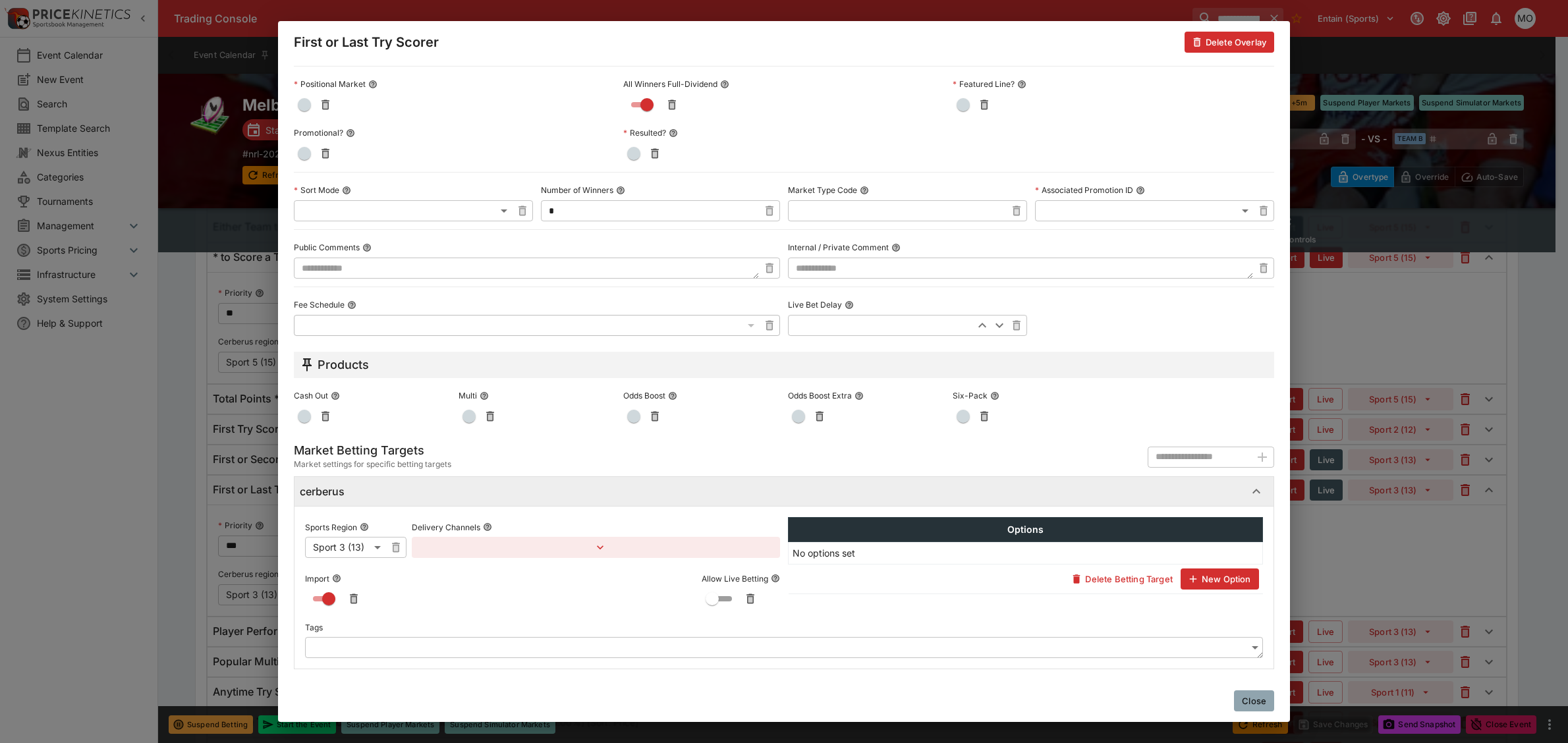
click at [1259, 703] on button "Close" at bounding box center [1254, 701] width 40 height 21
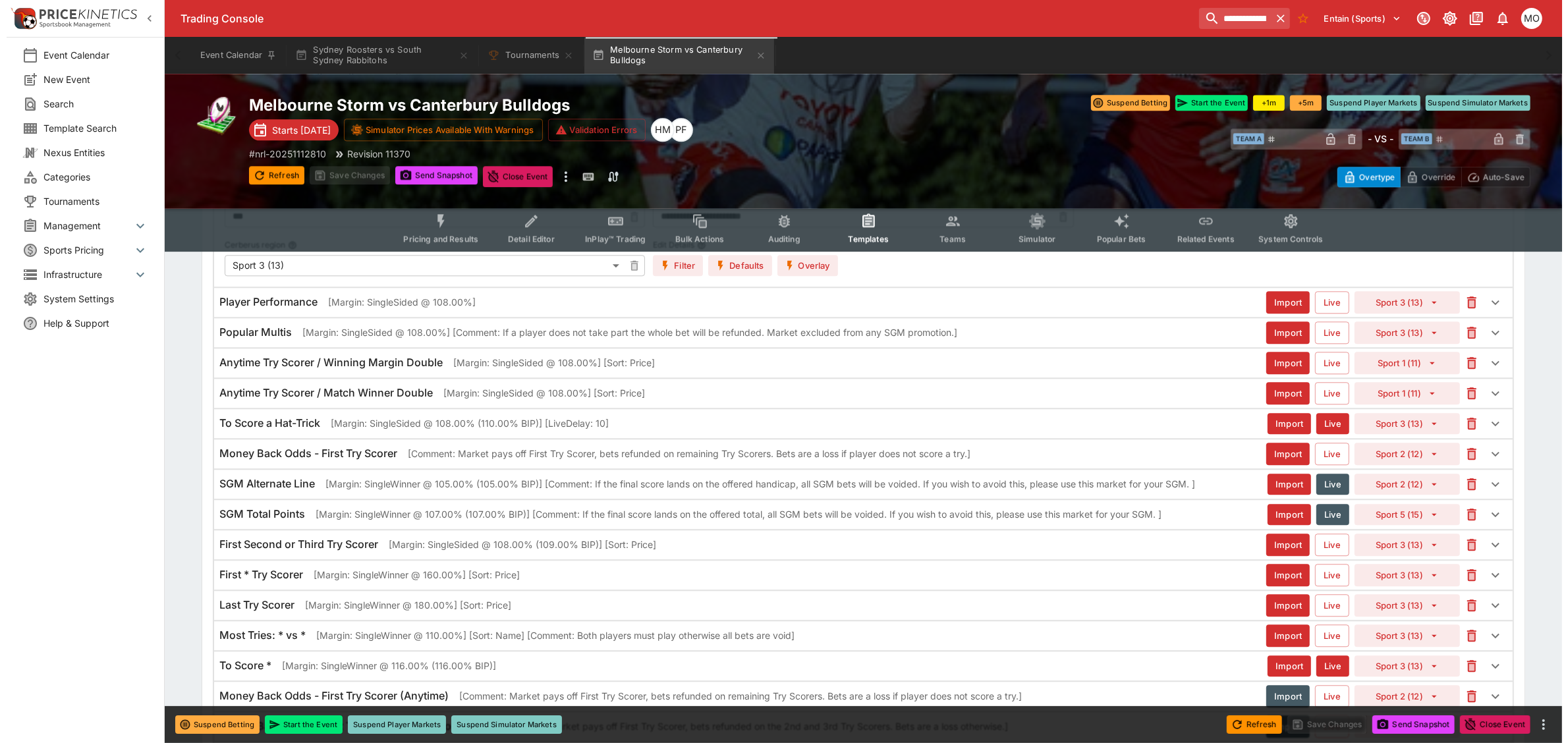
scroll to position [4119, 0]
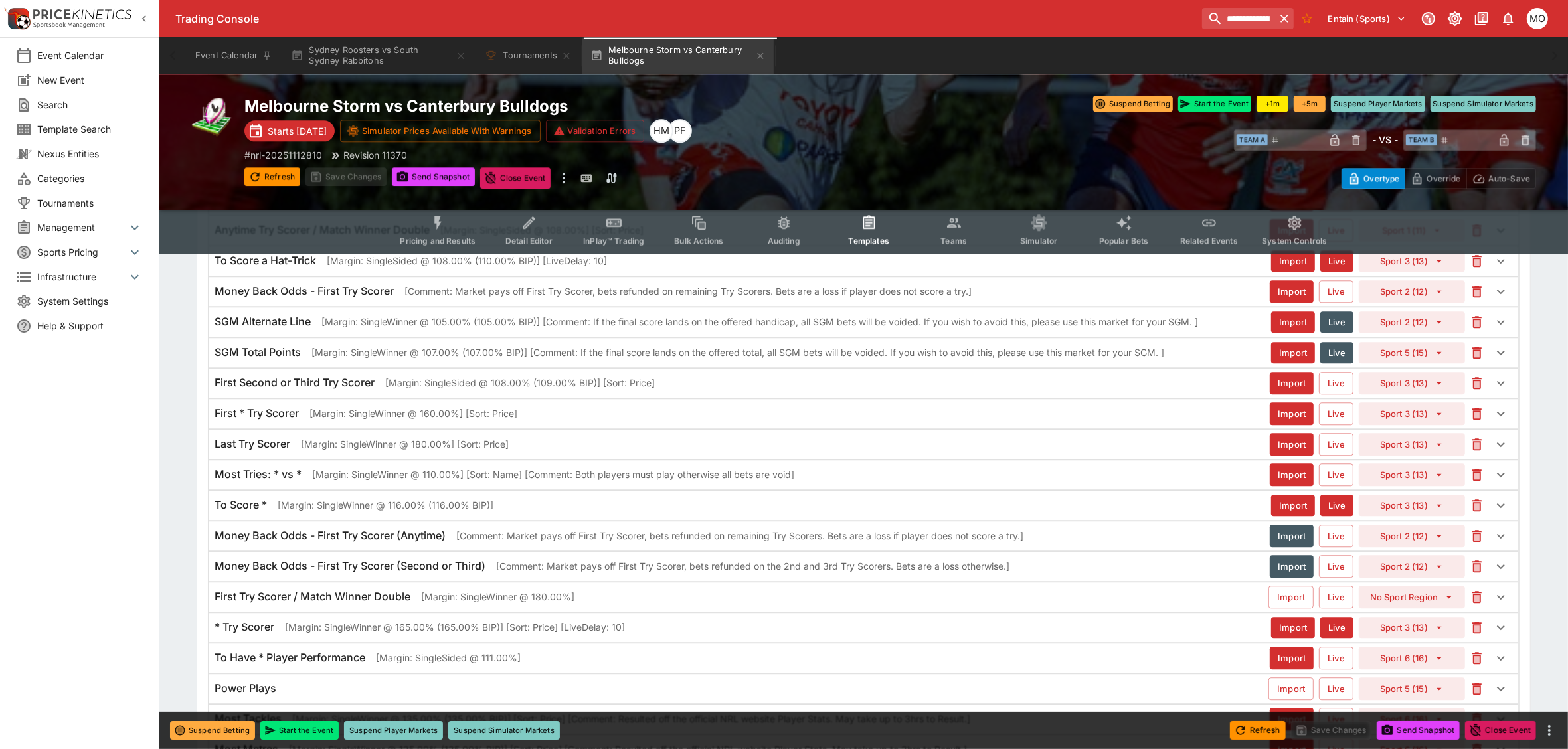
click at [541, 421] on div "First * Try Scorer [Margin: SingleWinner @ 160.00%] [Sort: Price]" at bounding box center [742, 414] width 1056 height 14
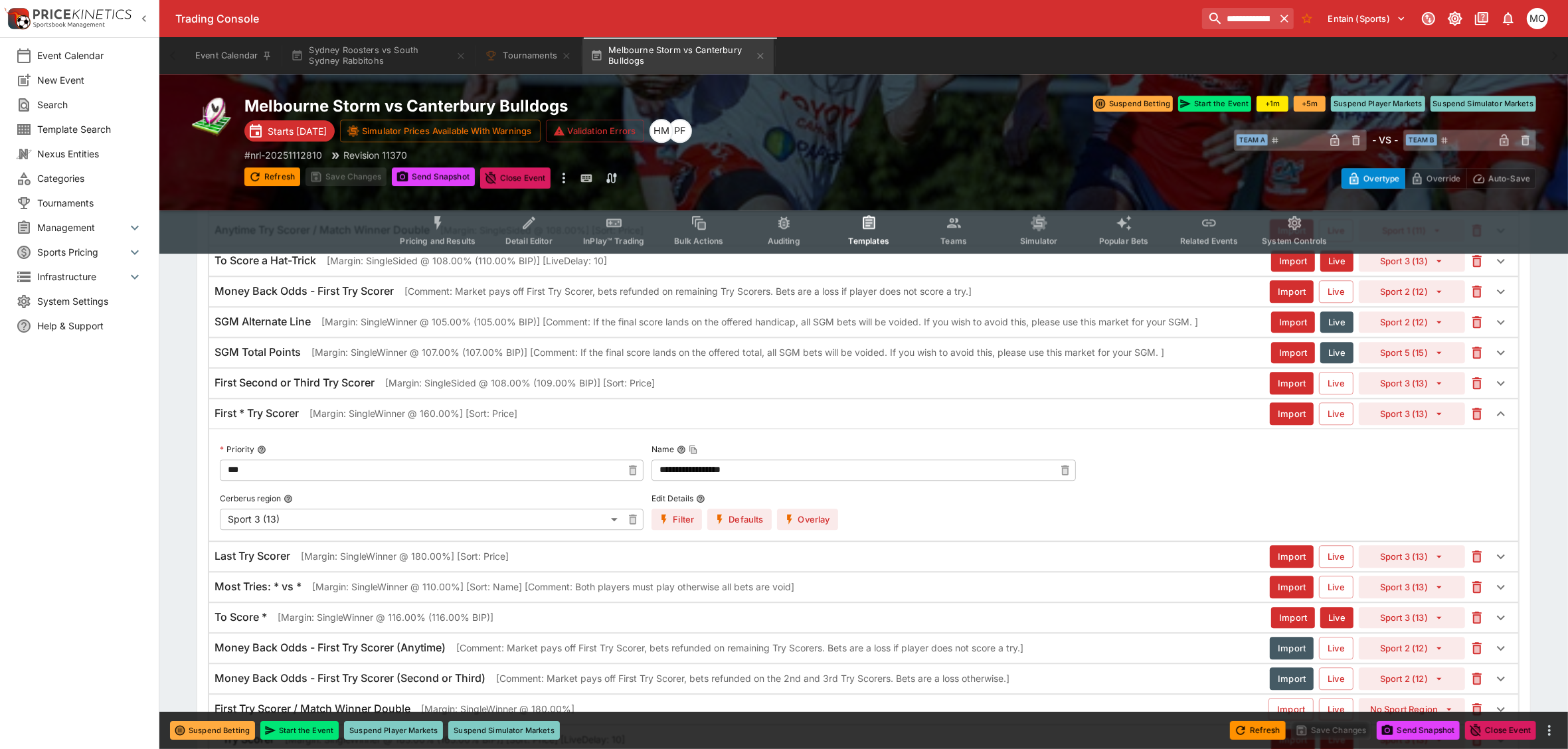
click at [808, 530] on button "Overlay" at bounding box center [808, 518] width 61 height 21
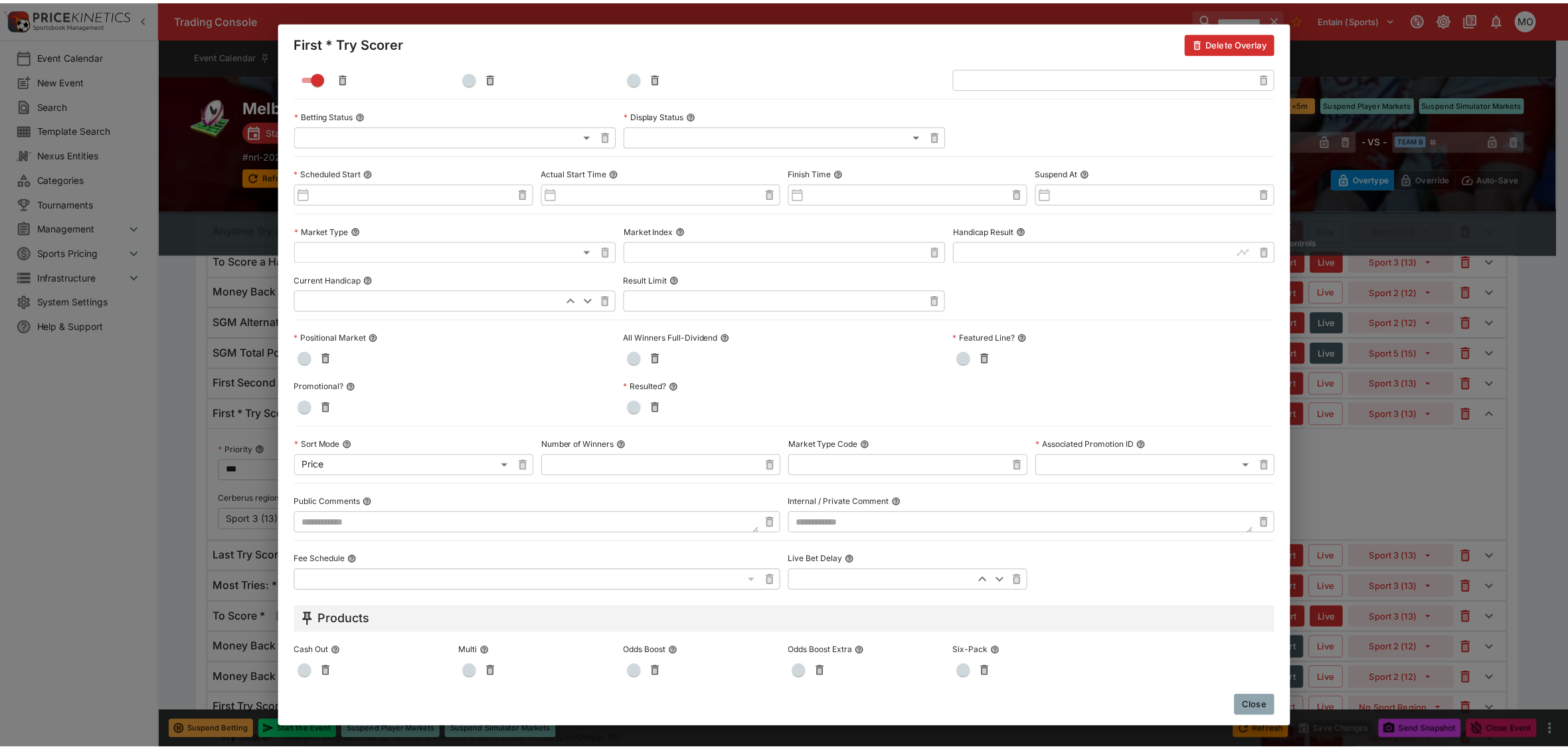
scroll to position [457, 0]
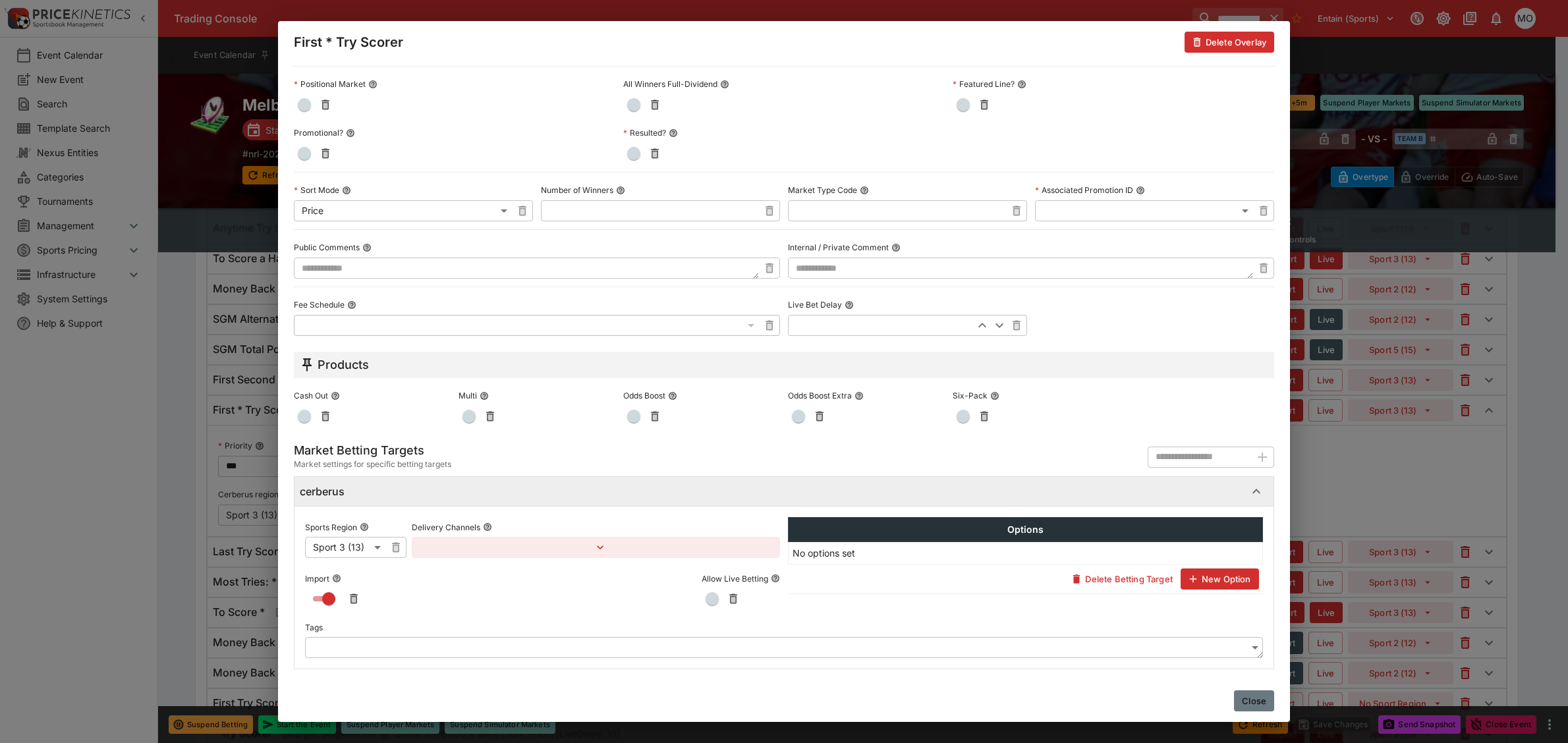
click at [1257, 699] on button "Close" at bounding box center [1254, 701] width 40 height 21
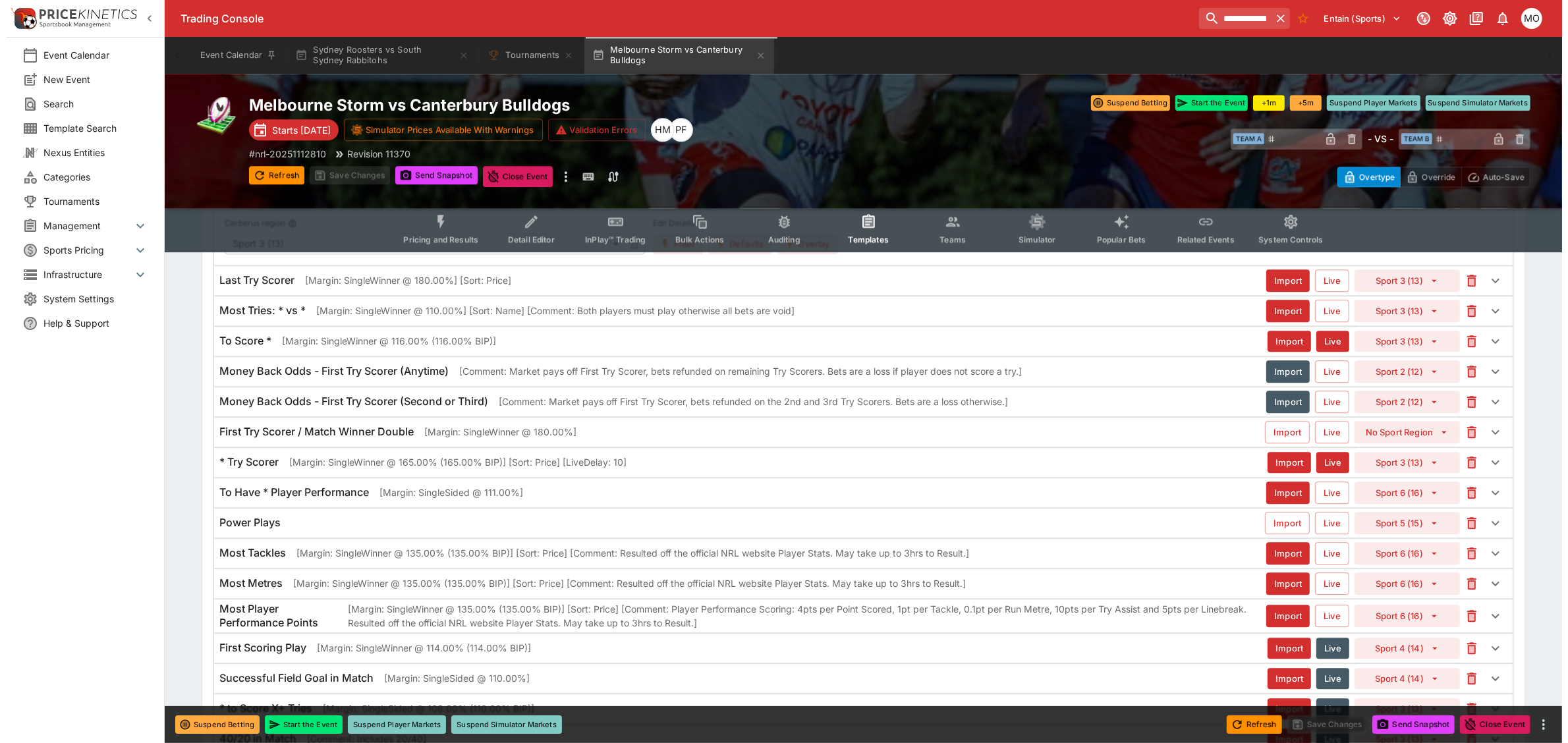
scroll to position [4449, 0]
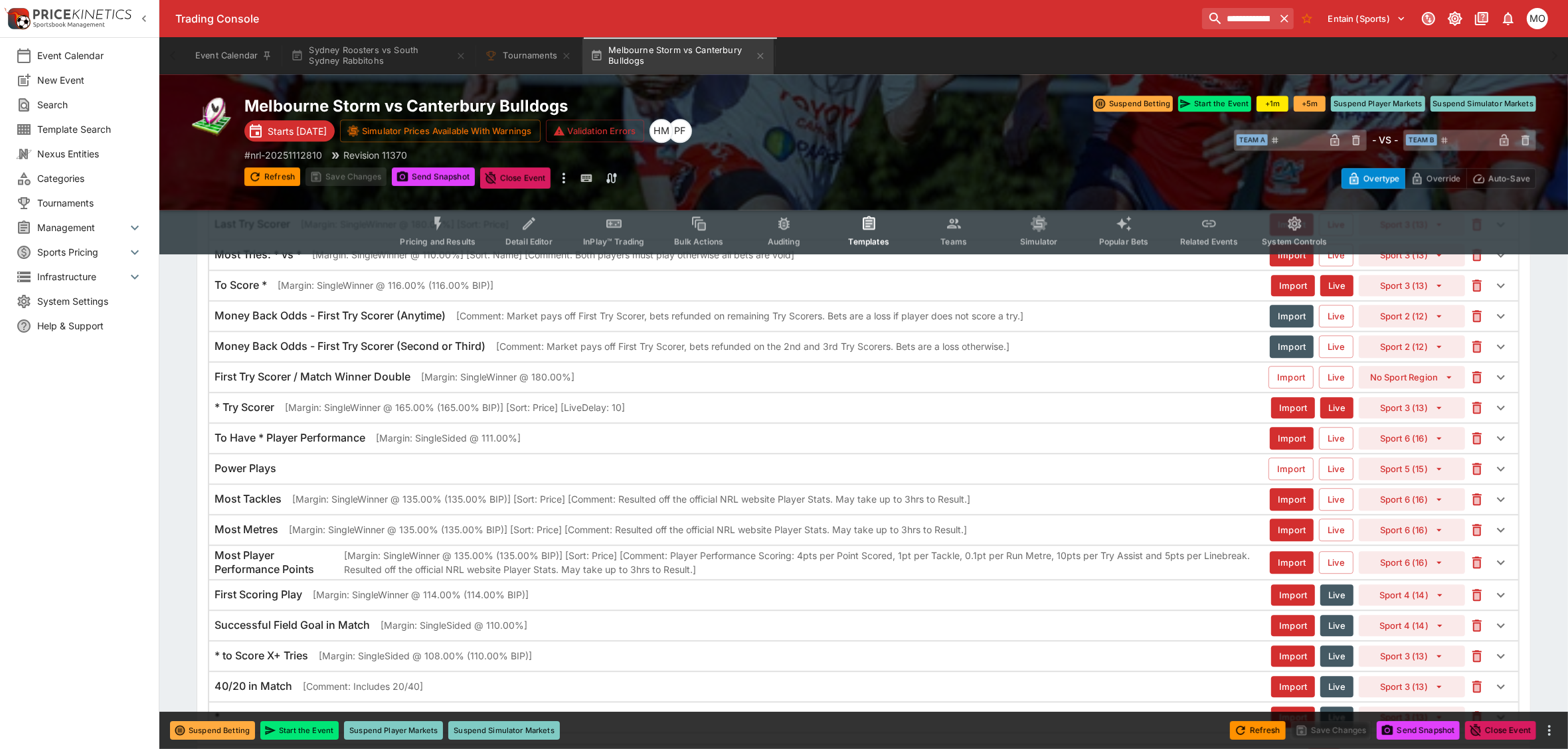
click at [587, 415] on p "[Margin: SingleWinner @ 165.00% (165.00% BIP)] [Sort: Price] [LiveDelay: 10]" at bounding box center [455, 408] width 340 height 14
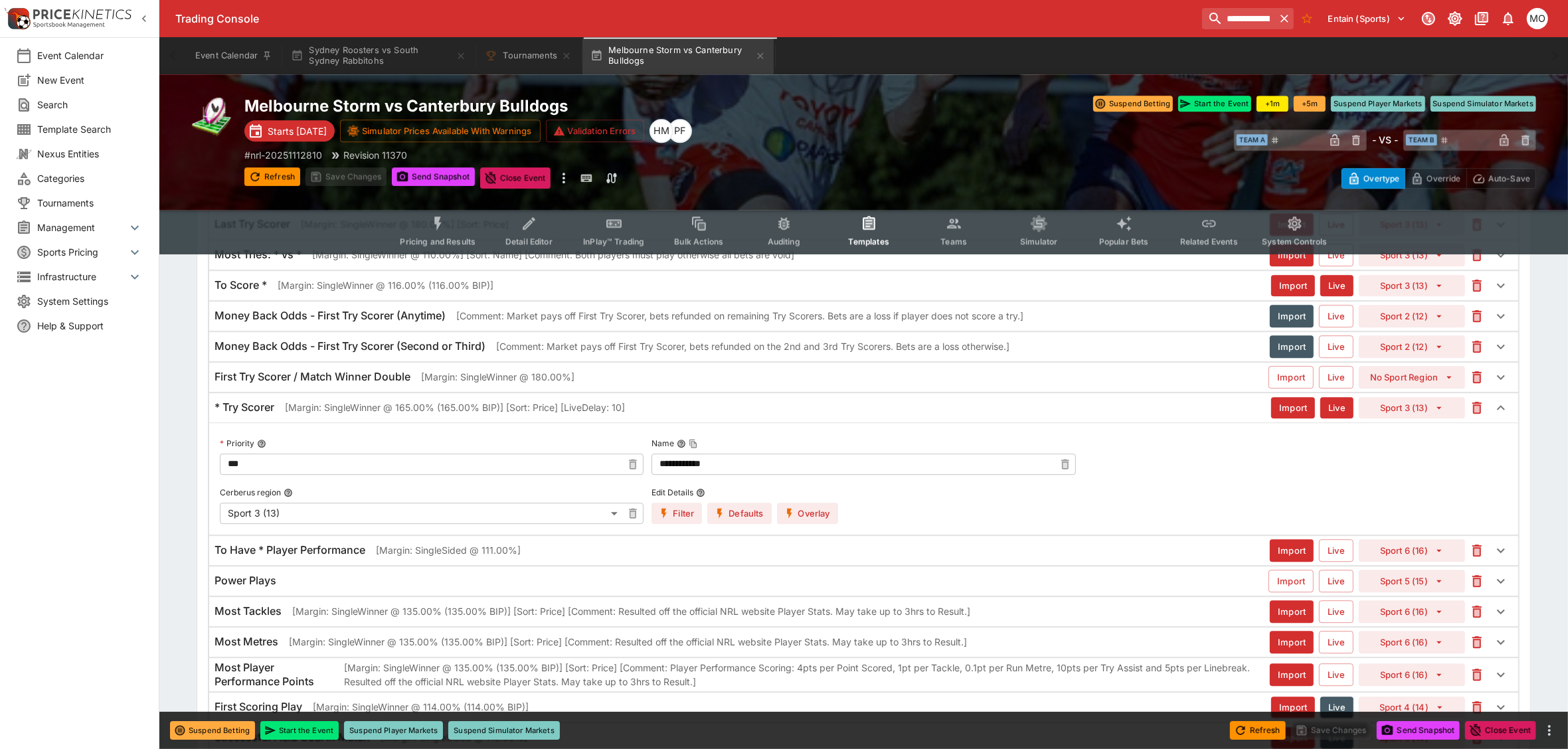
click at [812, 524] on button "Overlay" at bounding box center [808, 513] width 61 height 21
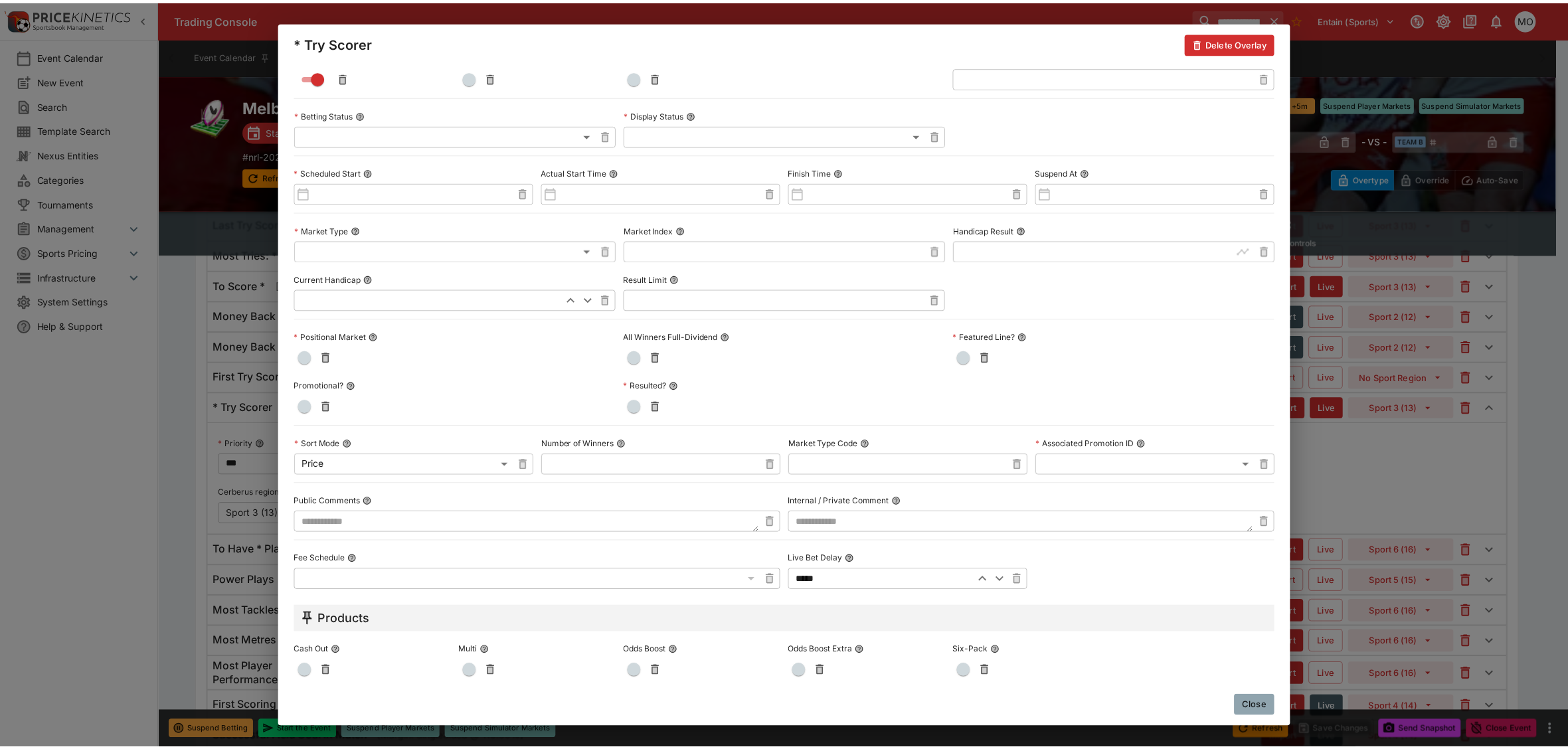
scroll to position [457, 0]
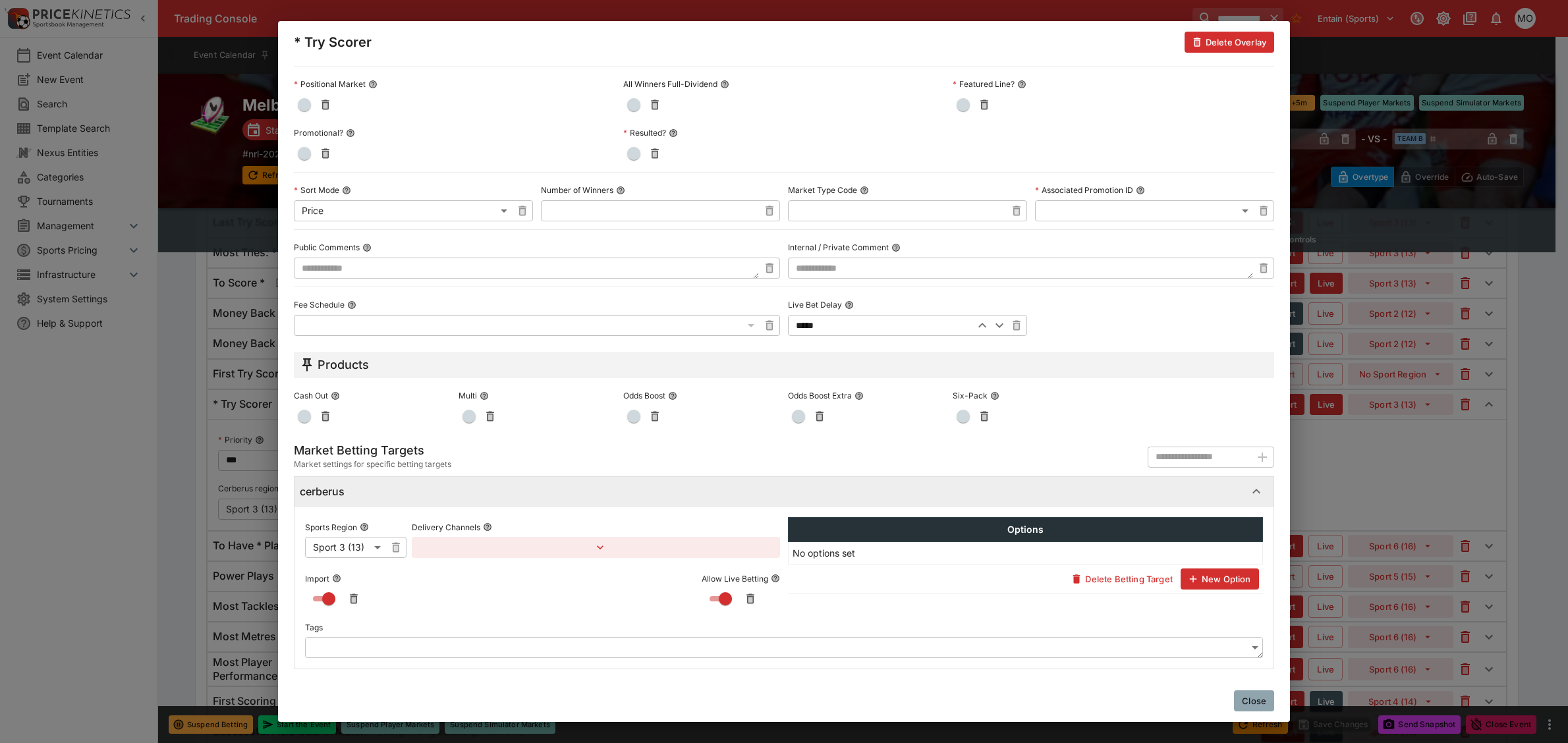
click at [1233, 695] on div "Close" at bounding box center [783, 701] width 1012 height 42
click at [1240, 697] on button "Close" at bounding box center [1254, 701] width 40 height 21
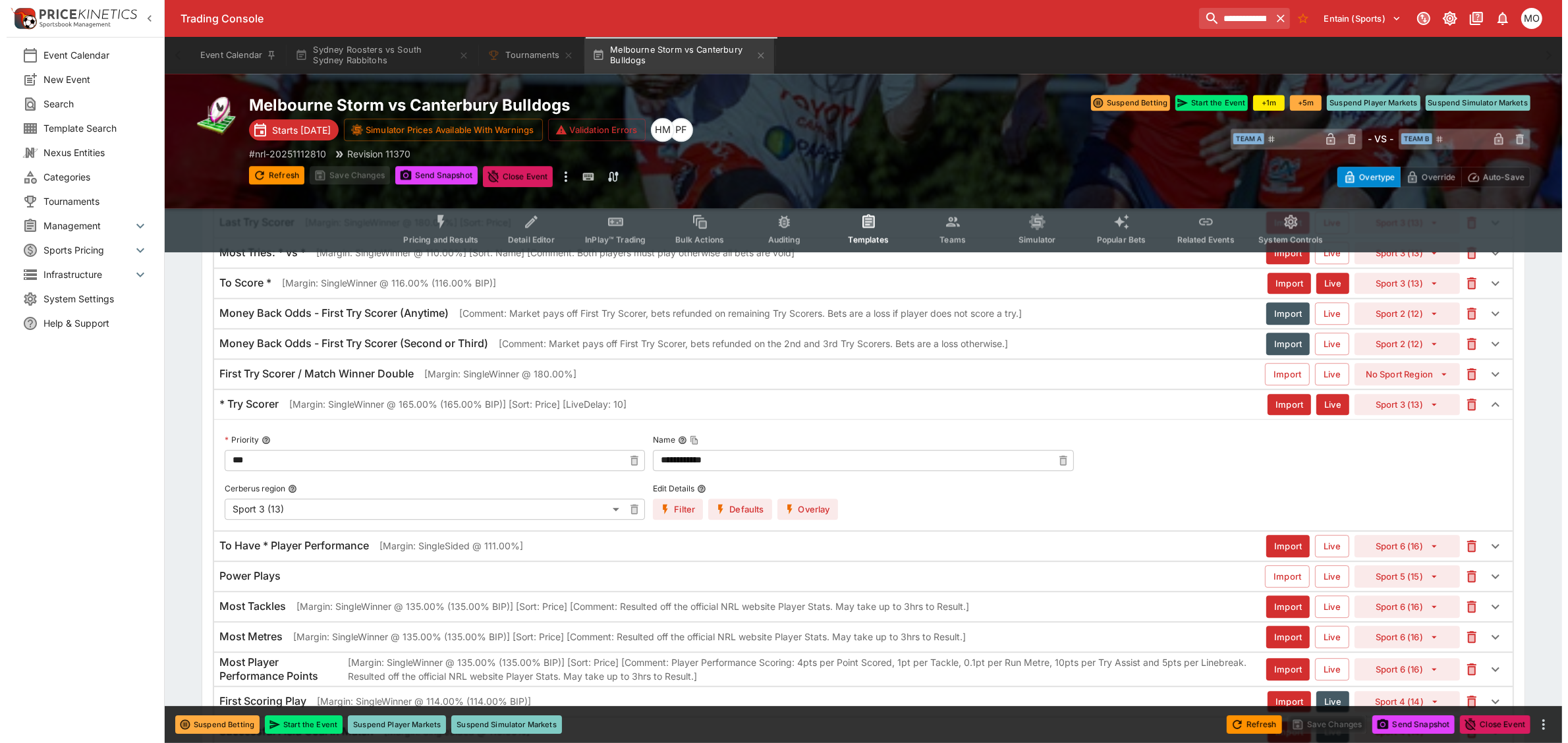
scroll to position [4284, 0]
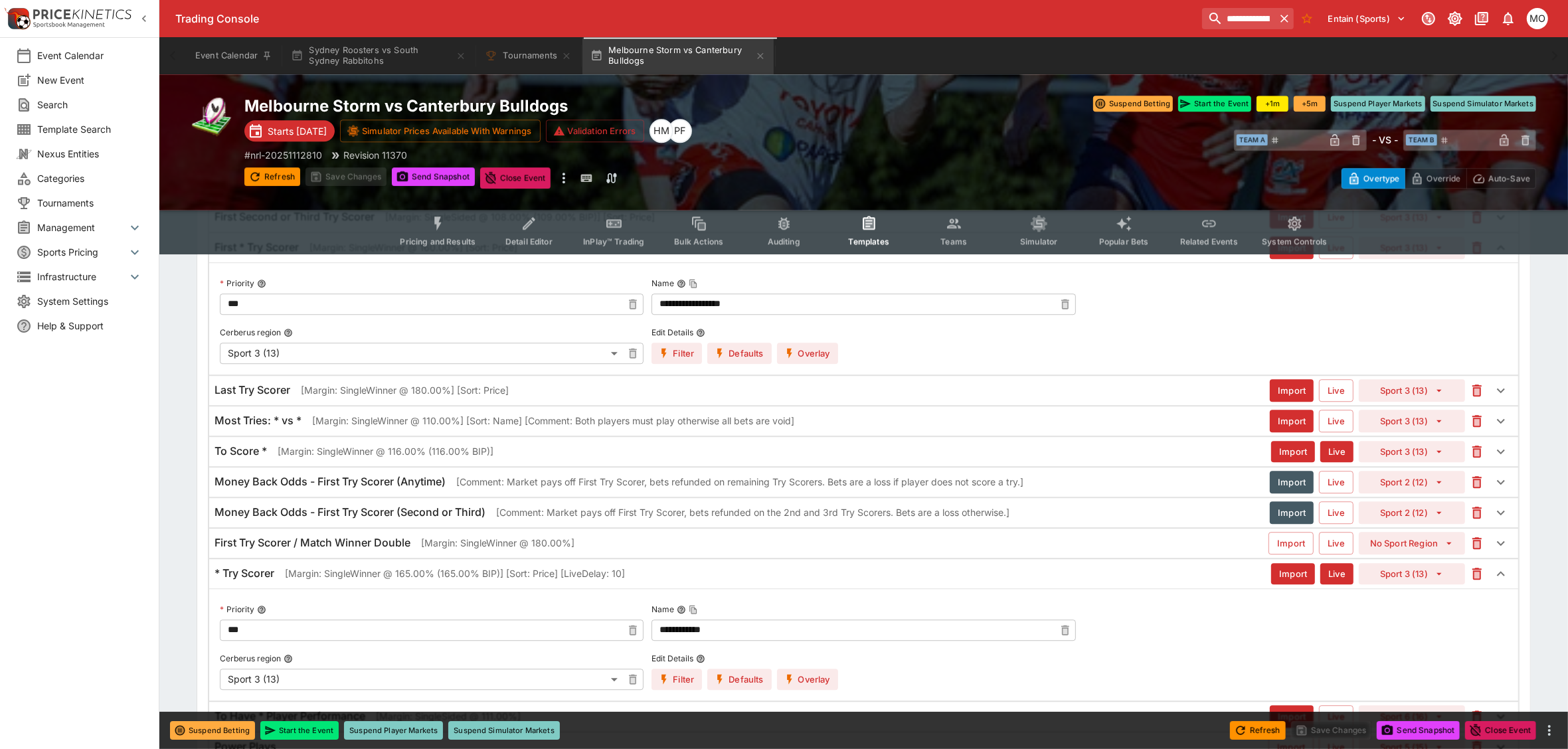
click at [404, 458] on p "[Margin: SingleWinner @ 116.00% (116.00% BIP)]" at bounding box center [386, 451] width 216 height 14
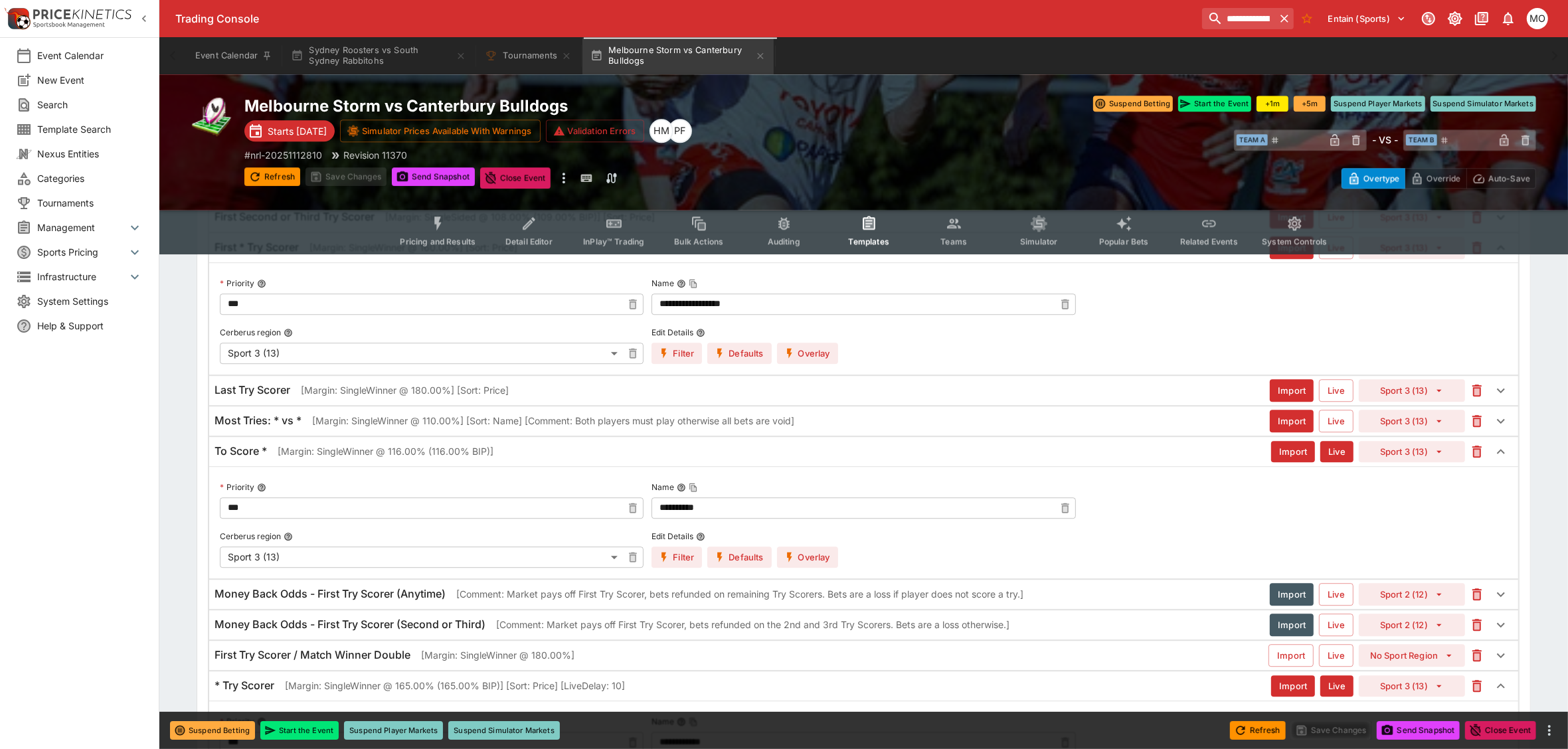
click at [812, 568] on button "Overlay" at bounding box center [808, 557] width 61 height 21
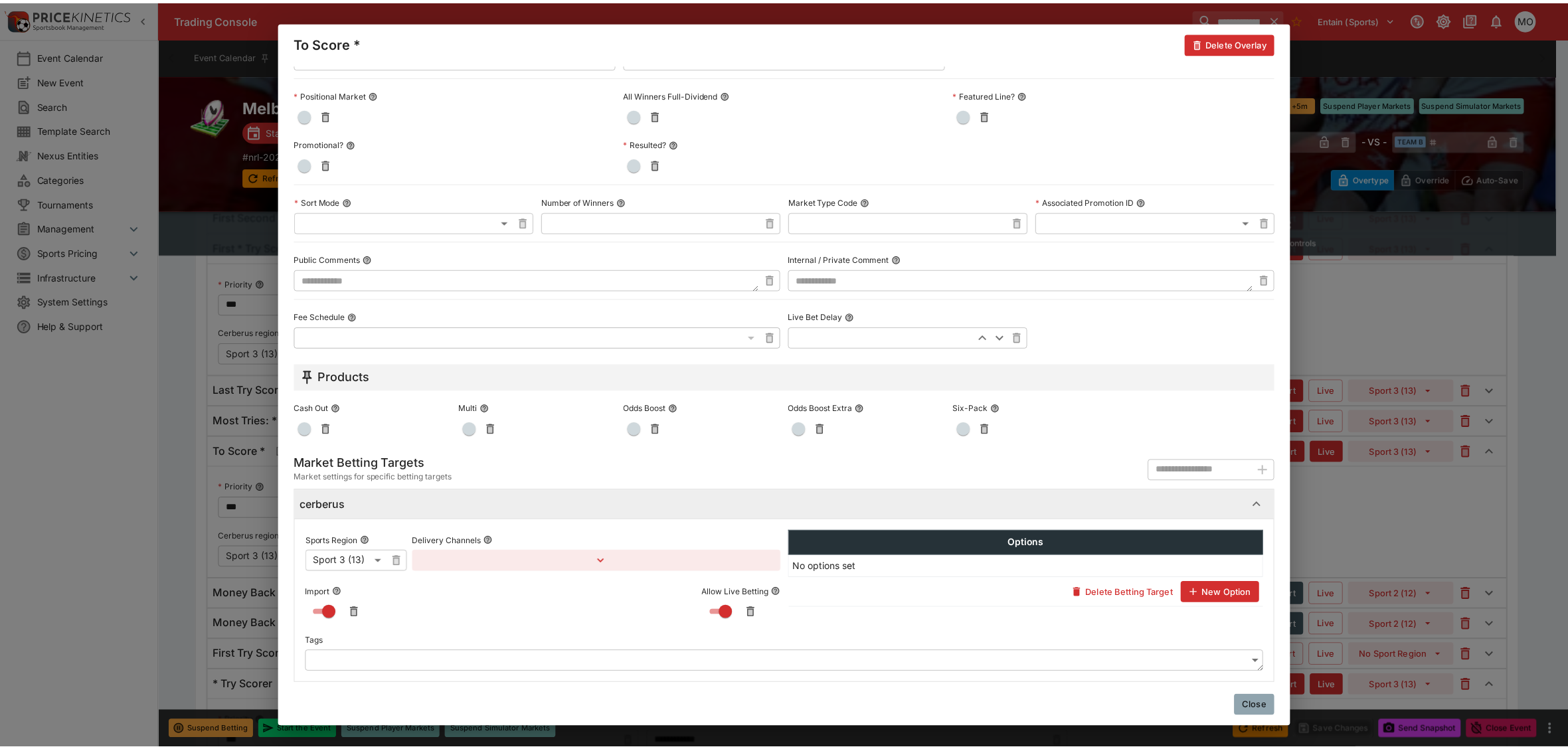
scroll to position [457, 0]
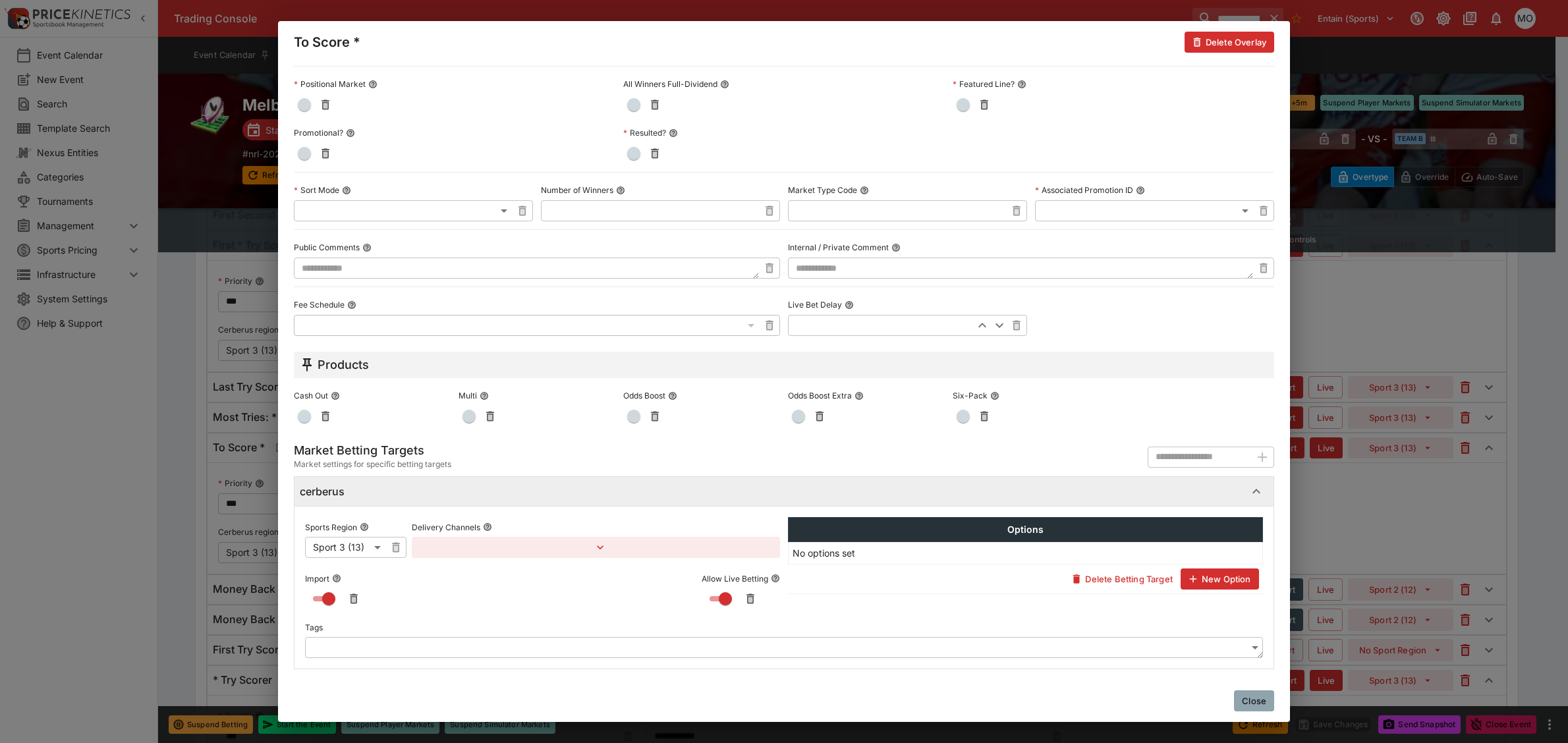
click at [1244, 700] on button "Close" at bounding box center [1254, 701] width 40 height 21
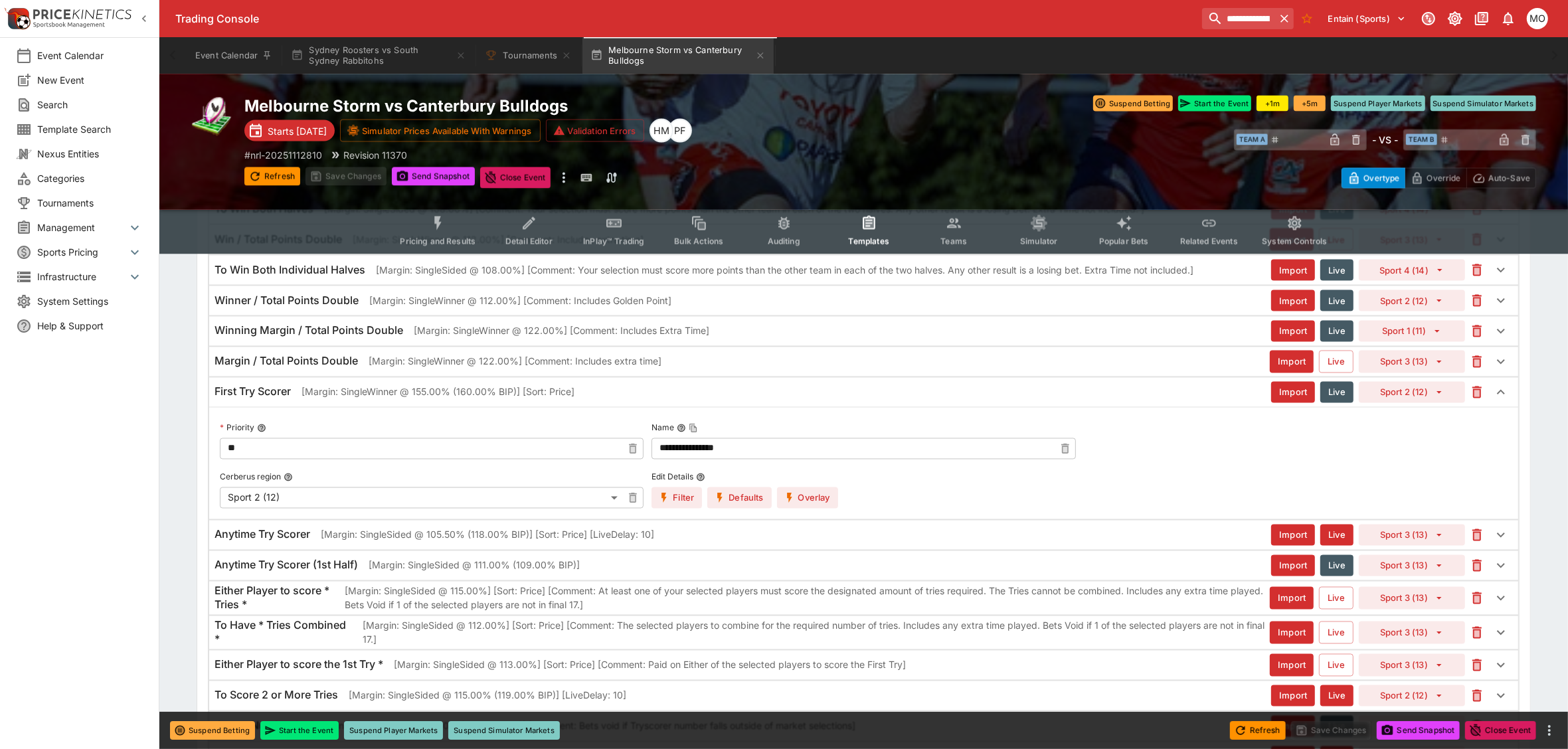
scroll to position [2788, 0]
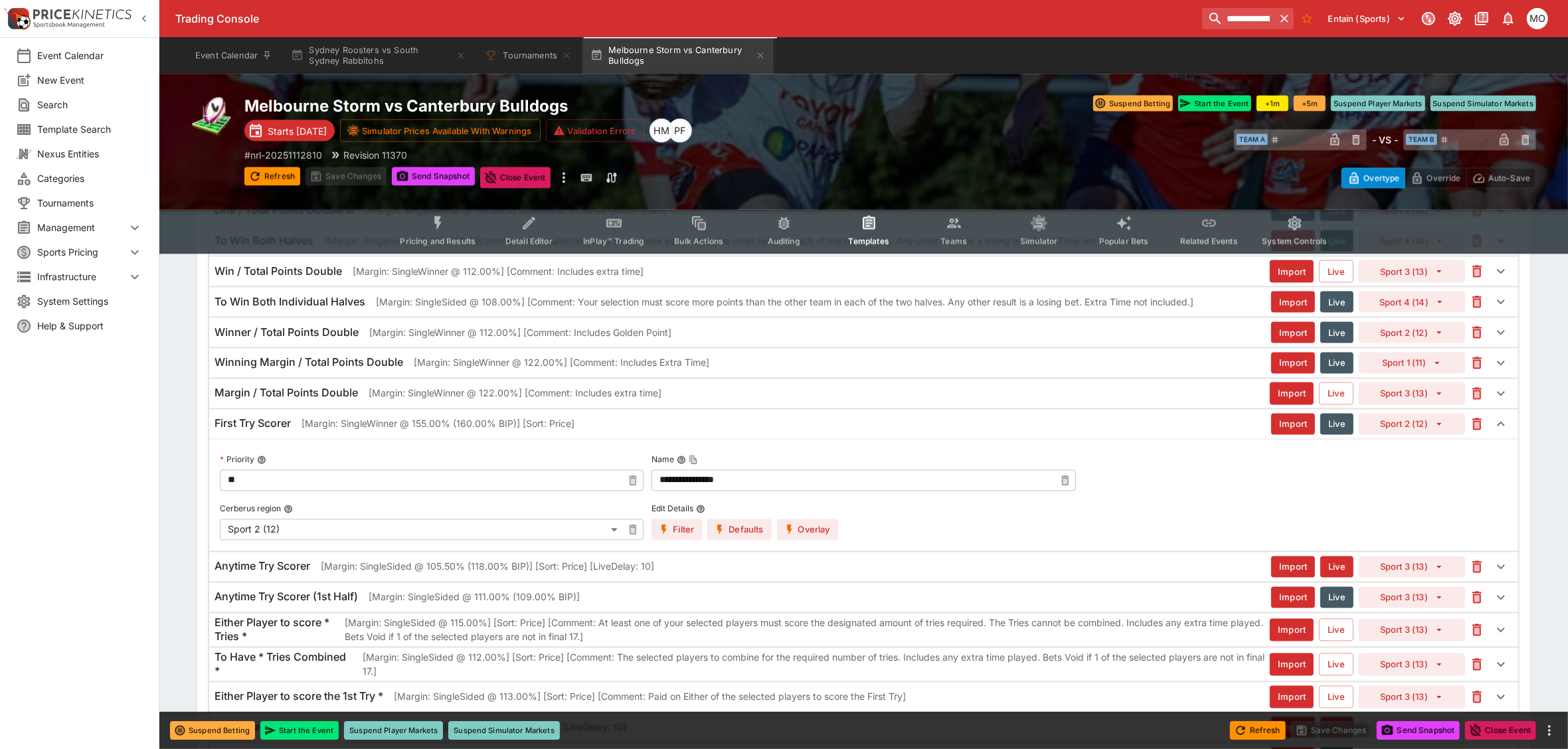
click at [291, 431] on h6 "First Try Scorer" at bounding box center [252, 424] width 76 height 14
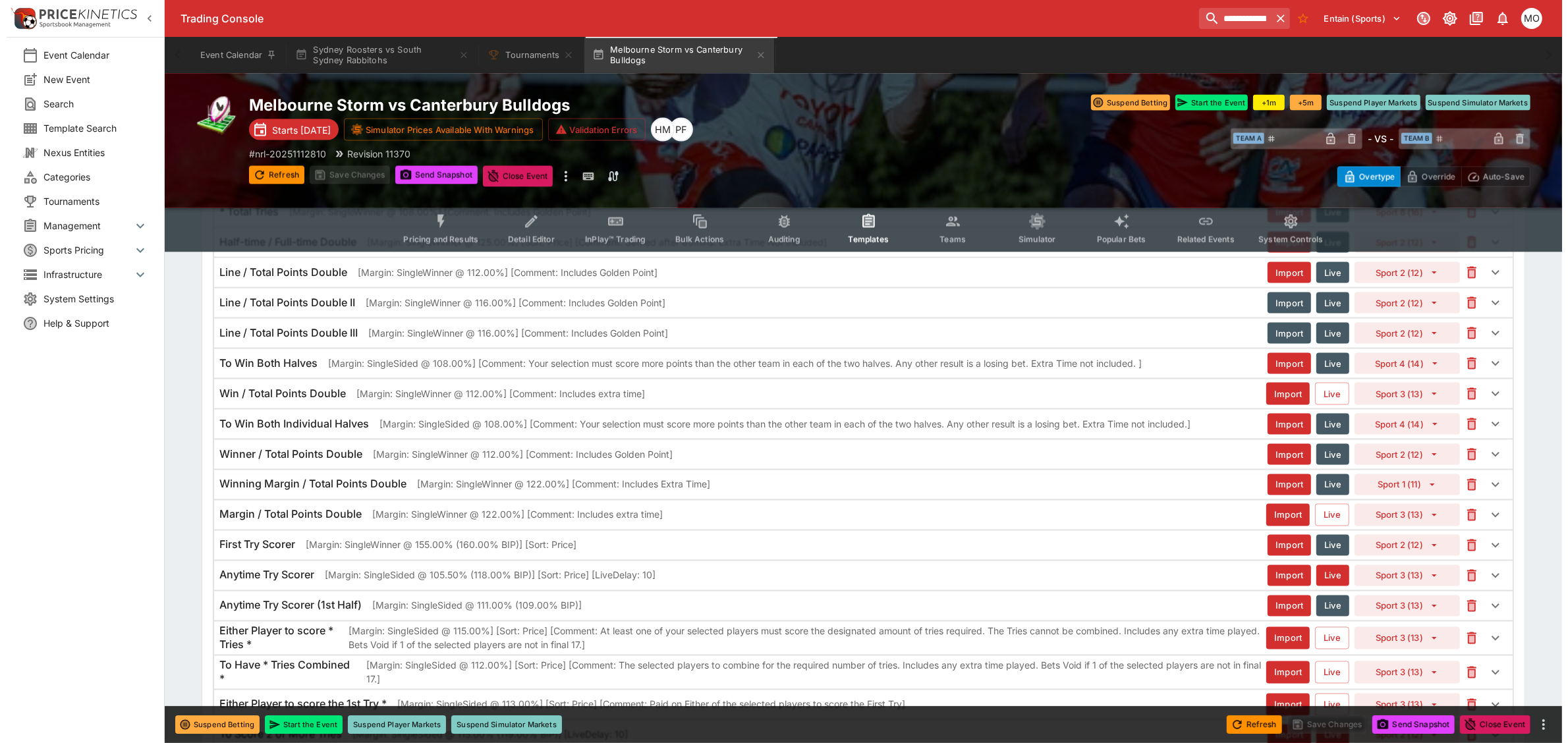
scroll to position [2601, 0]
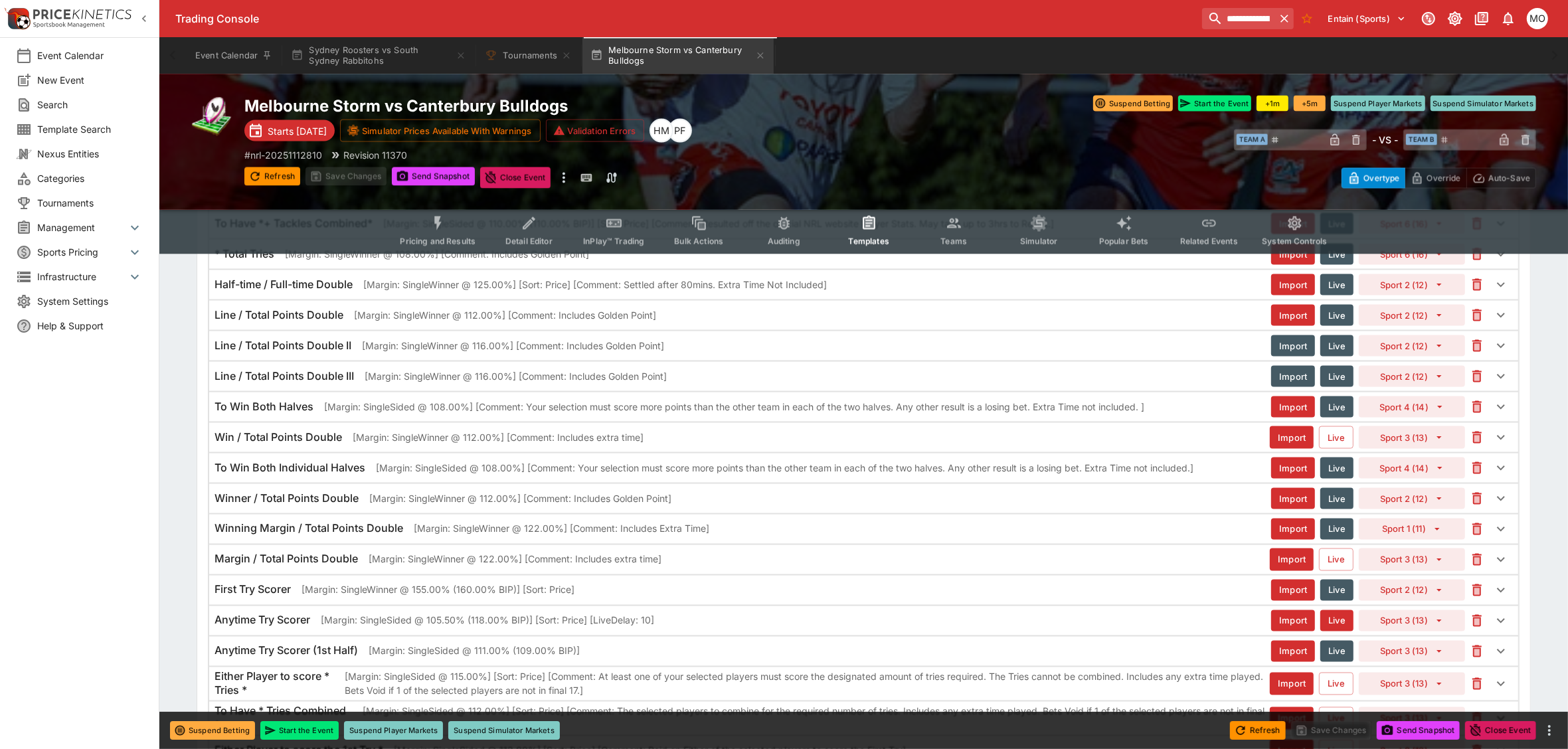
click at [325, 476] on div "To Win Both Individual Halves [Margin: SingleSided @ 108.00%] [Comment: Your se…" at bounding box center [865, 469] width 1310 height 30
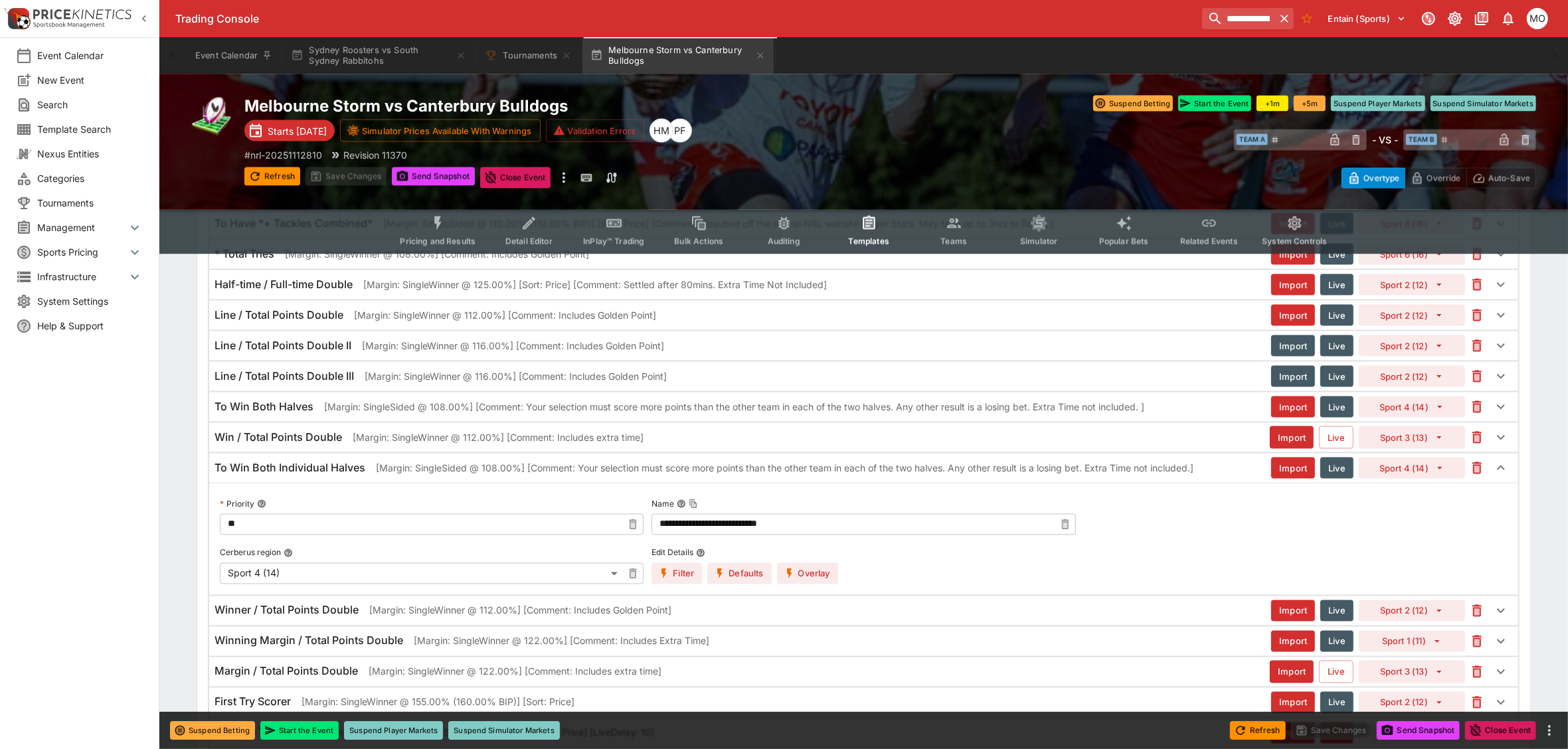
click at [807, 585] on button "Overlay" at bounding box center [808, 573] width 61 height 21
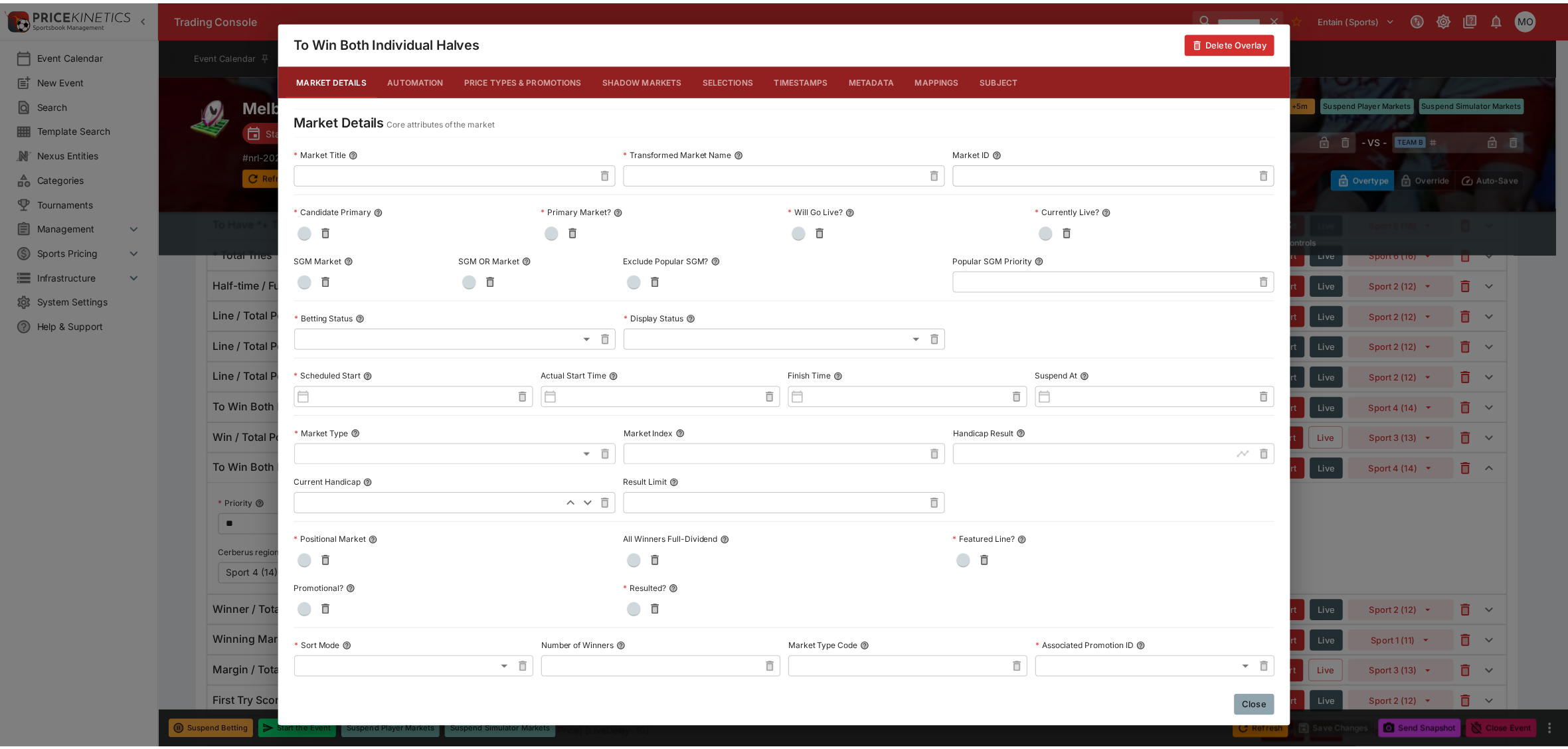
scroll to position [470, 0]
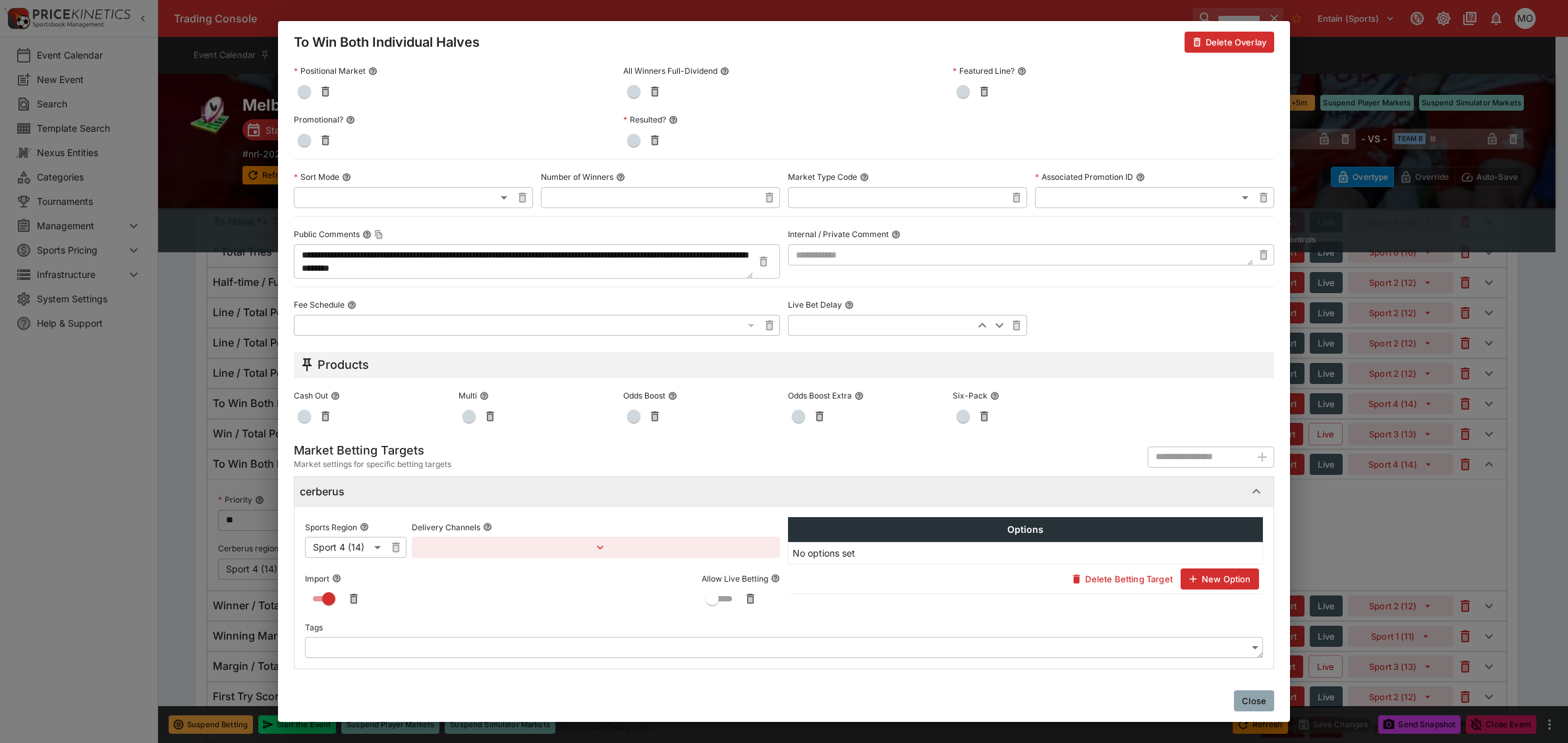
click at [1251, 696] on button "Close" at bounding box center [1254, 701] width 40 height 21
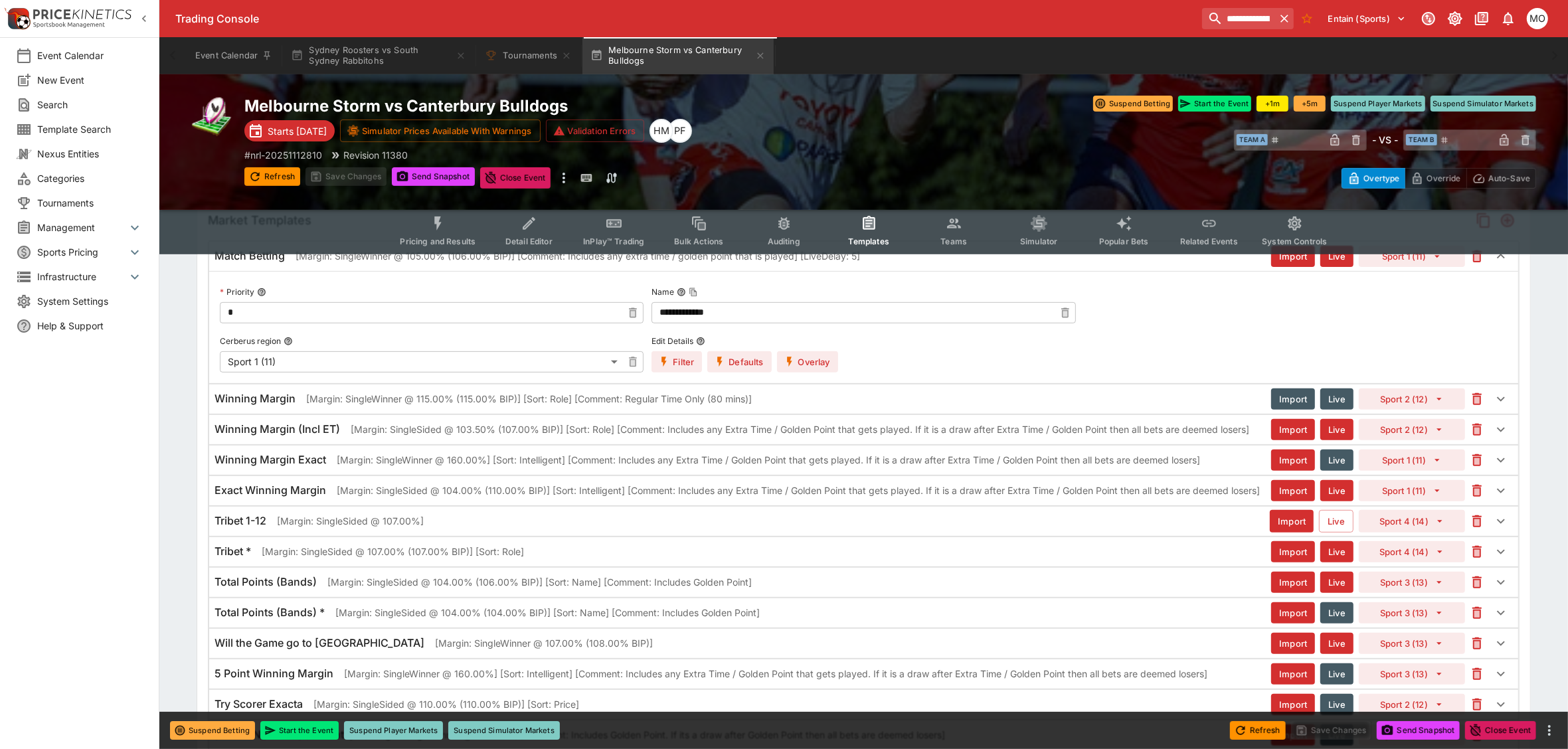
scroll to position [0, 0]
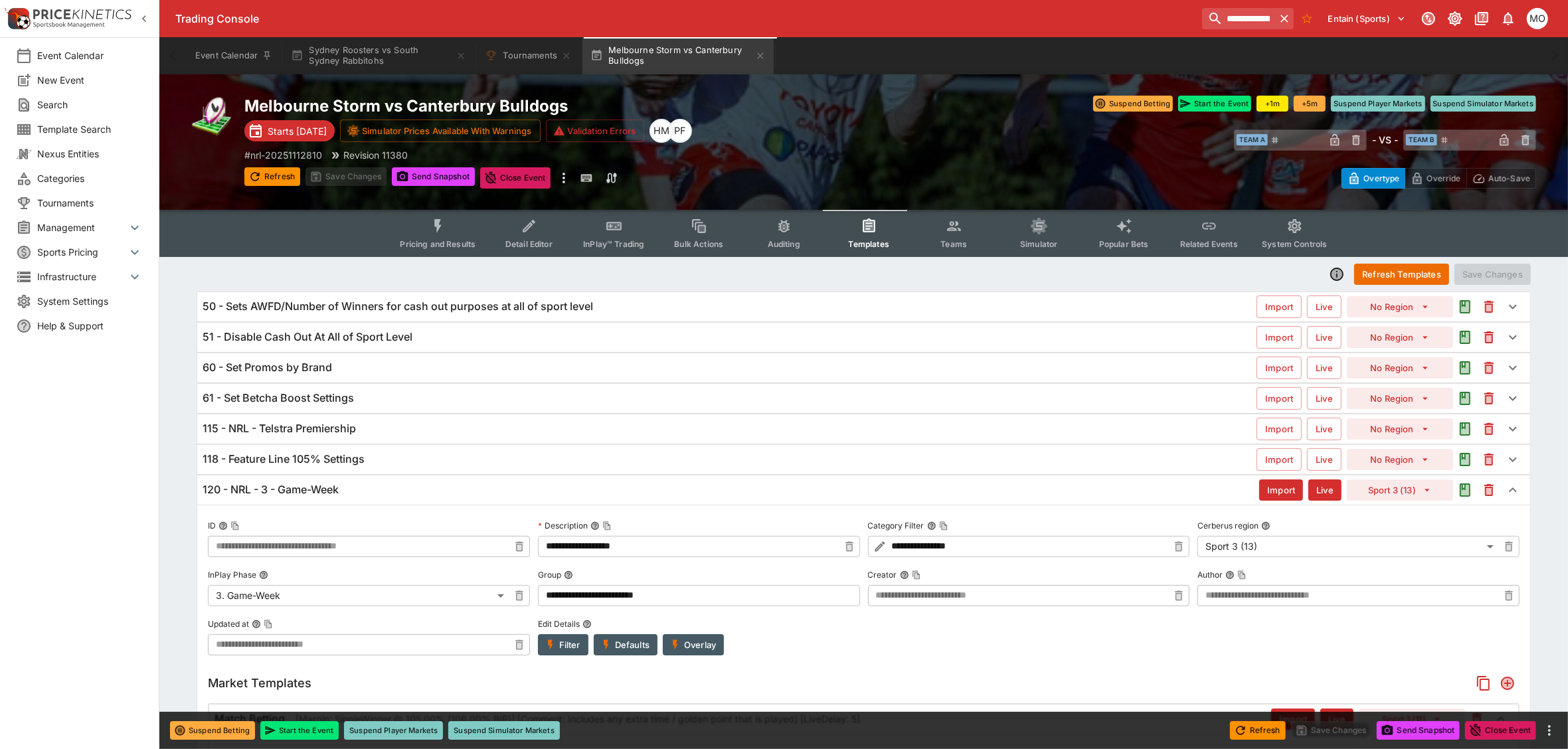
click at [450, 234] on button "Pricing and Results" at bounding box center [437, 234] width 97 height 47
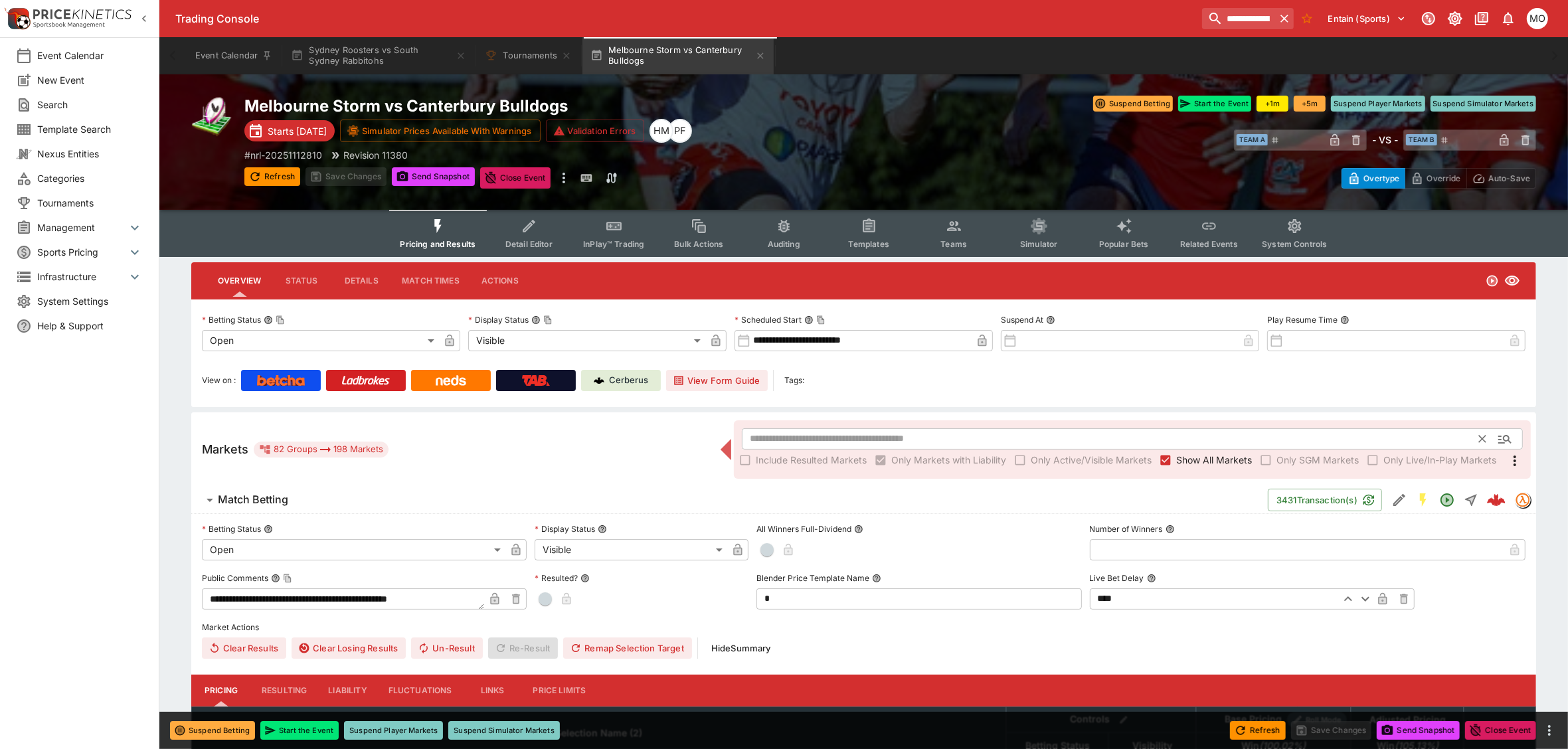
click at [820, 442] on input "text" at bounding box center [1111, 438] width 738 height 21
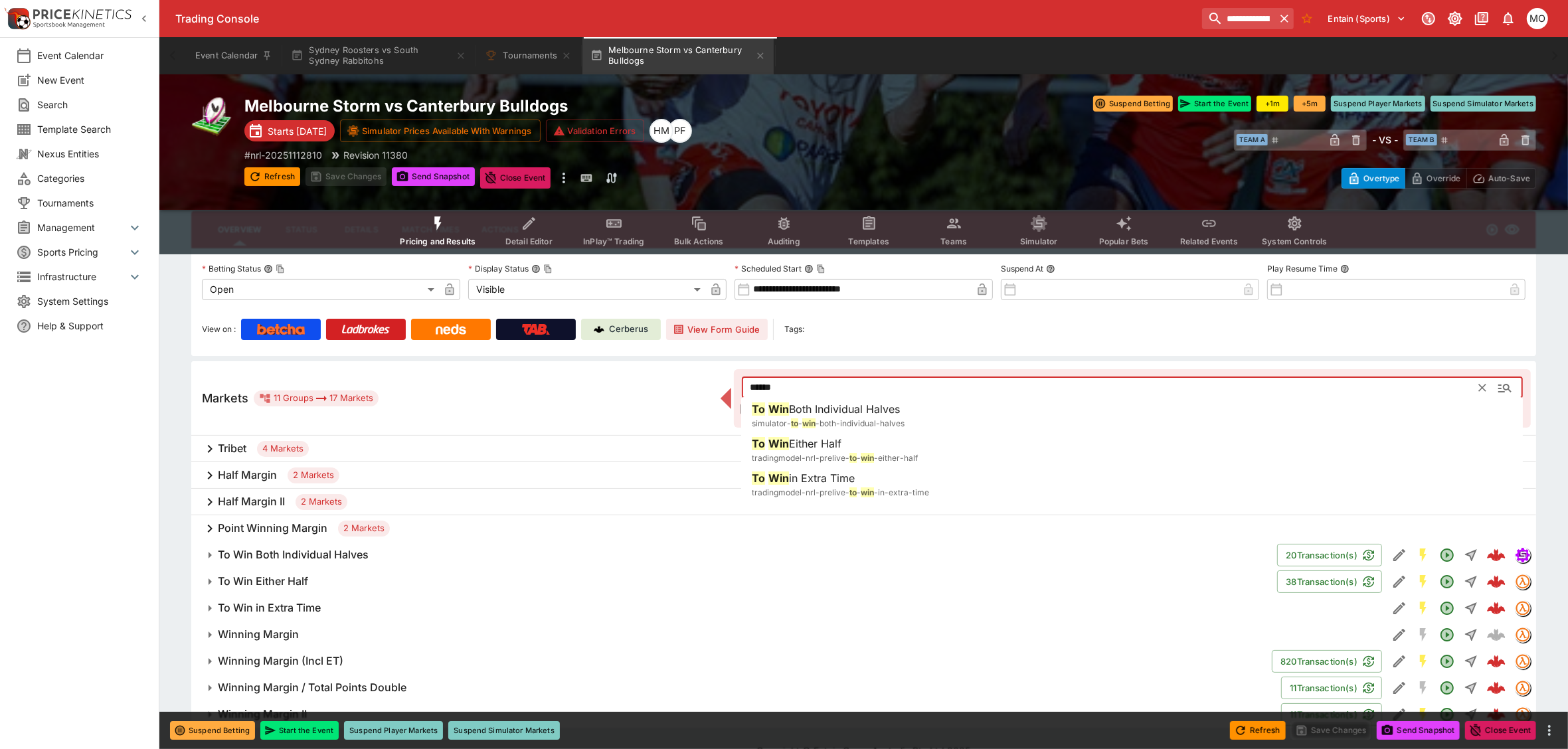
scroll to position [74, 0]
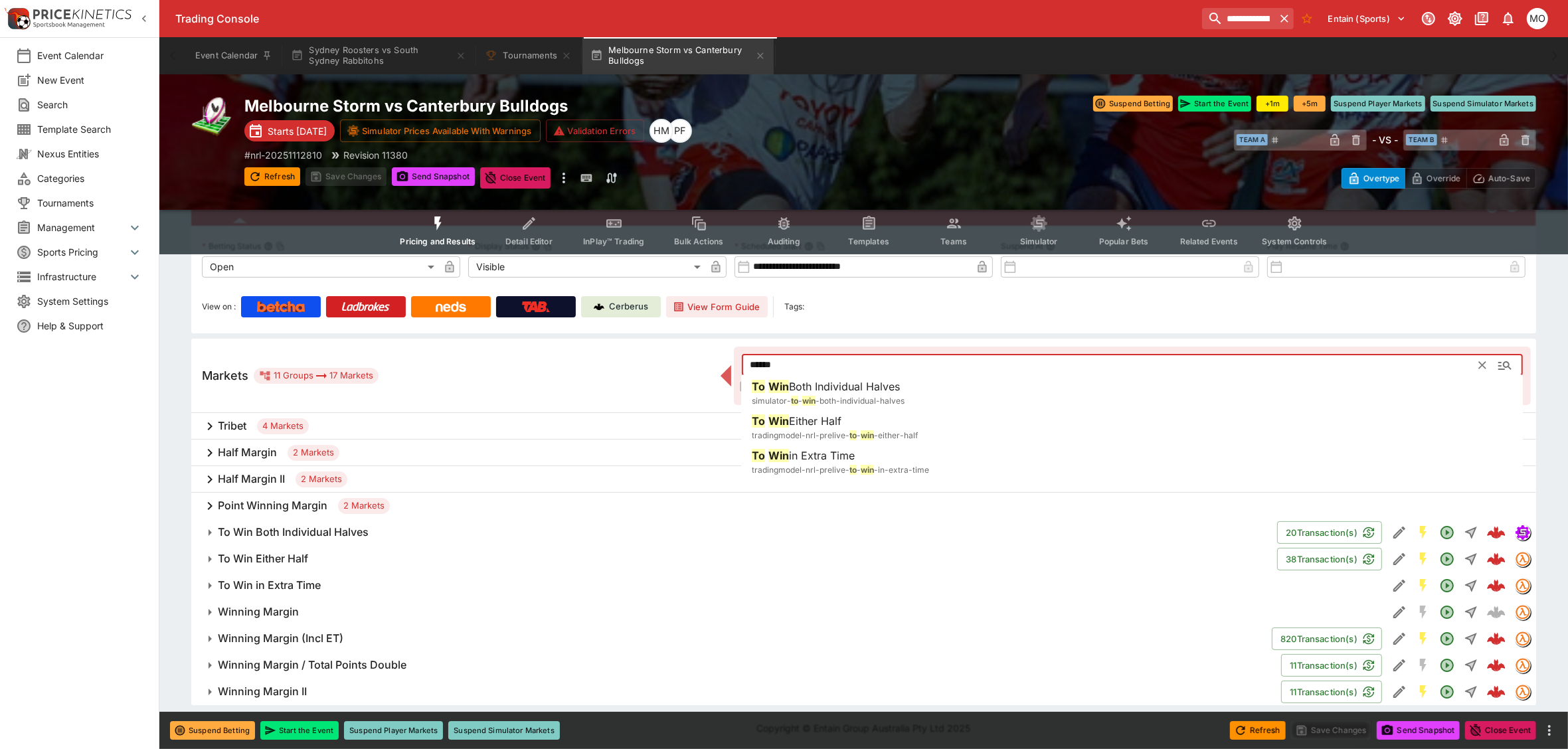
type input "******"
click at [383, 527] on span "To Win Both Individual Halves" at bounding box center [742, 532] width 1049 height 14
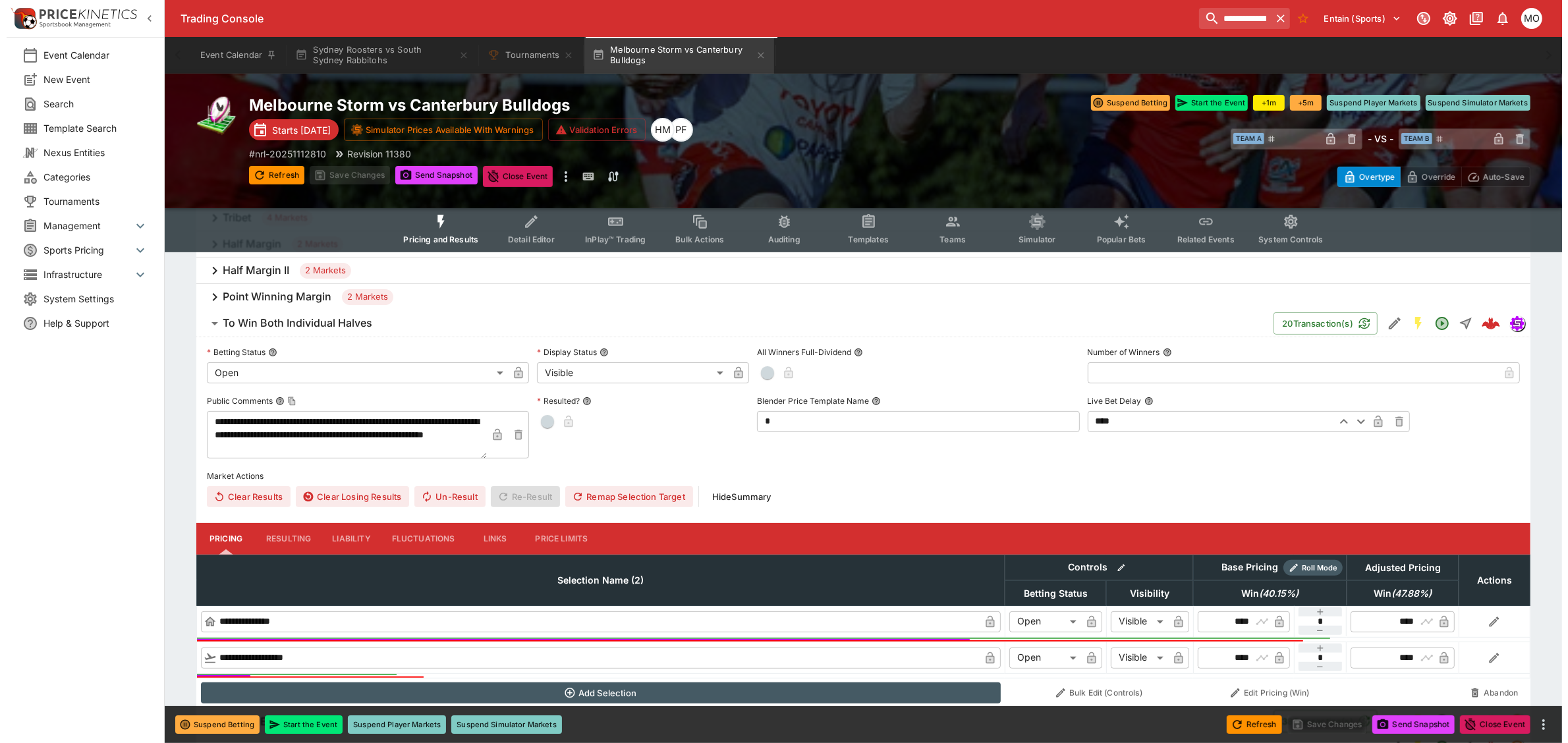
scroll to position [238, 0]
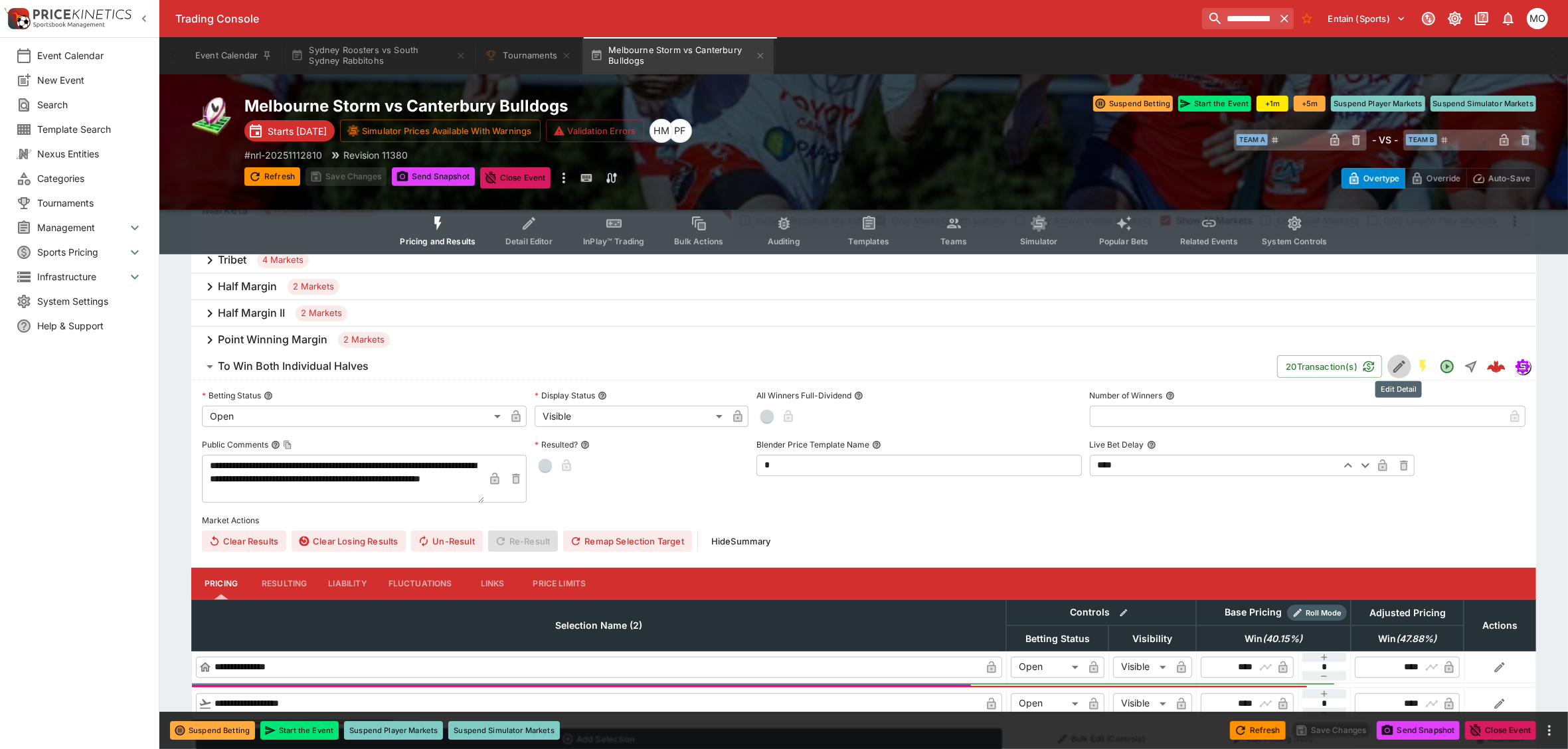
click at [1396, 369] on icon "Edit Detail" at bounding box center [1400, 367] width 12 height 12
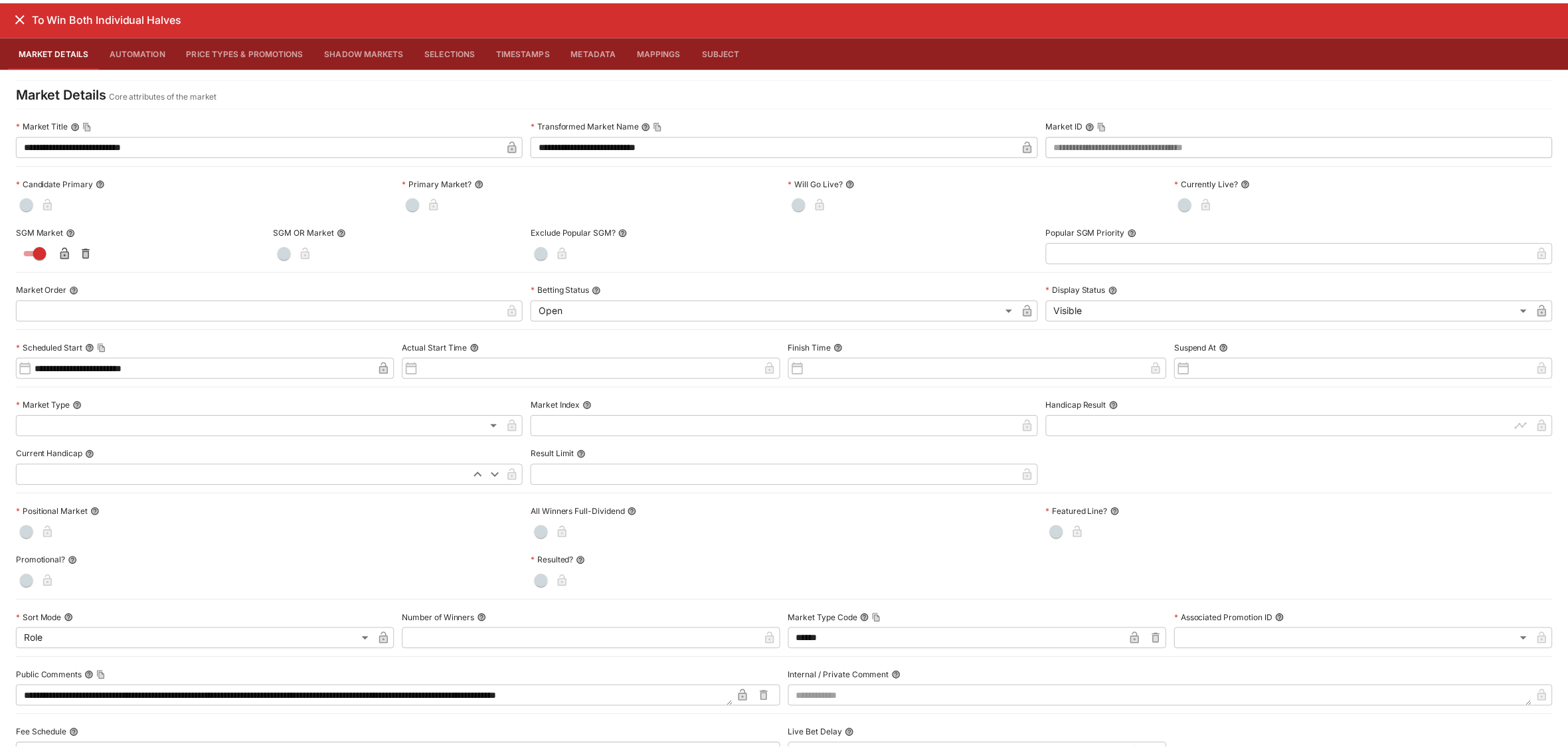
scroll to position [0, 0]
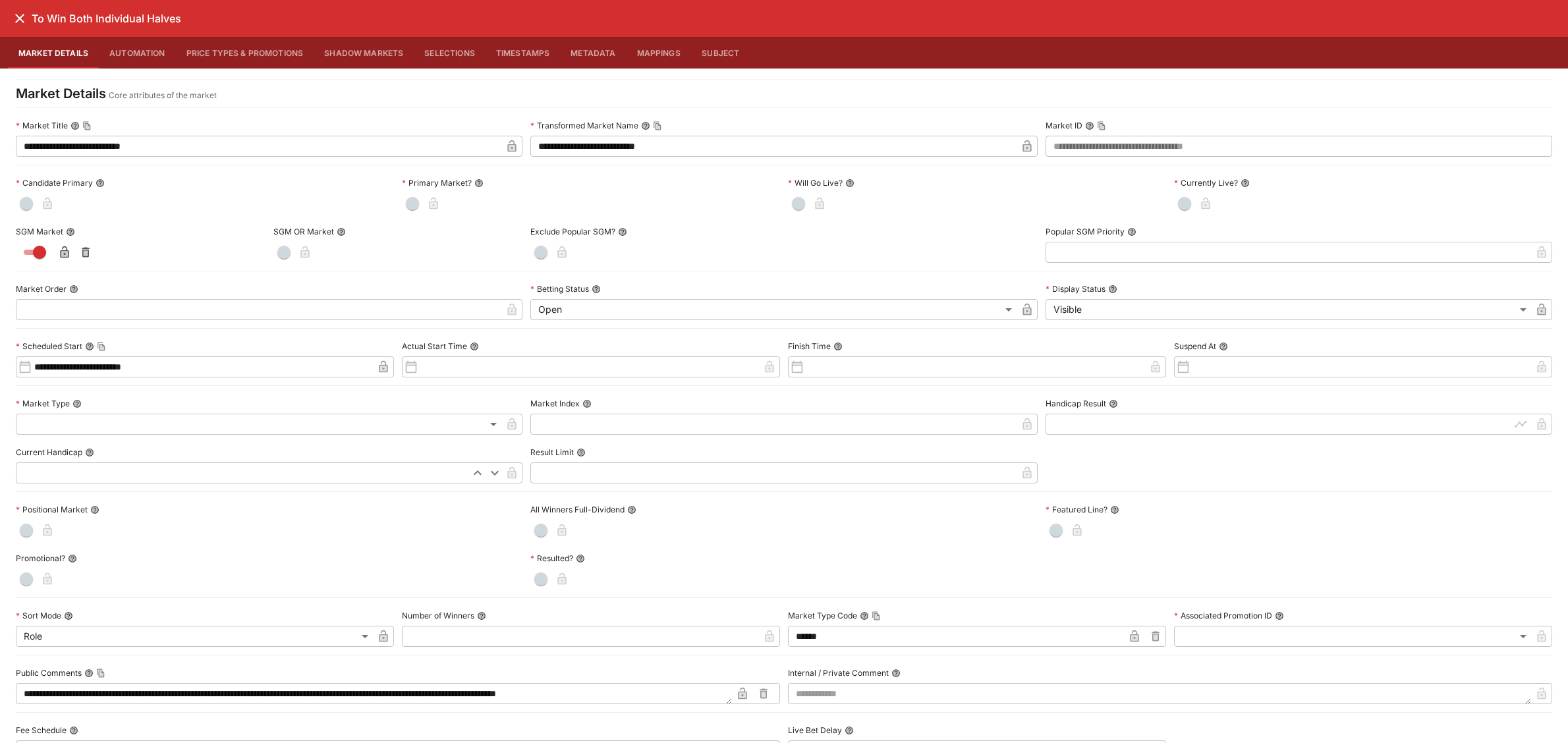
click at [13, 21] on icon "close" at bounding box center [20, 19] width 16 height 16
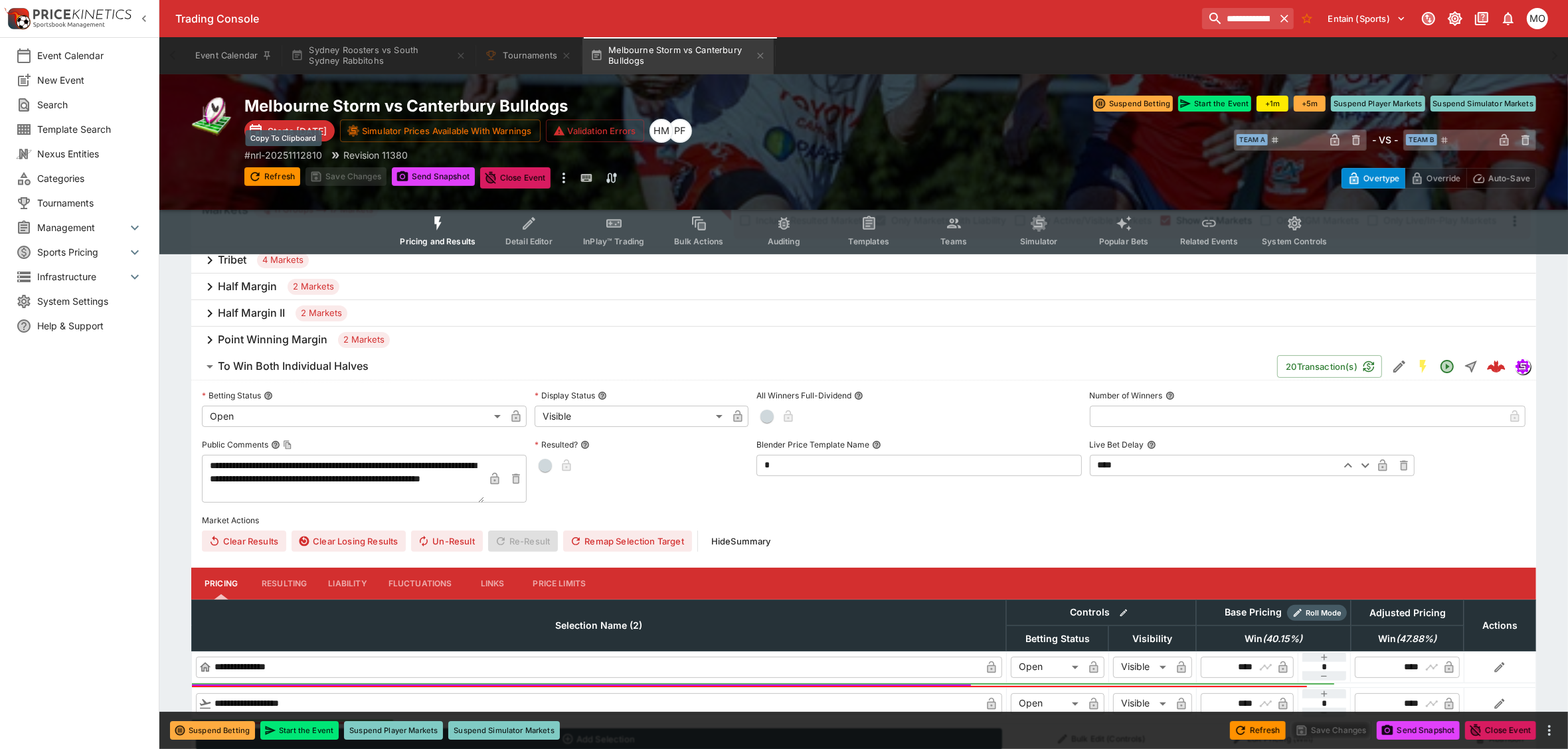
click at [284, 153] on p "# nrl-20251112810" at bounding box center [283, 155] width 78 height 14
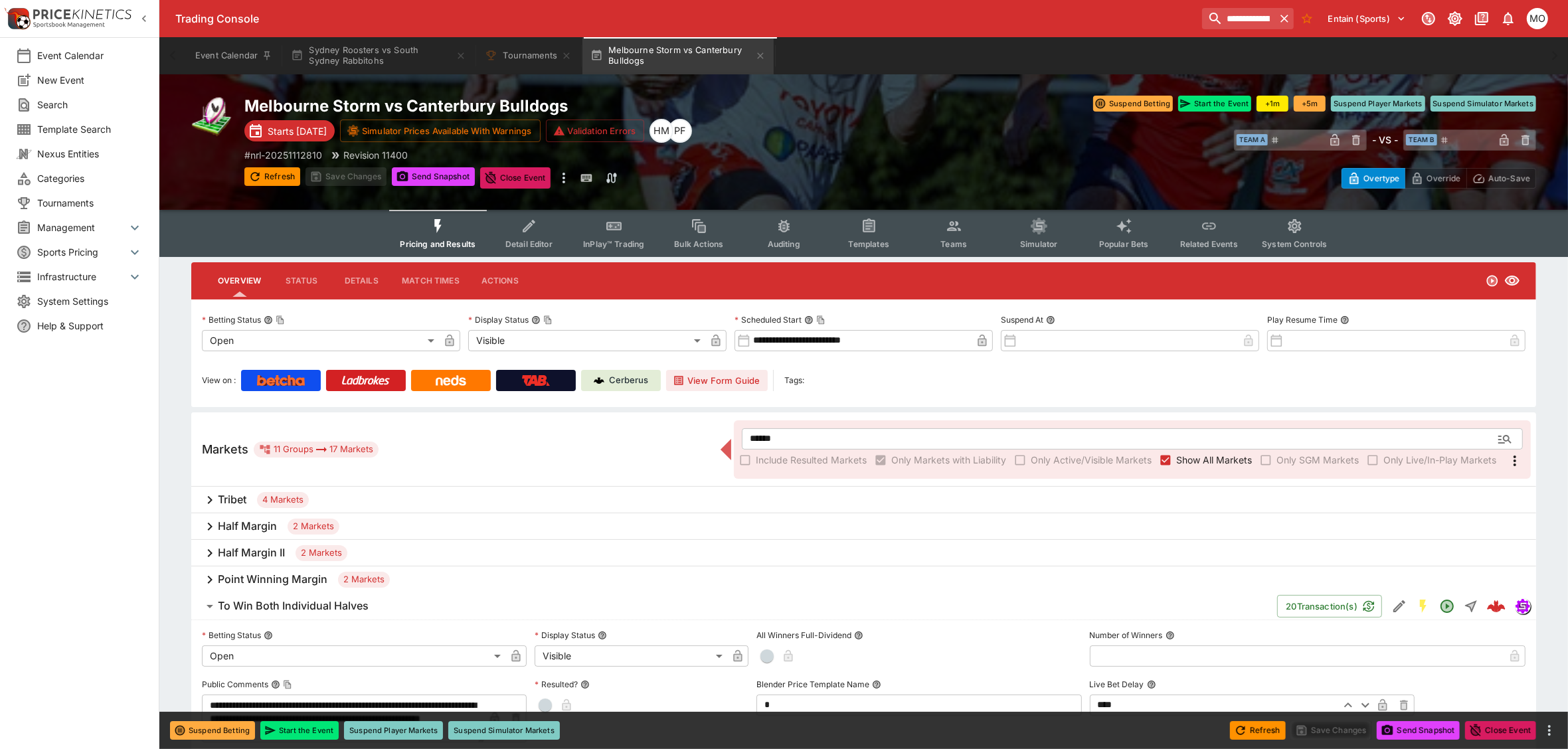
click at [788, 227] on icon "Event type filters" at bounding box center [784, 226] width 11 height 13
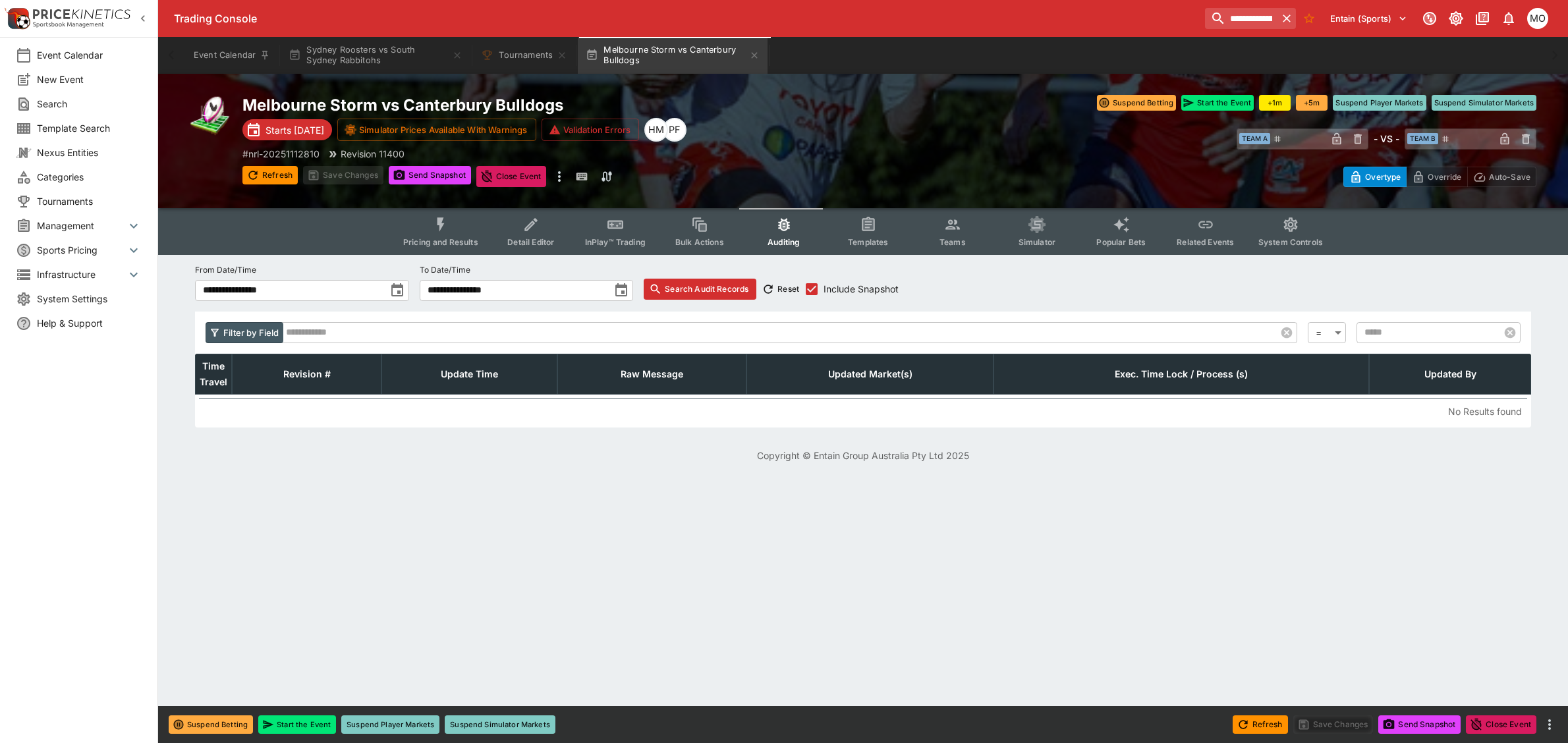
click at [392, 287] on icon "toggle date time picker" at bounding box center [397, 290] width 12 height 13
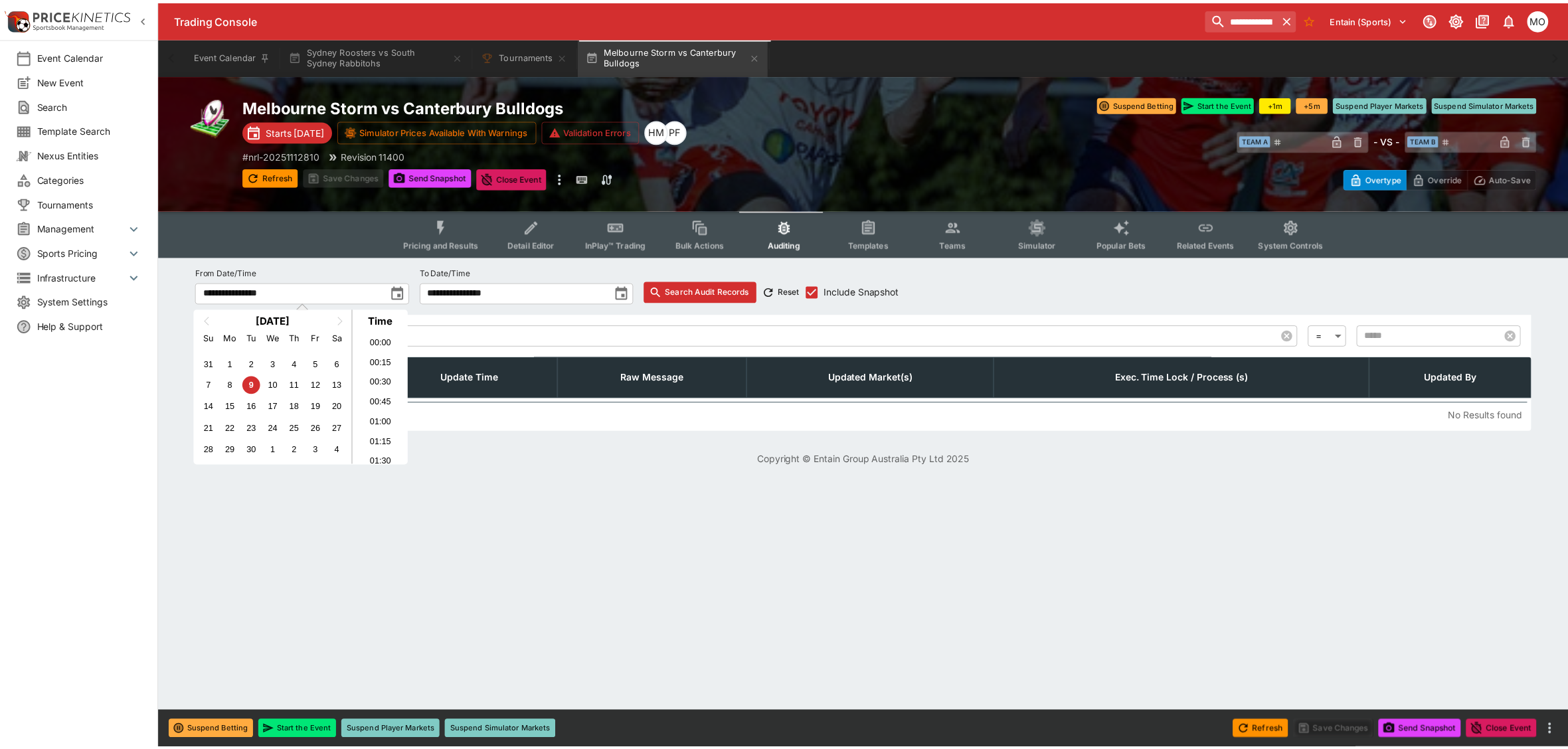
scroll to position [820, 0]
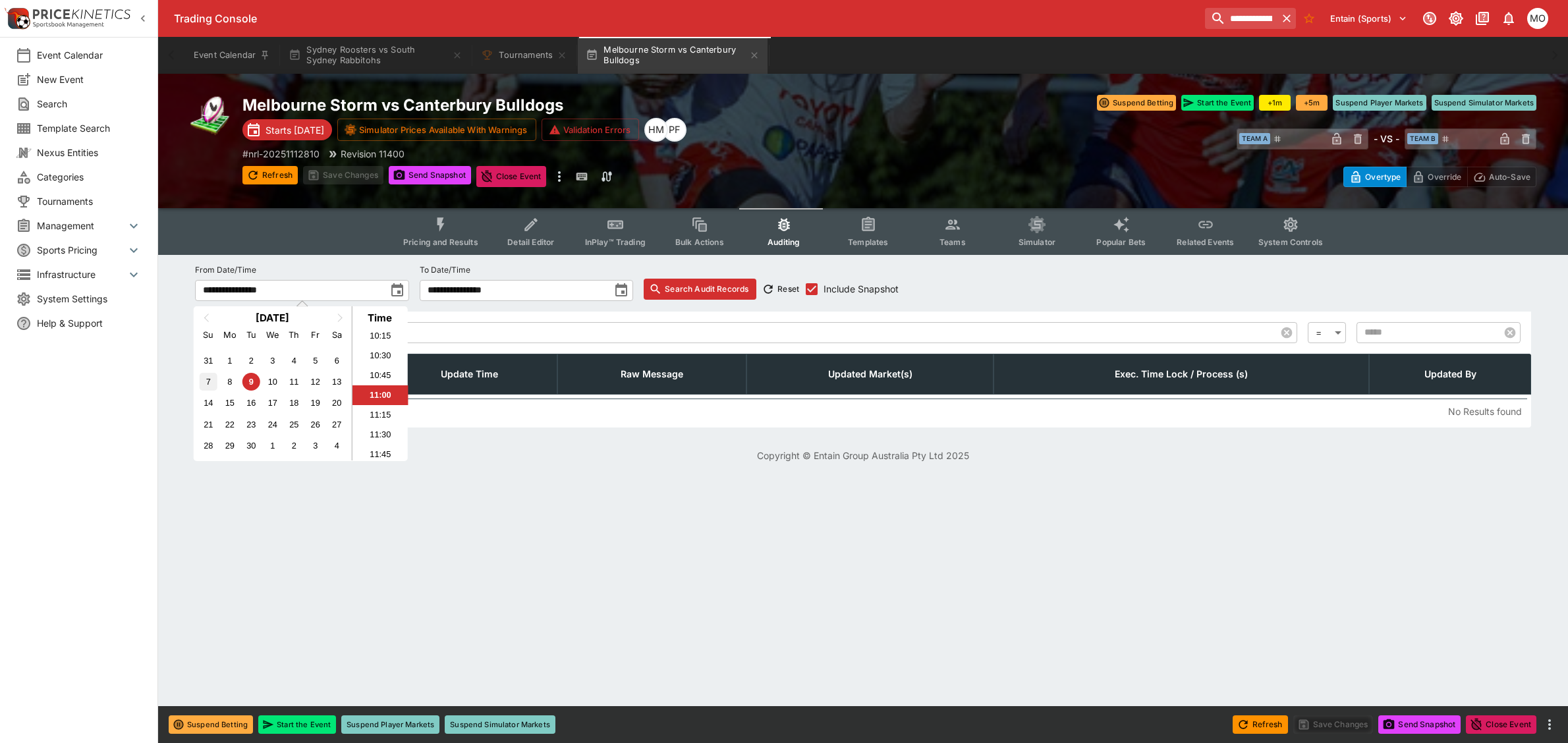
click at [203, 382] on div "7" at bounding box center [208, 382] width 18 height 18
type input "**********"
click at [376, 389] on li "11:00" at bounding box center [380, 396] width 56 height 20
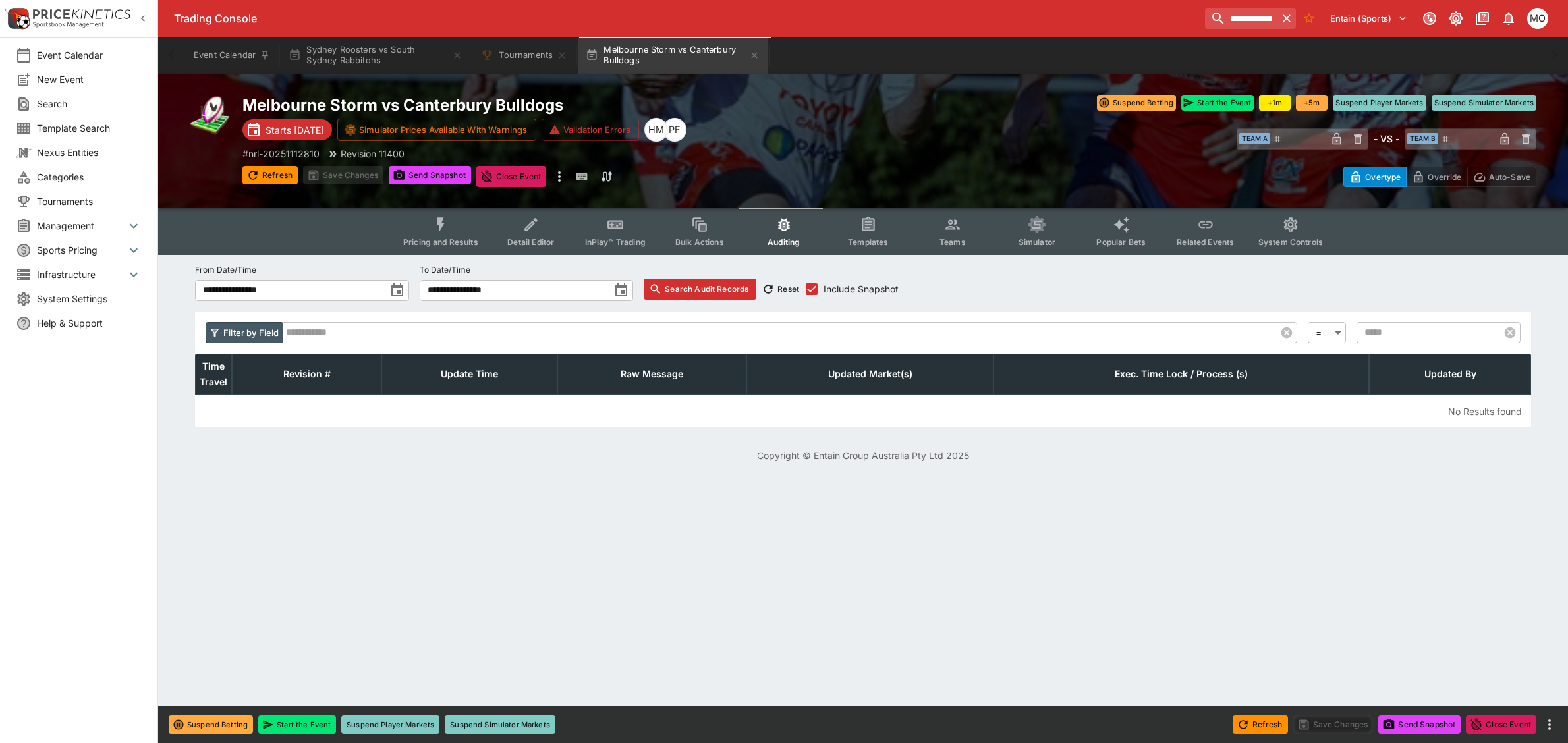
click at [702, 284] on button "Search Audit Records" at bounding box center [700, 289] width 113 height 21
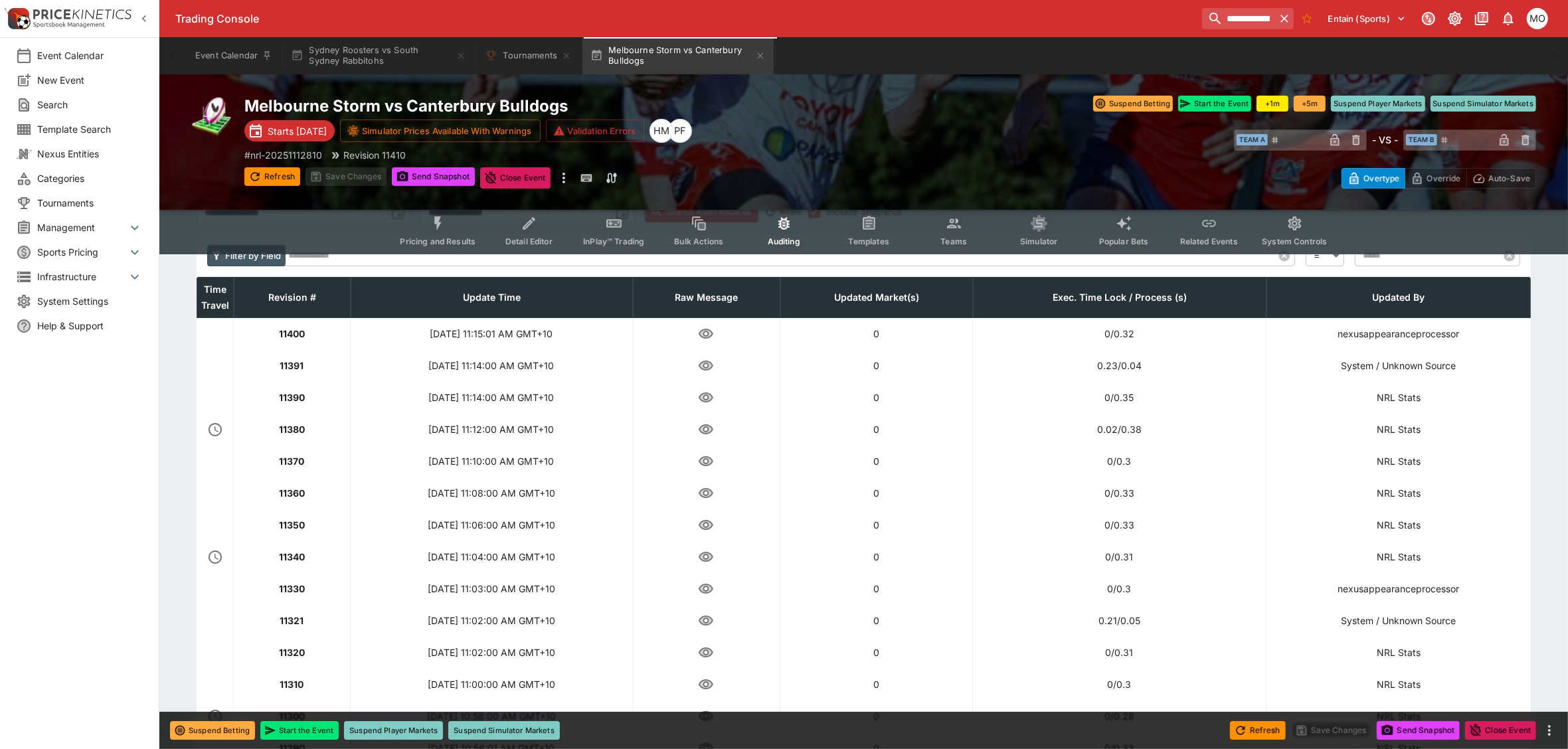
scroll to position [0, 0]
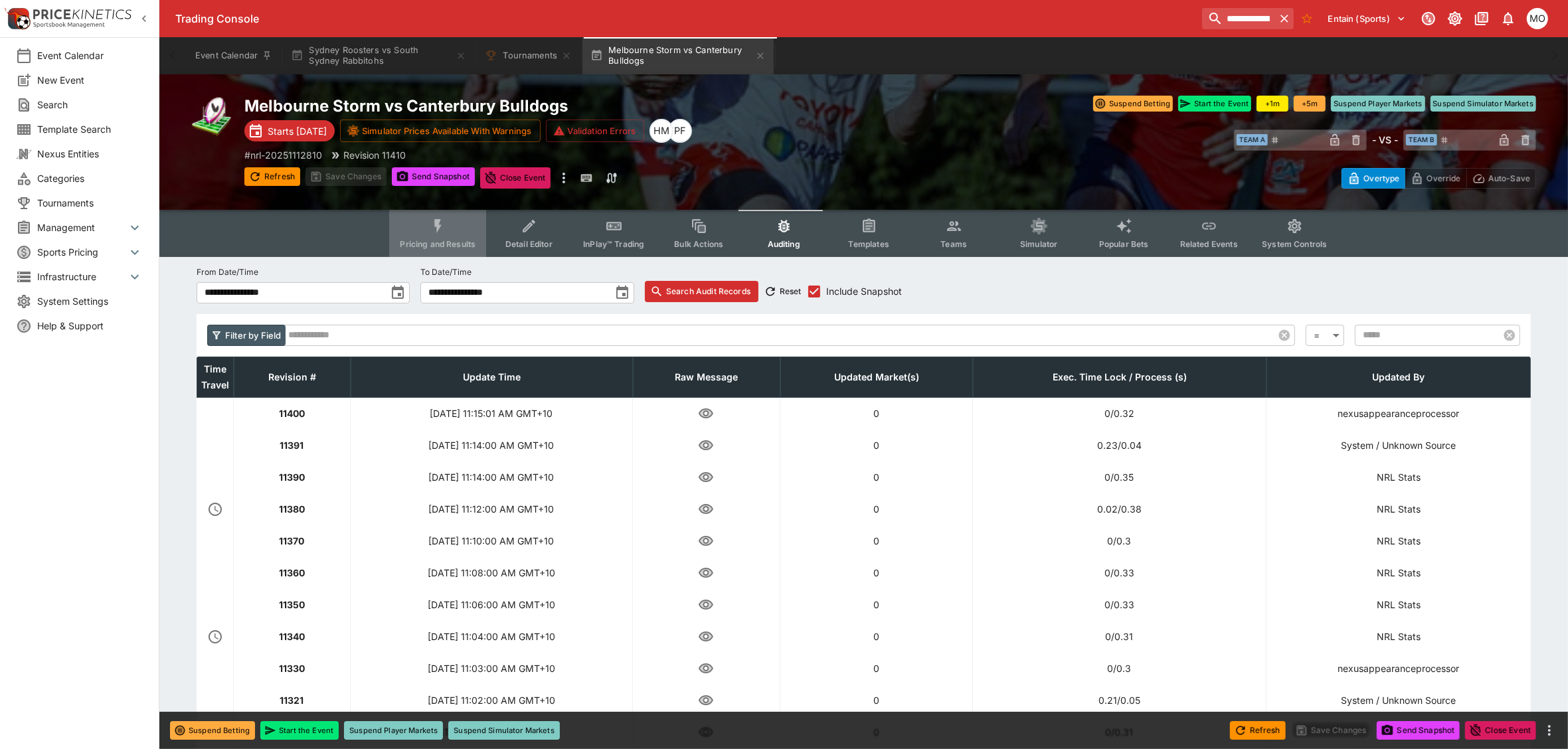
click at [453, 228] on button "Pricing and Results" at bounding box center [437, 234] width 97 height 47
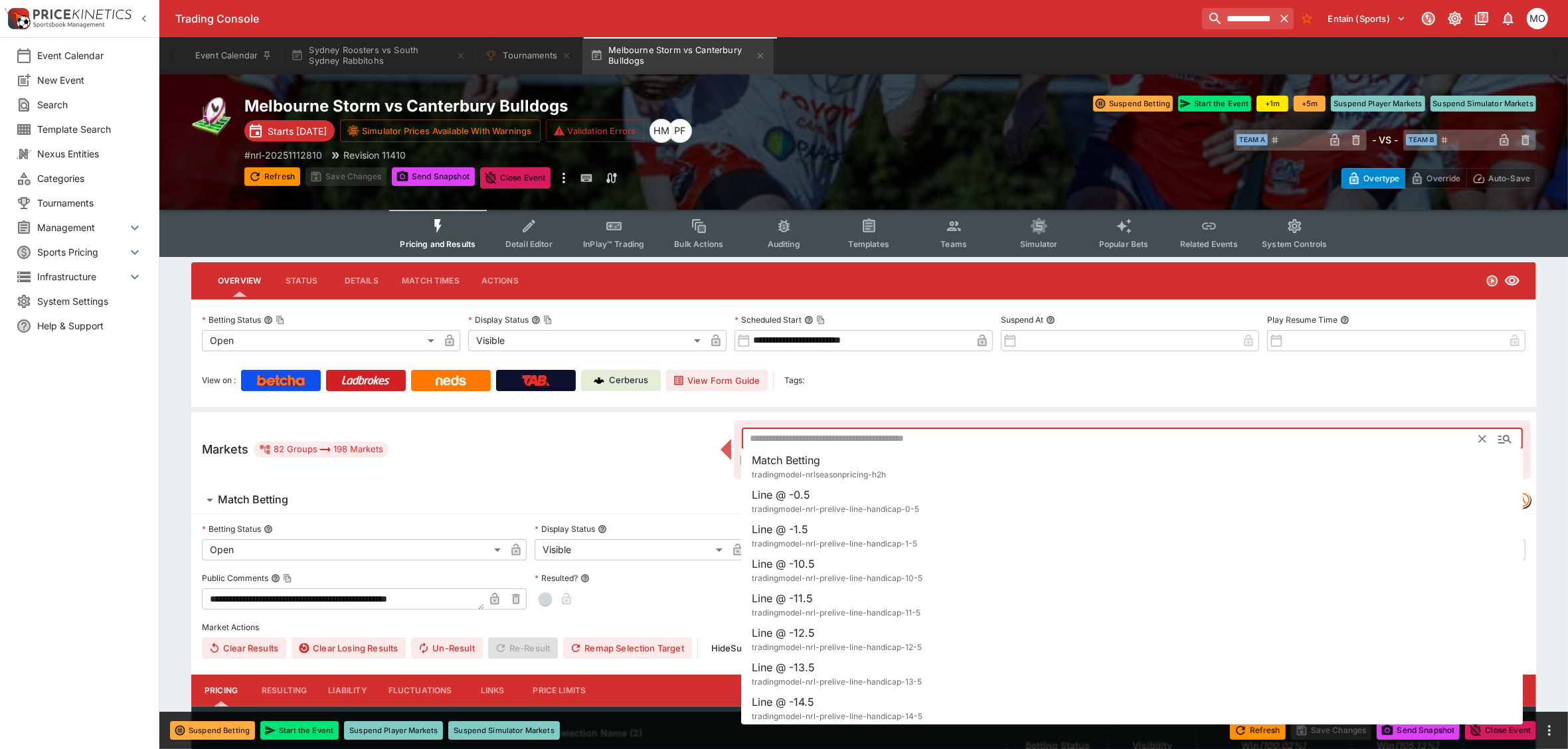
click at [820, 446] on input "text" at bounding box center [1111, 438] width 738 height 21
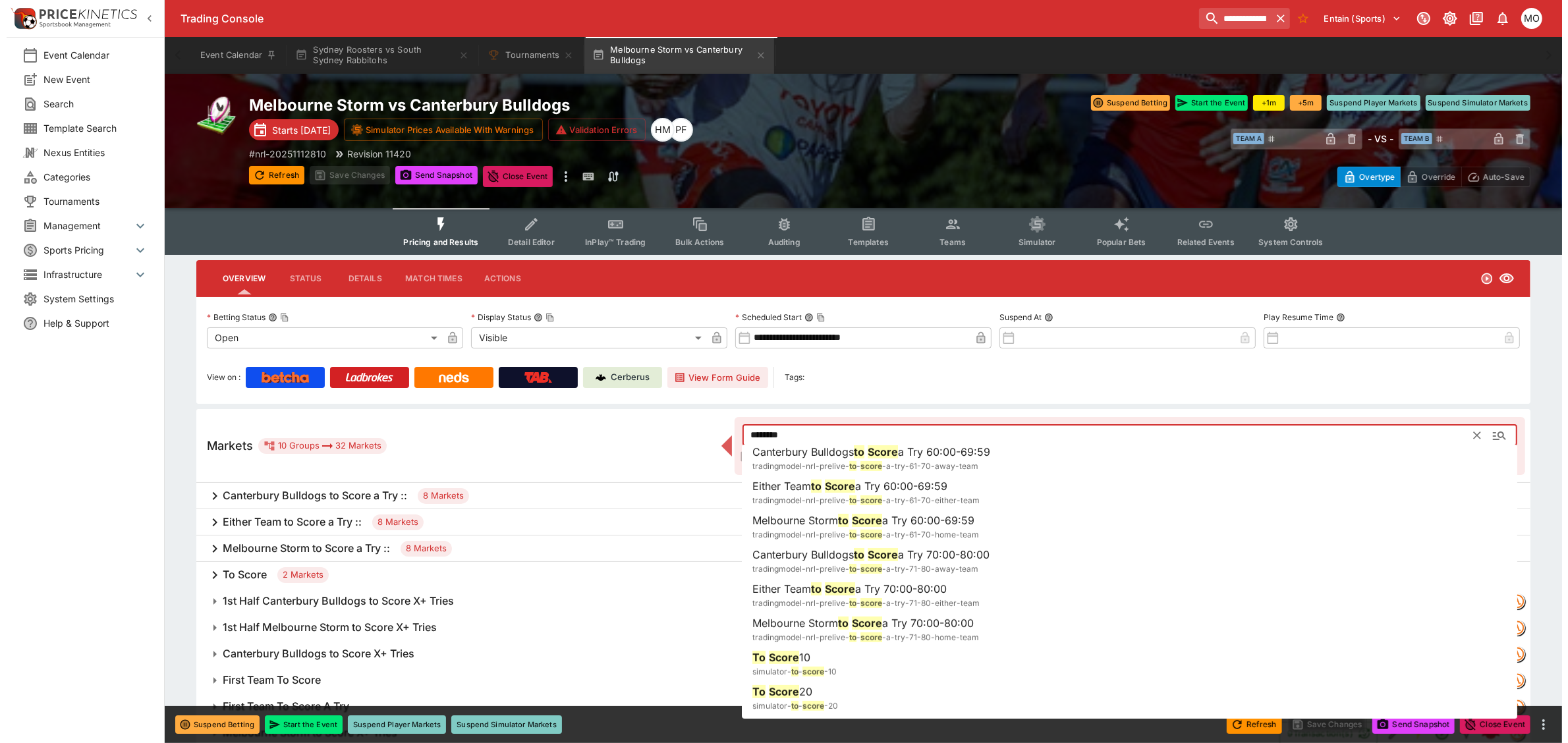
scroll to position [854, 0]
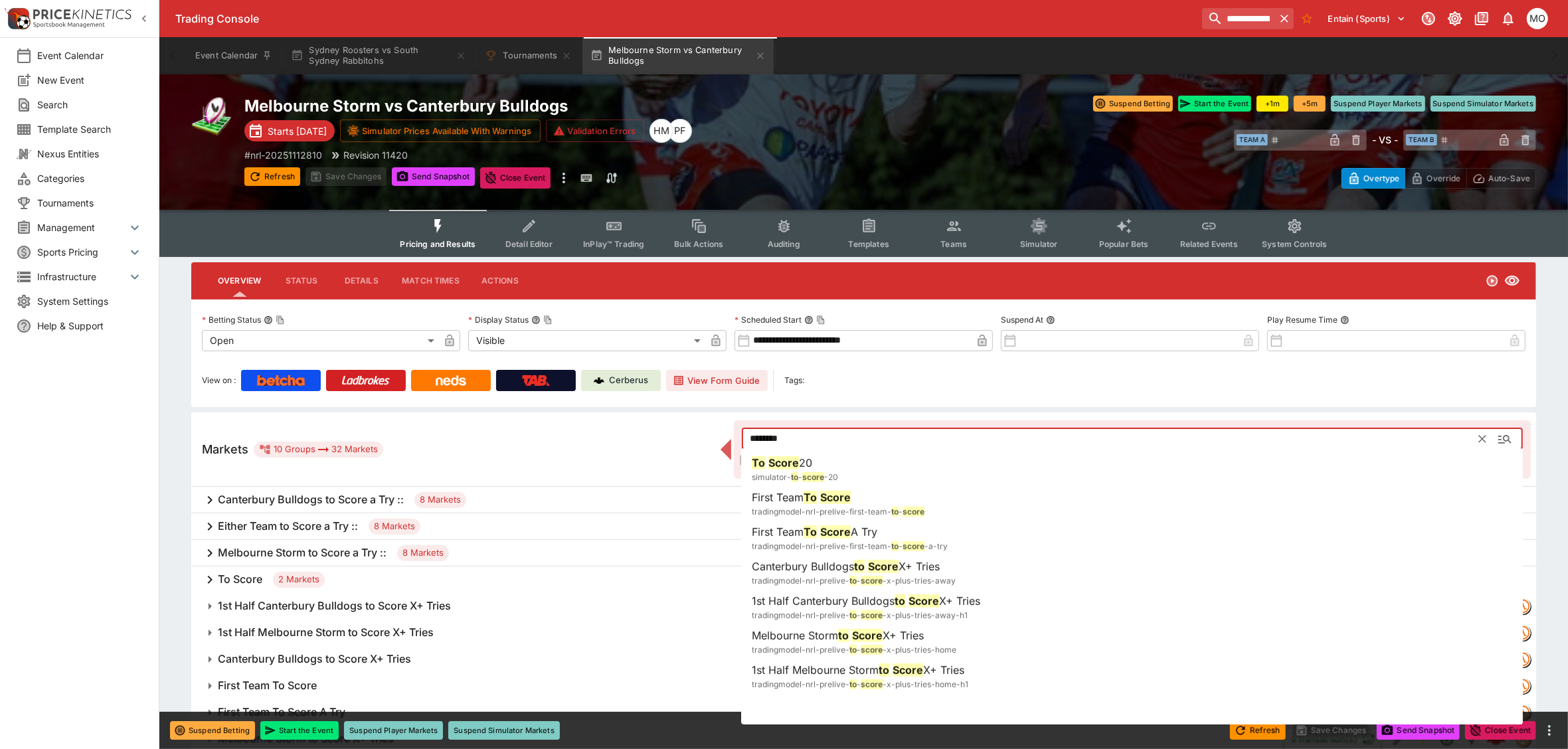
click at [869, 457] on li "To Score 20 simulator- to - score -20" at bounding box center [1132, 470] width 782 height 38
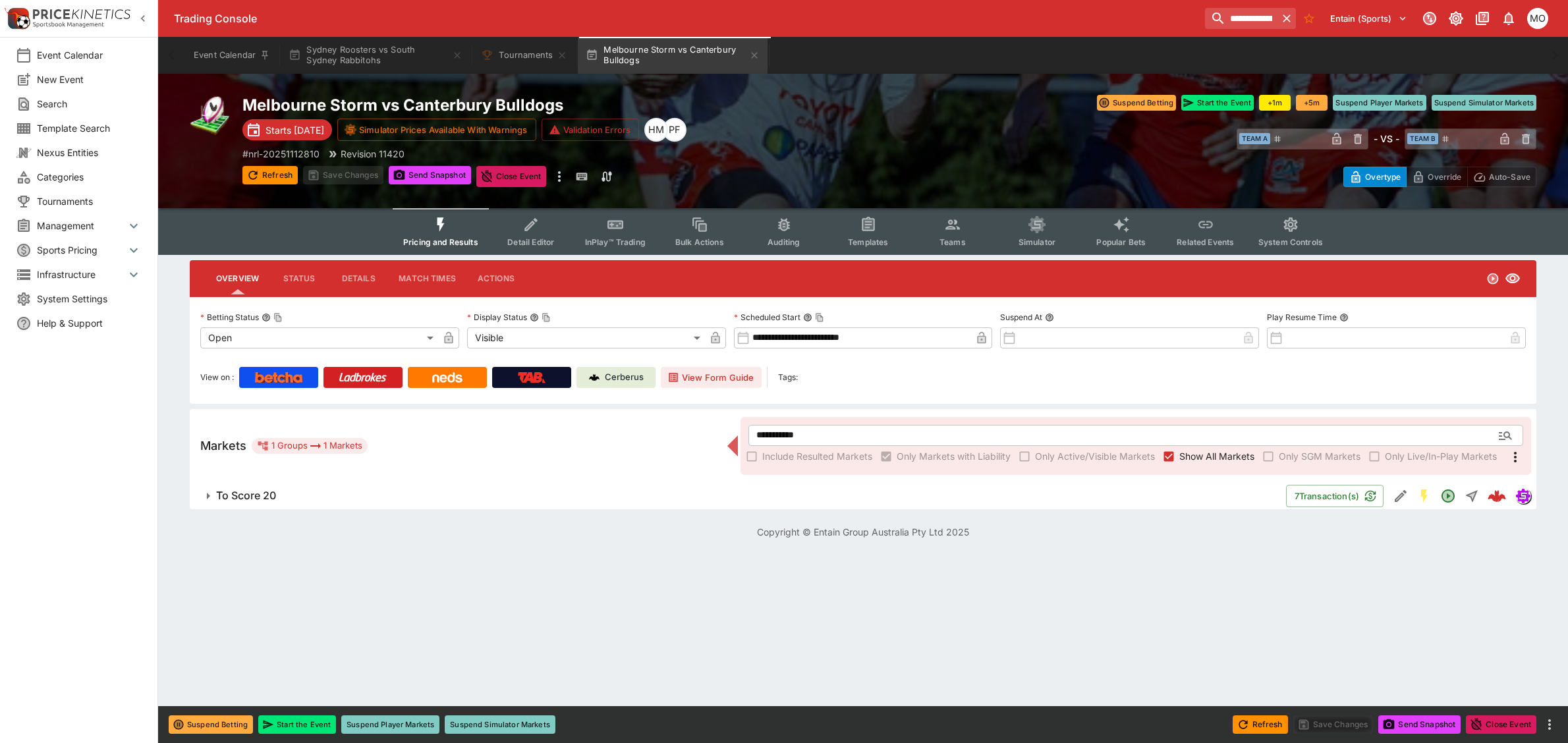
click at [202, 492] on icon "button" at bounding box center [208, 497] width 16 height 16
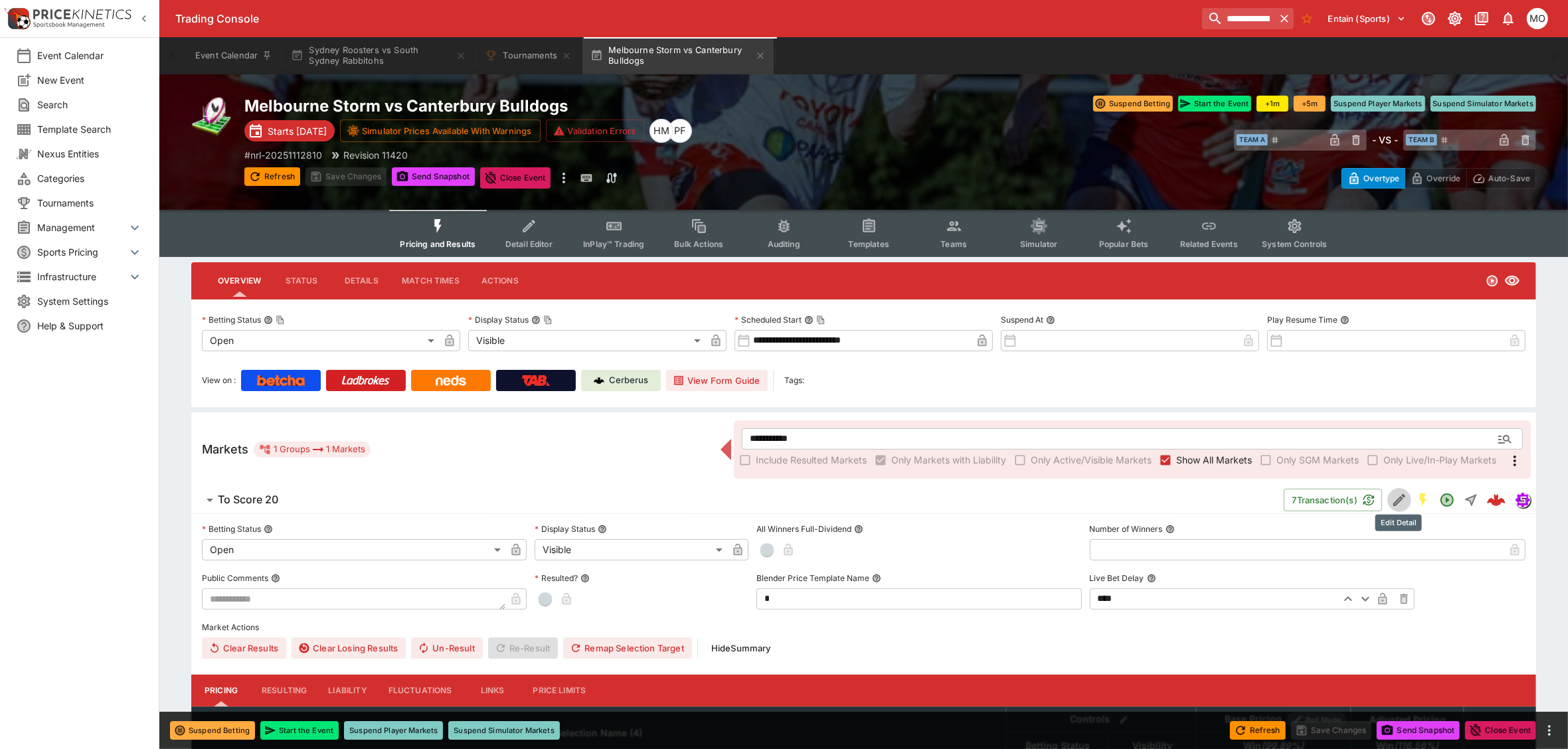
click at [1403, 497] on icon "Edit Detail" at bounding box center [1400, 501] width 16 height 16
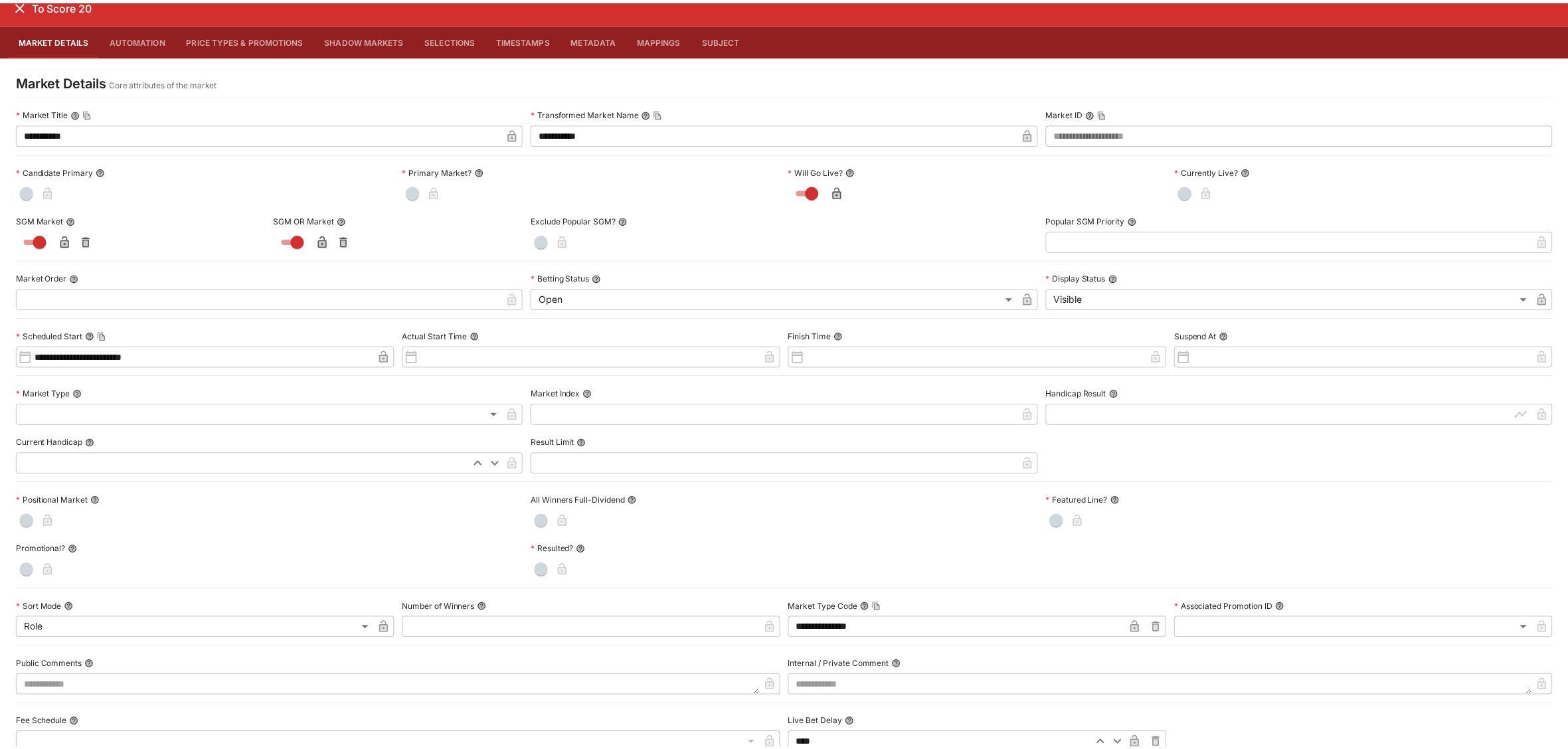
scroll to position [0, 0]
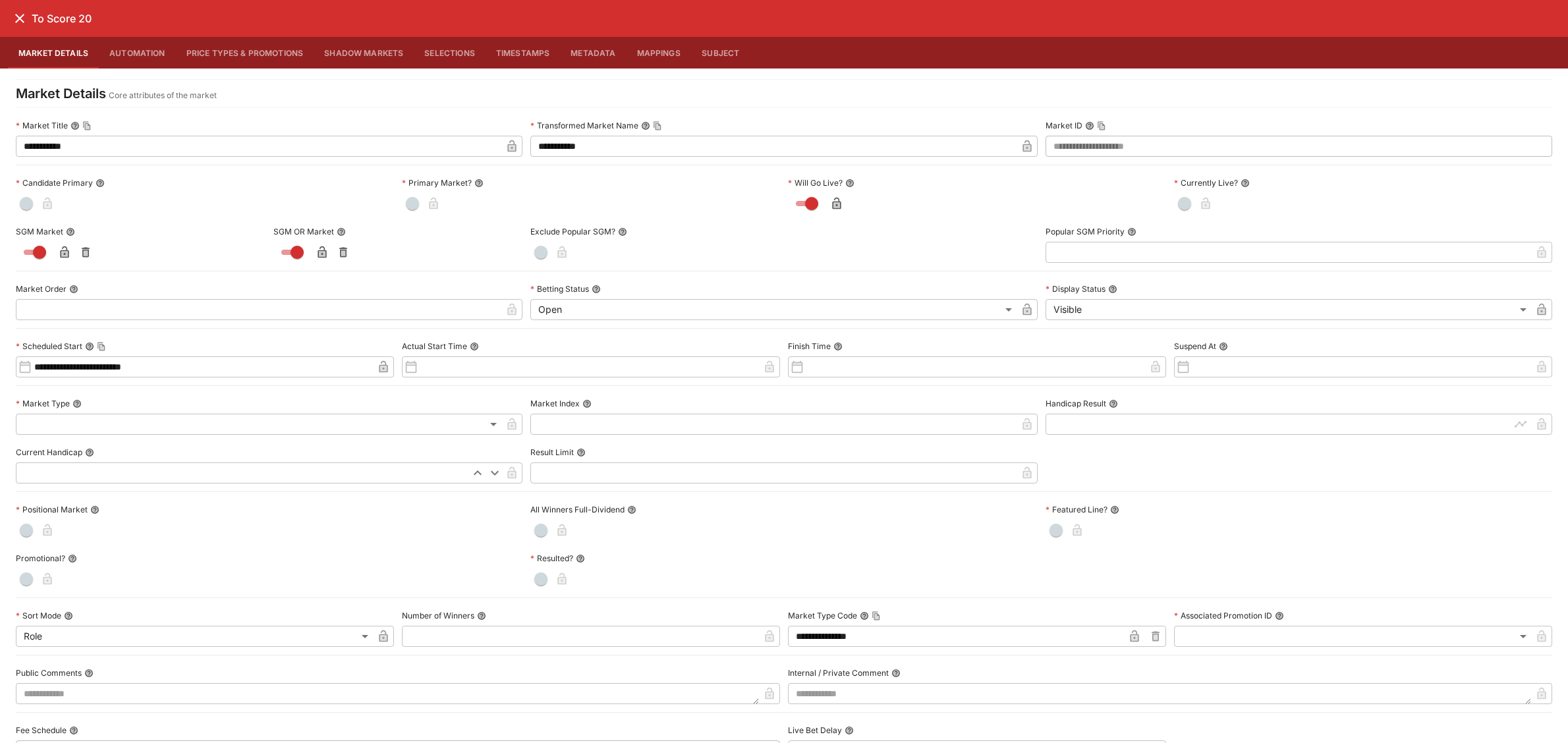
click at [14, 13] on icon "close" at bounding box center [20, 19] width 16 height 16
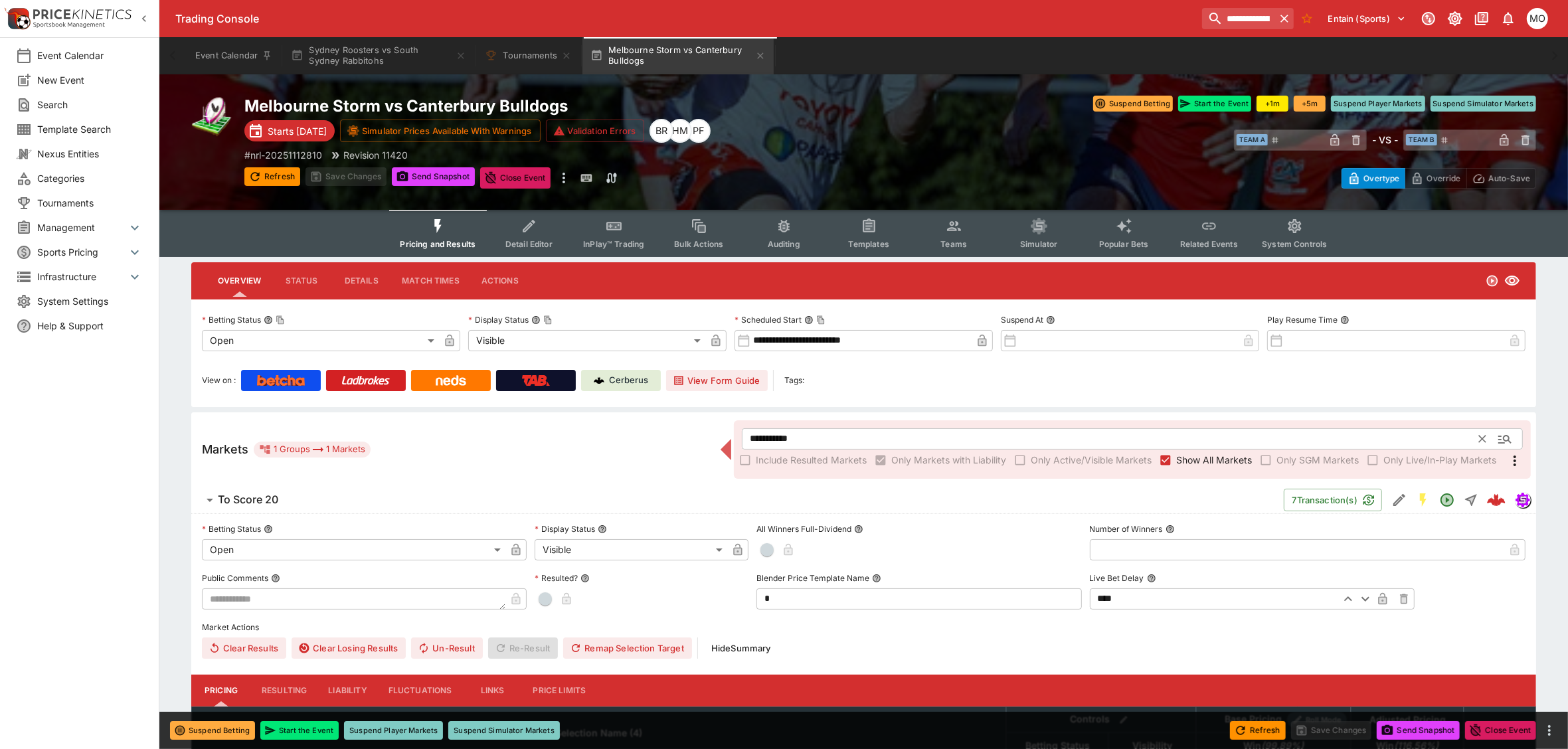
click at [825, 433] on input "**********" at bounding box center [1111, 438] width 738 height 21
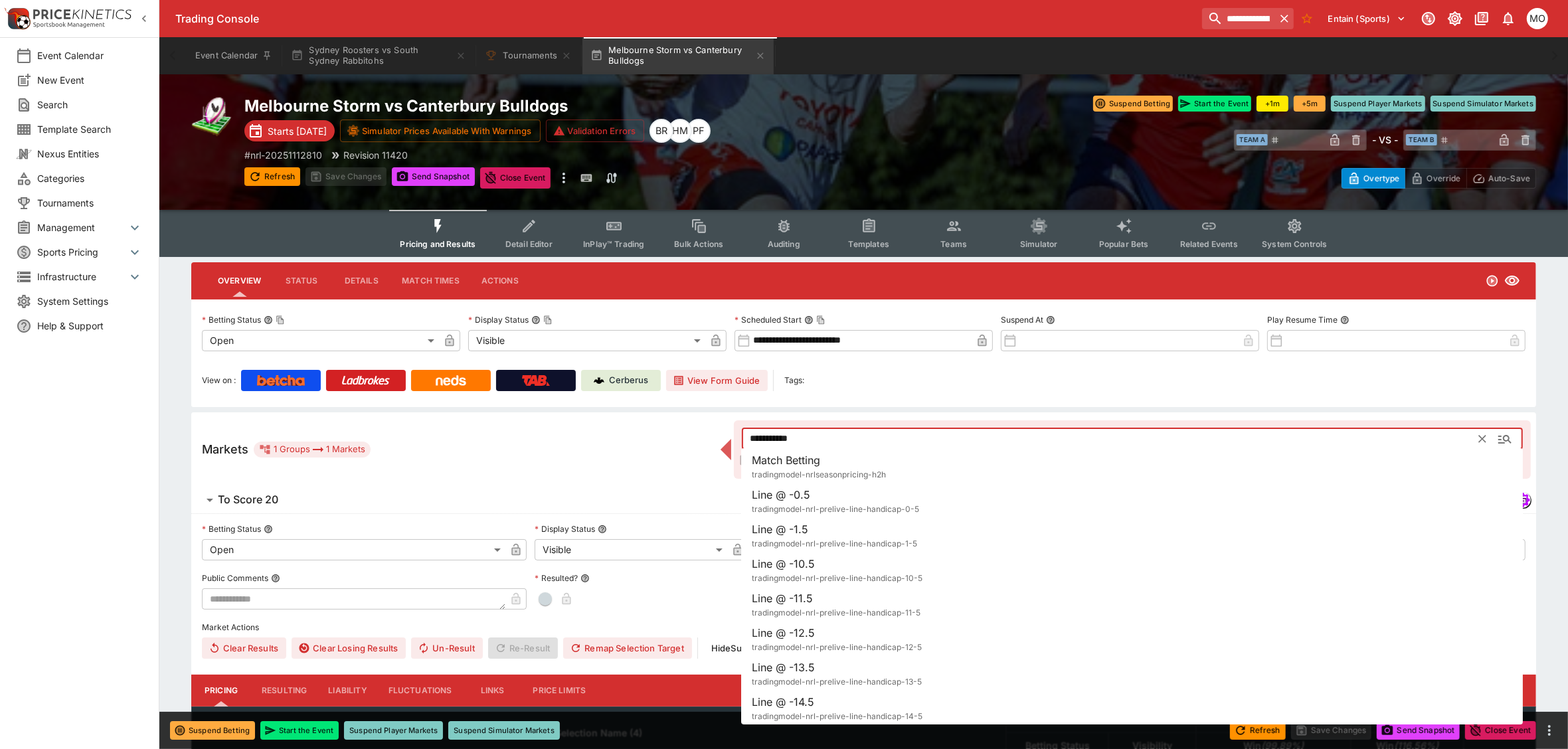
click at [825, 433] on input "**********" at bounding box center [1111, 438] width 738 height 21
click at [824, 442] on input "**********" at bounding box center [1111, 438] width 738 height 21
click at [797, 439] on input "**********" at bounding box center [1111, 438] width 738 height 21
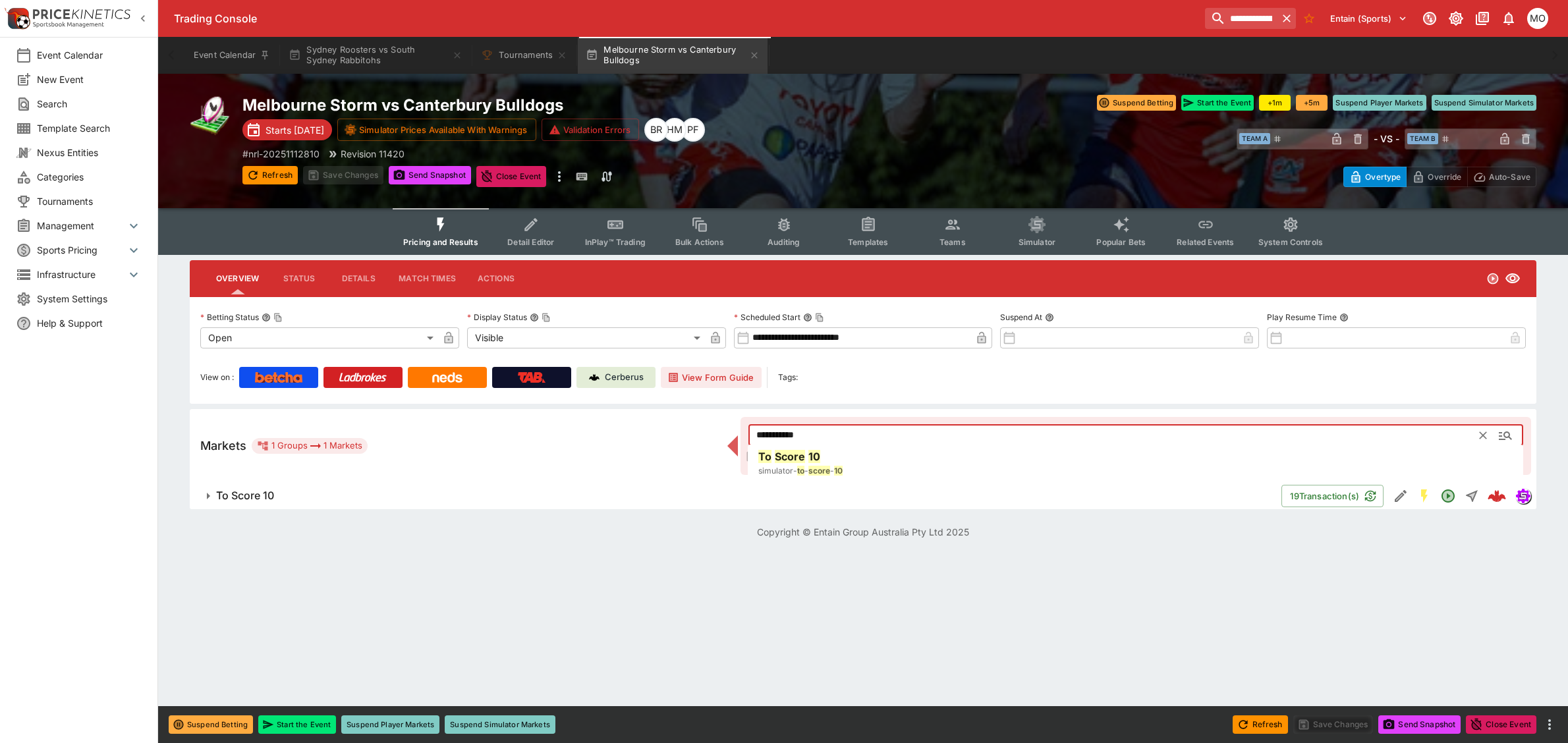
click at [817, 458] on span "10" at bounding box center [814, 456] width 12 height 13
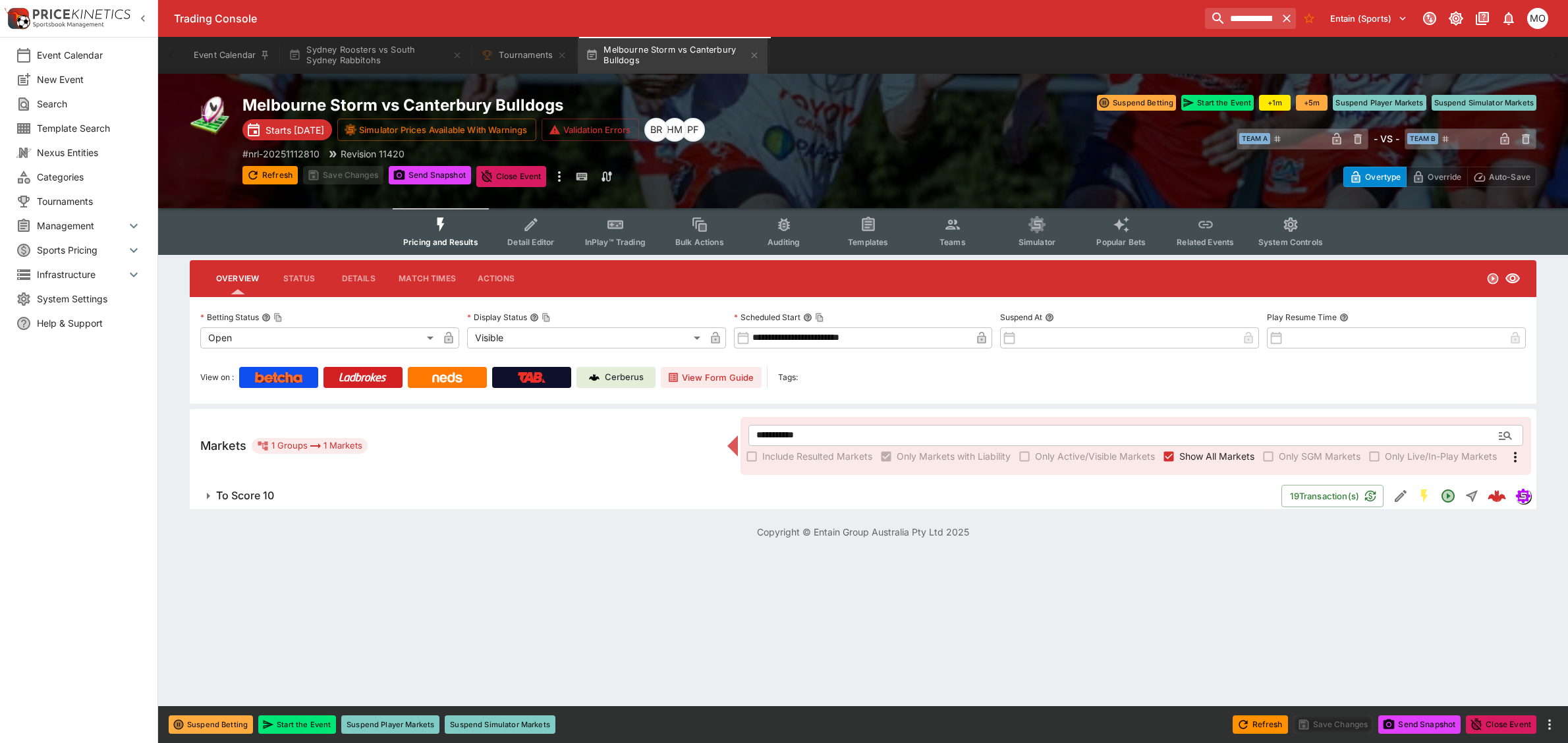
click at [209, 495] on icon "button" at bounding box center [208, 497] width 16 height 16
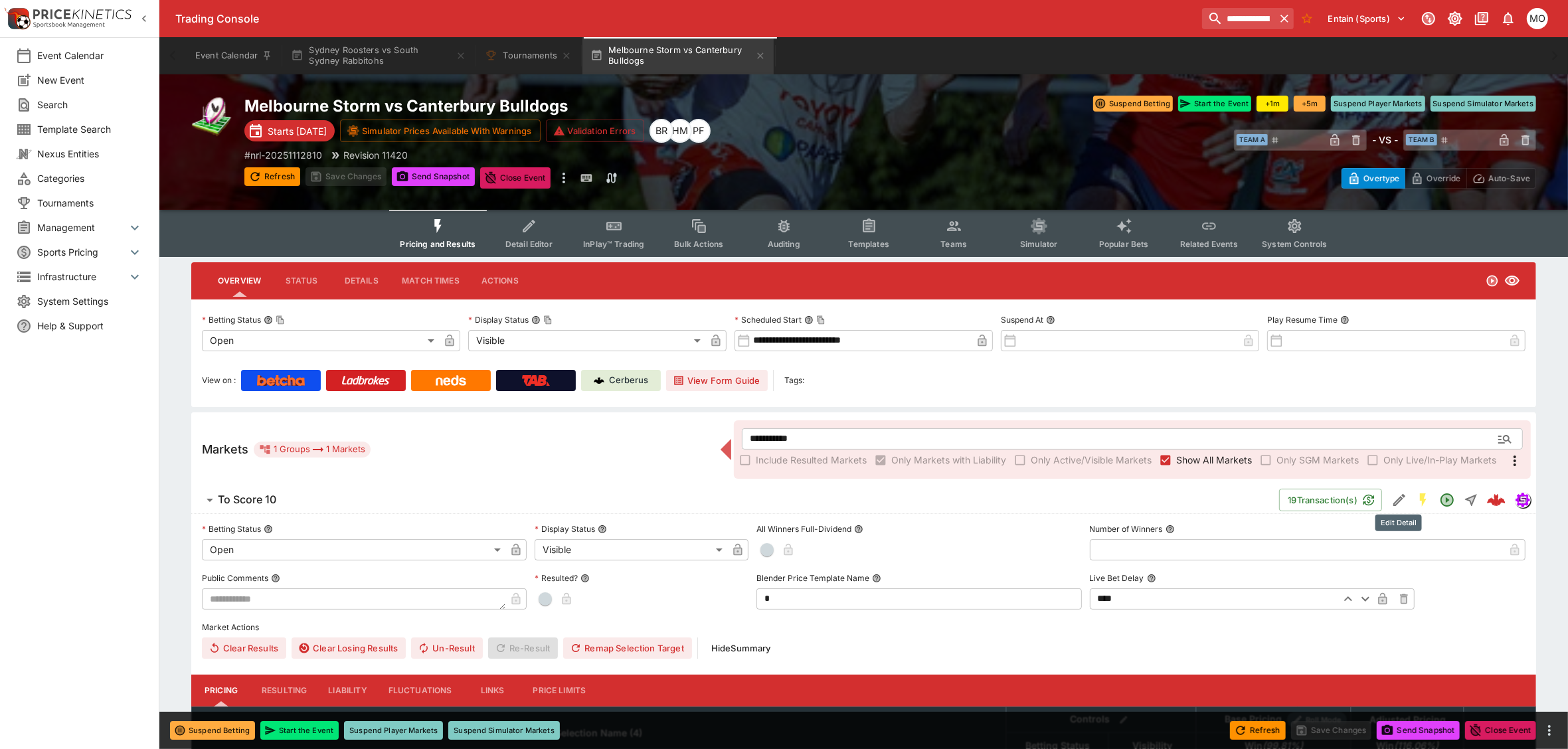
click at [1399, 505] on icon "Edit Detail" at bounding box center [1400, 501] width 16 height 16
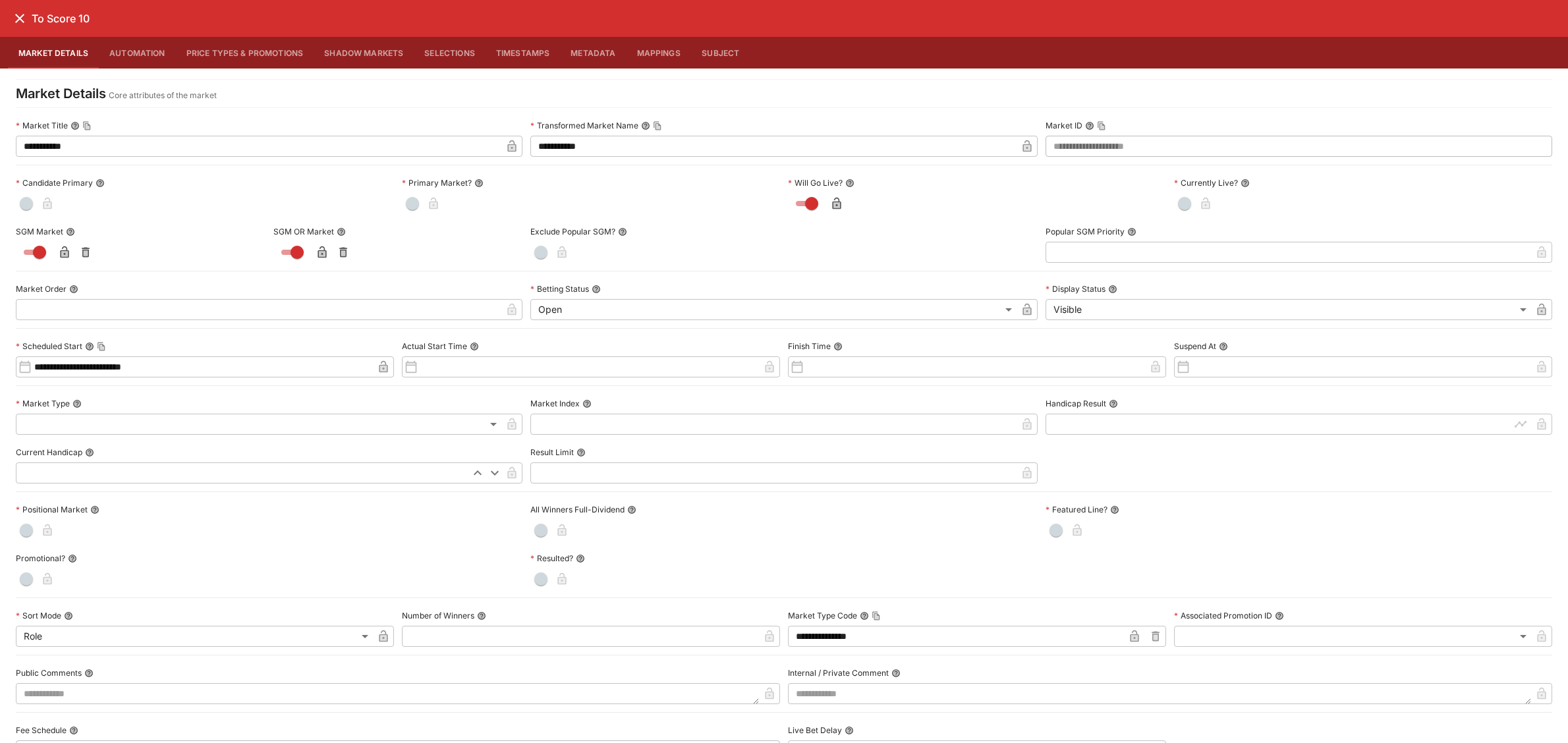
click at [21, 17] on icon "close" at bounding box center [19, 18] width 9 height 9
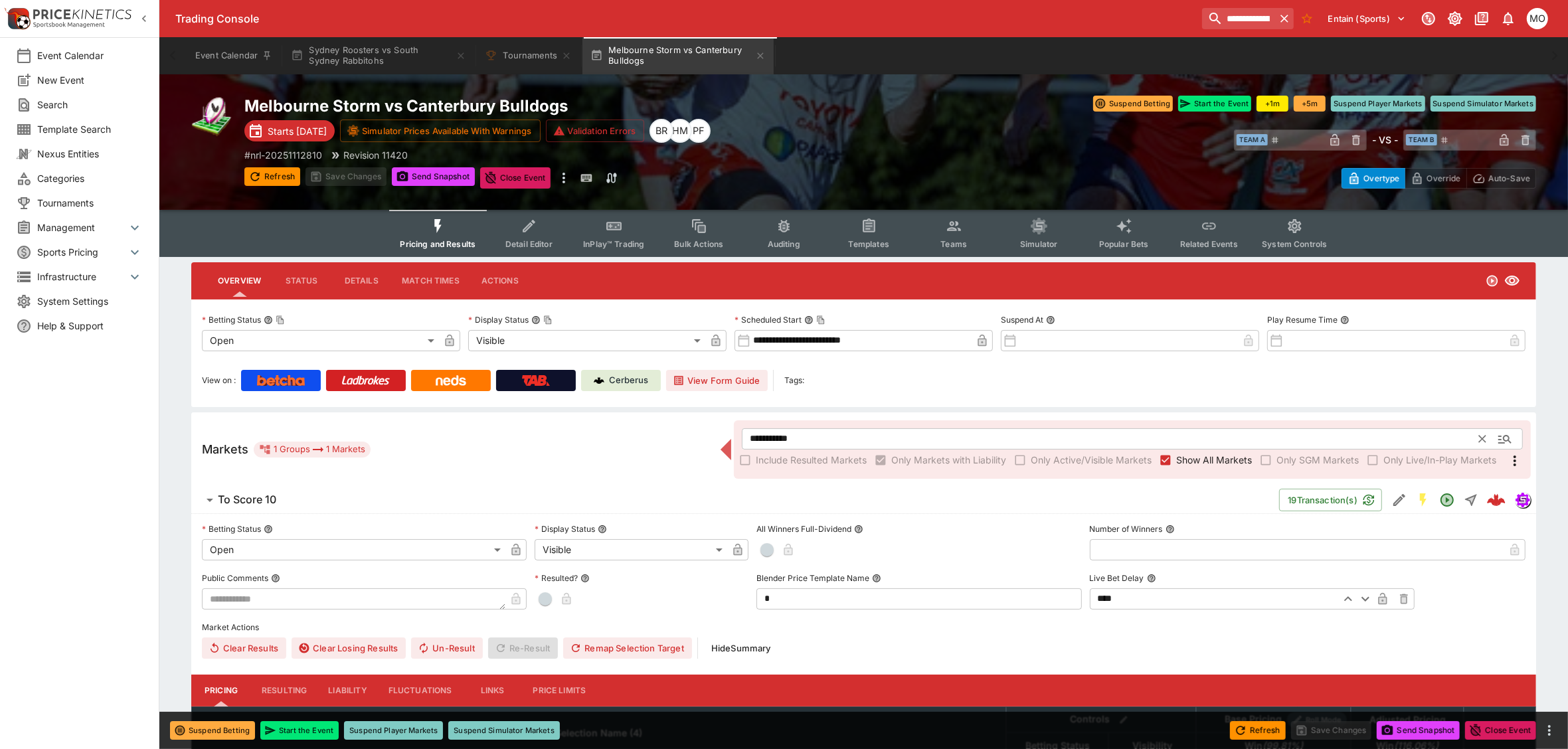
click at [774, 437] on input "**********" at bounding box center [1111, 438] width 738 height 21
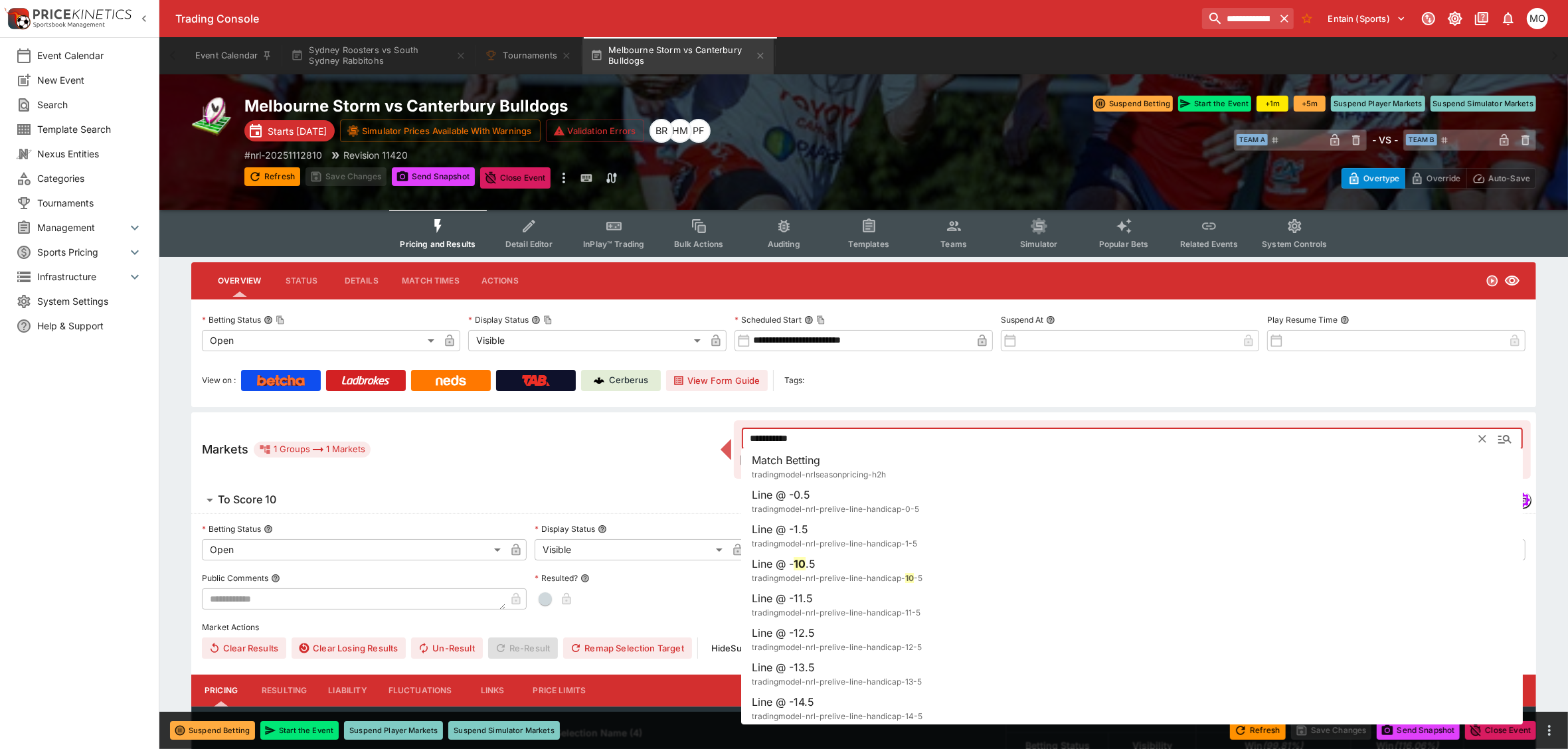
click at [774, 437] on input "**********" at bounding box center [1111, 438] width 738 height 21
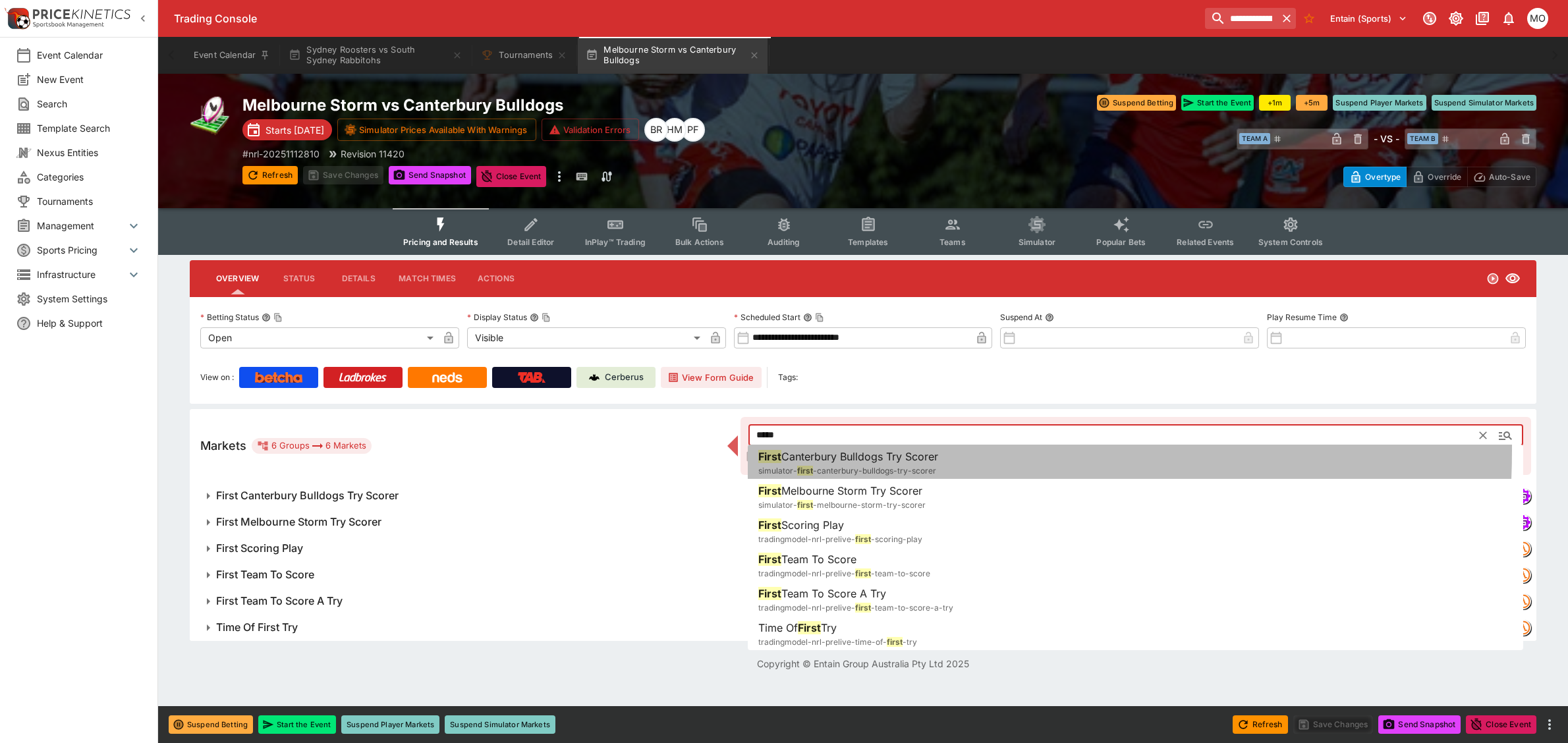
click at [810, 451] on span "Canterbury Bulldogs Try Scorer" at bounding box center [860, 456] width 157 height 13
type input "**********"
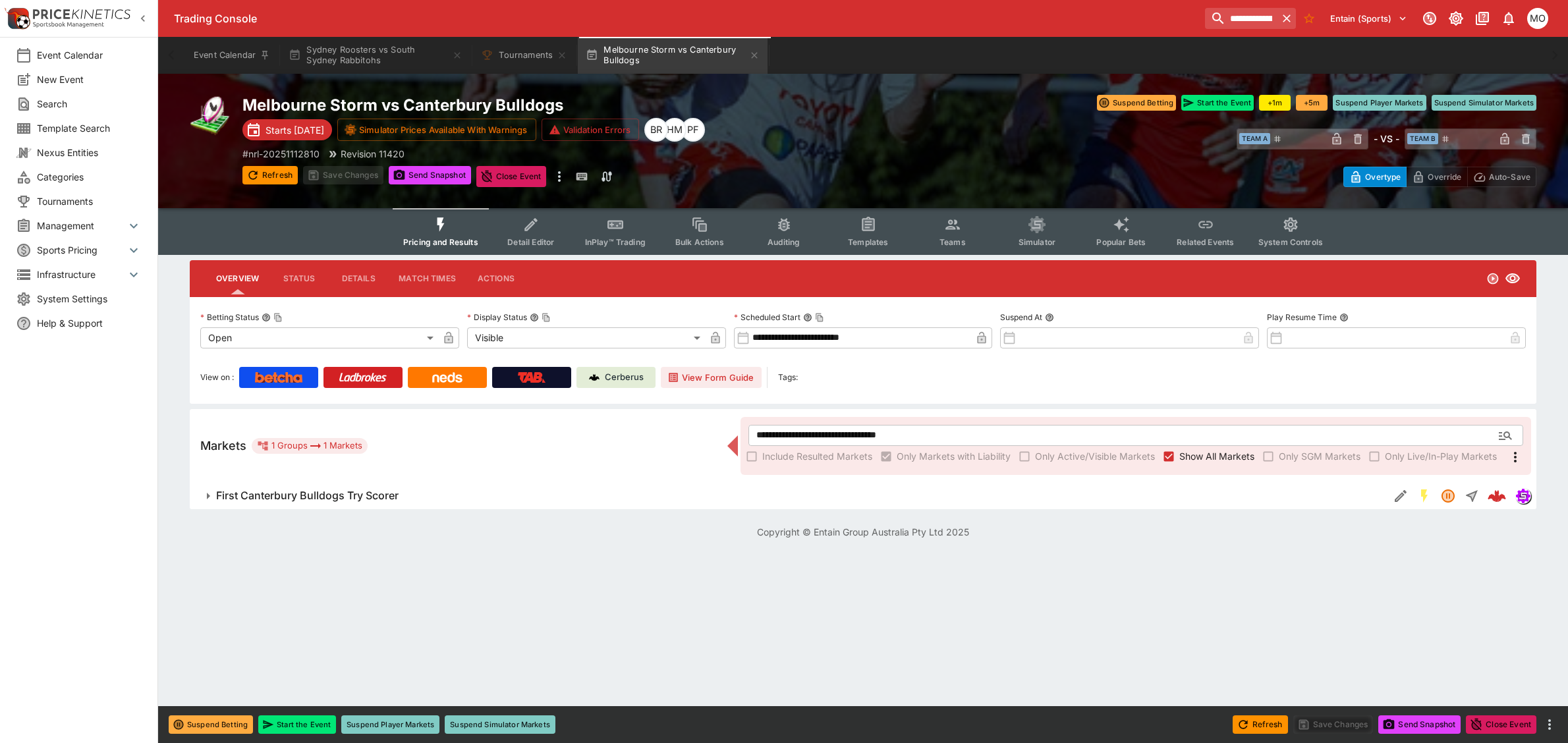
click at [1393, 492] on icon "Edit Detail" at bounding box center [1401, 497] width 16 height 16
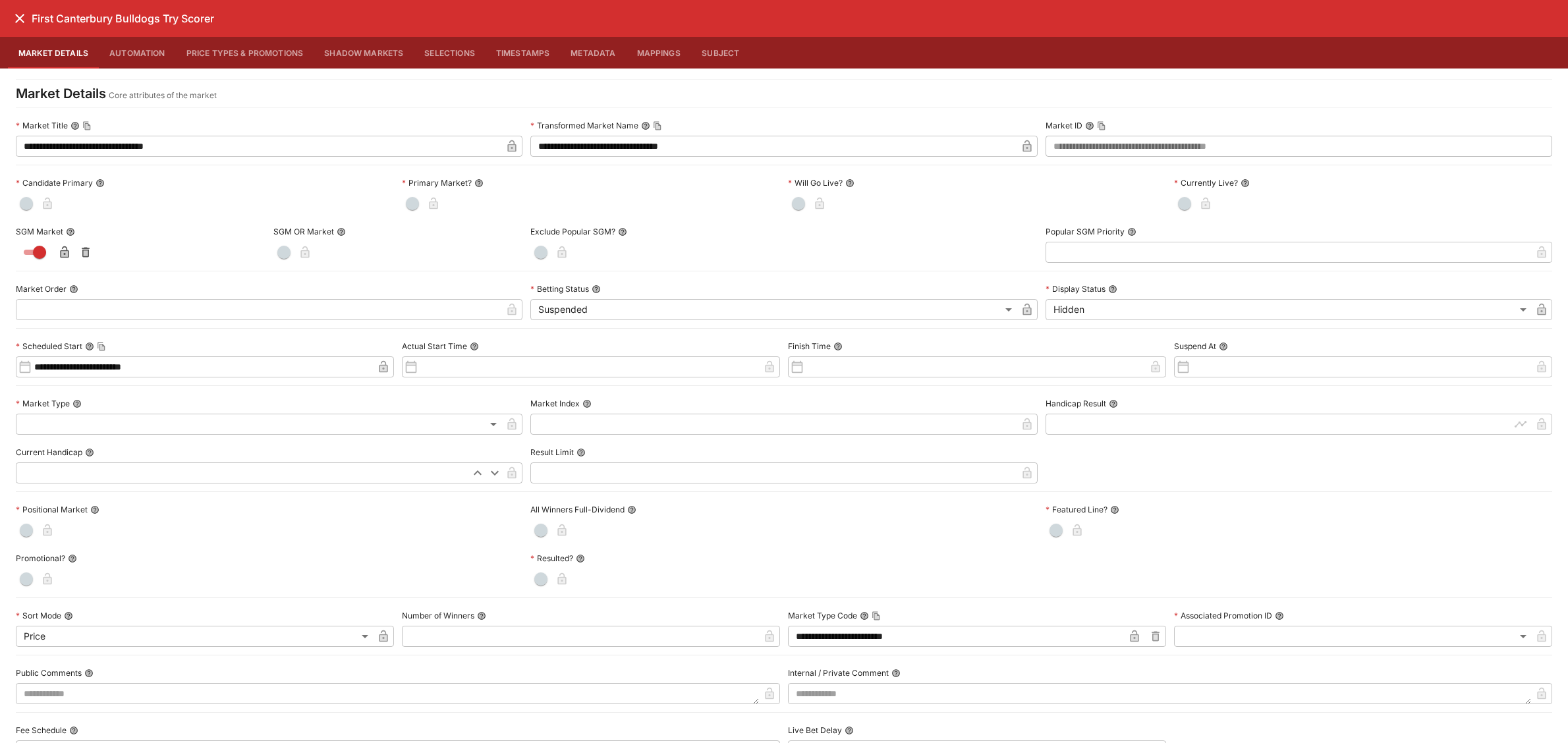
click at [17, 20] on icon "close" at bounding box center [20, 19] width 16 height 16
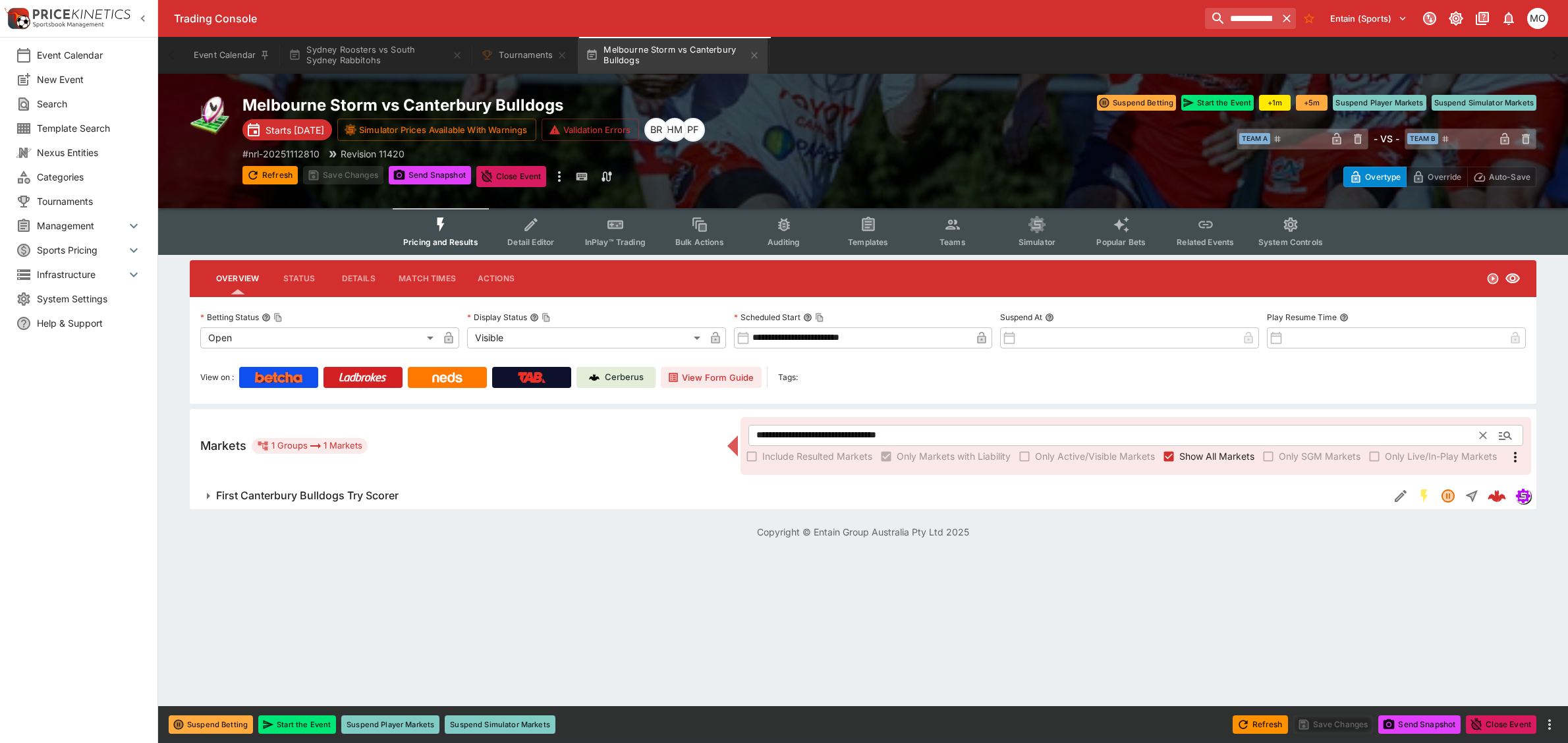
click at [1486, 437] on icon "Clear" at bounding box center [1484, 436] width 8 height 8
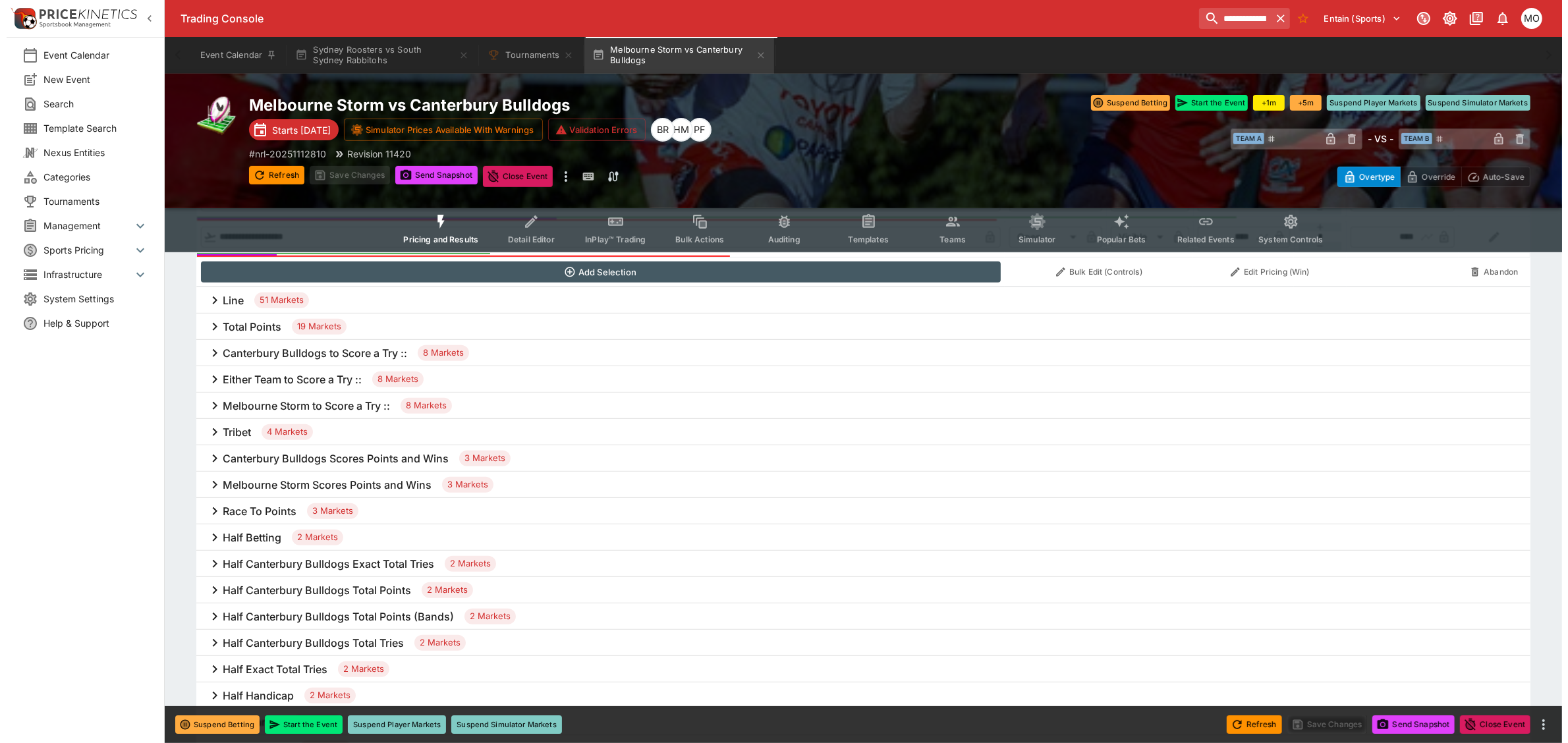
scroll to position [823, 0]
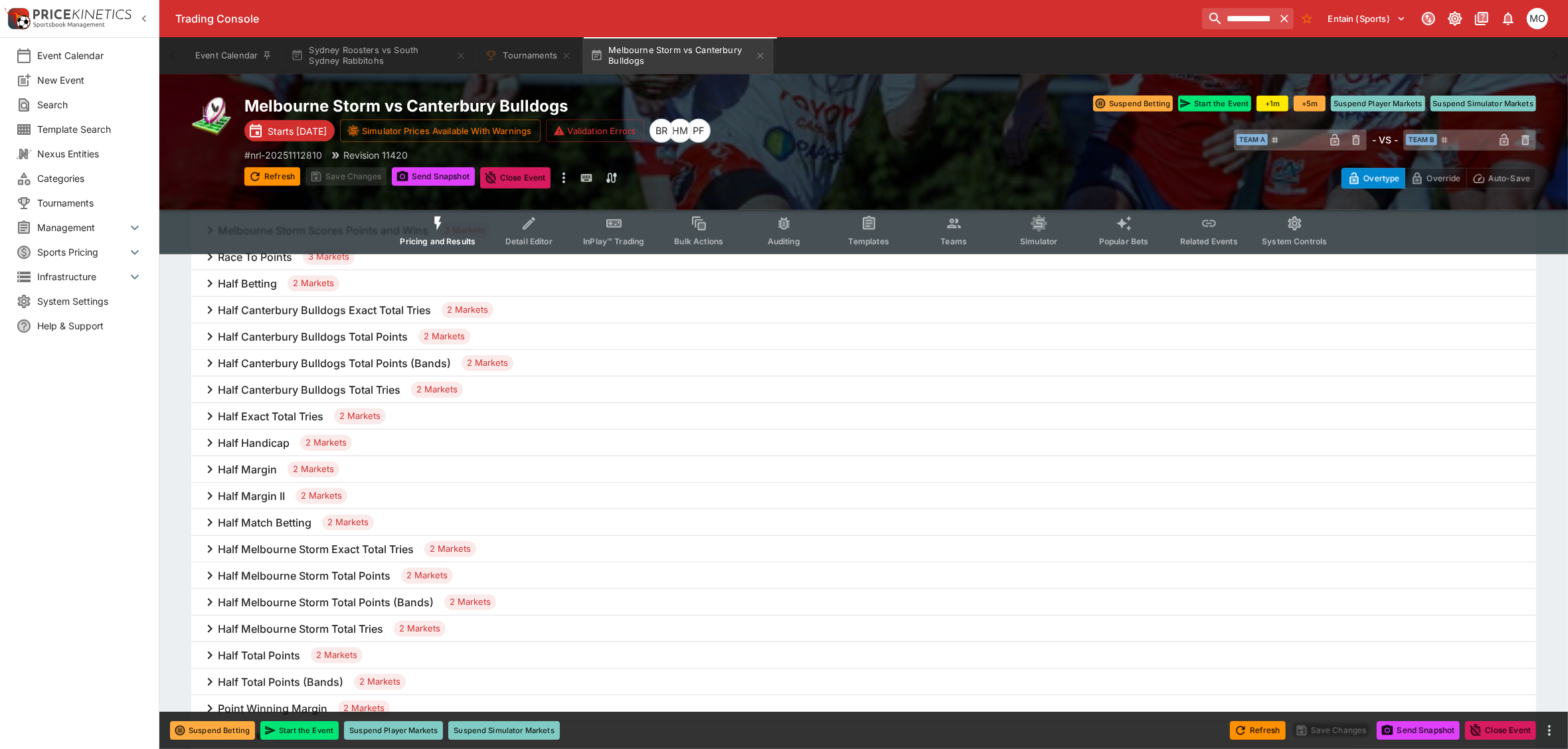
click at [211, 280] on icon at bounding box center [210, 284] width 16 height 16
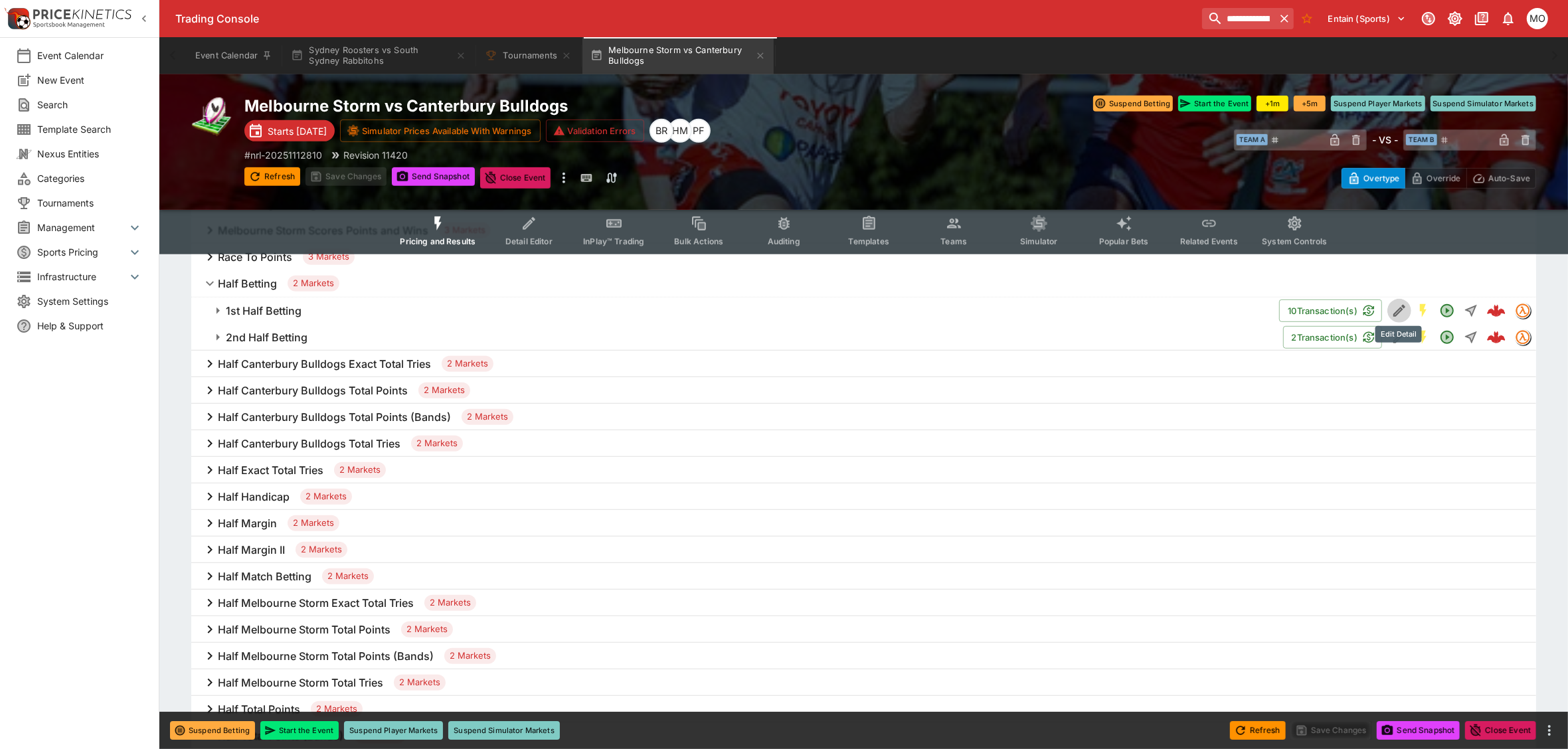
click at [1399, 308] on icon "Edit Detail" at bounding box center [1400, 311] width 12 height 12
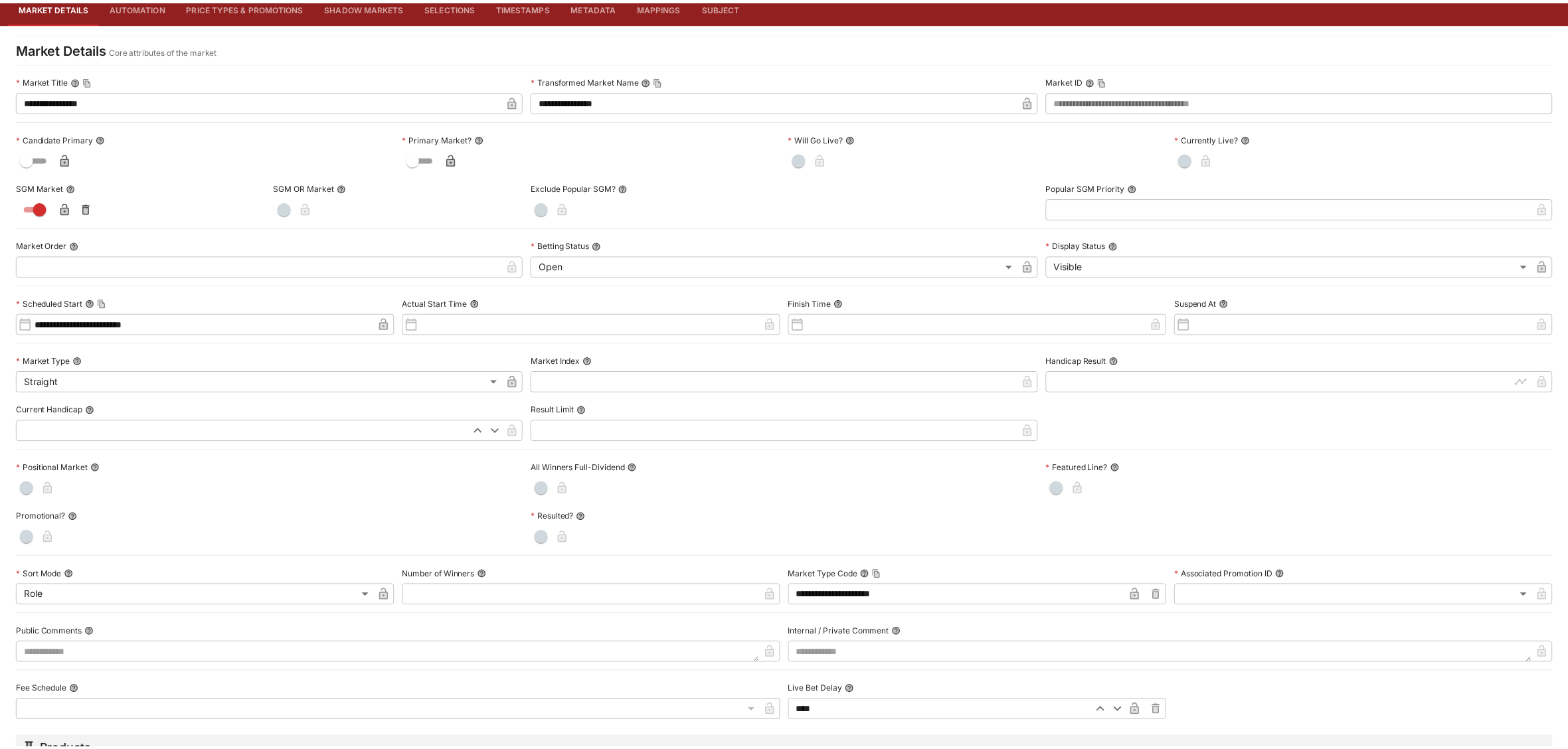
scroll to position [0, 0]
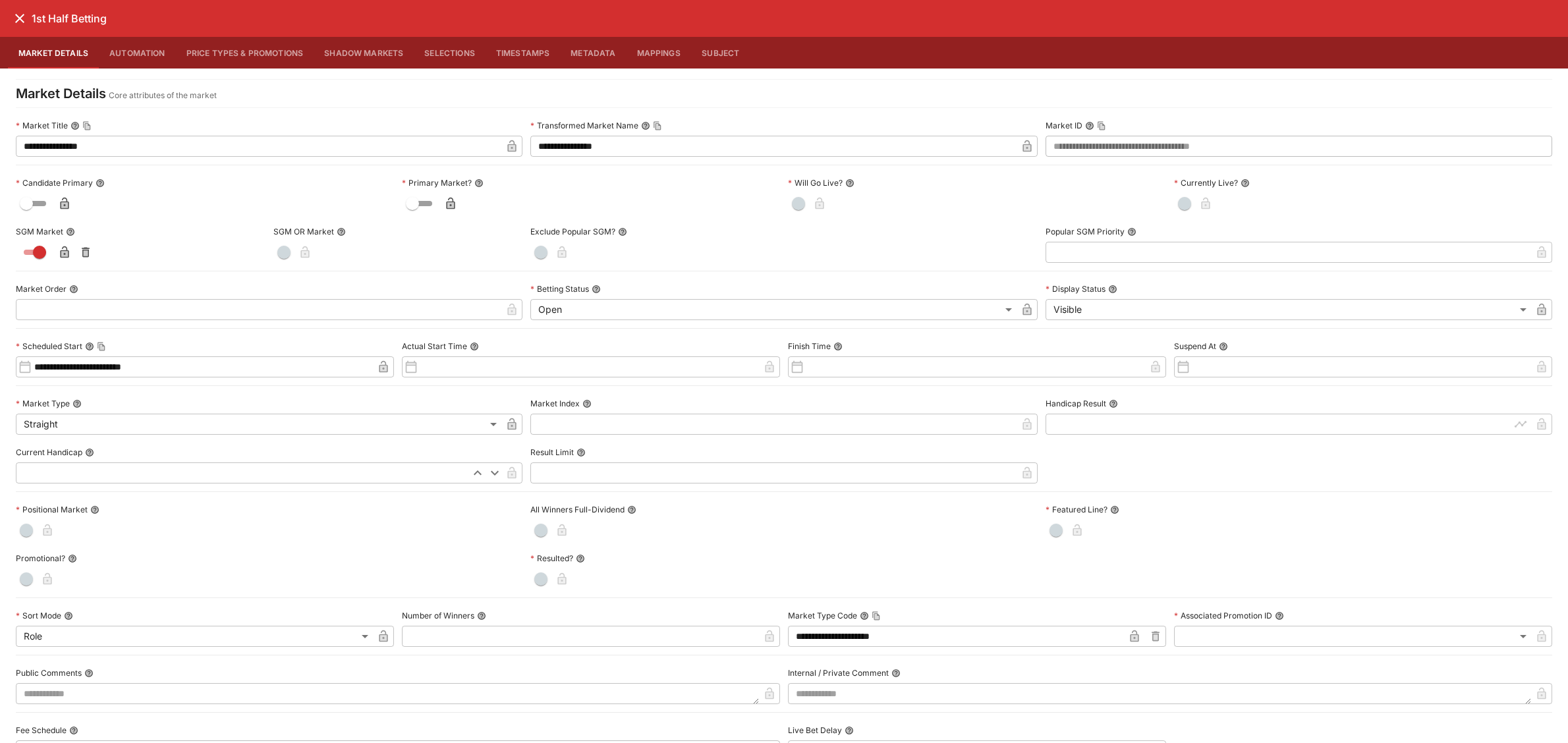
click at [20, 17] on icon "close" at bounding box center [20, 19] width 16 height 16
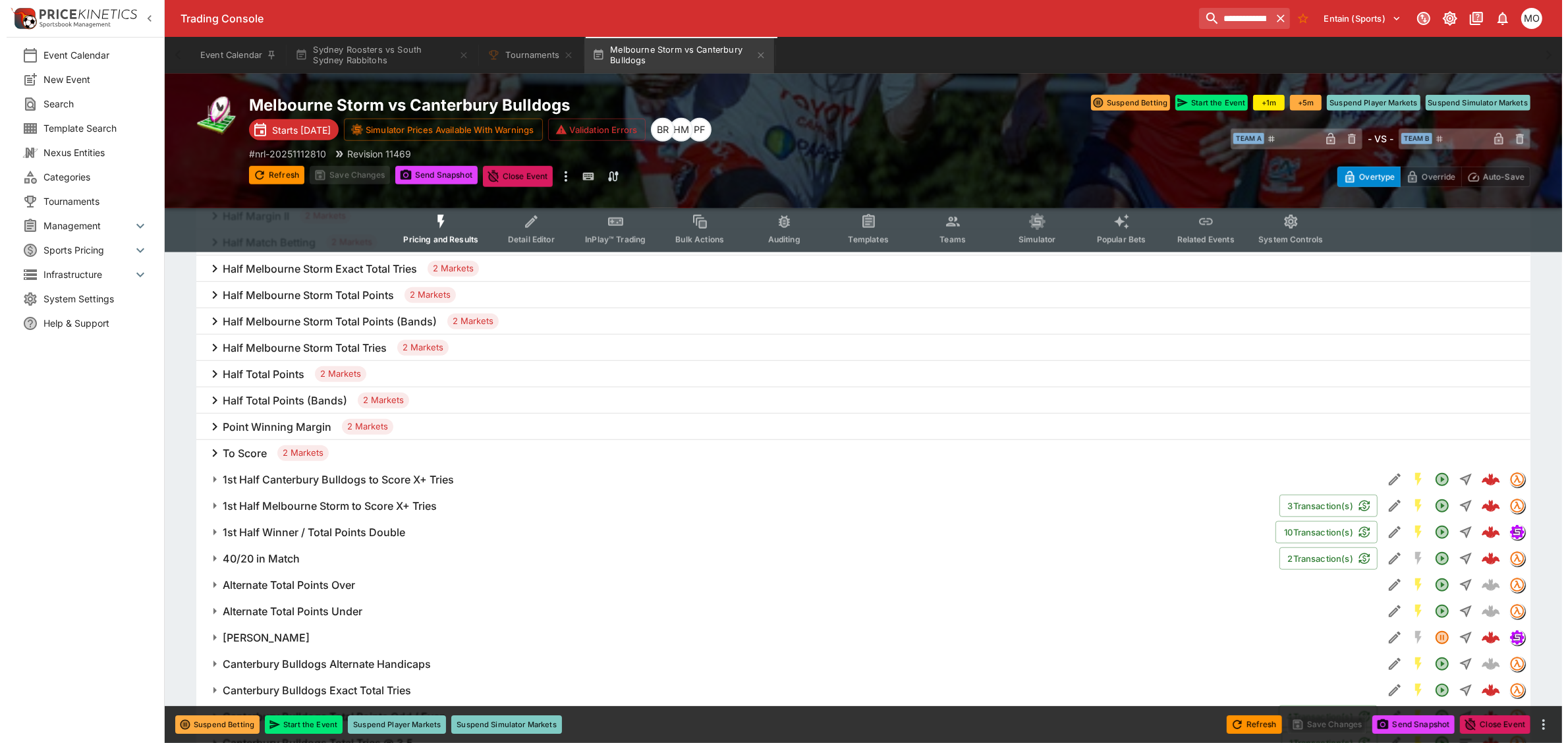
scroll to position [1318, 0]
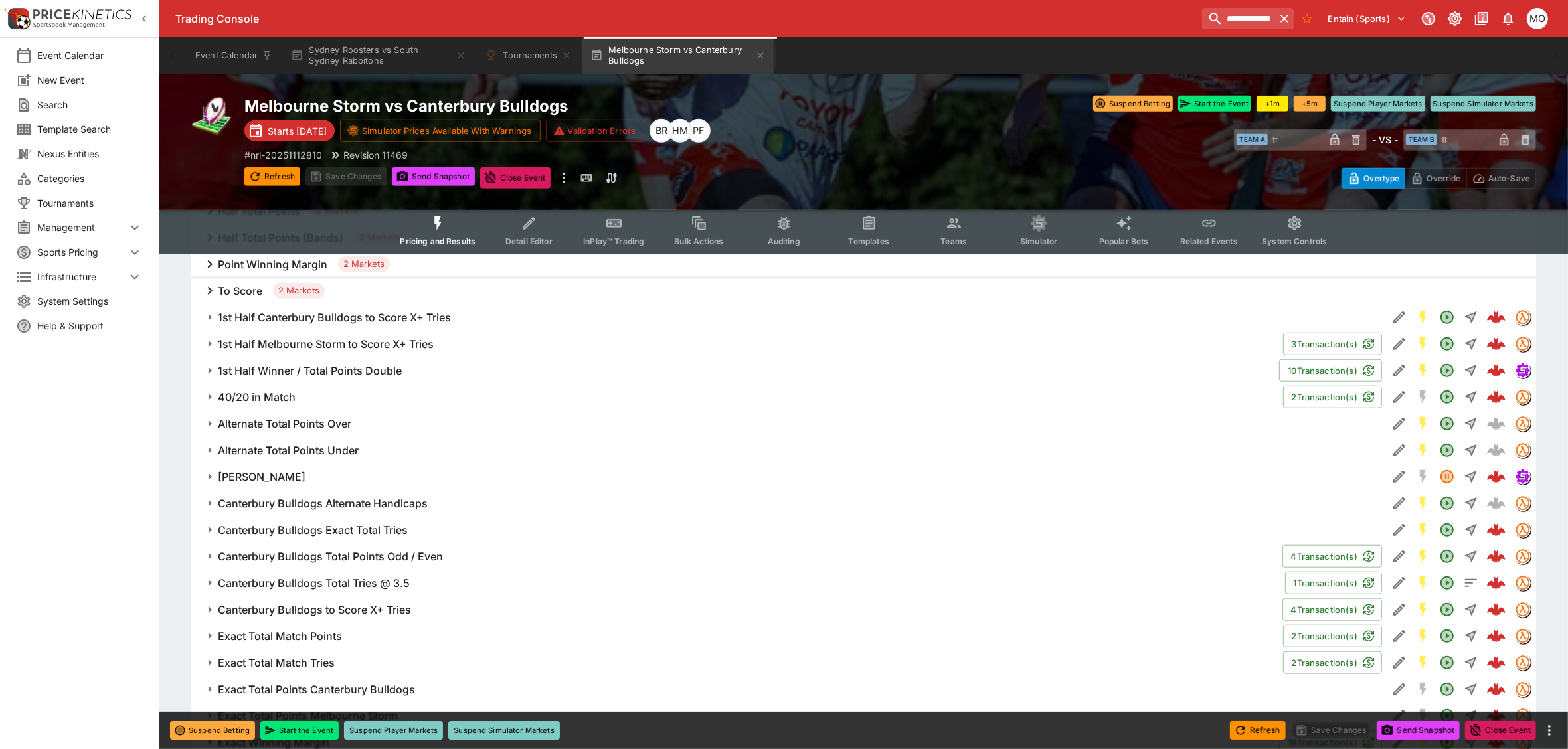
click at [1396, 421] on icon "Edit Detail" at bounding box center [1400, 423] width 16 height 16
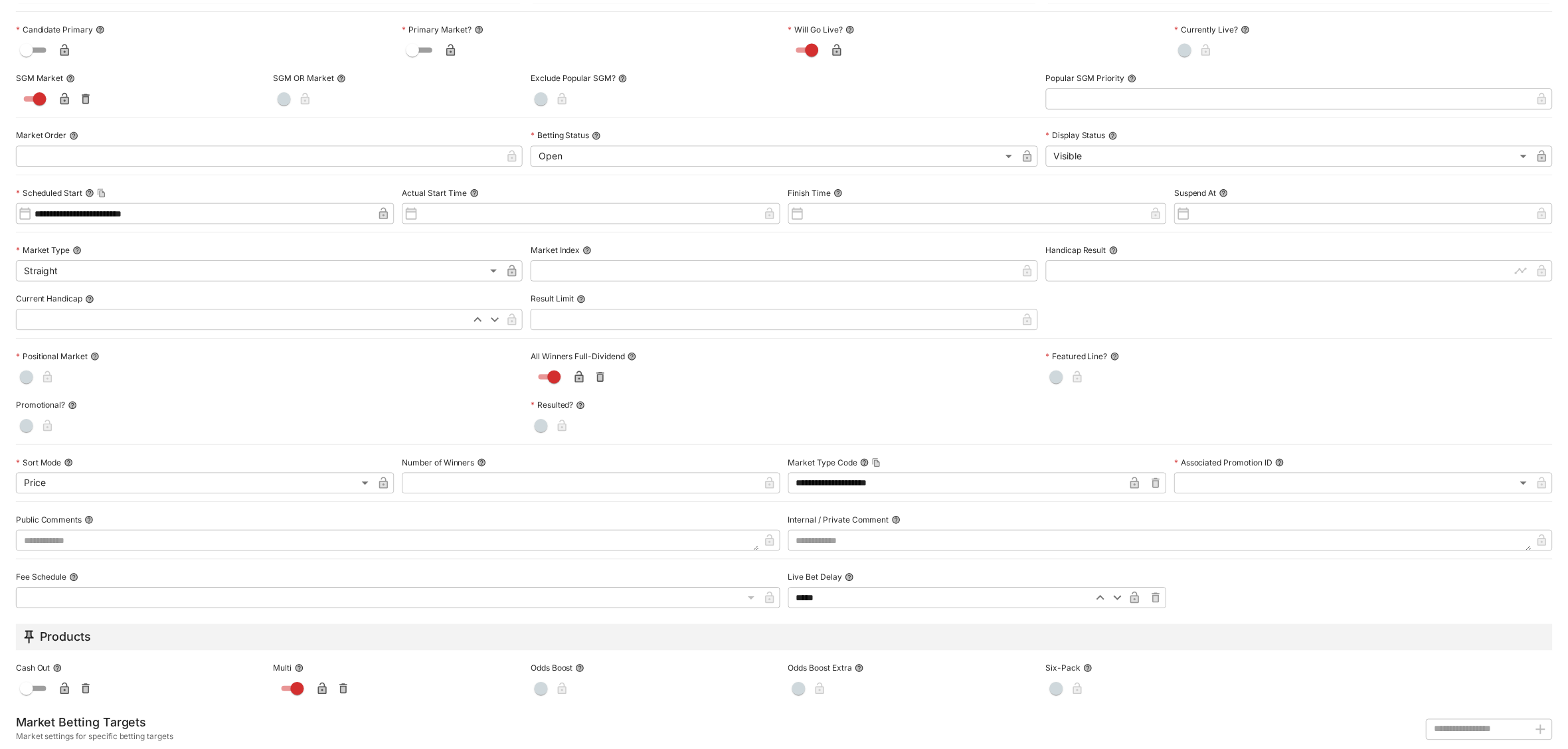
scroll to position [0, 0]
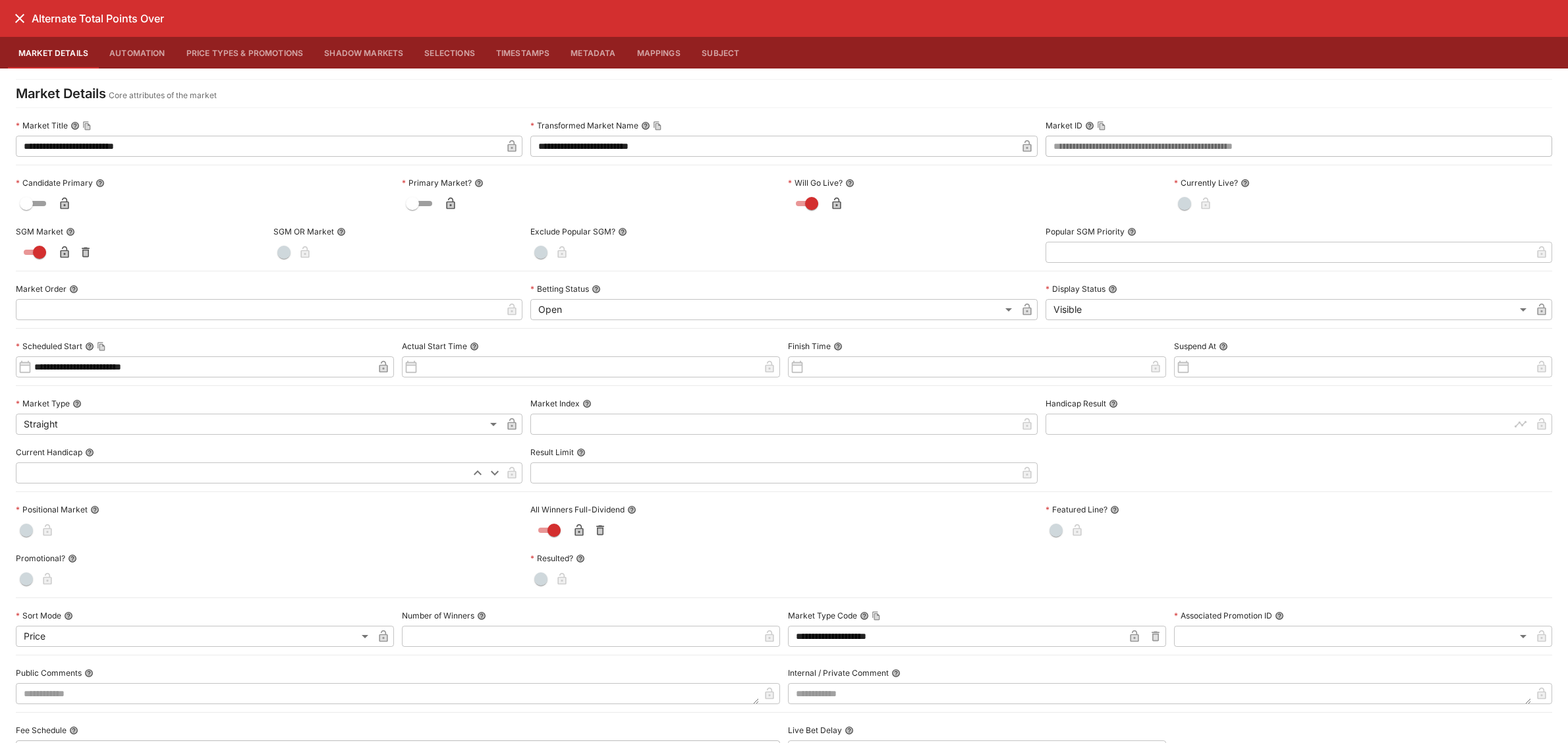
click at [12, 17] on icon "close" at bounding box center [20, 19] width 16 height 16
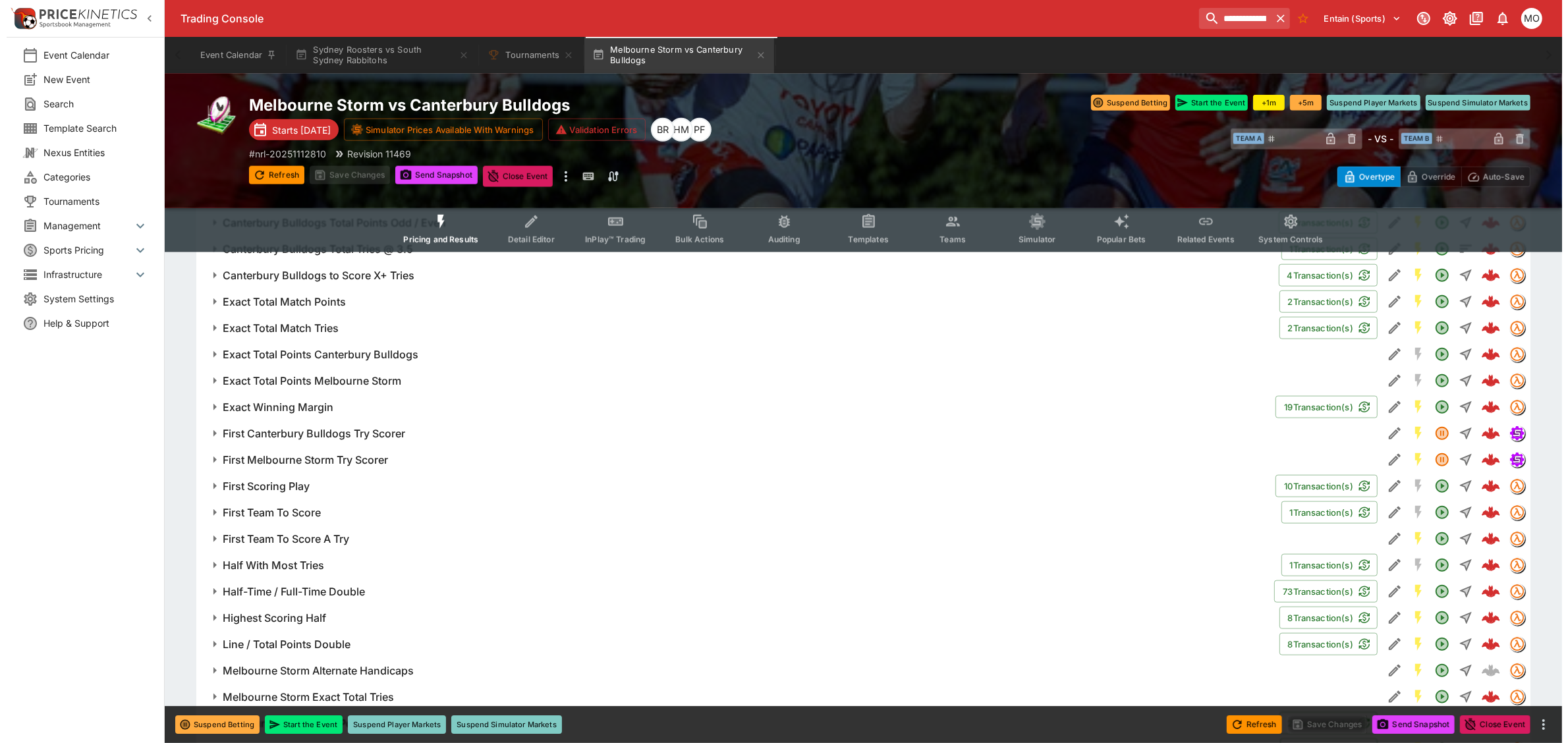
scroll to position [1813, 0]
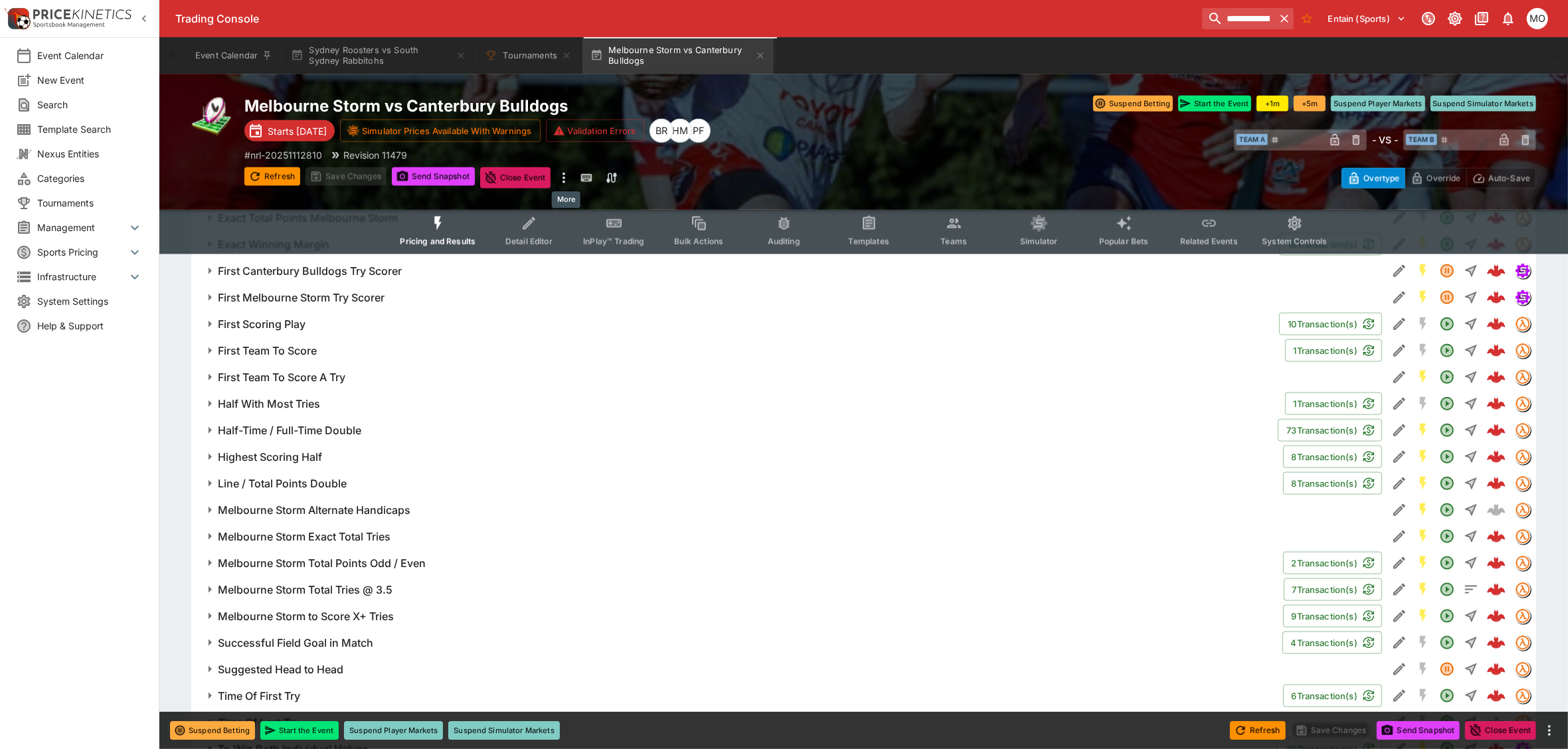
click at [568, 183] on icon "more" at bounding box center [564, 178] width 16 height 16
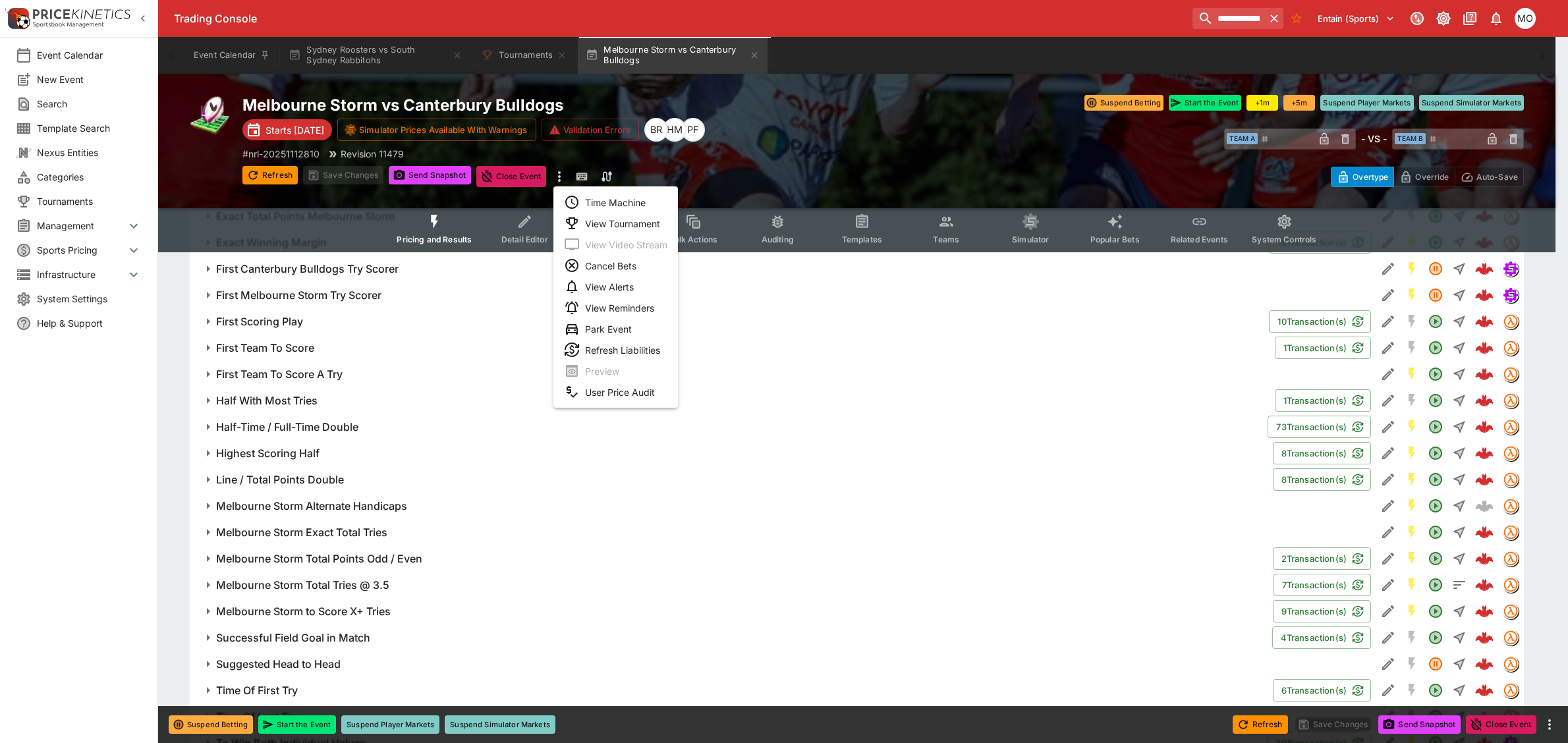
click at [618, 222] on li "View Tournament" at bounding box center [615, 223] width 125 height 21
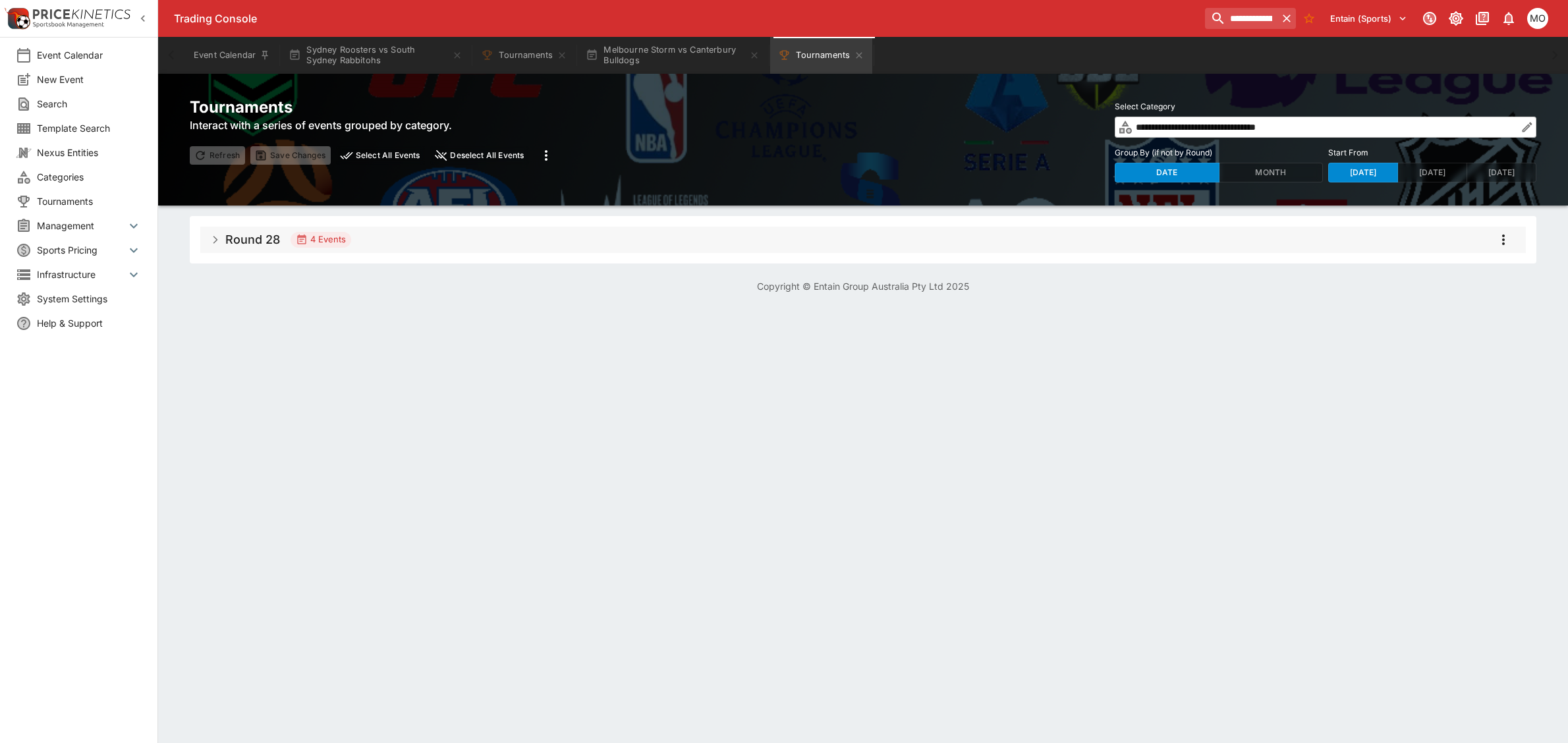
click at [228, 239] on h5 "Round 28" at bounding box center [253, 239] width 55 height 15
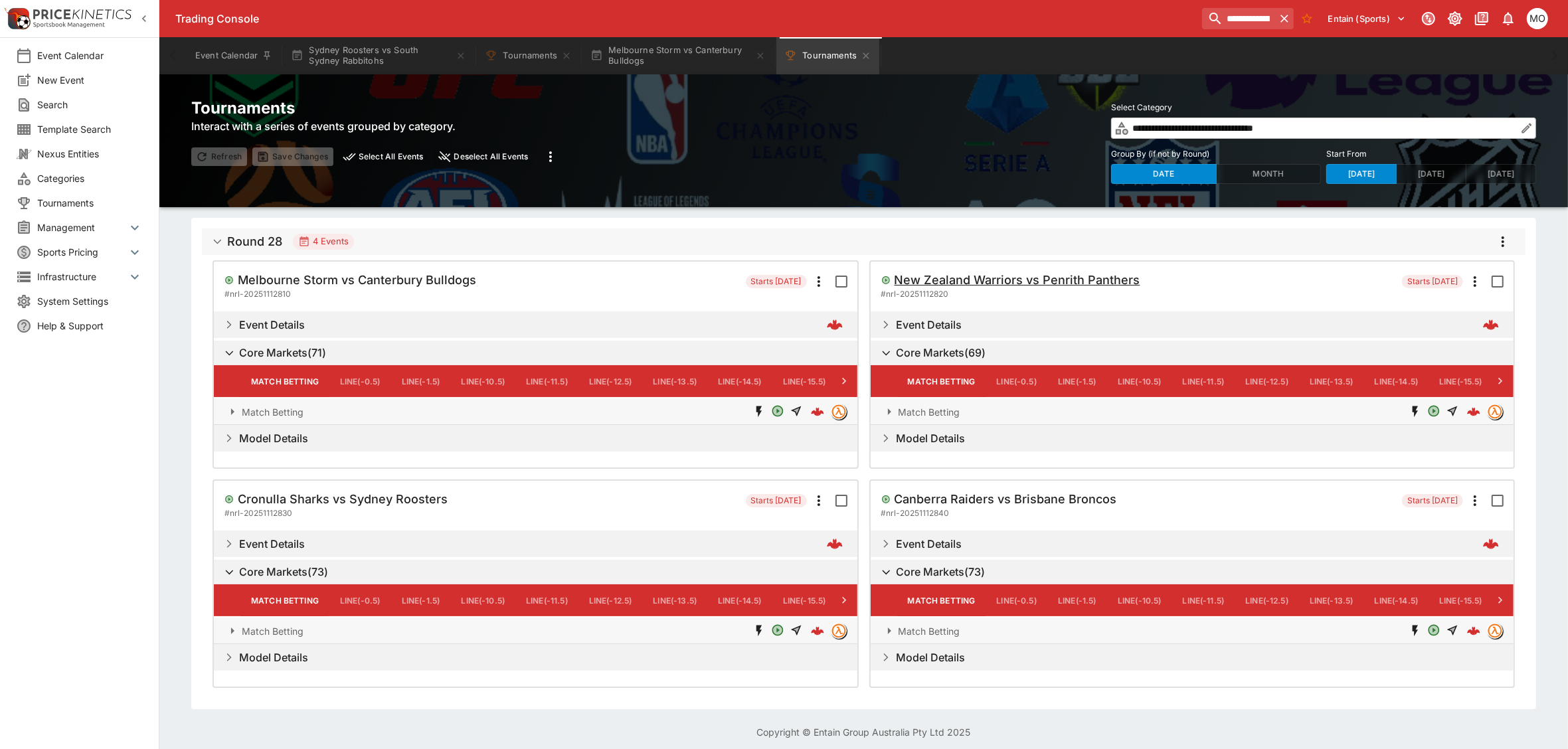
click at [973, 279] on h5 "New Zealand Warriors vs Penrith Panthers" at bounding box center [1018, 279] width 245 height 15
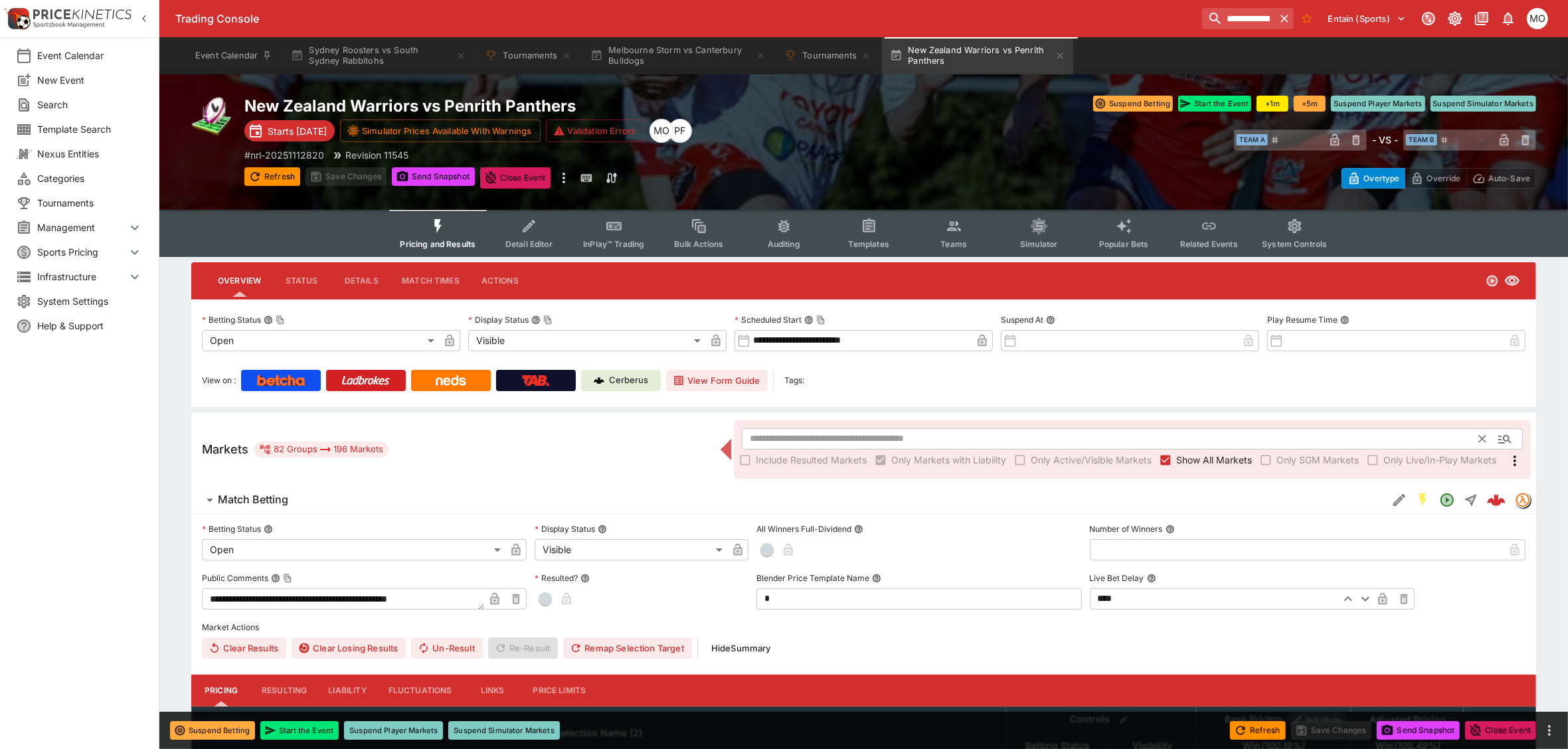
click at [829, 439] on input "text" at bounding box center [1111, 438] width 738 height 21
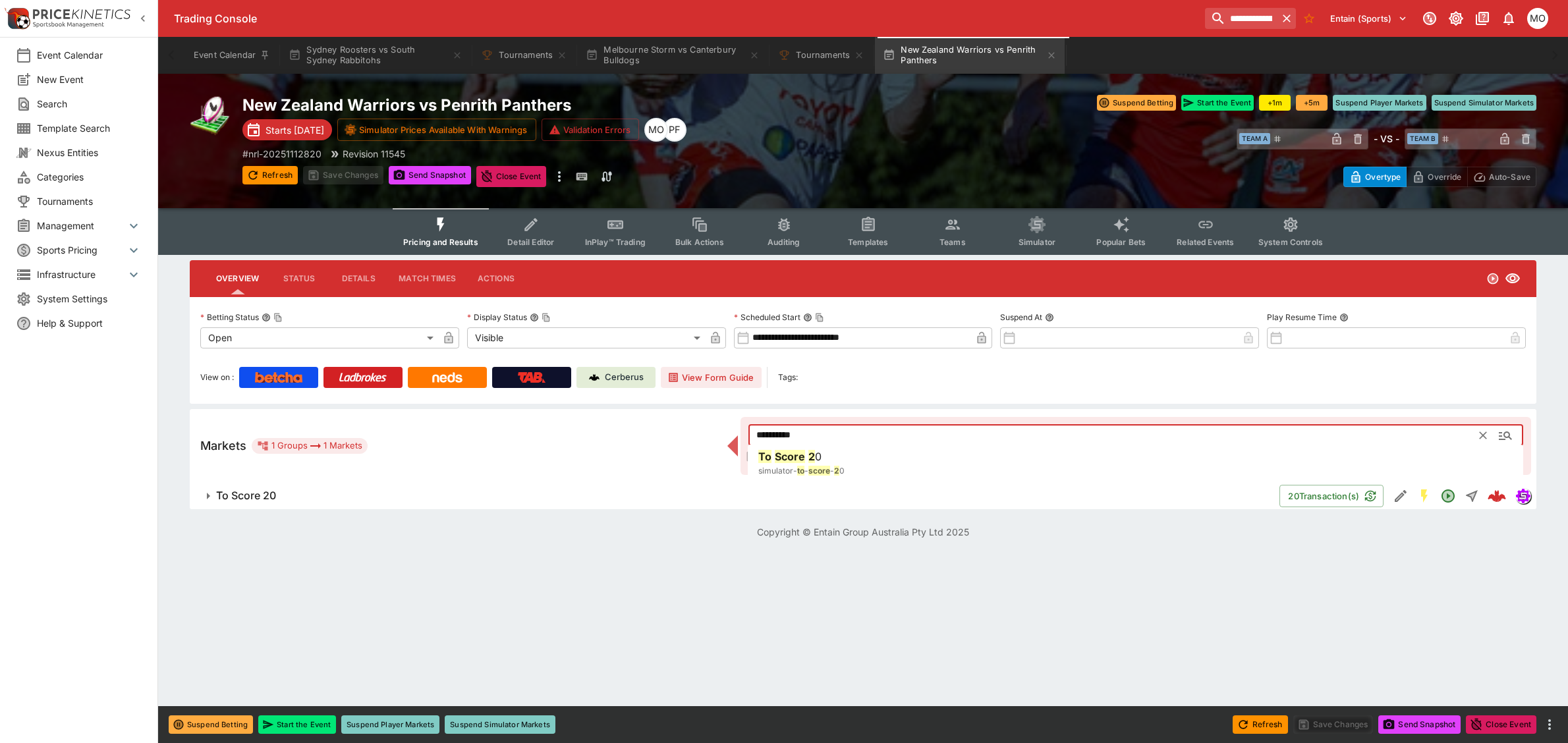
type input "**********"
click at [225, 490] on h6 "To Score 20" at bounding box center [245, 496] width 60 height 14
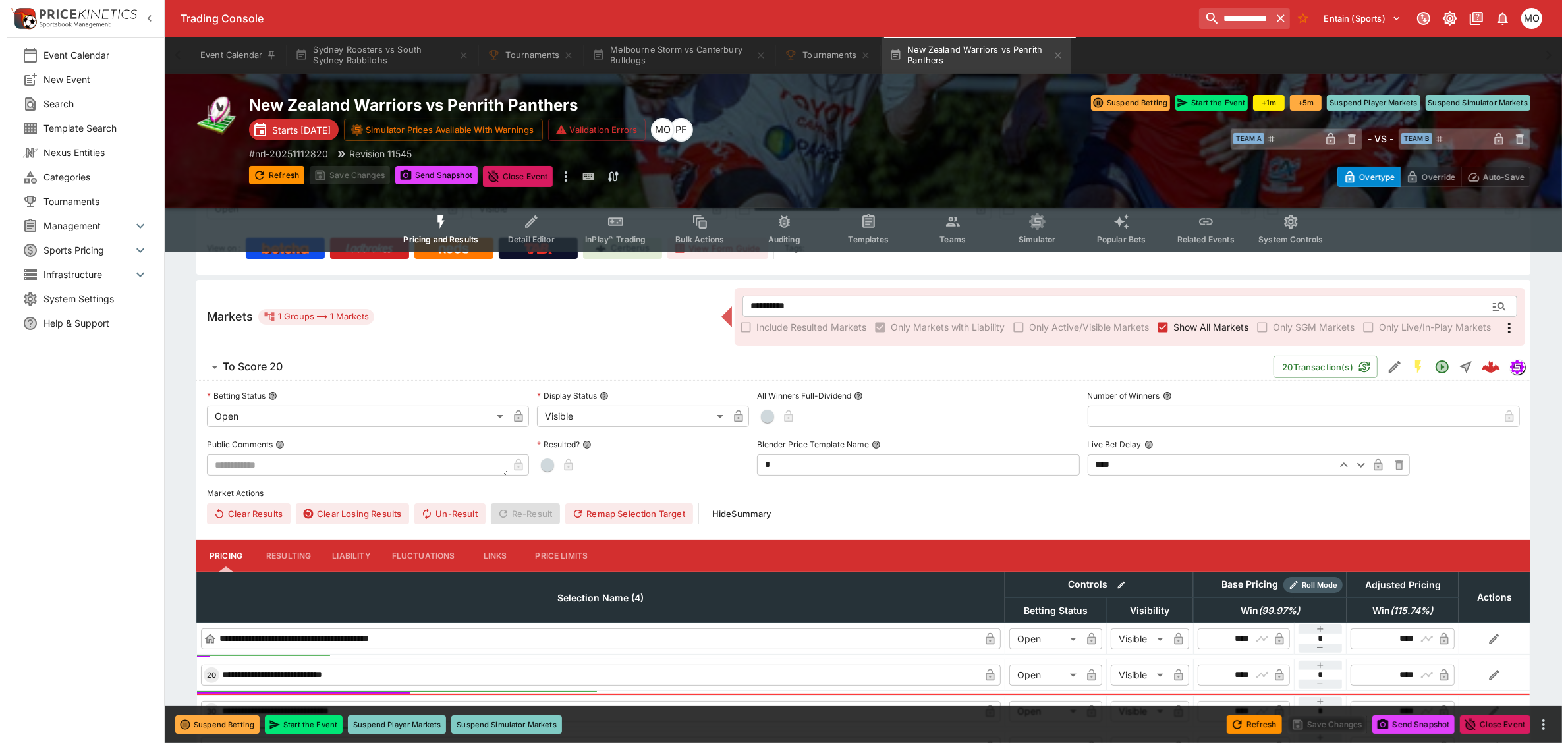
scroll to position [165, 0]
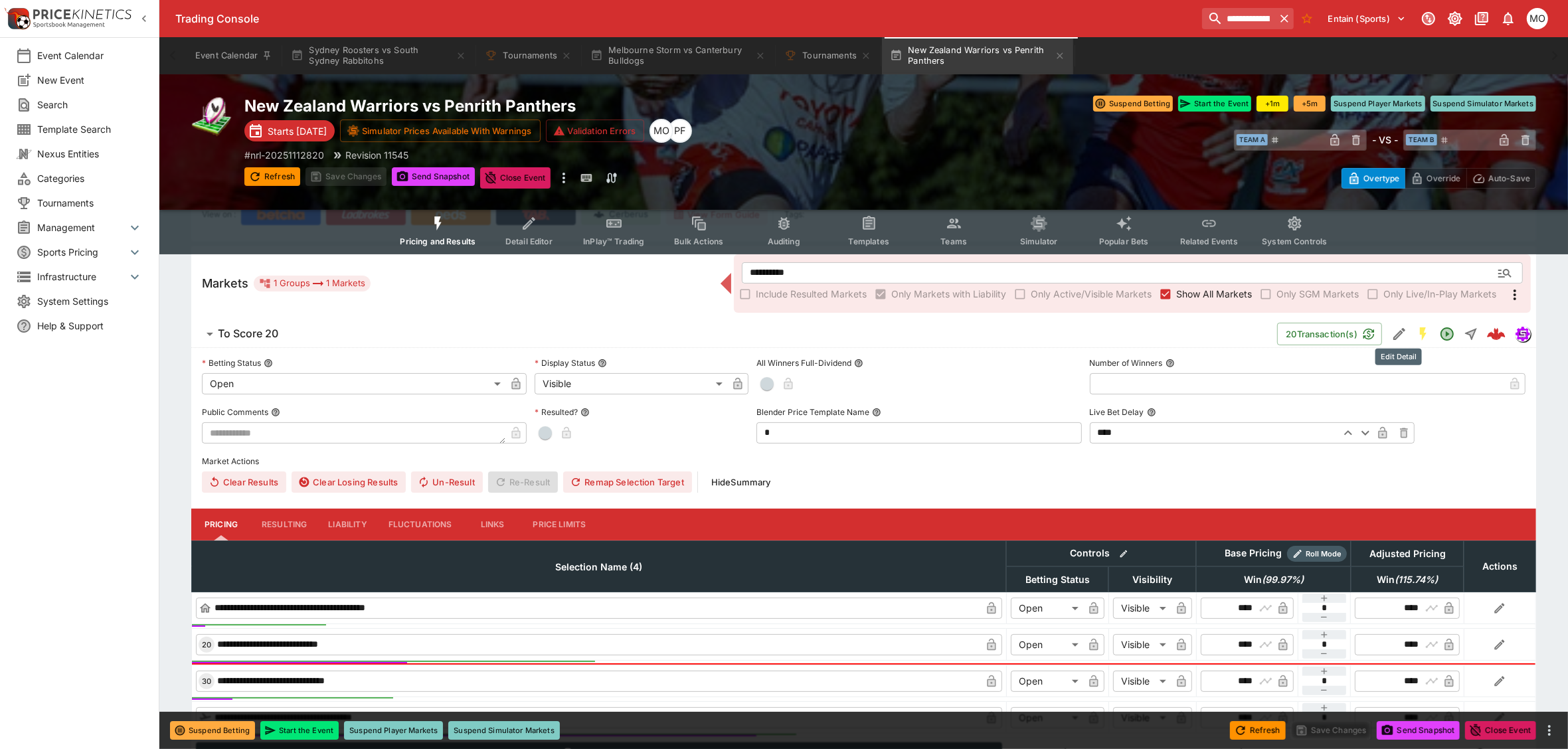
click at [1403, 332] on icon "Edit Detail" at bounding box center [1400, 334] width 16 height 16
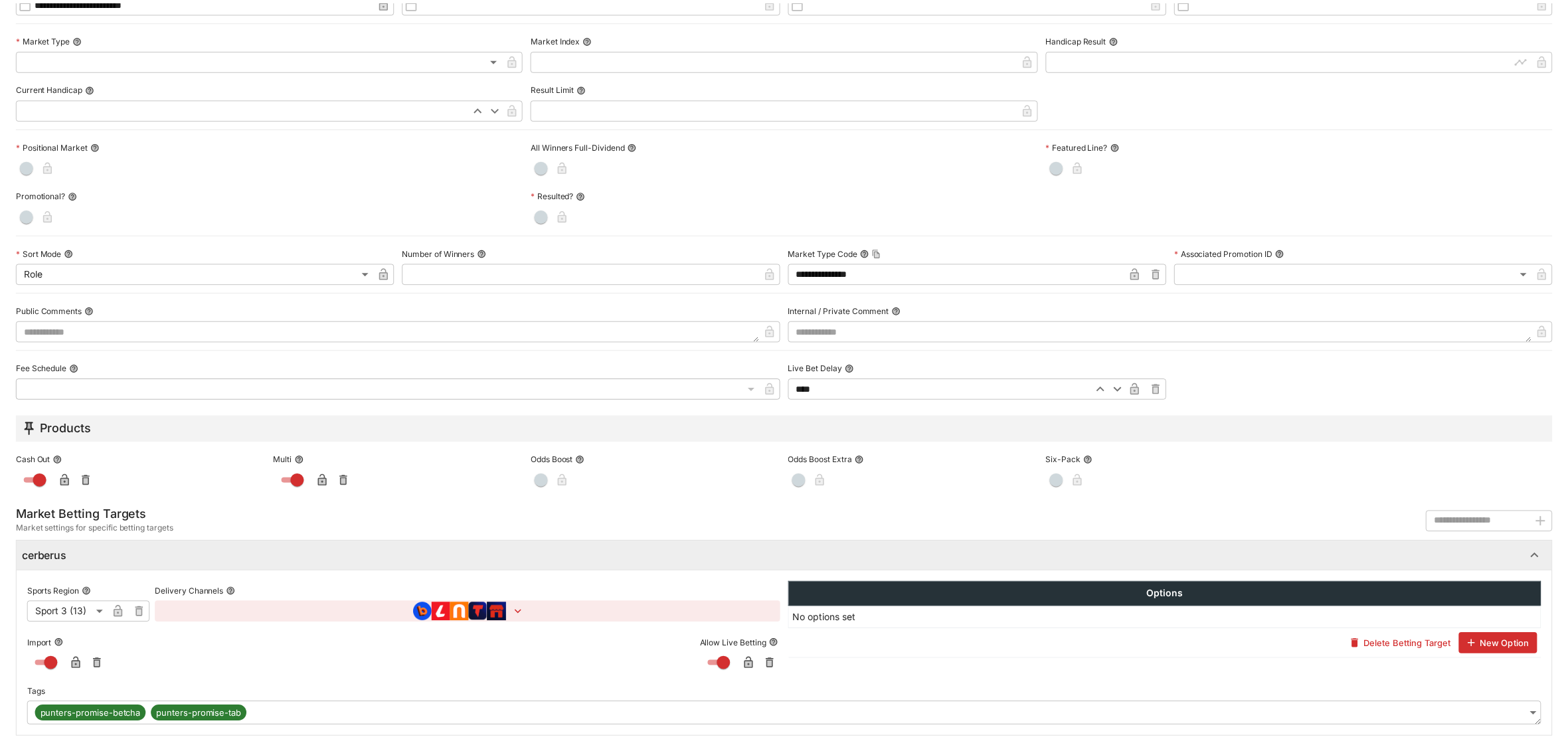
scroll to position [0, 0]
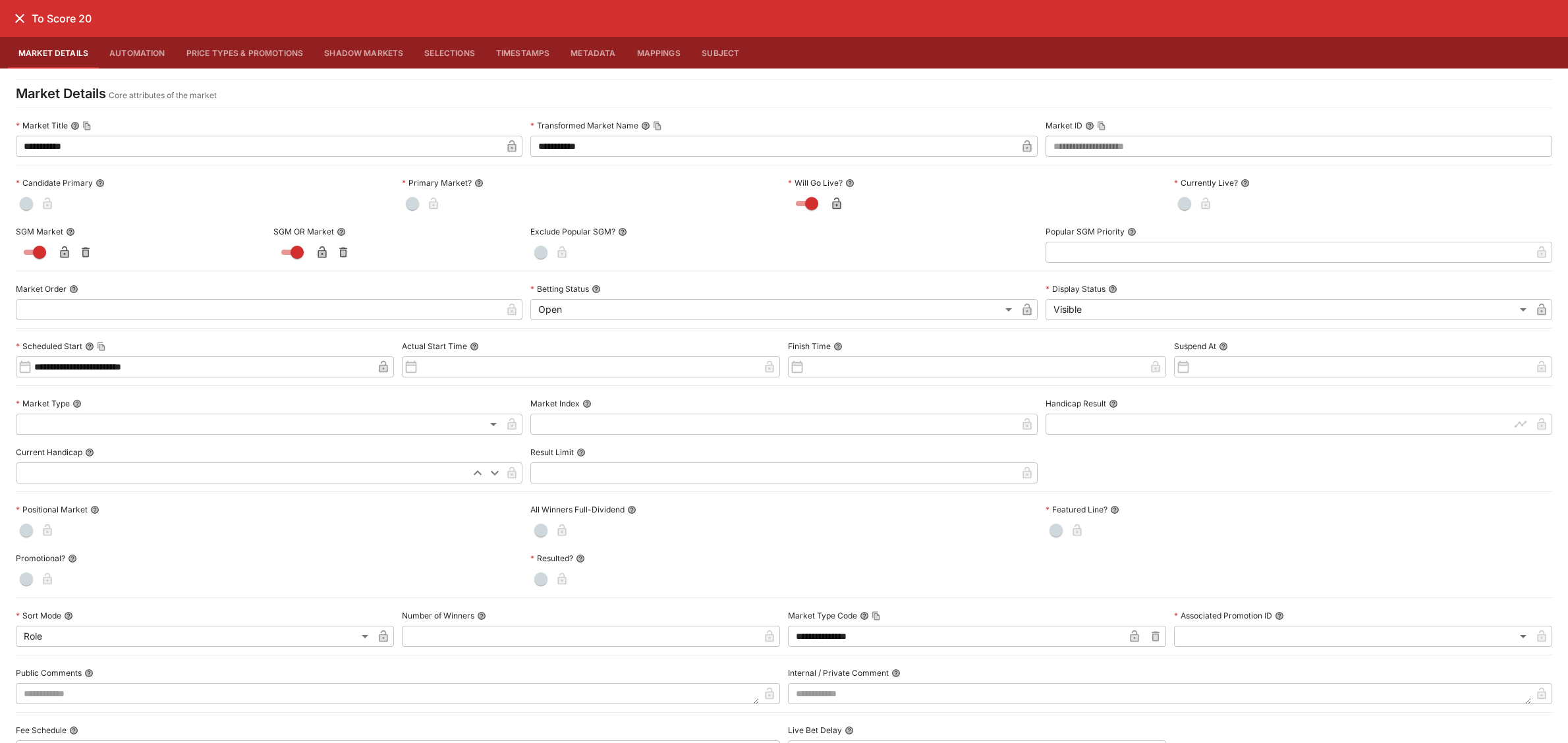
click at [15, 19] on icon "close" at bounding box center [20, 19] width 16 height 16
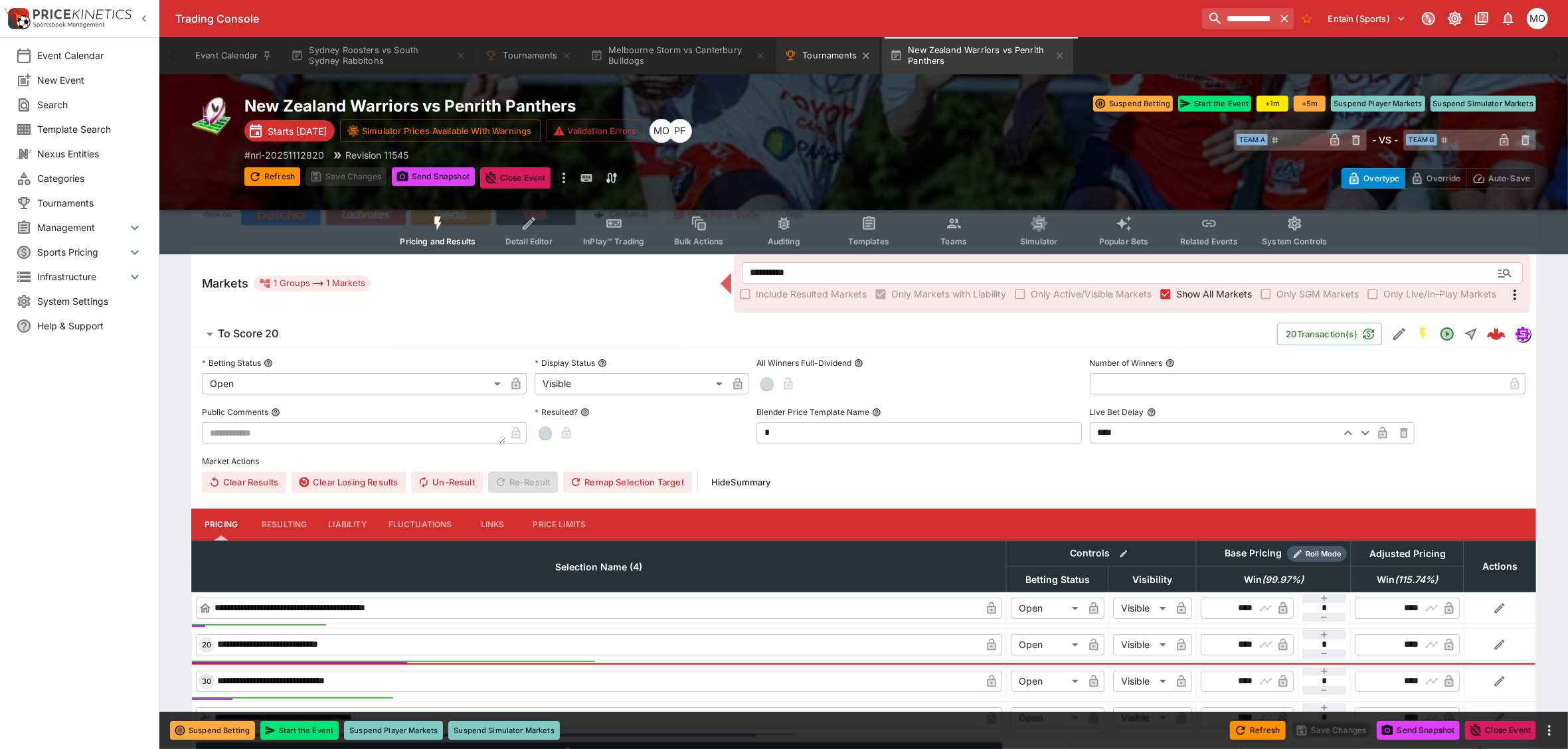
click at [817, 59] on button "Tournaments" at bounding box center [828, 56] width 103 height 38
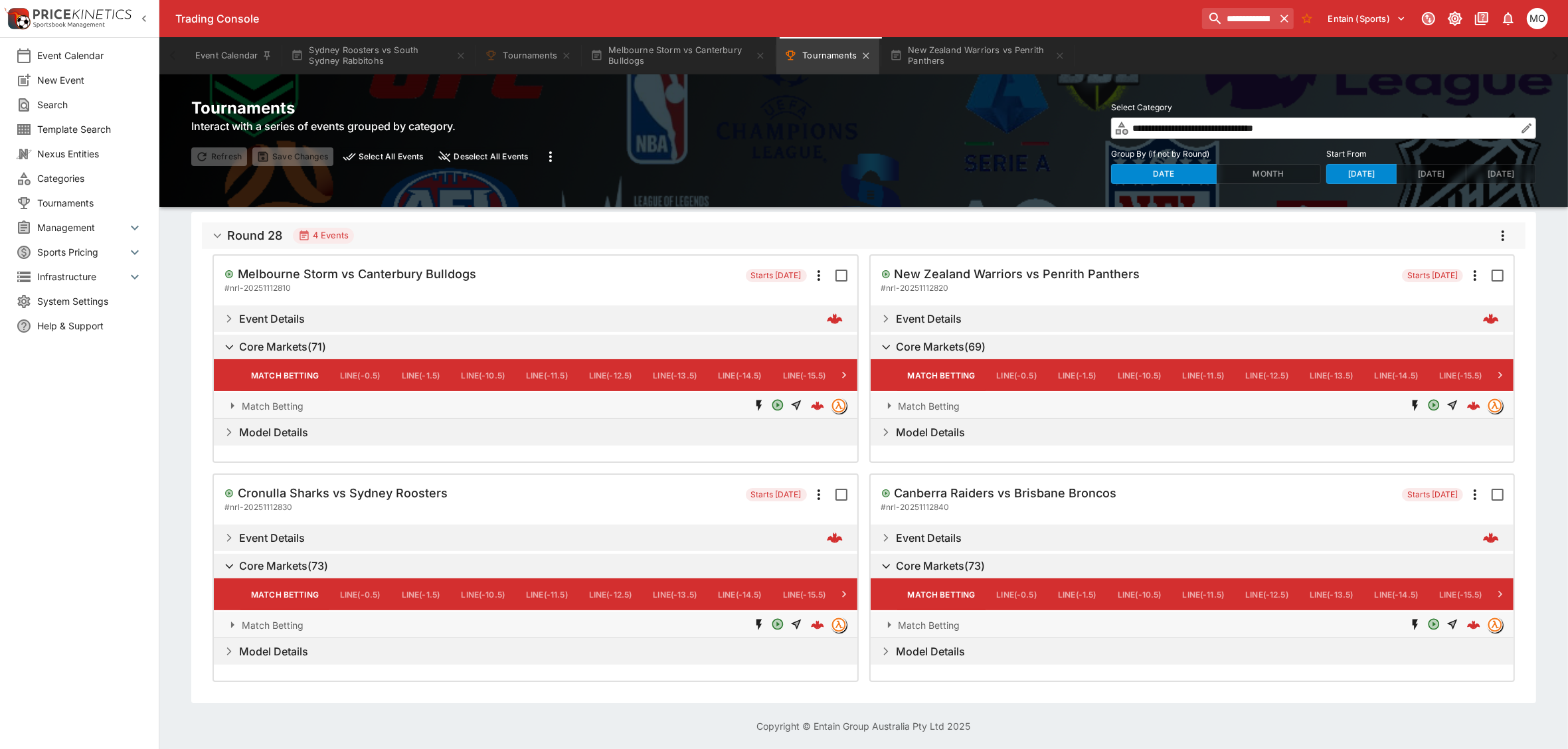
scroll to position [3, 0]
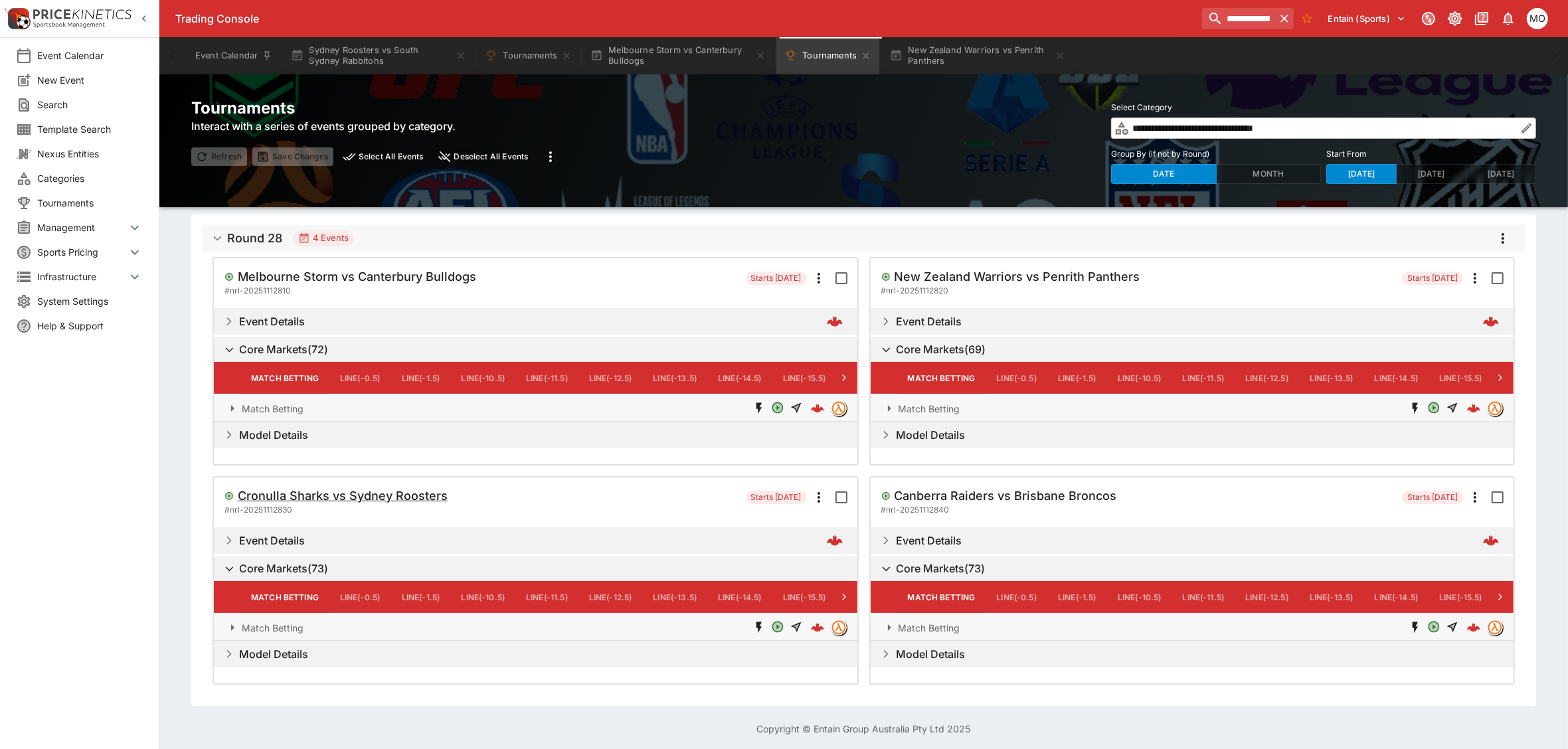
click at [421, 493] on h5 "Cronulla Sharks vs Sydney Roosters" at bounding box center [342, 496] width 210 height 15
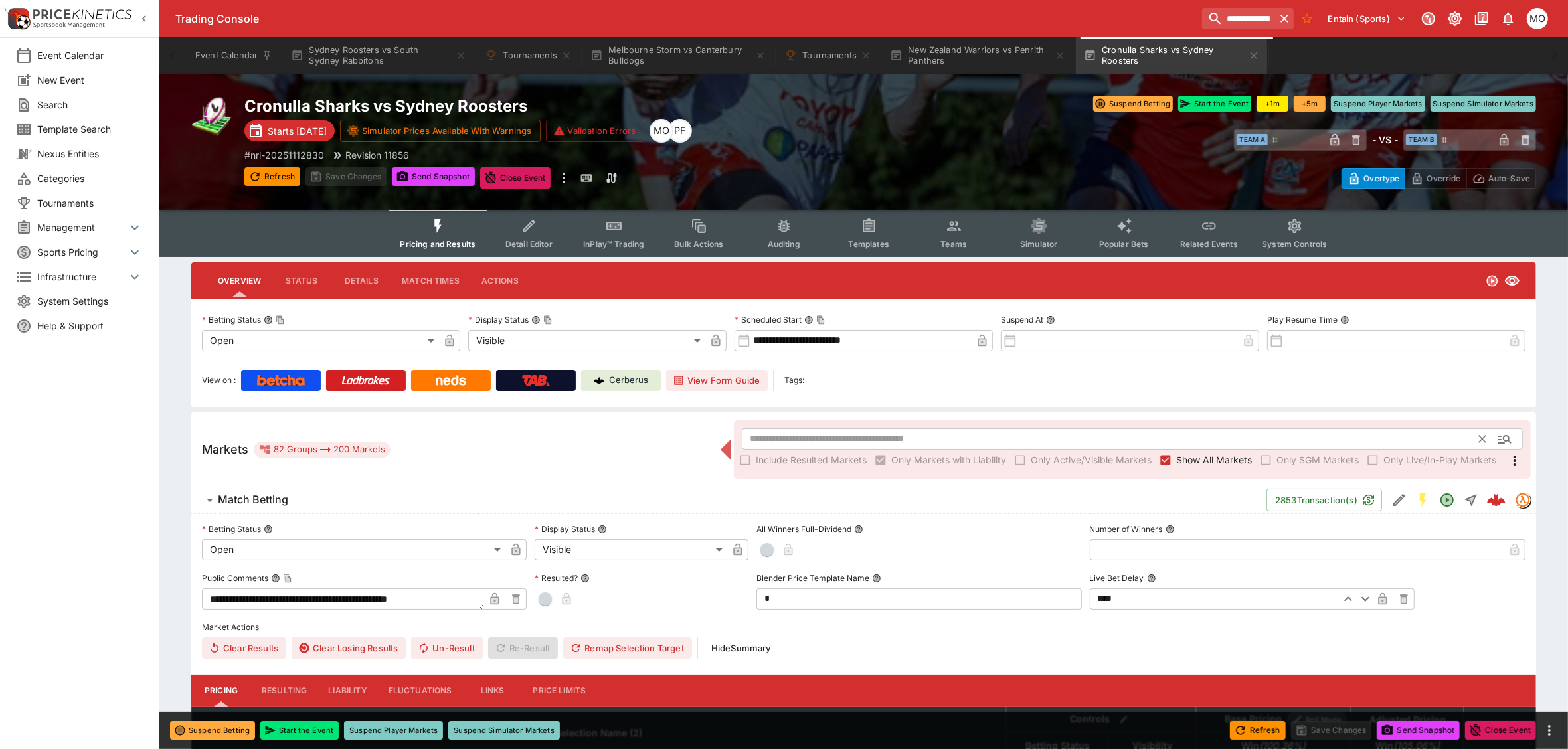
click at [808, 433] on input "text" at bounding box center [1111, 438] width 738 height 21
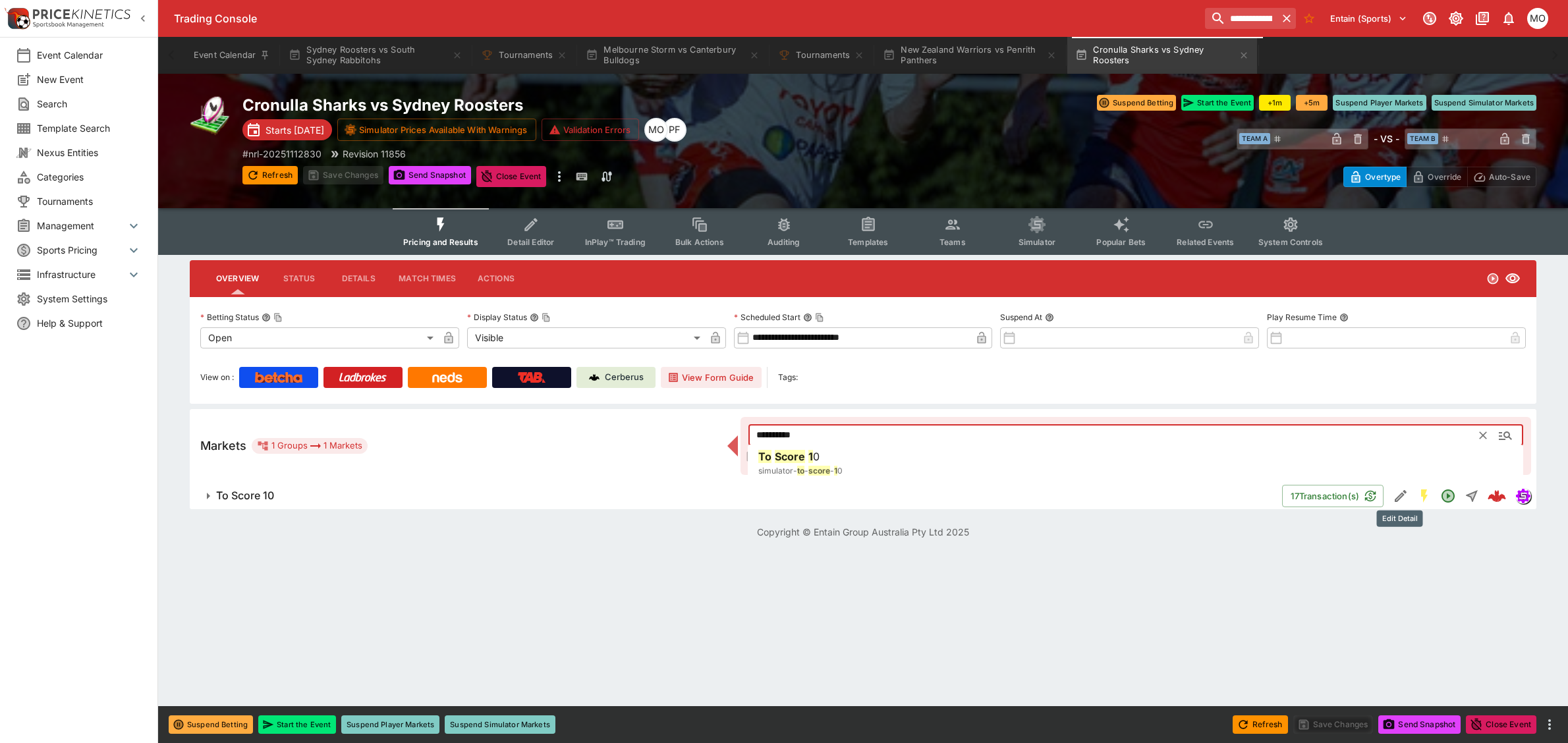
type input "**********"
click at [1398, 489] on icon "Edit Detail" at bounding box center [1401, 497] width 16 height 16
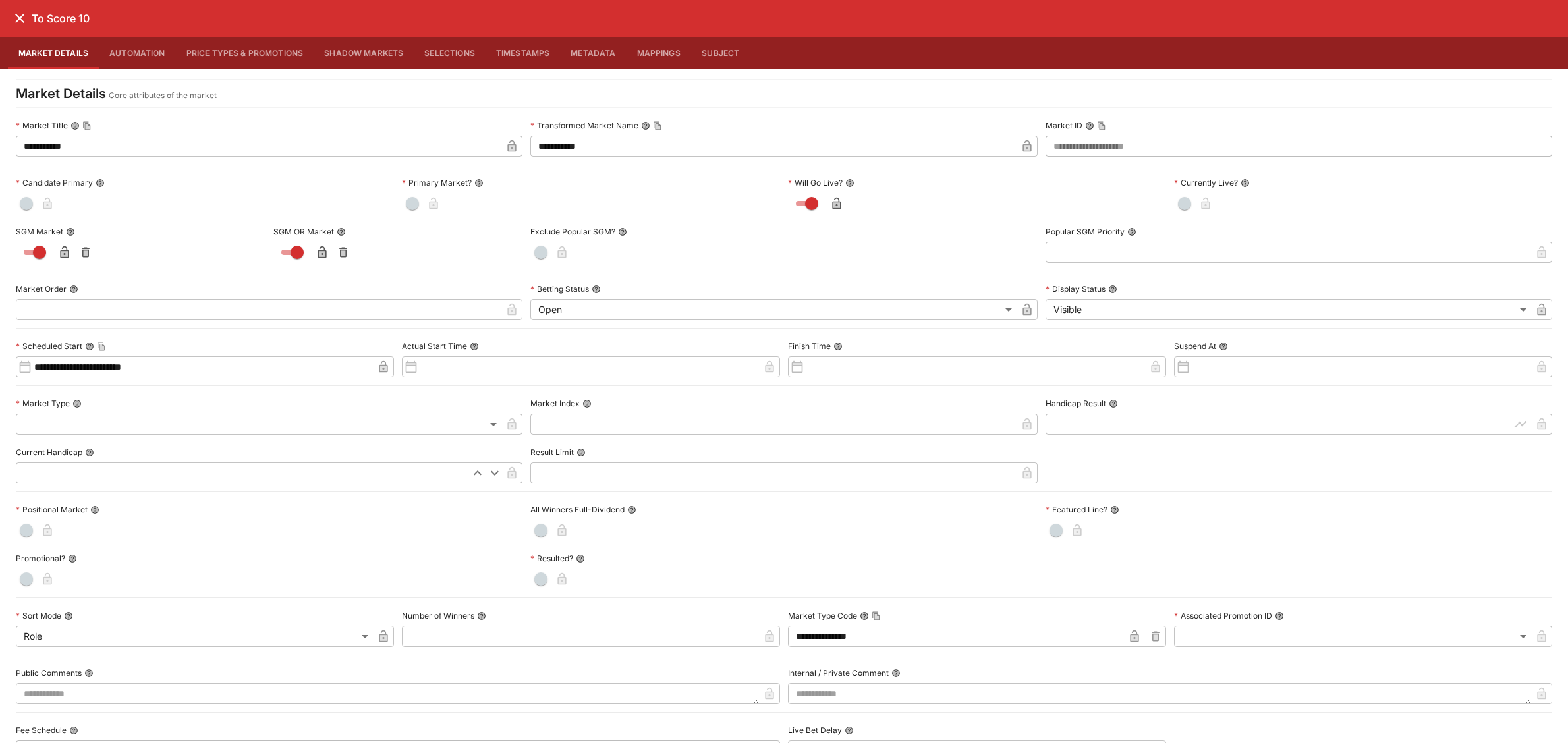
click at [17, 20] on icon "close" at bounding box center [20, 19] width 16 height 16
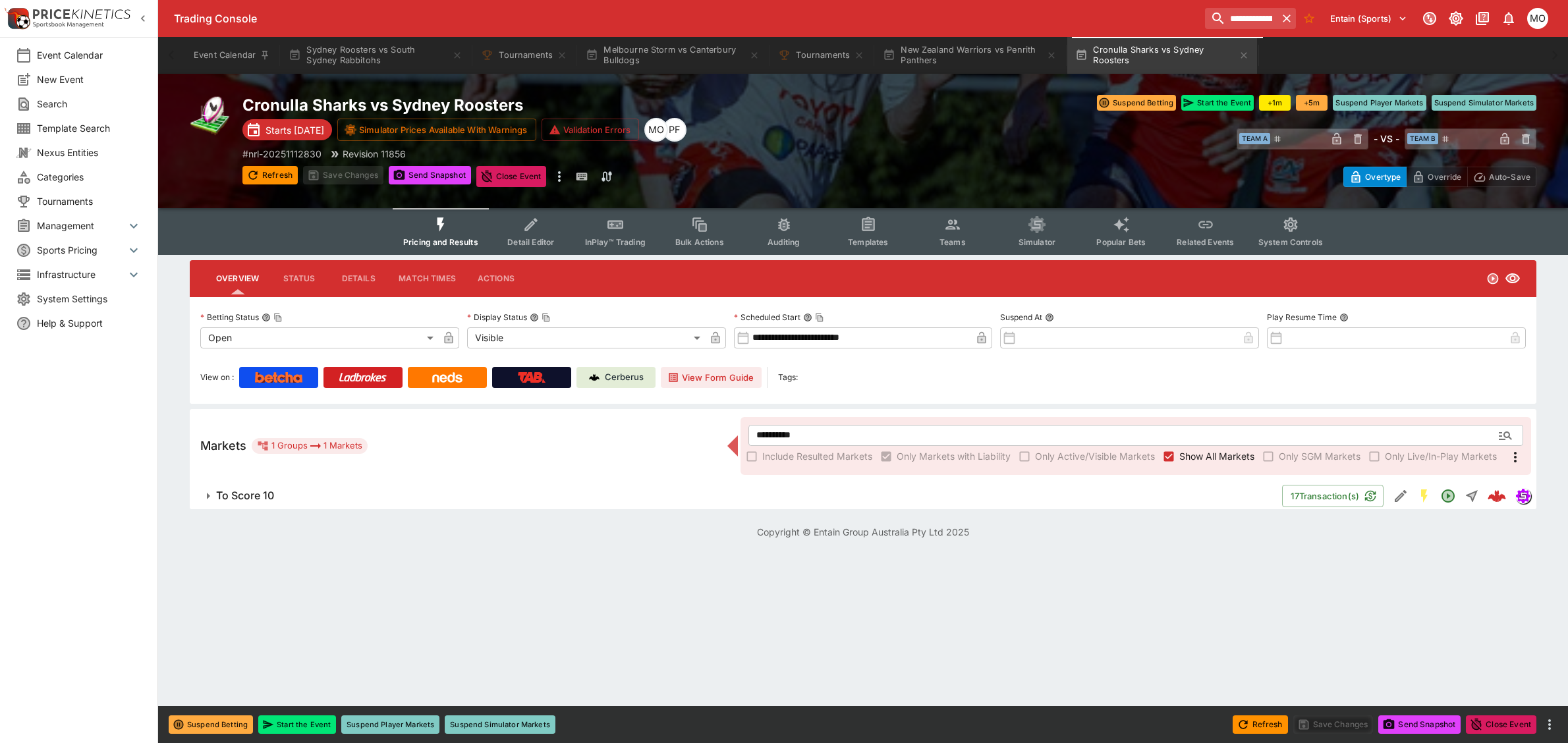
click at [278, 149] on p "# nrl-20251112830" at bounding box center [282, 154] width 79 height 14
click at [921, 37] on button "New Zealand Warriors vs Penrith Panthers" at bounding box center [969, 56] width 189 height 37
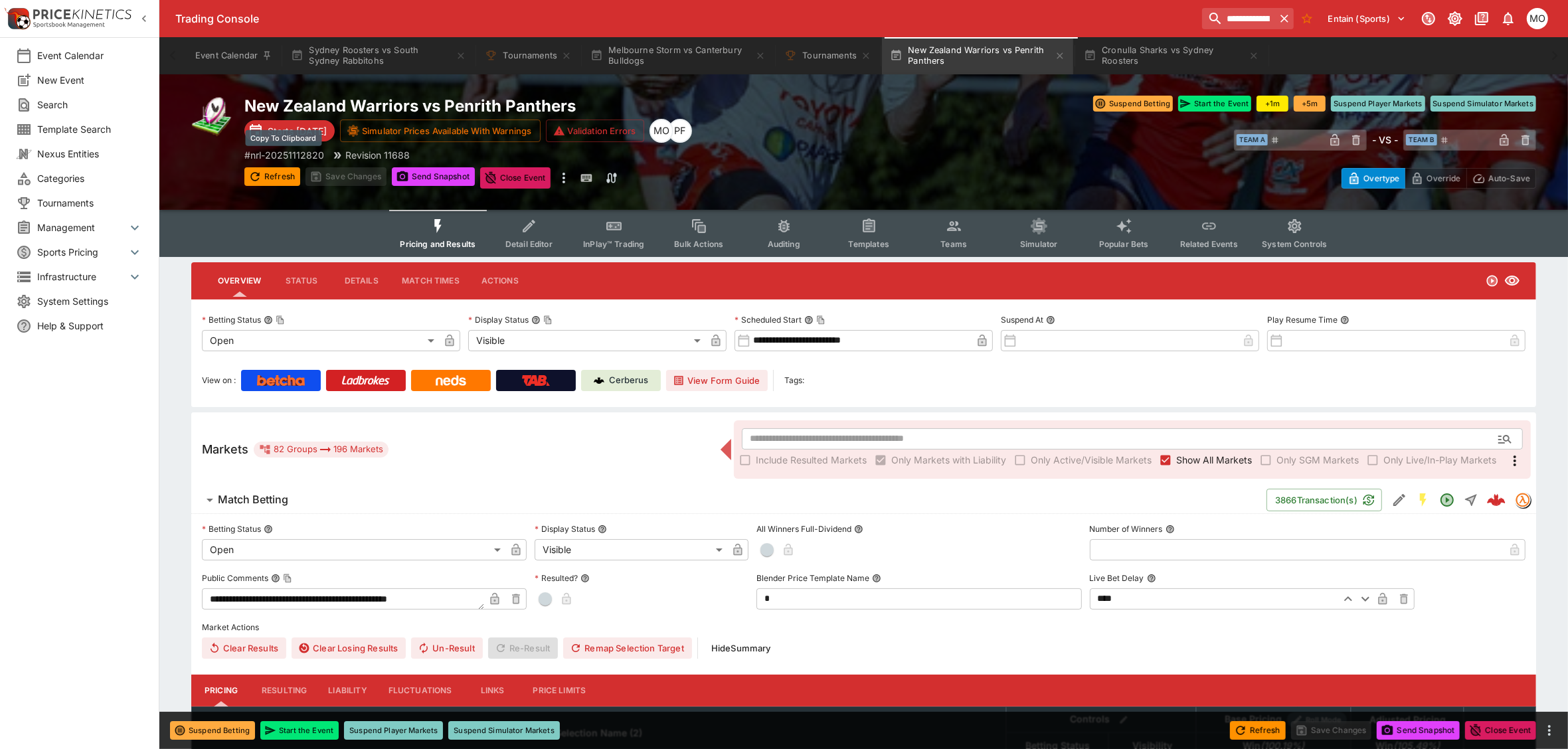
drag, startPoint x: 291, startPoint y: 153, endPoint x: 303, endPoint y: 150, distance: 12.4
click at [291, 153] on p "# nrl-20251112820" at bounding box center [284, 155] width 80 height 14
click at [838, 46] on button "Tournaments" at bounding box center [828, 56] width 103 height 38
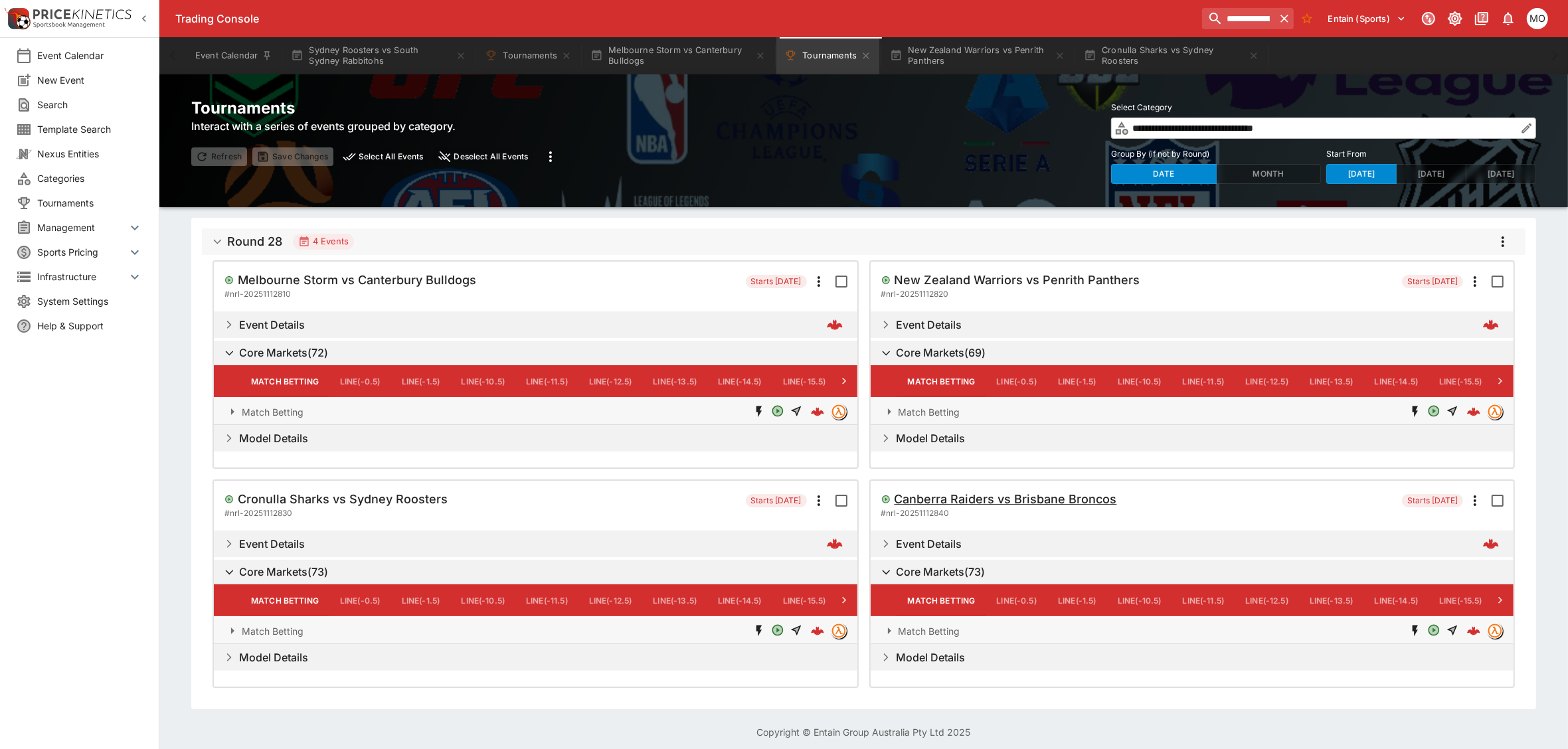
click at [1000, 501] on h5 "Canberra Raiders vs Brisbane Broncos" at bounding box center [1006, 499] width 223 height 15
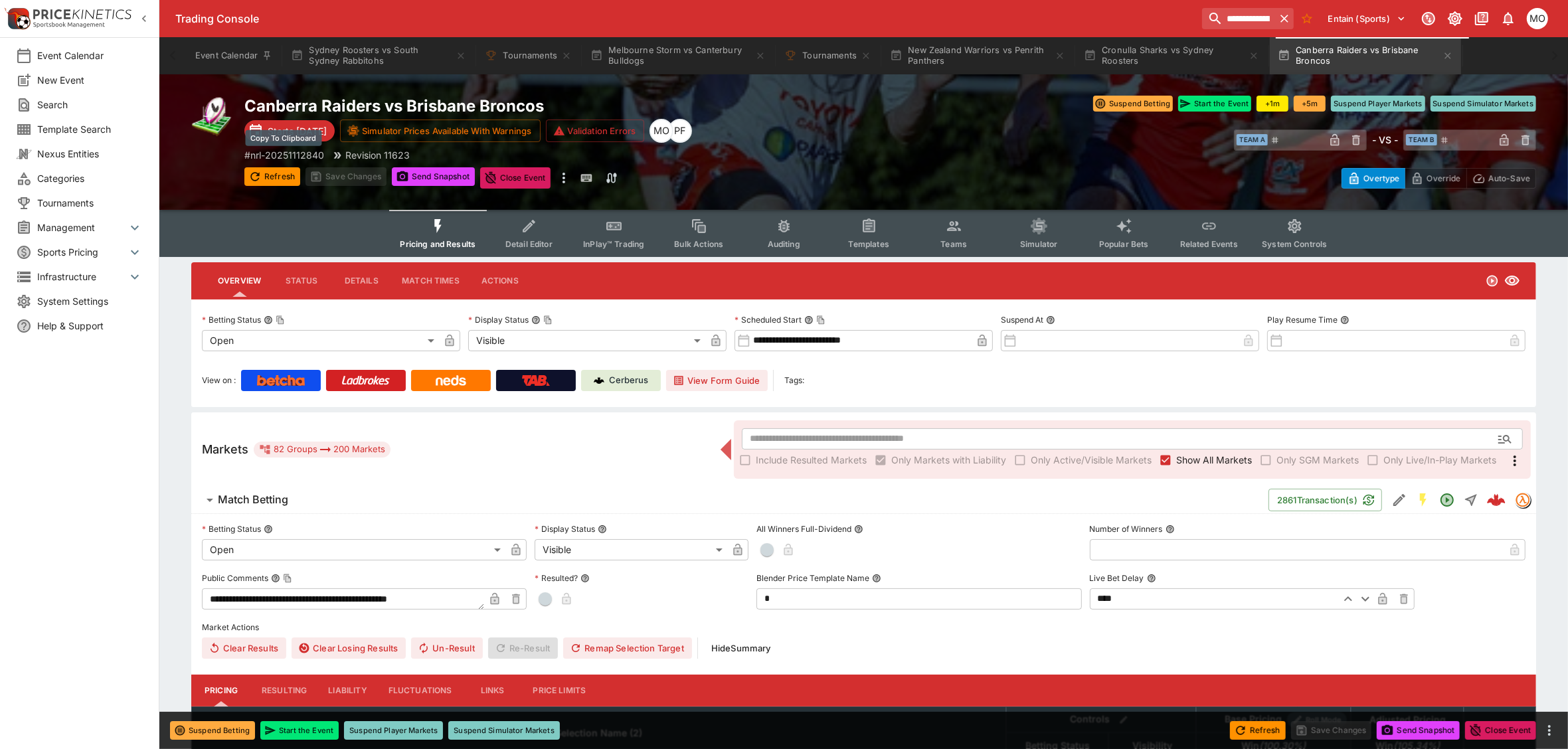
click at [287, 154] on p "# nrl-20251112840" at bounding box center [284, 155] width 80 height 14
click at [795, 435] on input "text" at bounding box center [1111, 438] width 738 height 21
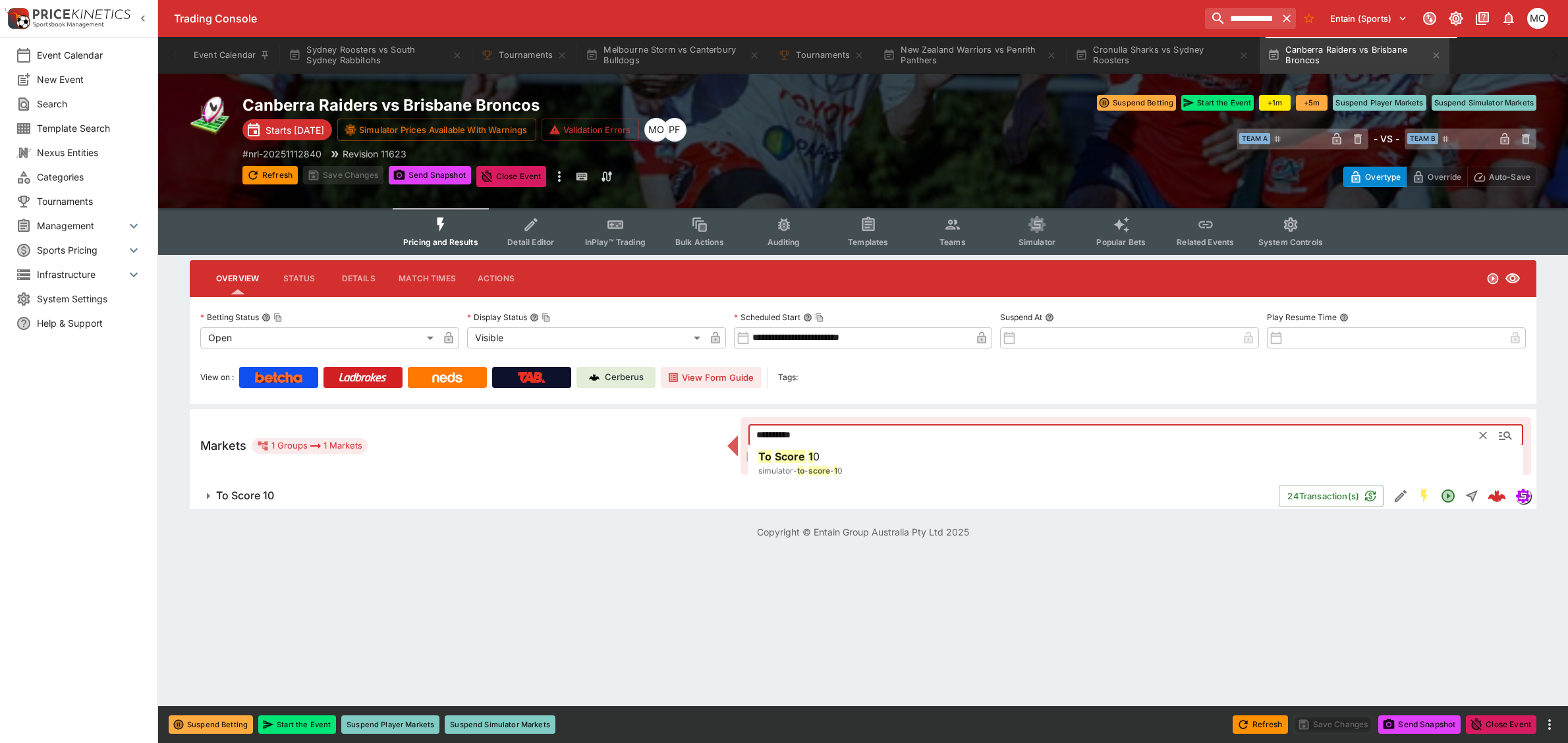
type input "**********"
click at [1397, 496] on icon "Edit Detail" at bounding box center [1401, 497] width 12 height 12
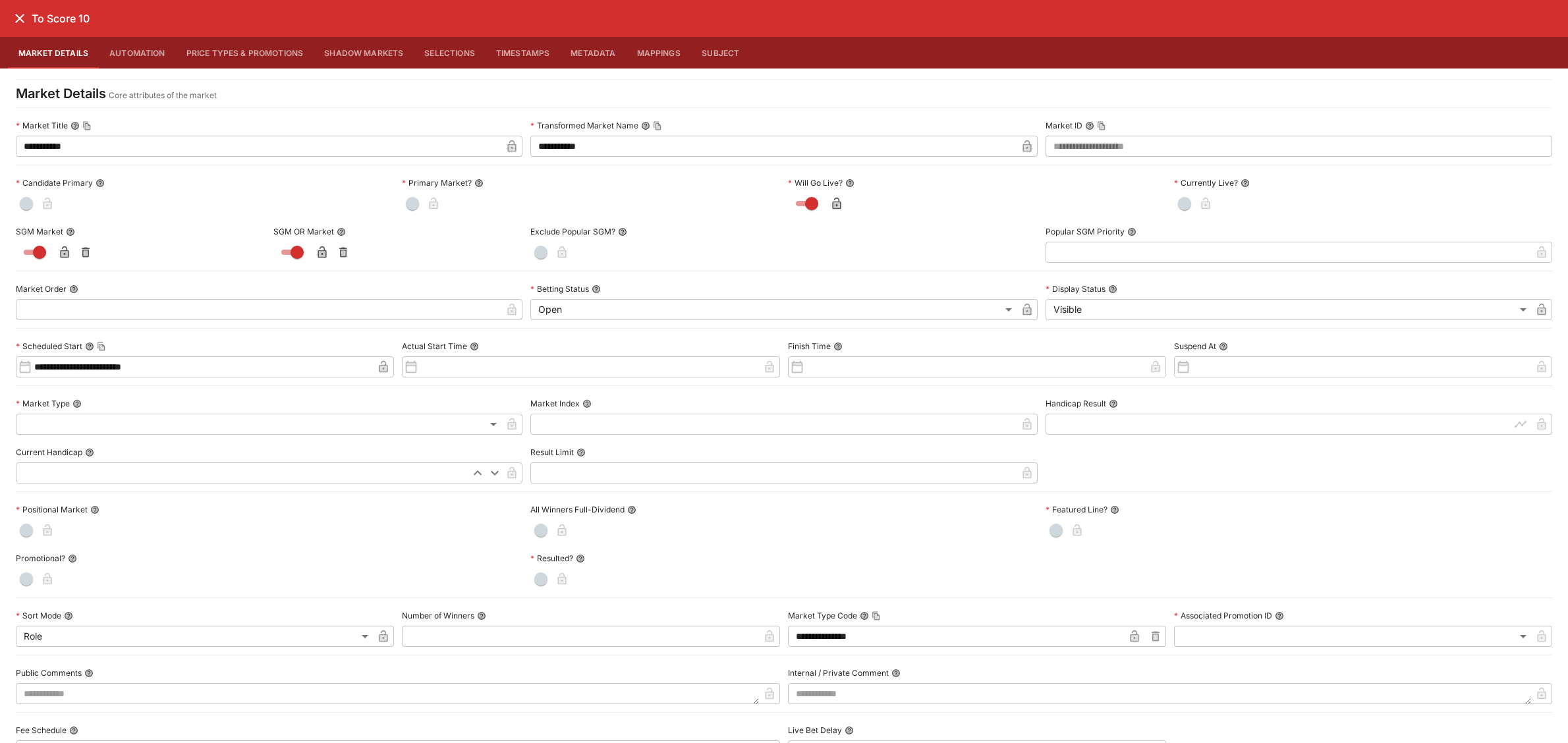
click at [15, 21] on icon "close" at bounding box center [20, 19] width 16 height 16
